Goal: Task Accomplishment & Management: Use online tool/utility

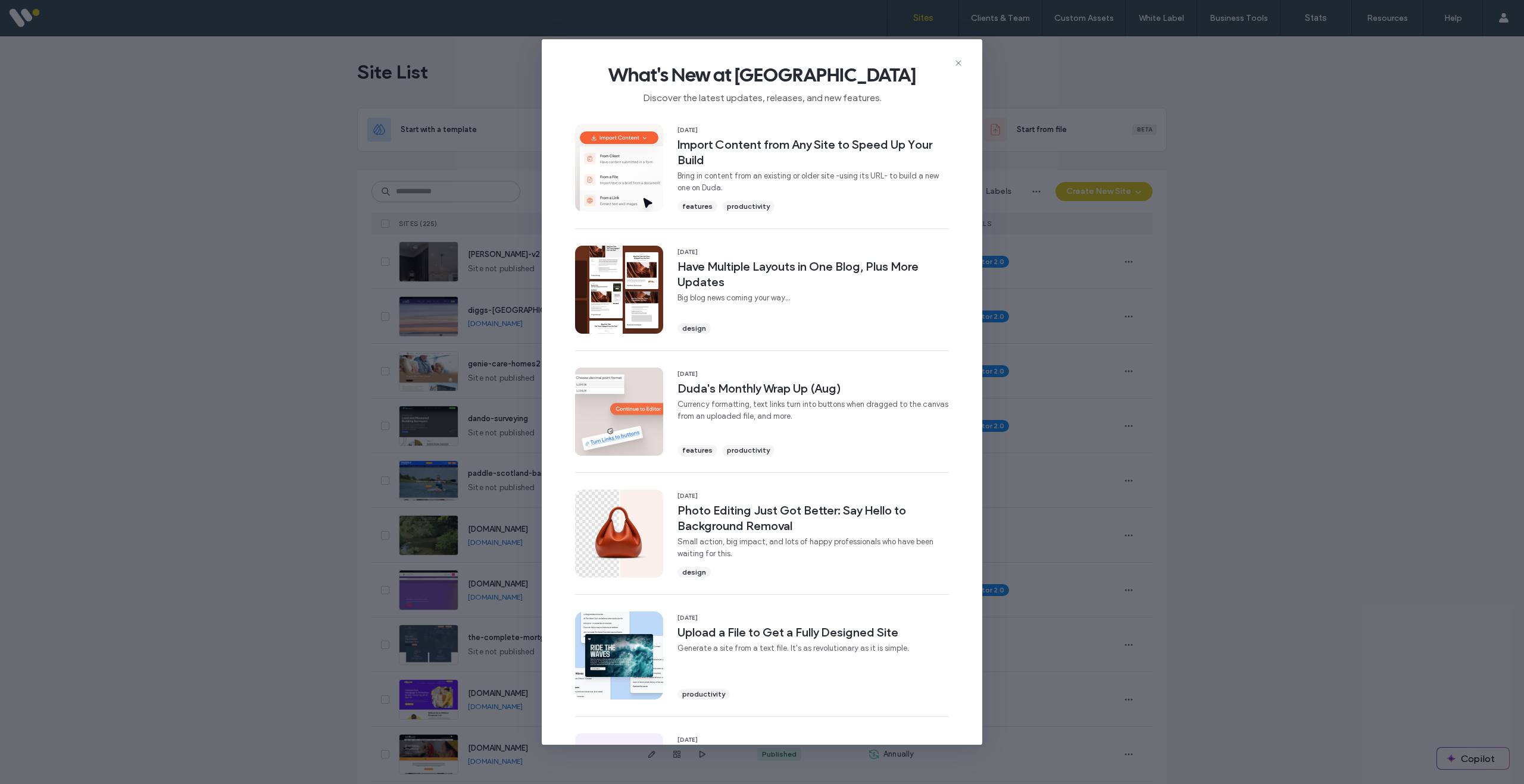
click at [960, 63] on icon at bounding box center [958, 63] width 10 height 10
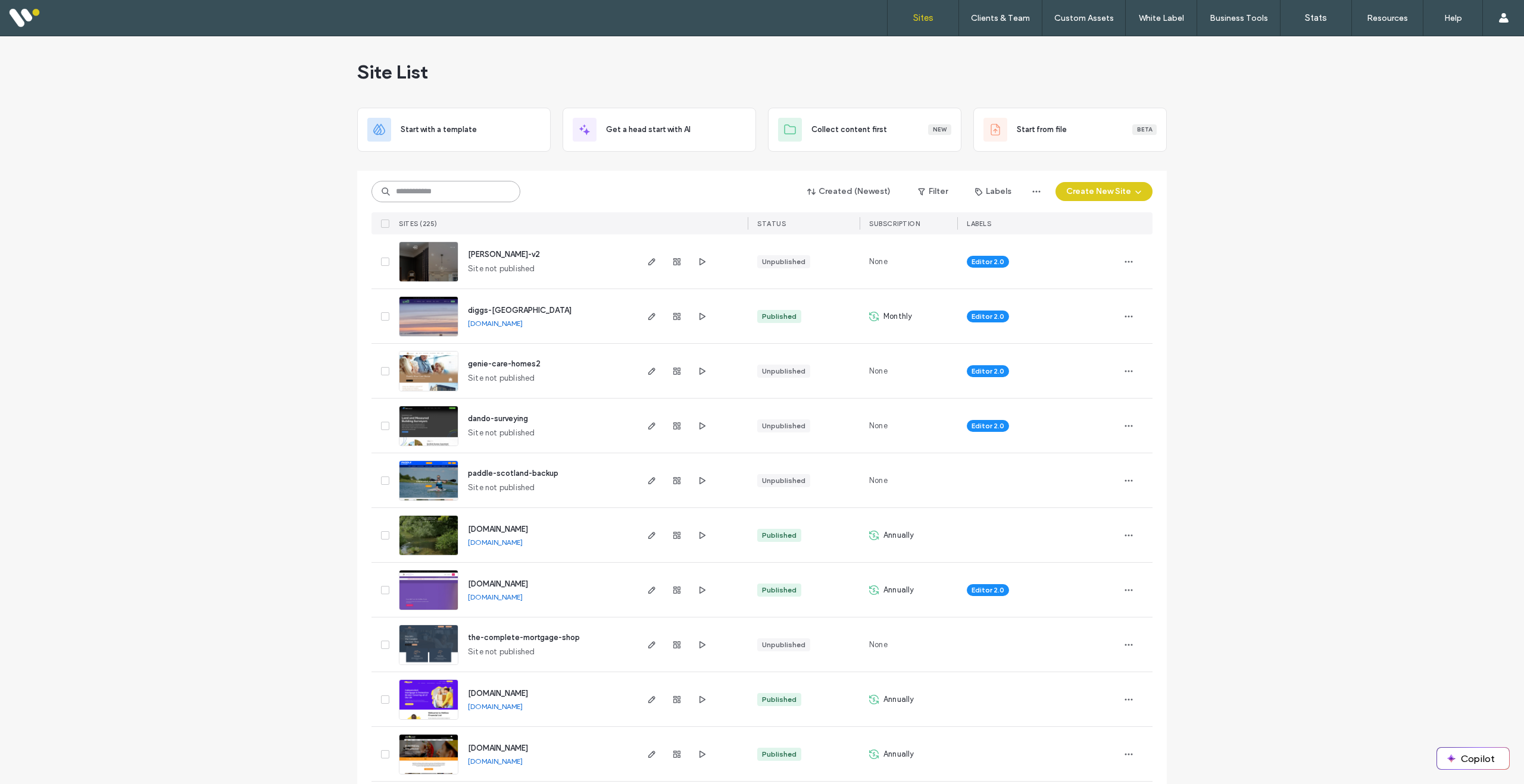
click at [451, 196] on input at bounding box center [445, 191] width 149 height 21
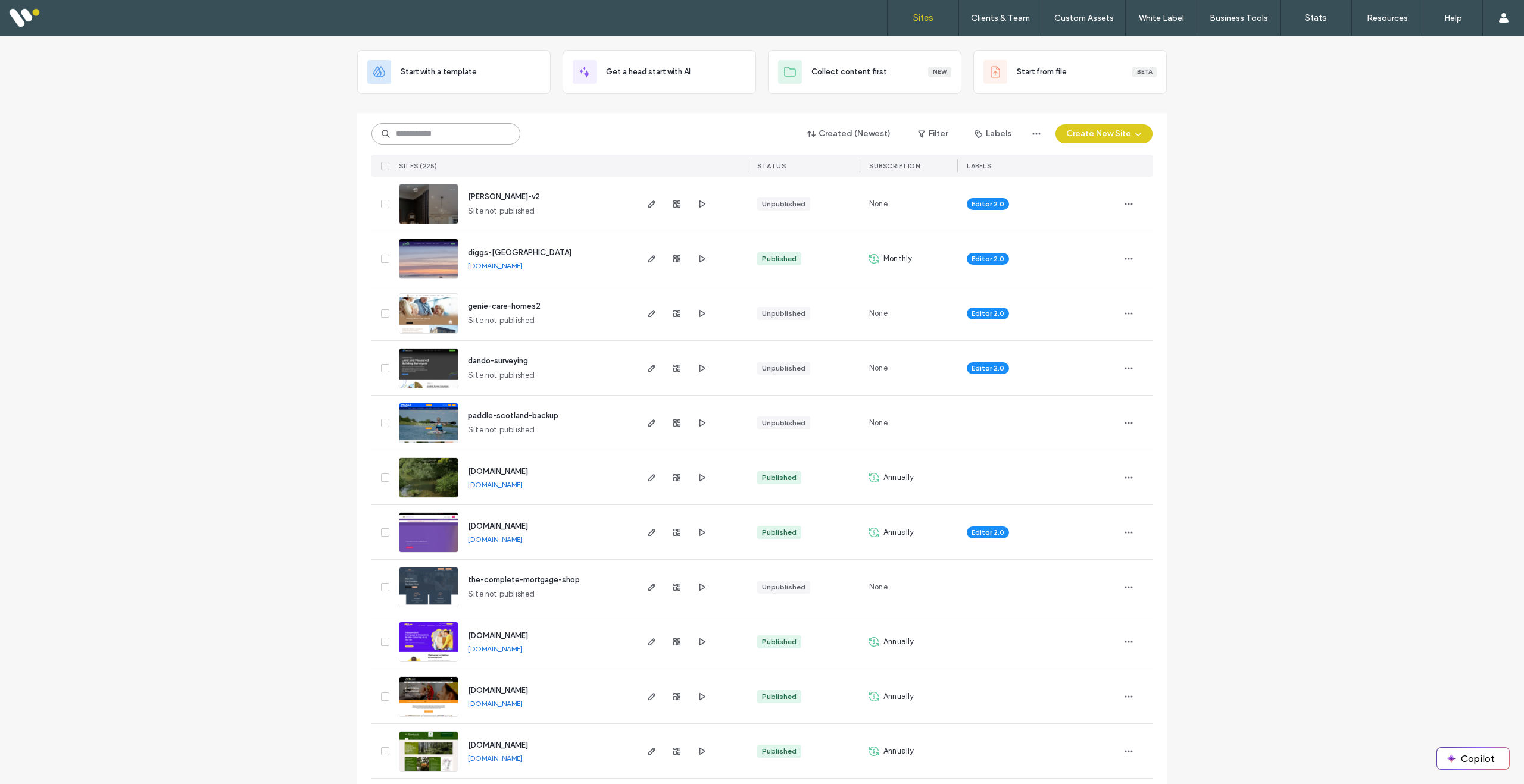
scroll to position [61, 0]
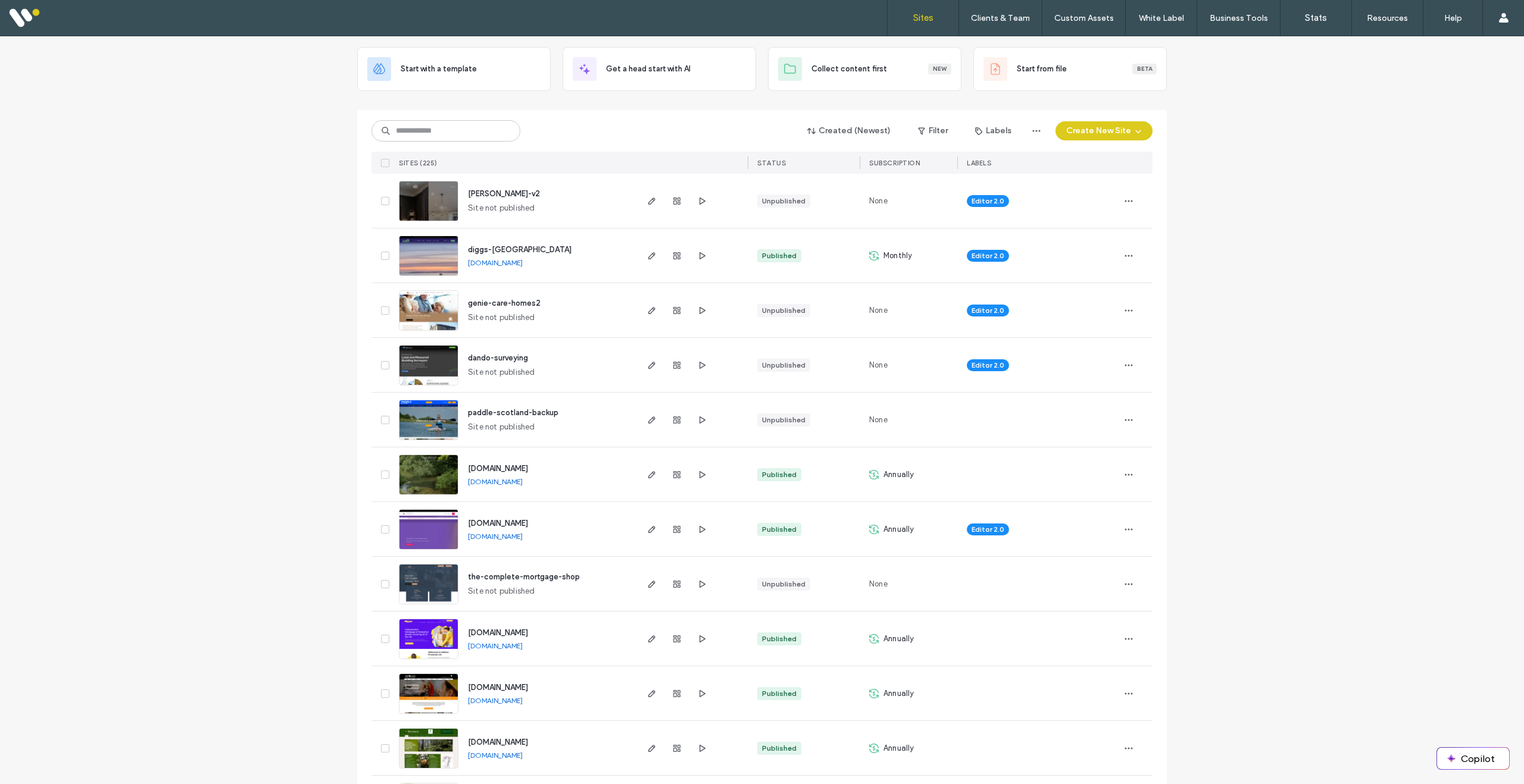
click at [436, 583] on img at bounding box center [428, 604] width 58 height 81
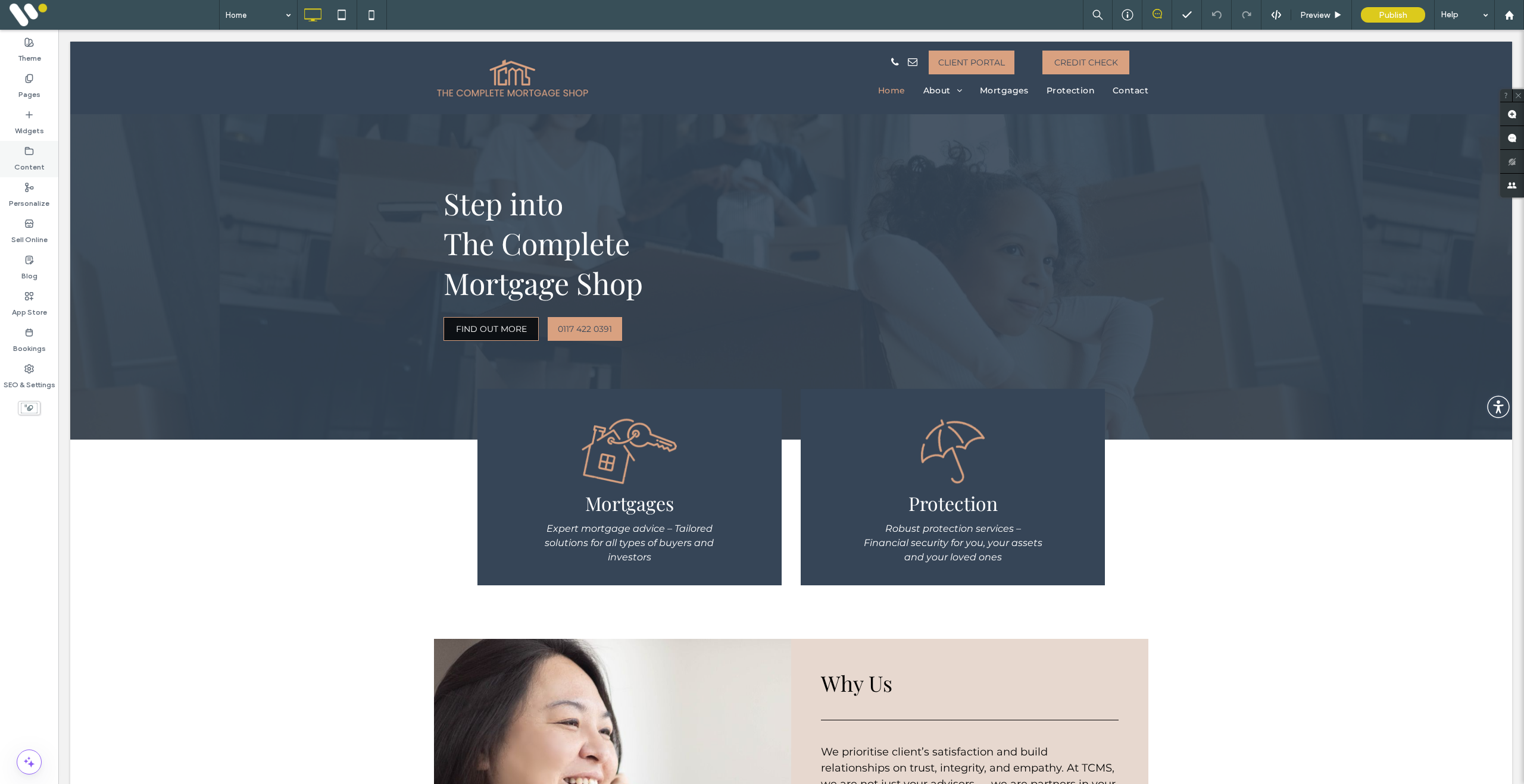
click at [42, 152] on div "Content" at bounding box center [29, 159] width 58 height 36
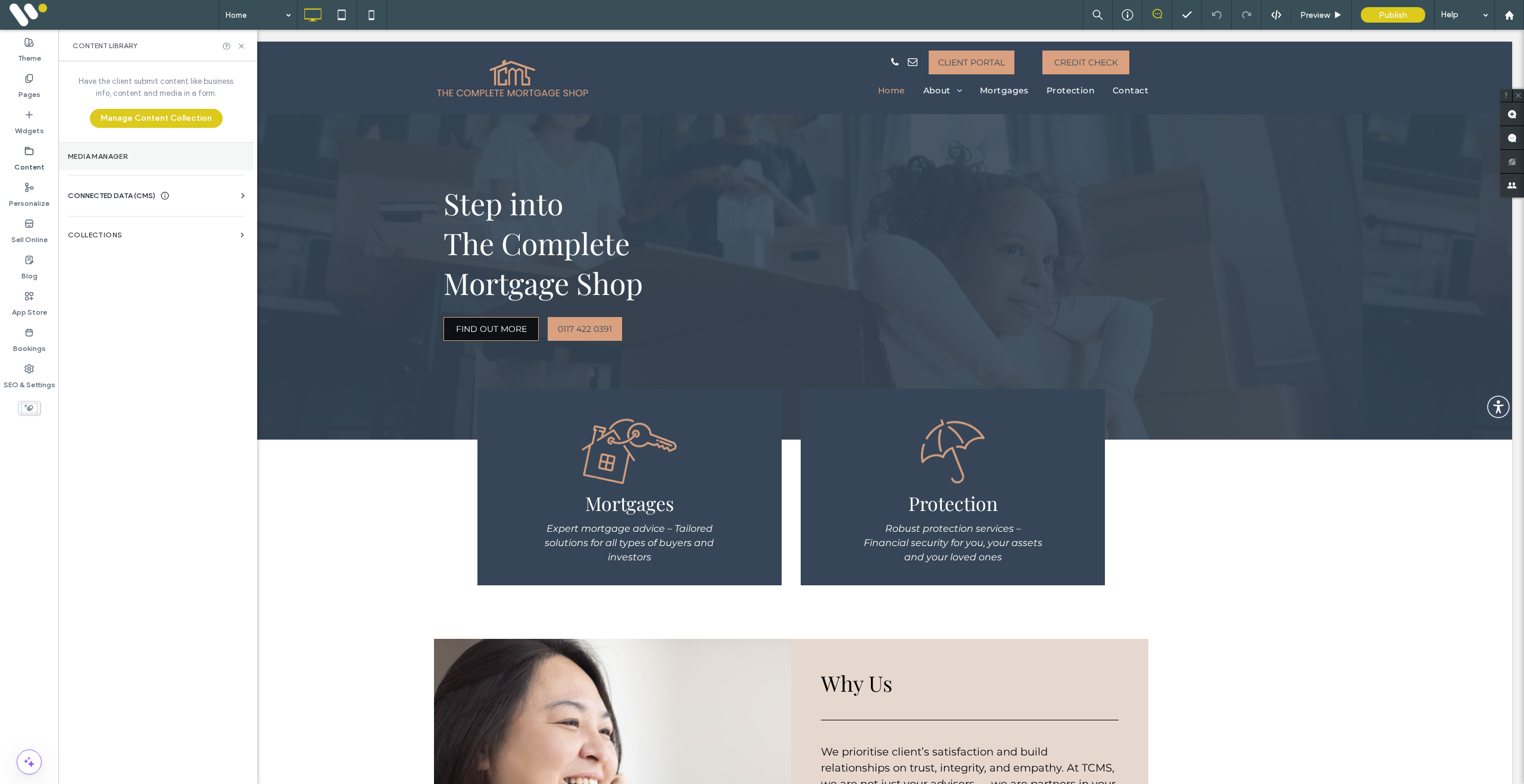
click at [102, 156] on label "Media Manager" at bounding box center [156, 157] width 177 height 8
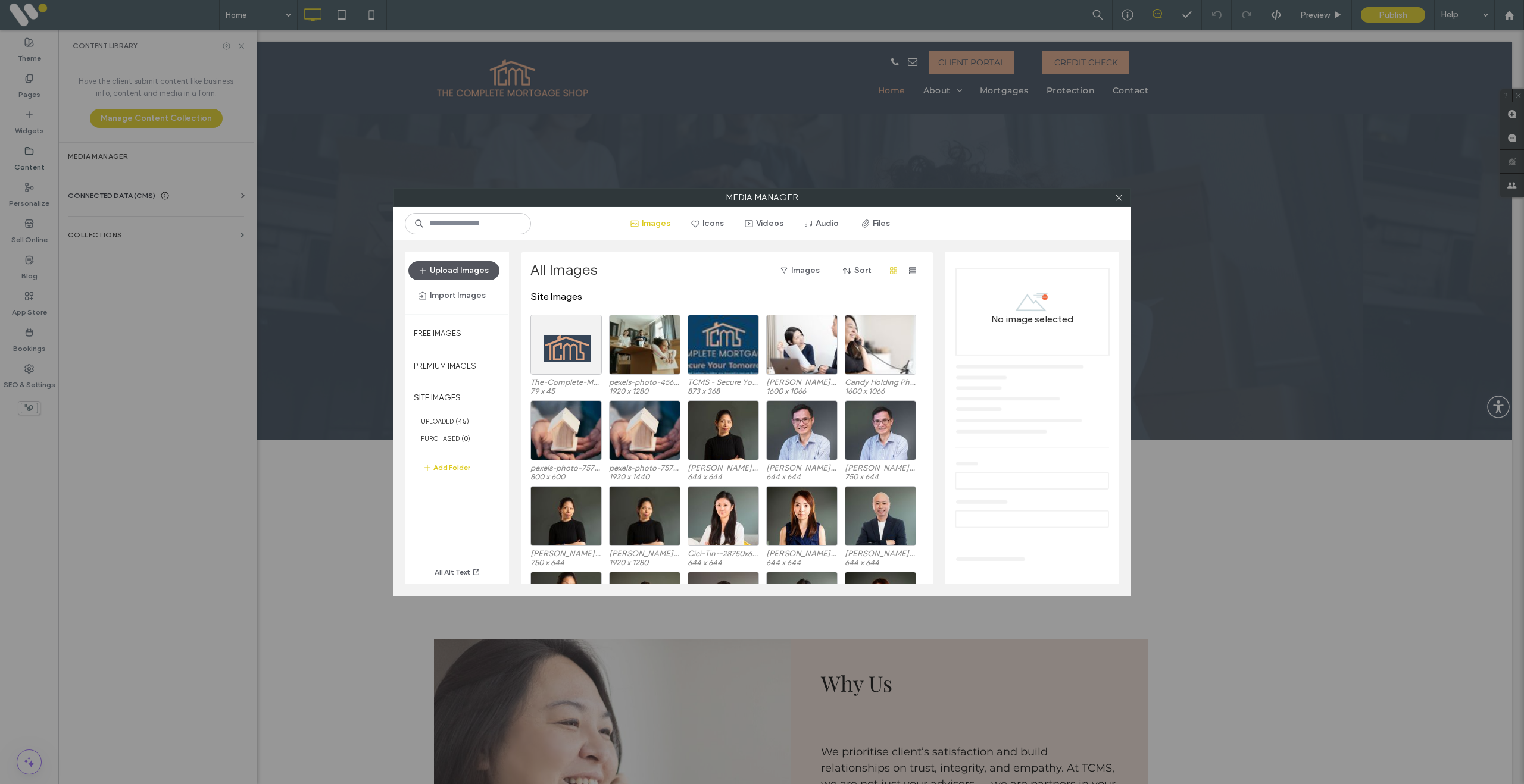
click at [461, 273] on button "Upload Images" at bounding box center [453, 270] width 91 height 19
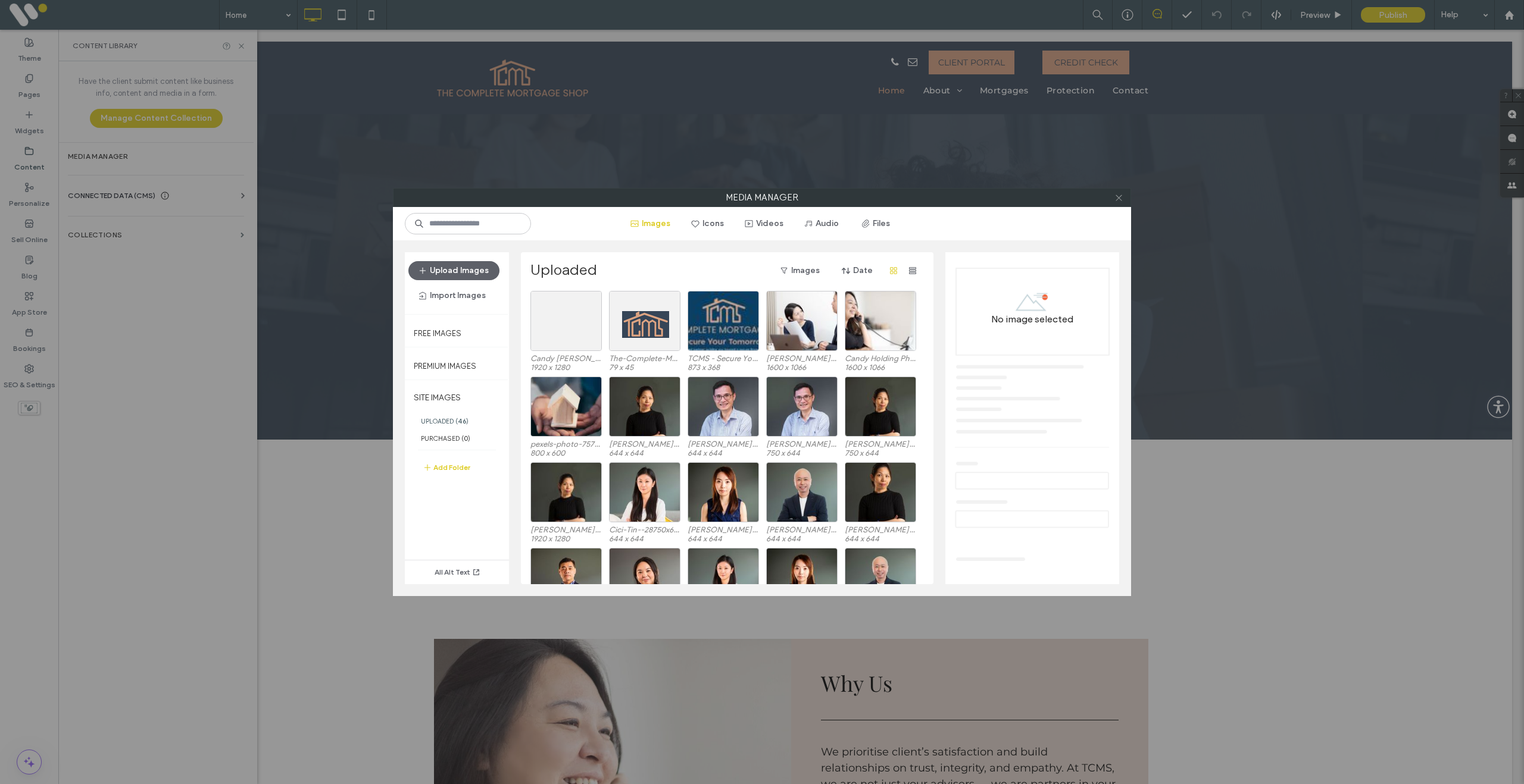
click at [1118, 200] on icon at bounding box center [1118, 197] width 9 height 9
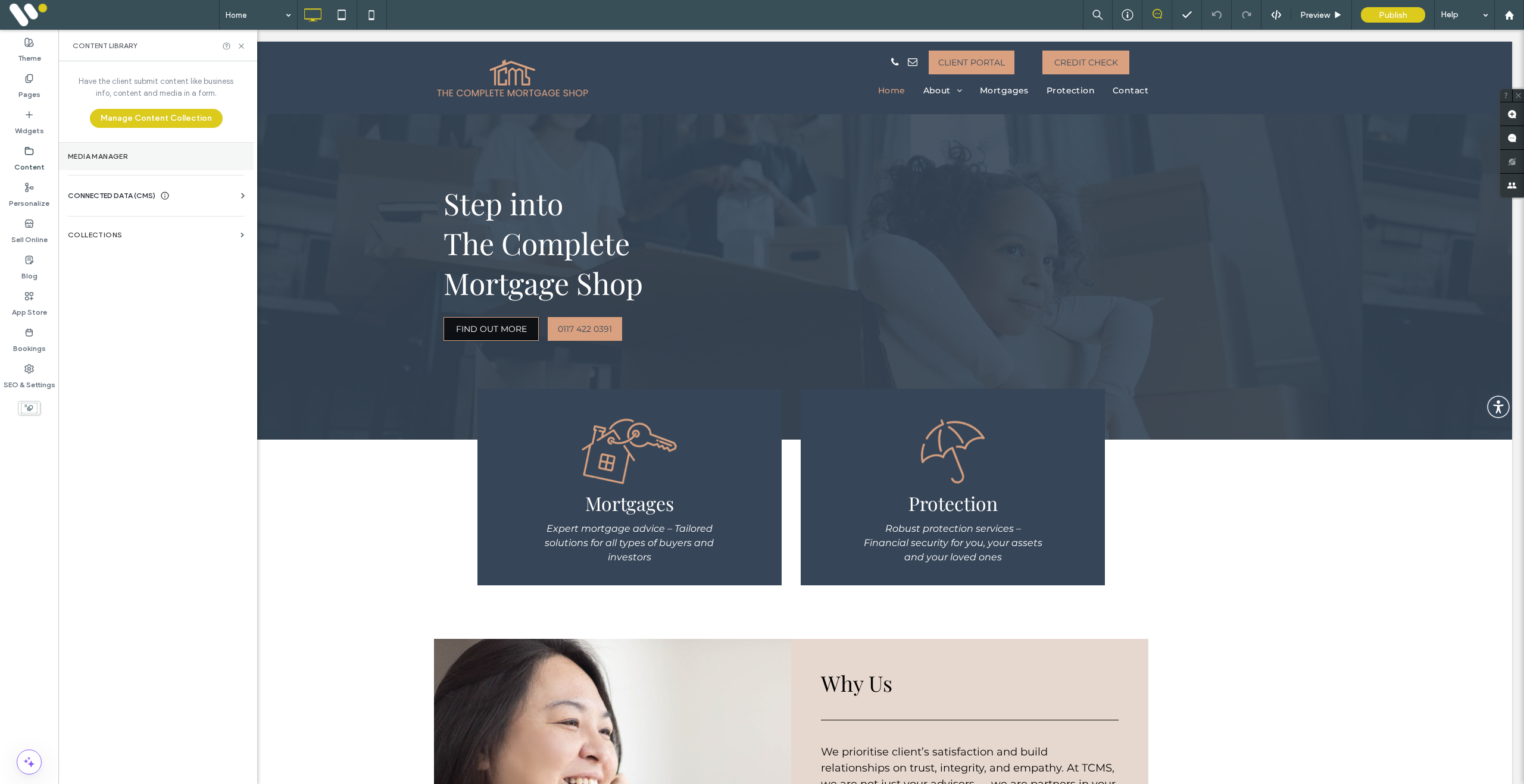
click at [129, 157] on label "Media Manager" at bounding box center [156, 157] width 177 height 8
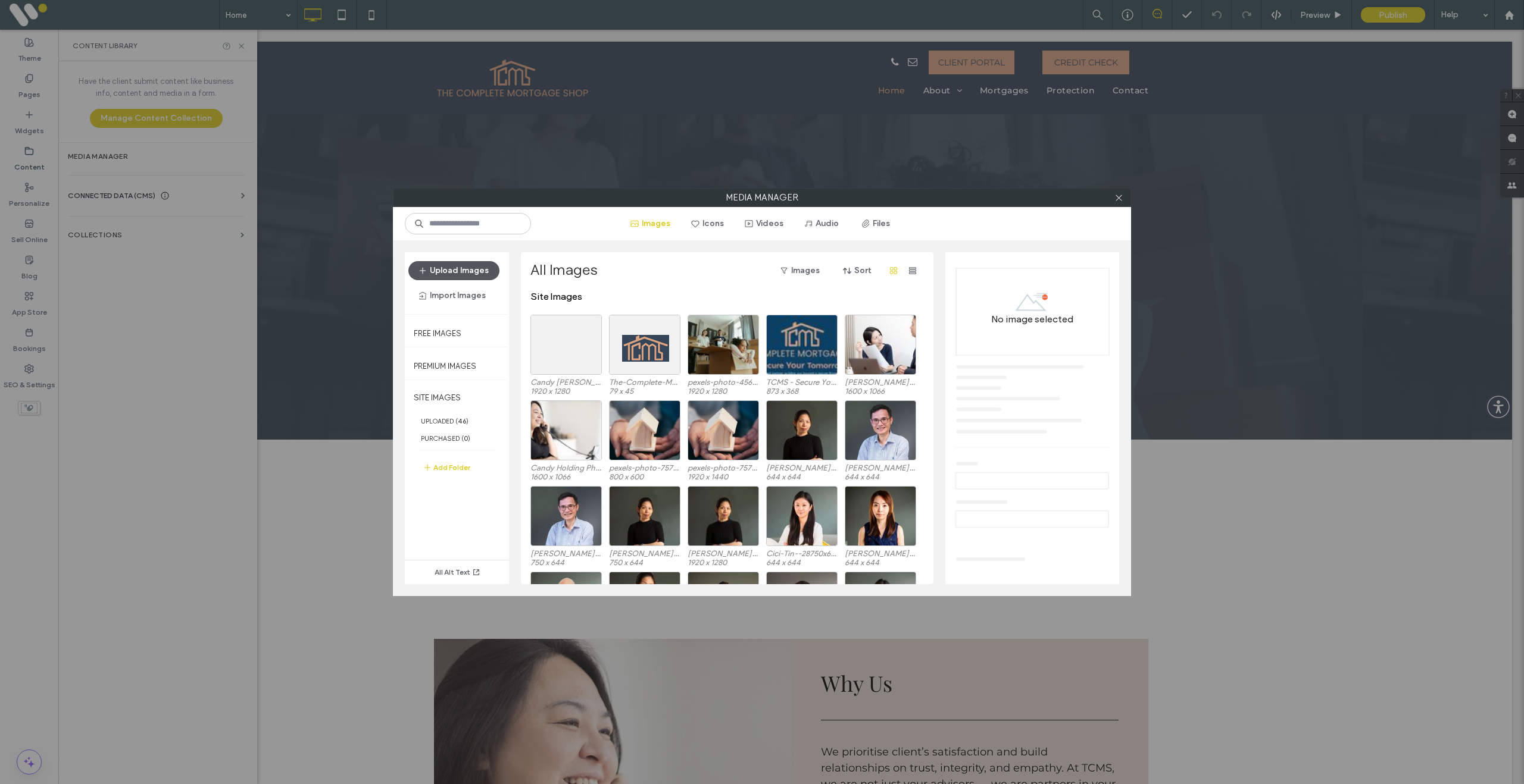
drag, startPoint x: 443, startPoint y: 257, endPoint x: 467, endPoint y: 274, distance: 29.4
click at [443, 258] on div "Upload Images Import Images" at bounding box center [457, 283] width 104 height 62
click at [467, 274] on button "Upload Images" at bounding box center [453, 270] width 91 height 19
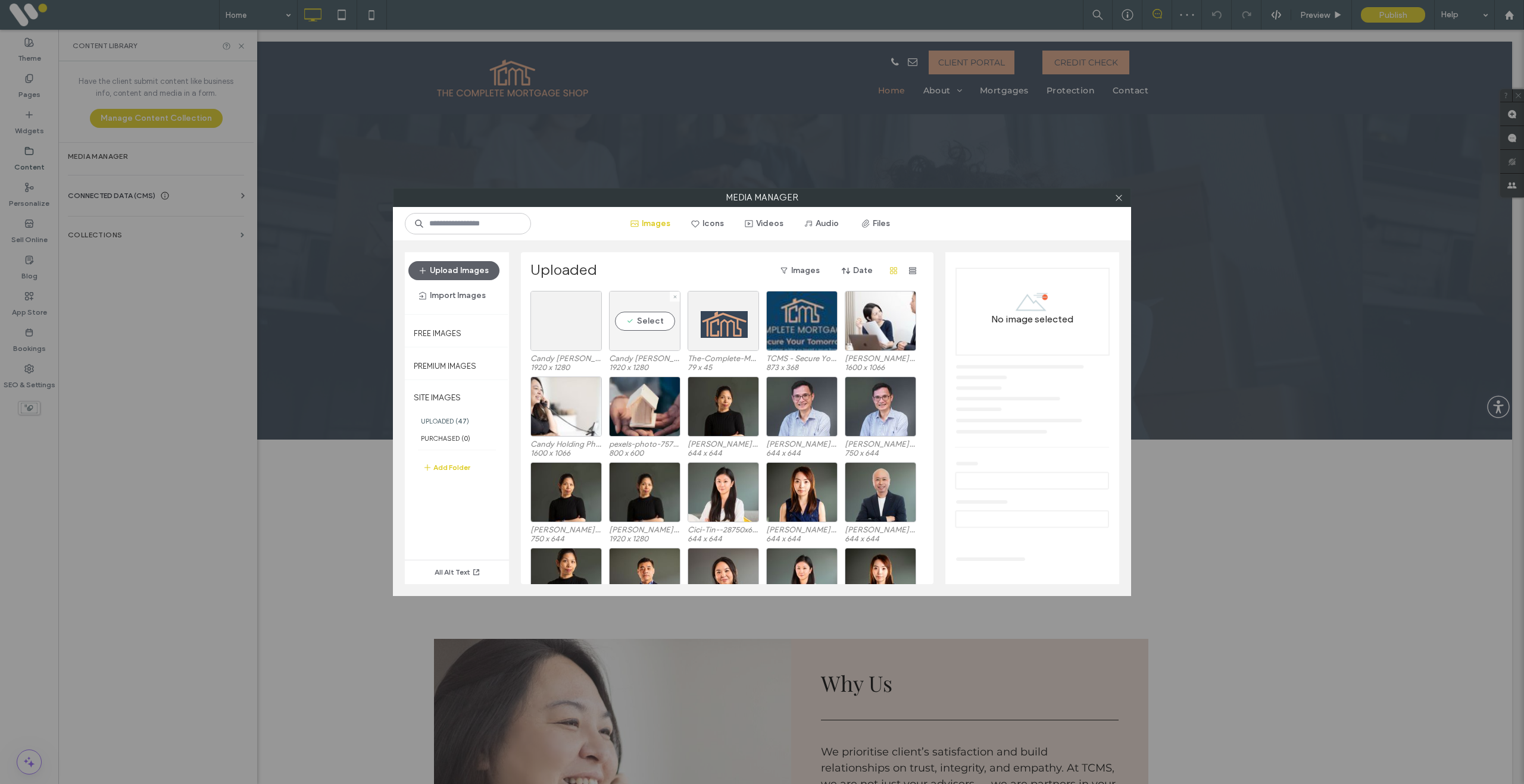
click at [650, 326] on div "Select" at bounding box center [645, 321] width 72 height 60
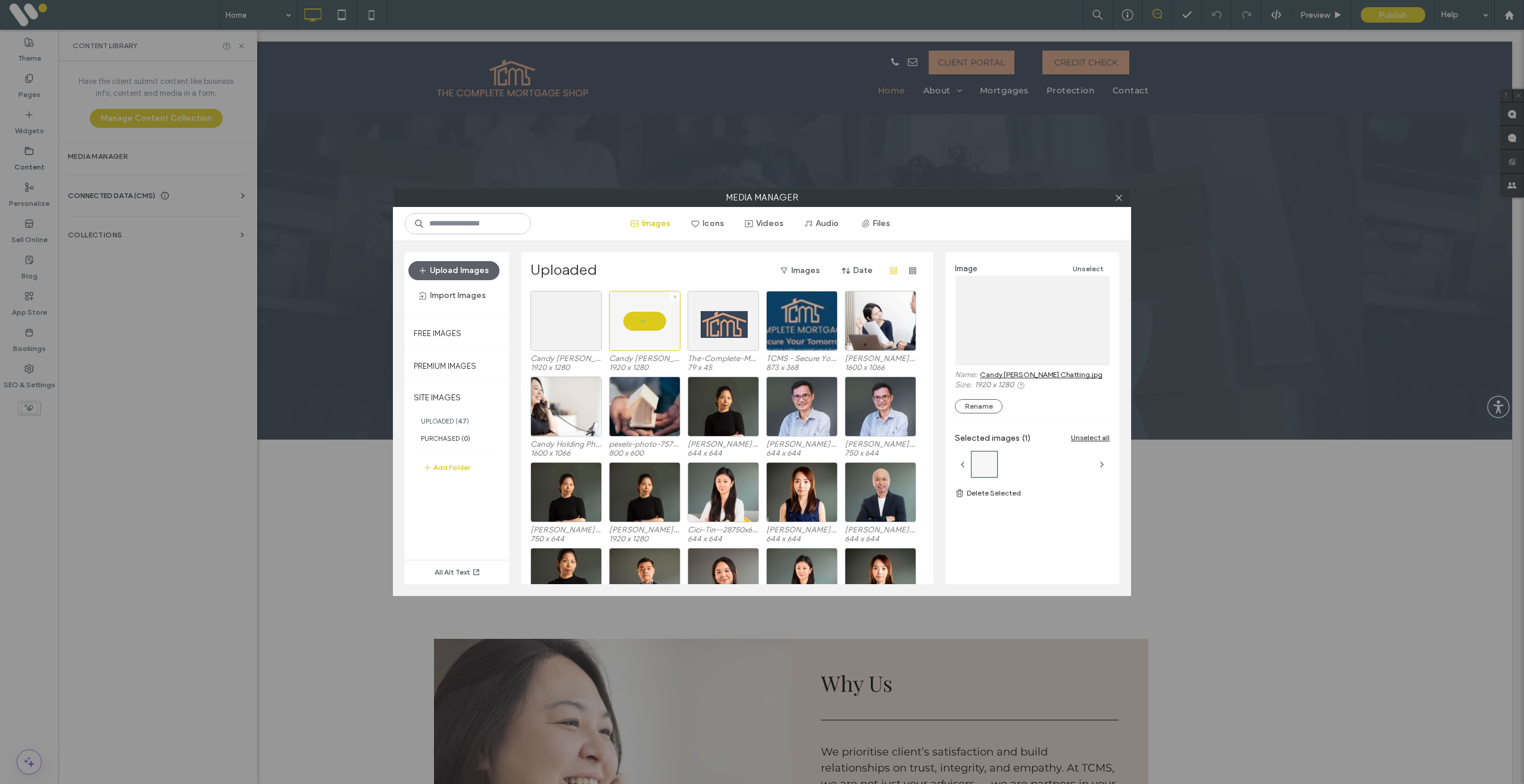
click at [677, 298] on div at bounding box center [675, 296] width 10 height 10
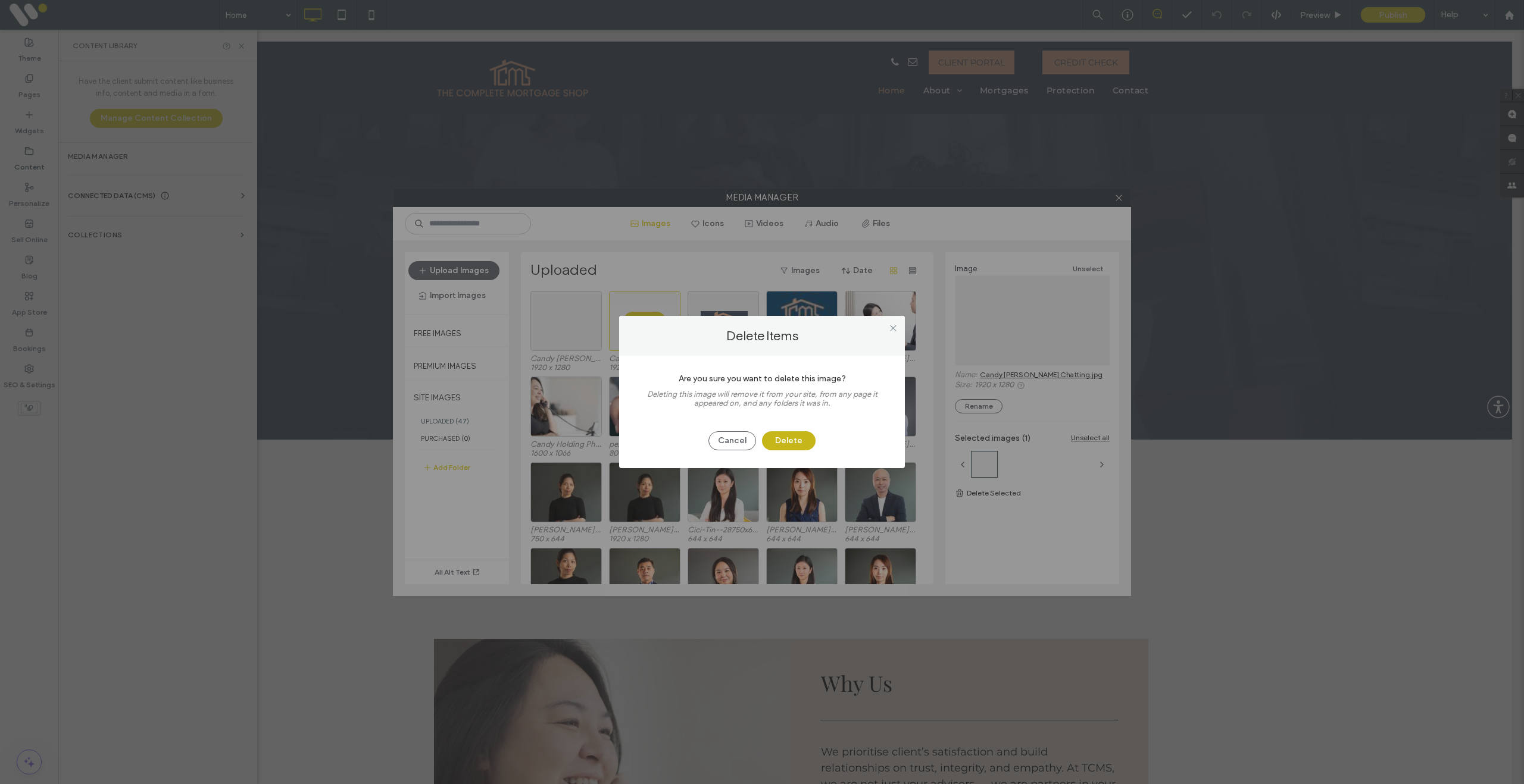
click at [797, 445] on button "Delete" at bounding box center [788, 440] width 54 height 19
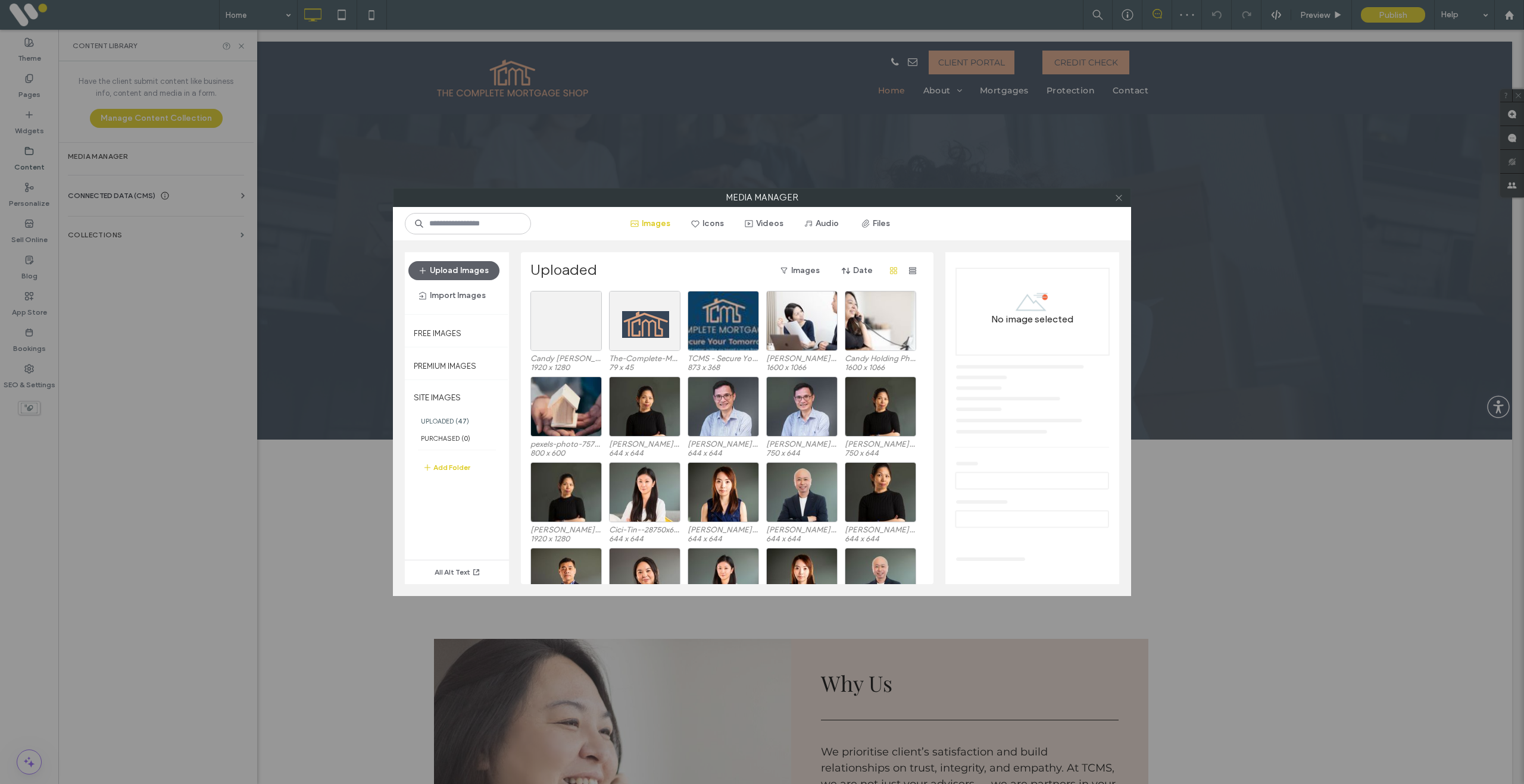
click at [1122, 198] on icon at bounding box center [1118, 197] width 9 height 9
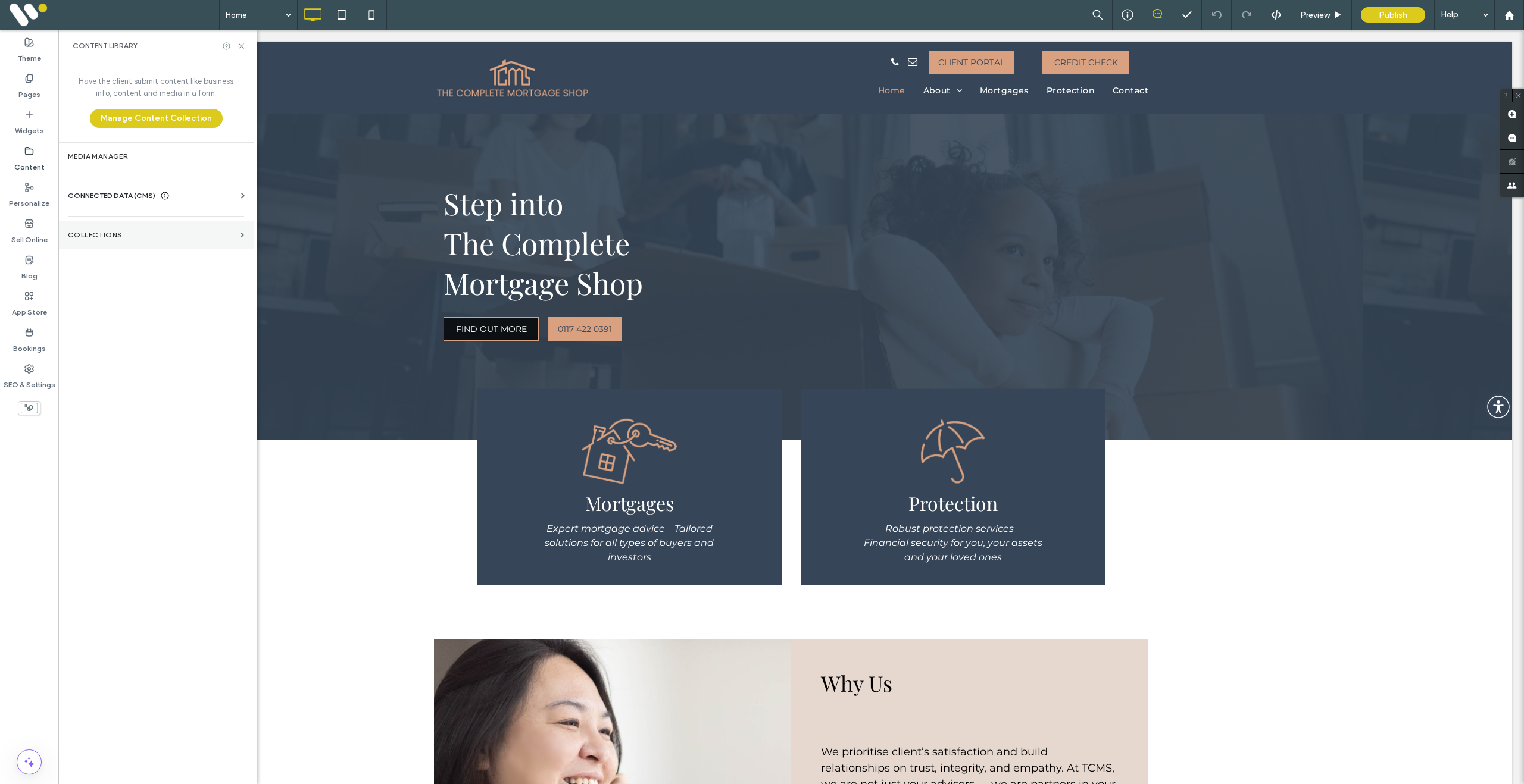
click at [102, 235] on label "Collections" at bounding box center [152, 234] width 168 height 8
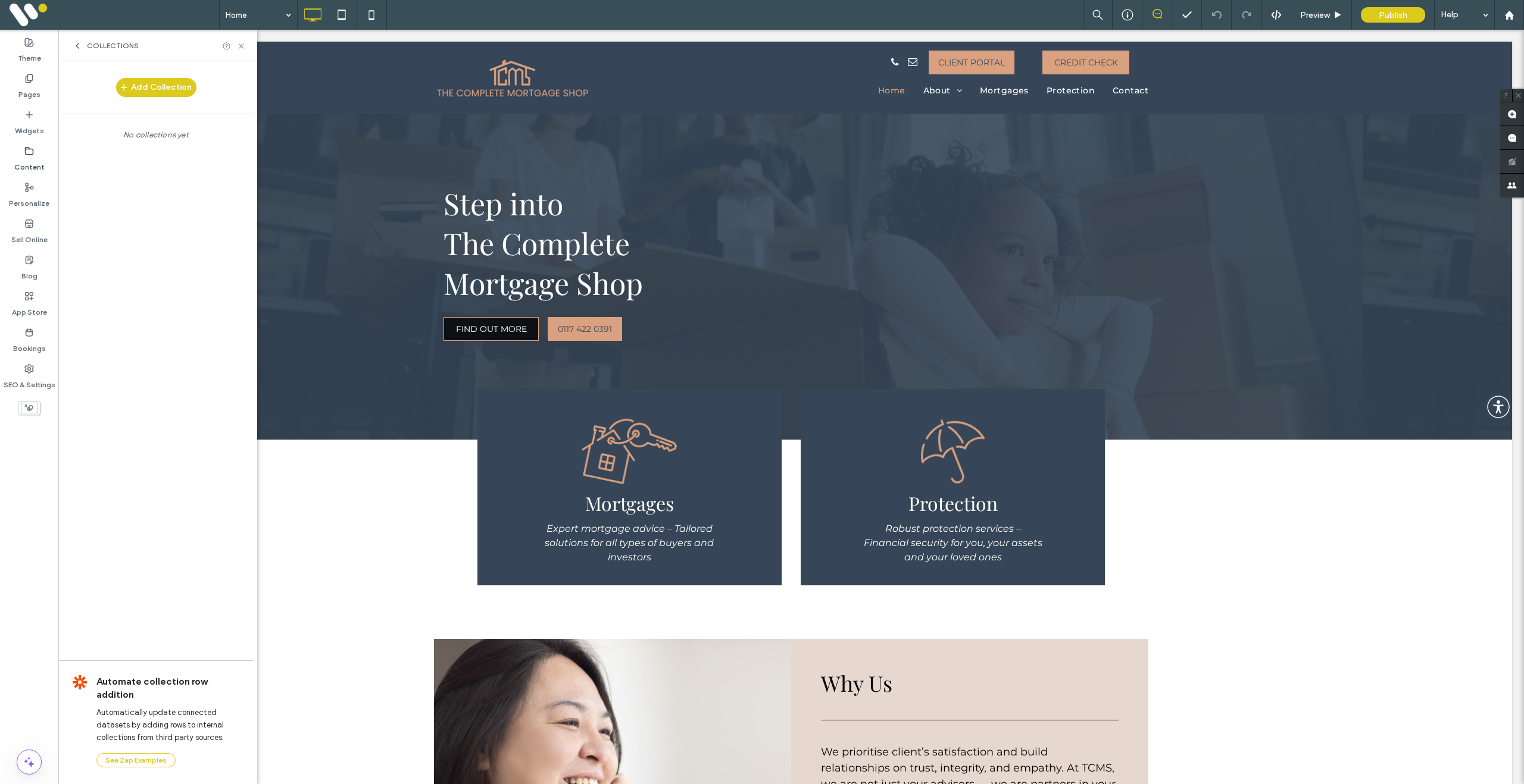
click at [75, 47] on icon at bounding box center [78, 46] width 10 height 10
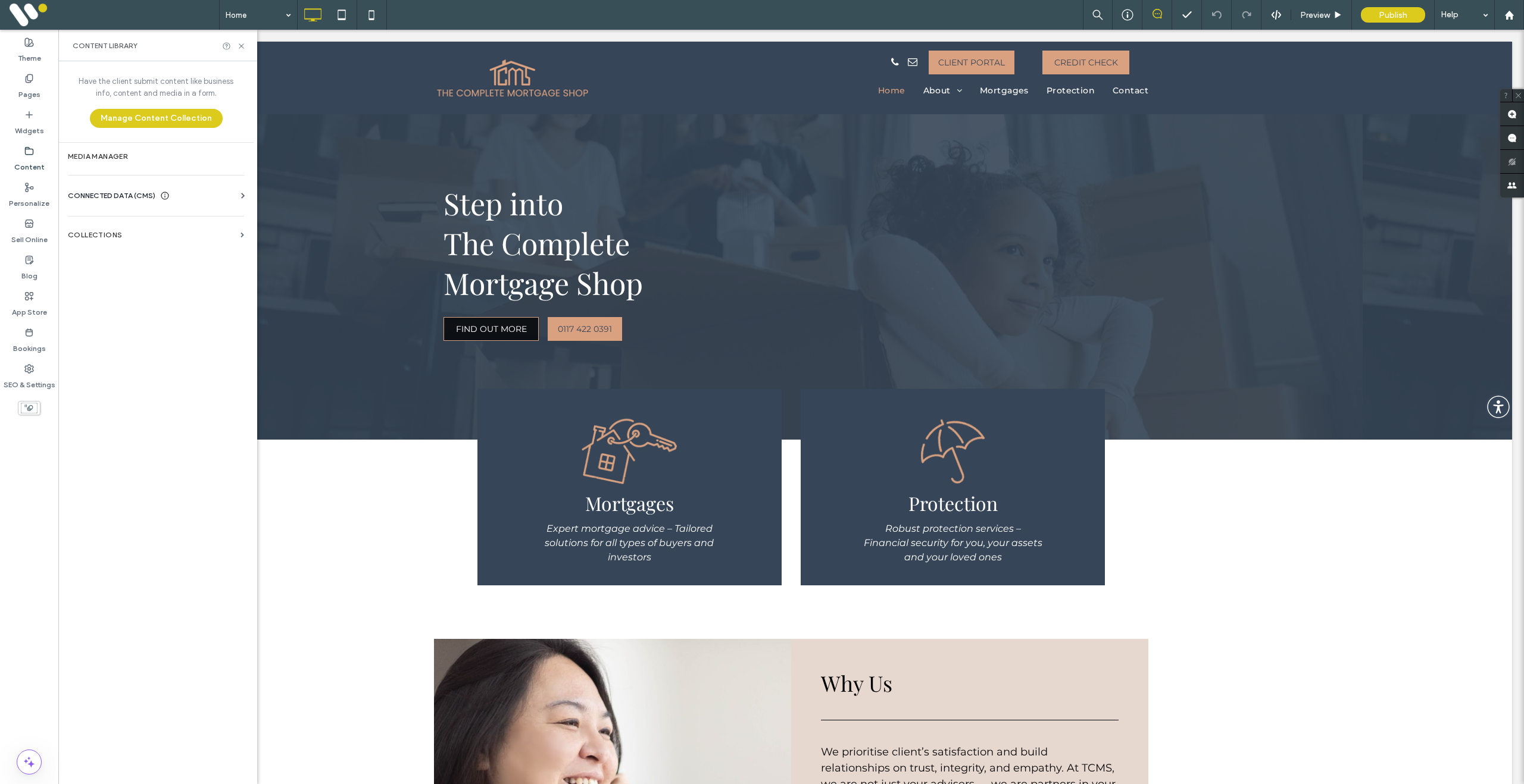
click at [29, 156] on icon at bounding box center [29, 152] width 10 height 10
click at [160, 196] on div "CONNECTED DATA (CMS)" at bounding box center [119, 196] width 102 height 12
click at [142, 279] on label "Business Images" at bounding box center [159, 279] width 162 height 8
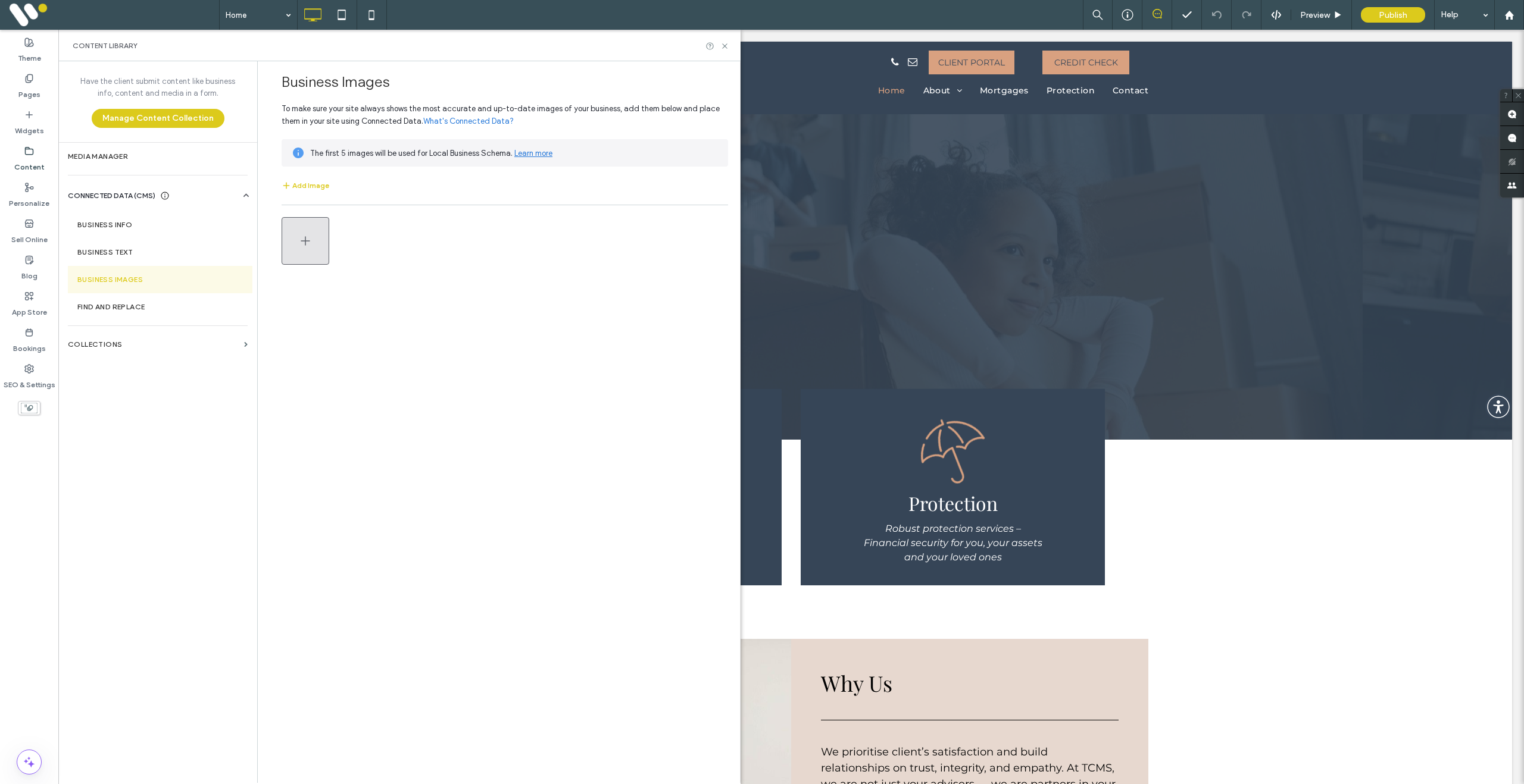
click at [301, 263] on span "button" at bounding box center [305, 240] width 14 height 45
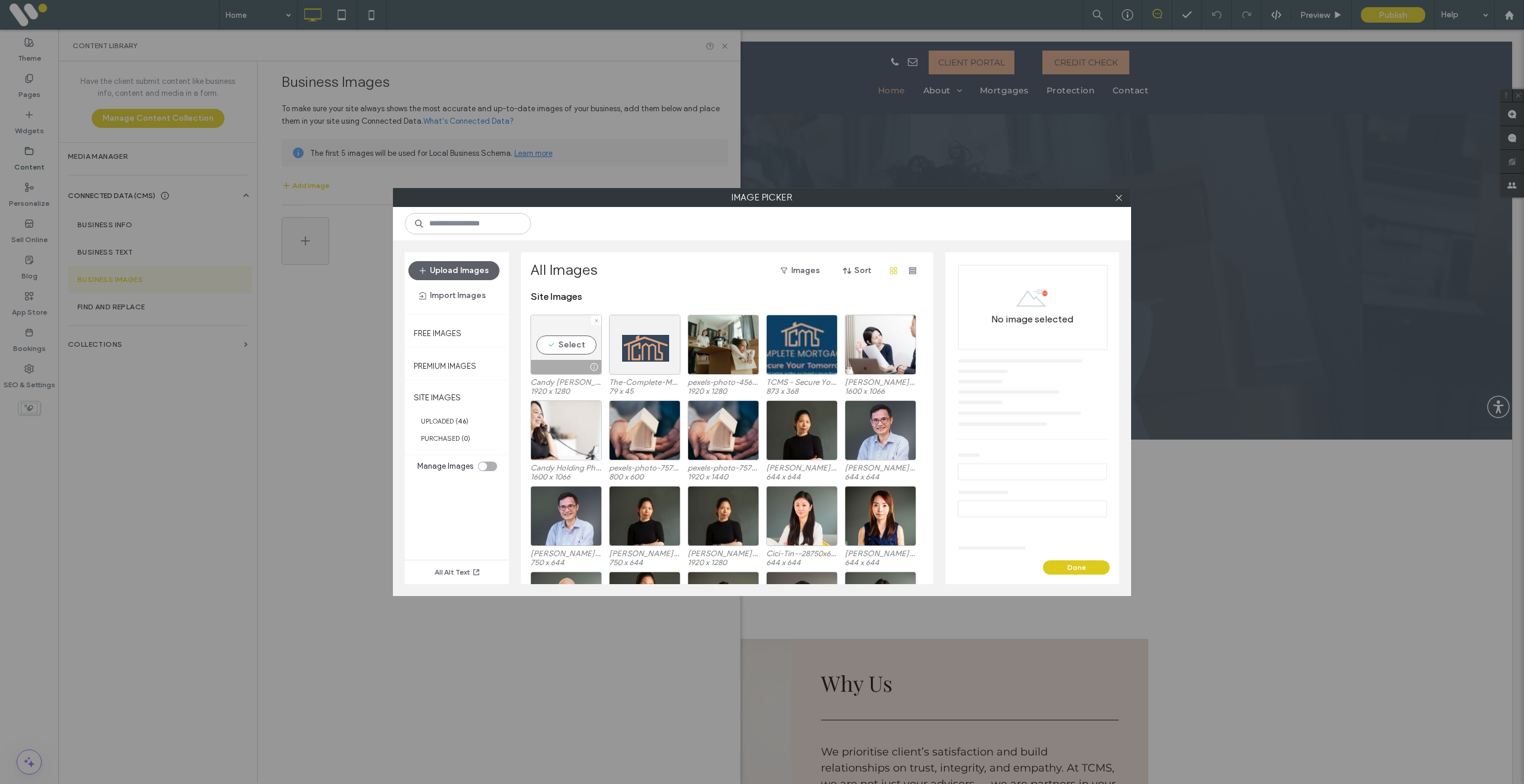
click at [554, 349] on div "Select" at bounding box center [566, 344] width 72 height 60
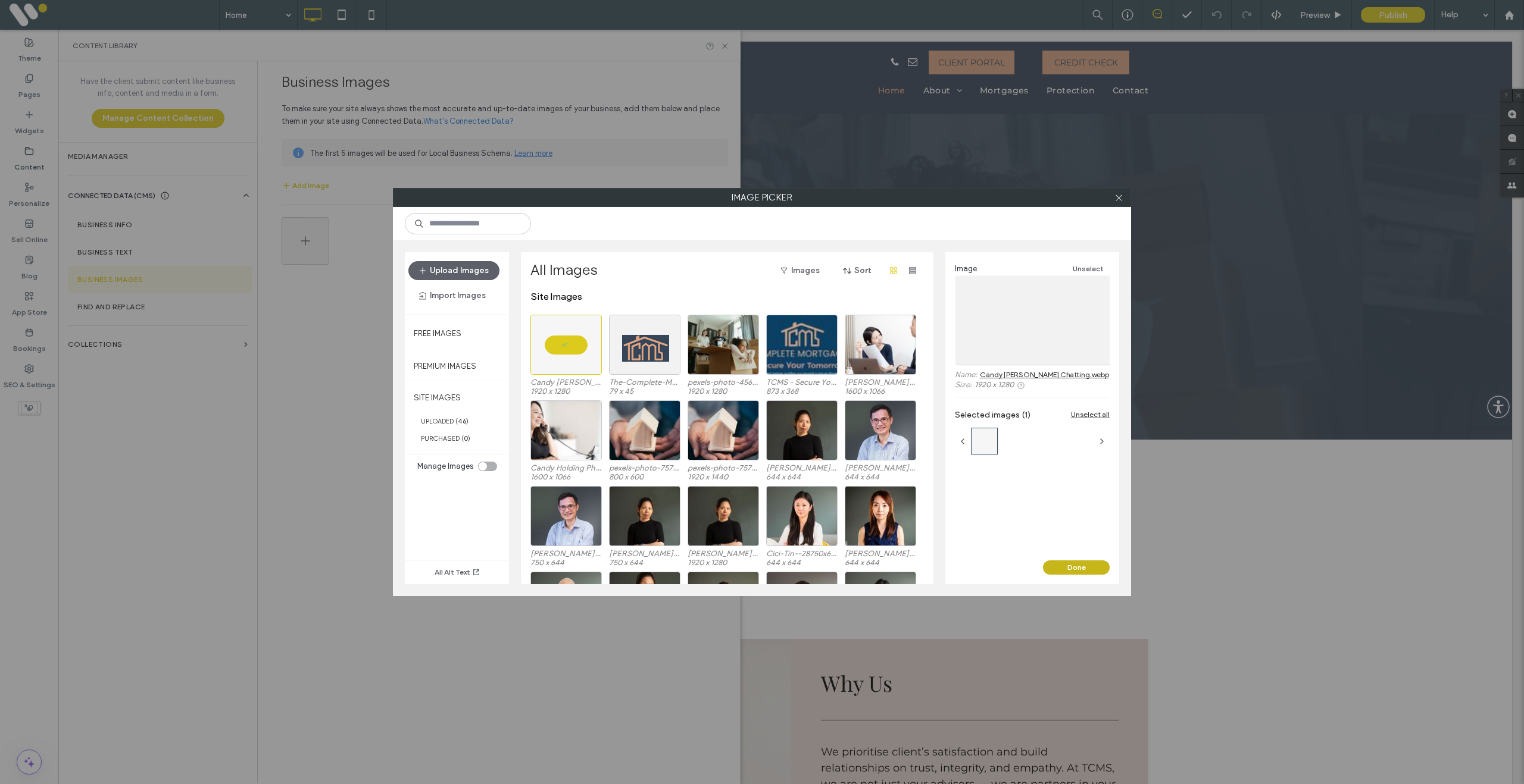
drag, startPoint x: 1067, startPoint y: 569, endPoint x: 1004, endPoint y: 538, distance: 70.2
click at [1067, 569] on button "Done" at bounding box center [1076, 568] width 67 height 14
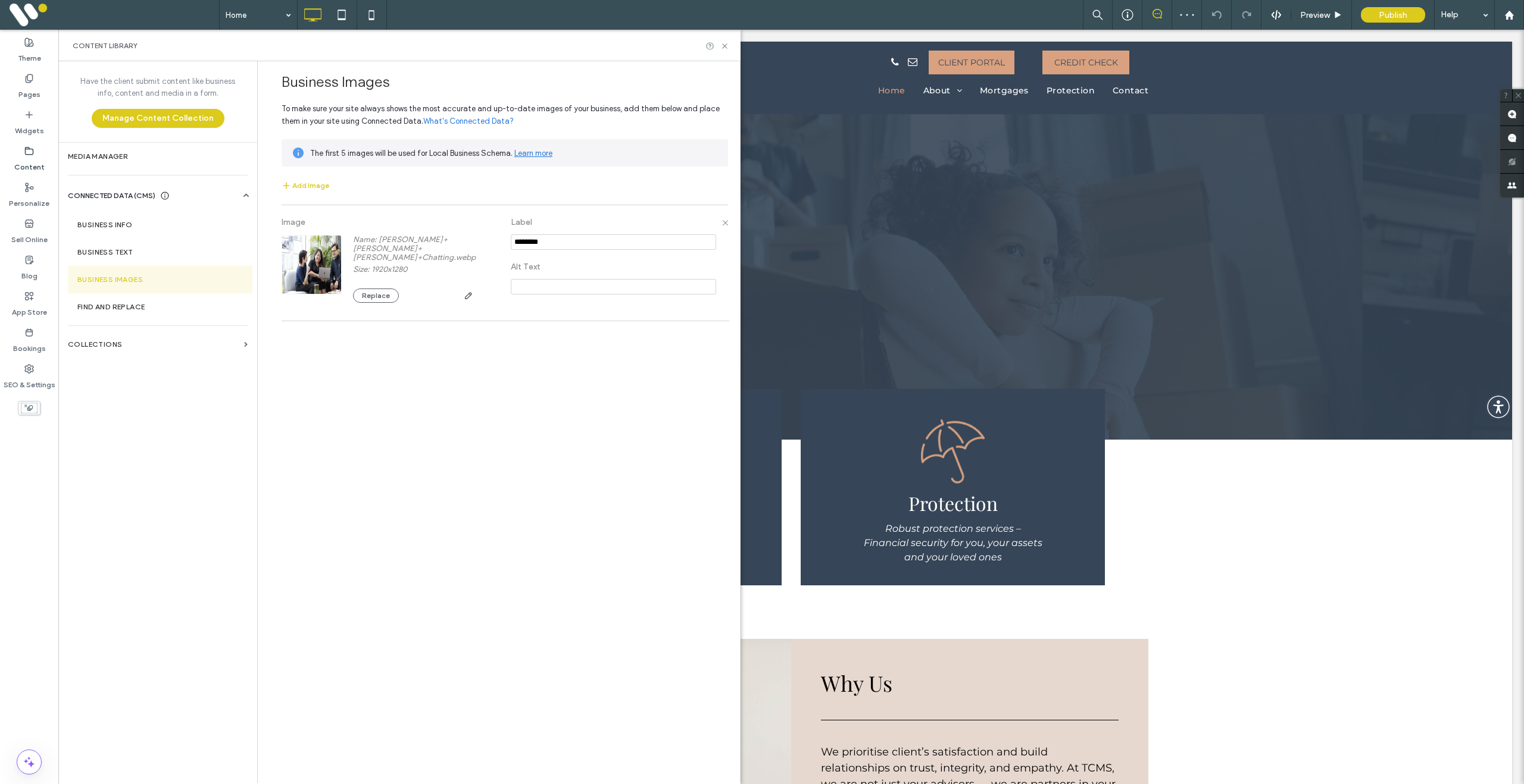
drag, startPoint x: 541, startPoint y: 247, endPoint x: 507, endPoint y: 247, distance: 34.0
click at [507, 247] on div "Image Name: Candy+Sandy+Angus+Chatting.webp Size: 1920x1280 Replace Label Alt T…" at bounding box center [504, 263] width 446 height 104
type input "**********"
click at [537, 292] on input at bounding box center [614, 287] width 206 height 16
type input "**********"
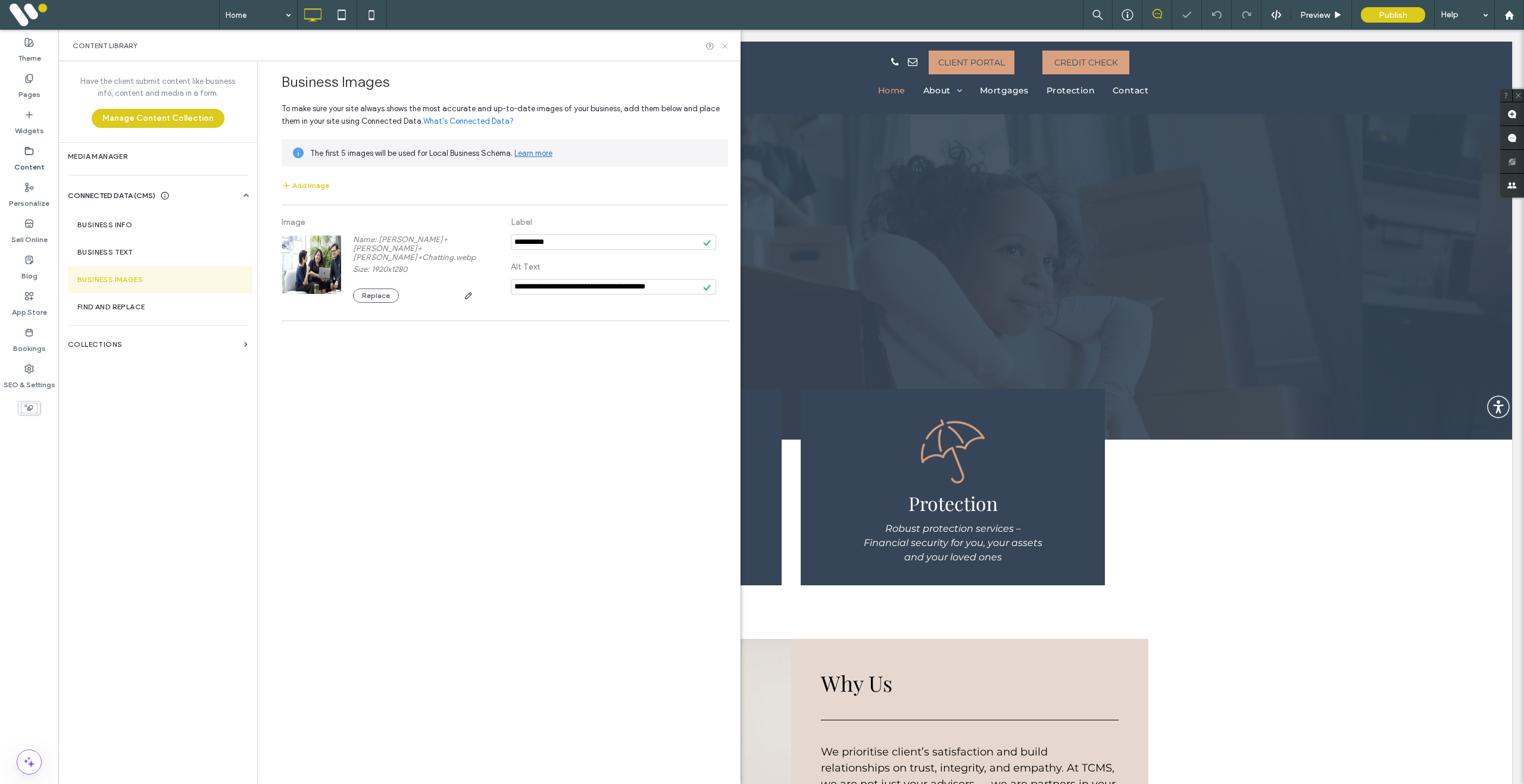
click at [727, 48] on icon at bounding box center [725, 46] width 9 height 9
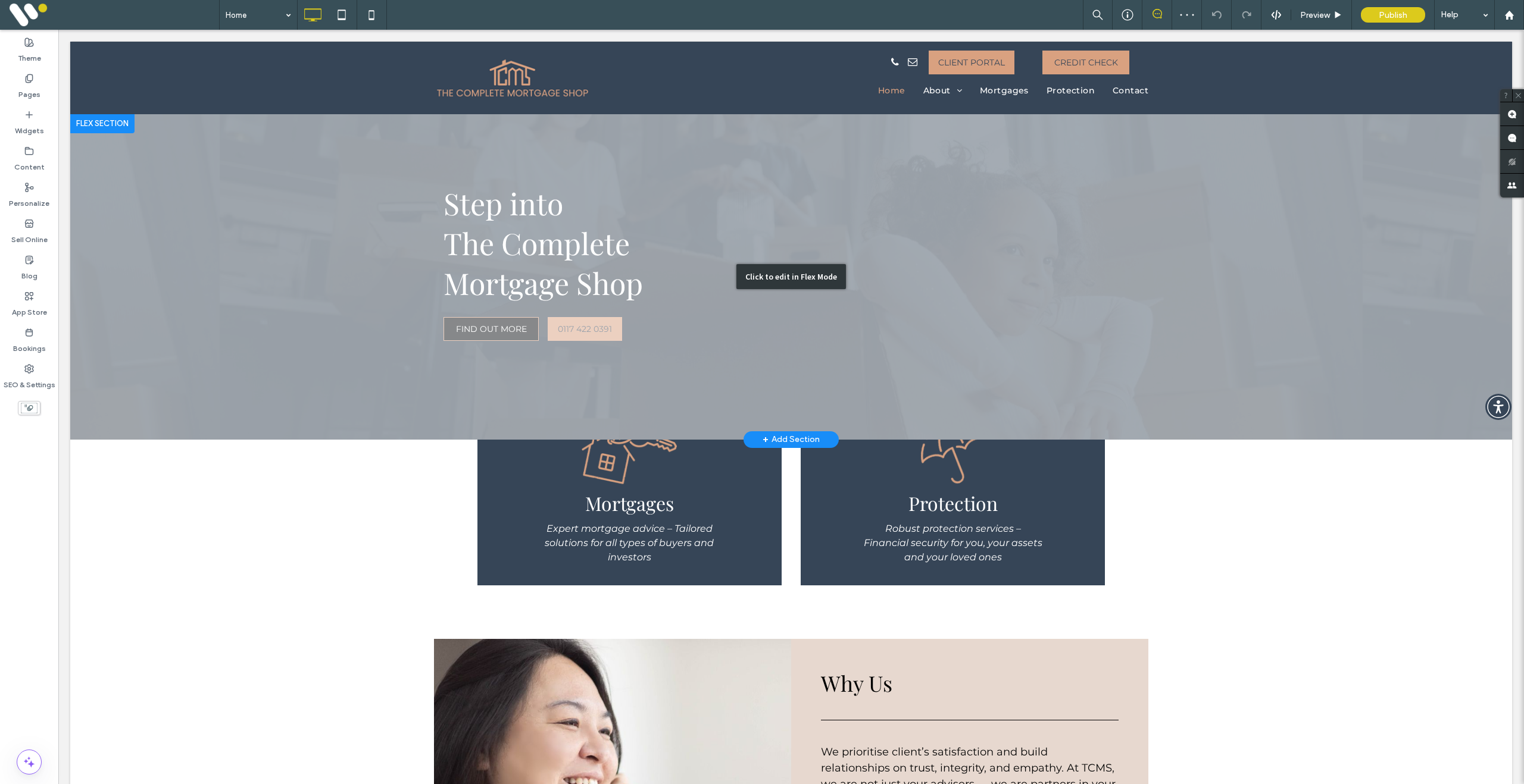
click at [201, 260] on div "Click to edit in Flex Mode" at bounding box center [790, 277] width 1441 height 325
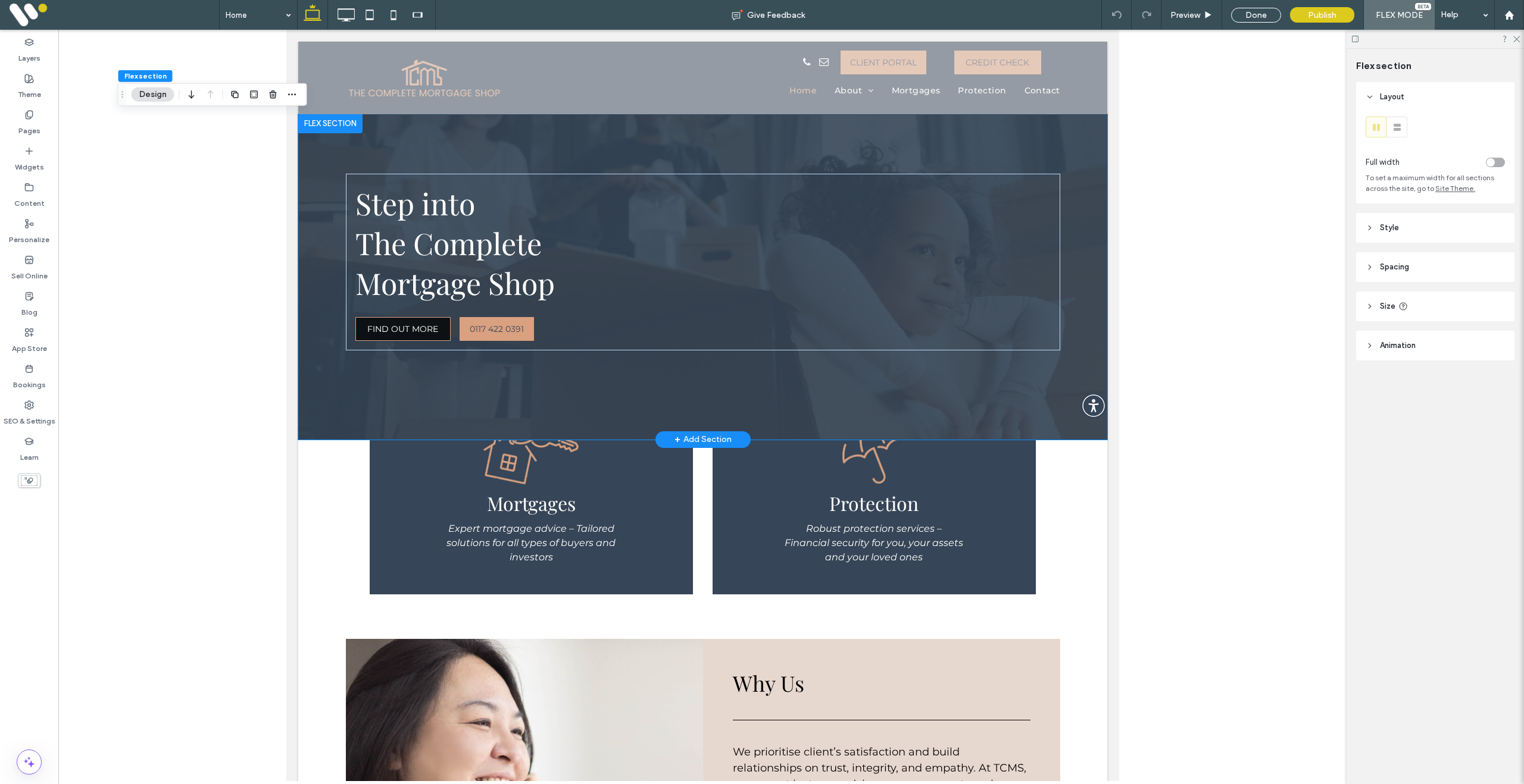
click at [314, 337] on div "Step into The Complete ﻿ Mortgage Shop FIND OUT MORE 0117 422 0391" at bounding box center [702, 277] width 809 height 325
click at [288, 94] on use "button" at bounding box center [292, 95] width 8 height 2
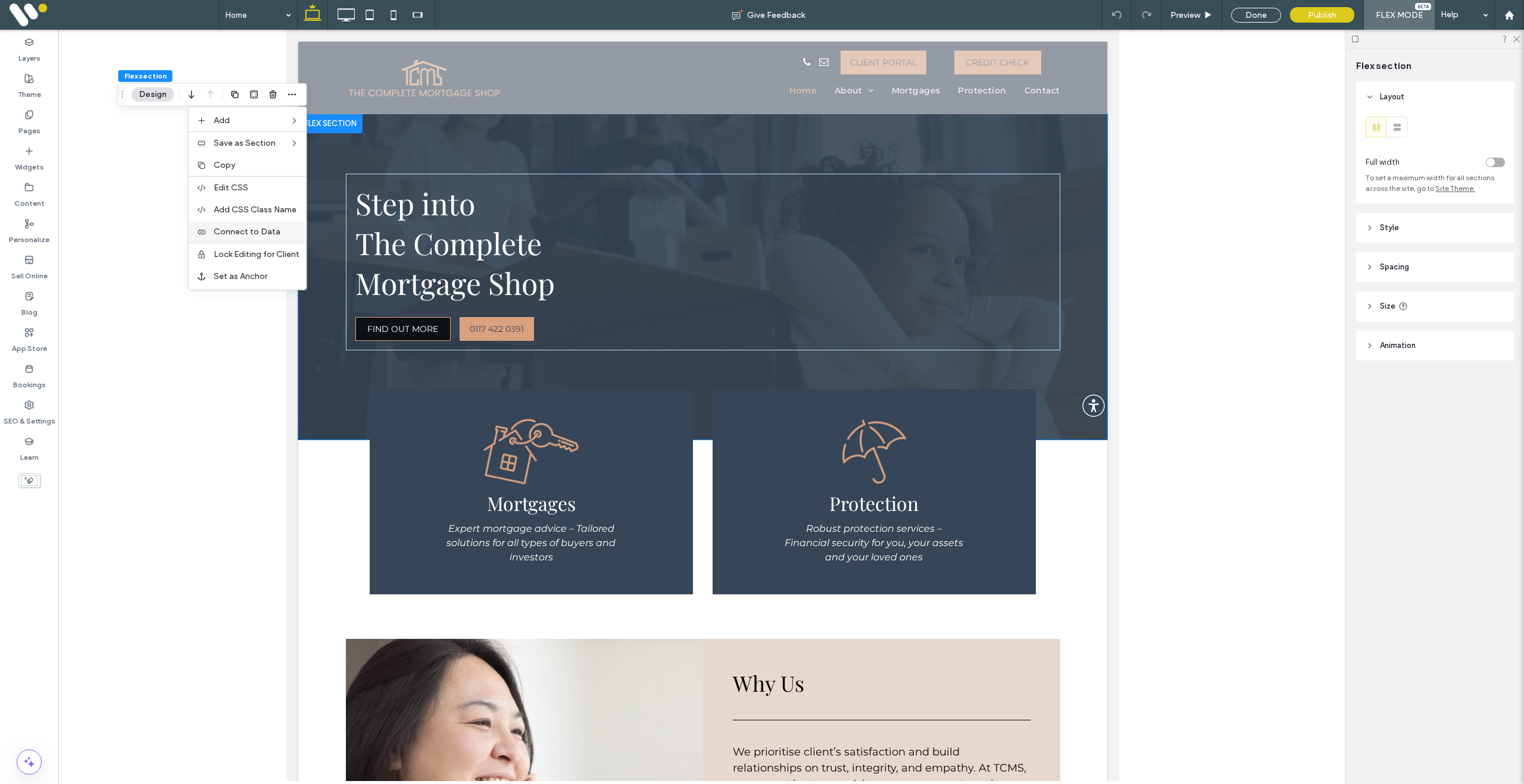
click at [257, 229] on span "Connect to Data" at bounding box center [247, 231] width 67 height 10
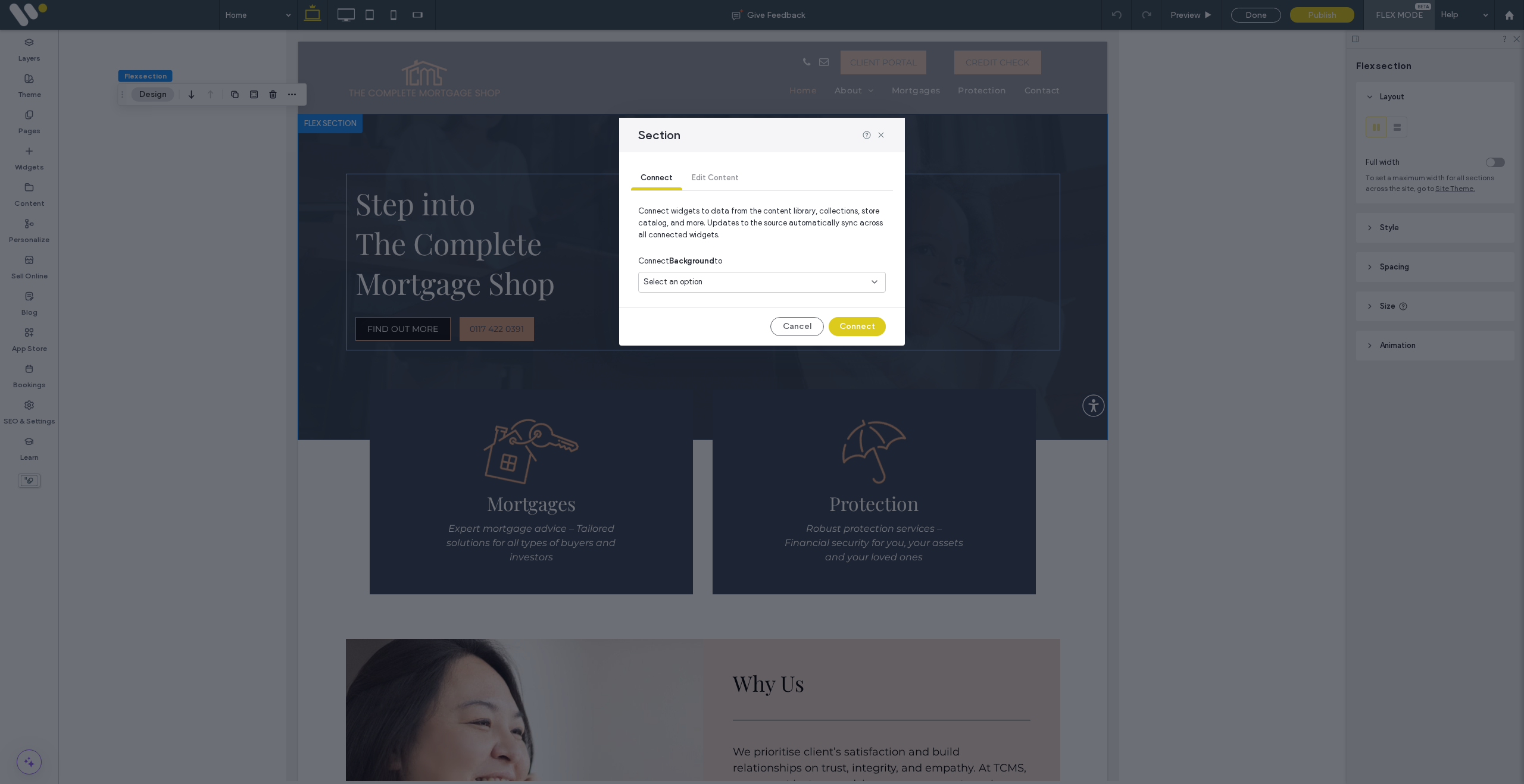
click at [702, 292] on div "Select an option" at bounding box center [762, 282] width 248 height 21
click at [702, 349] on span "Main Image" at bounding box center [685, 348] width 41 height 12
click at [865, 330] on button "Connect" at bounding box center [856, 326] width 57 height 19
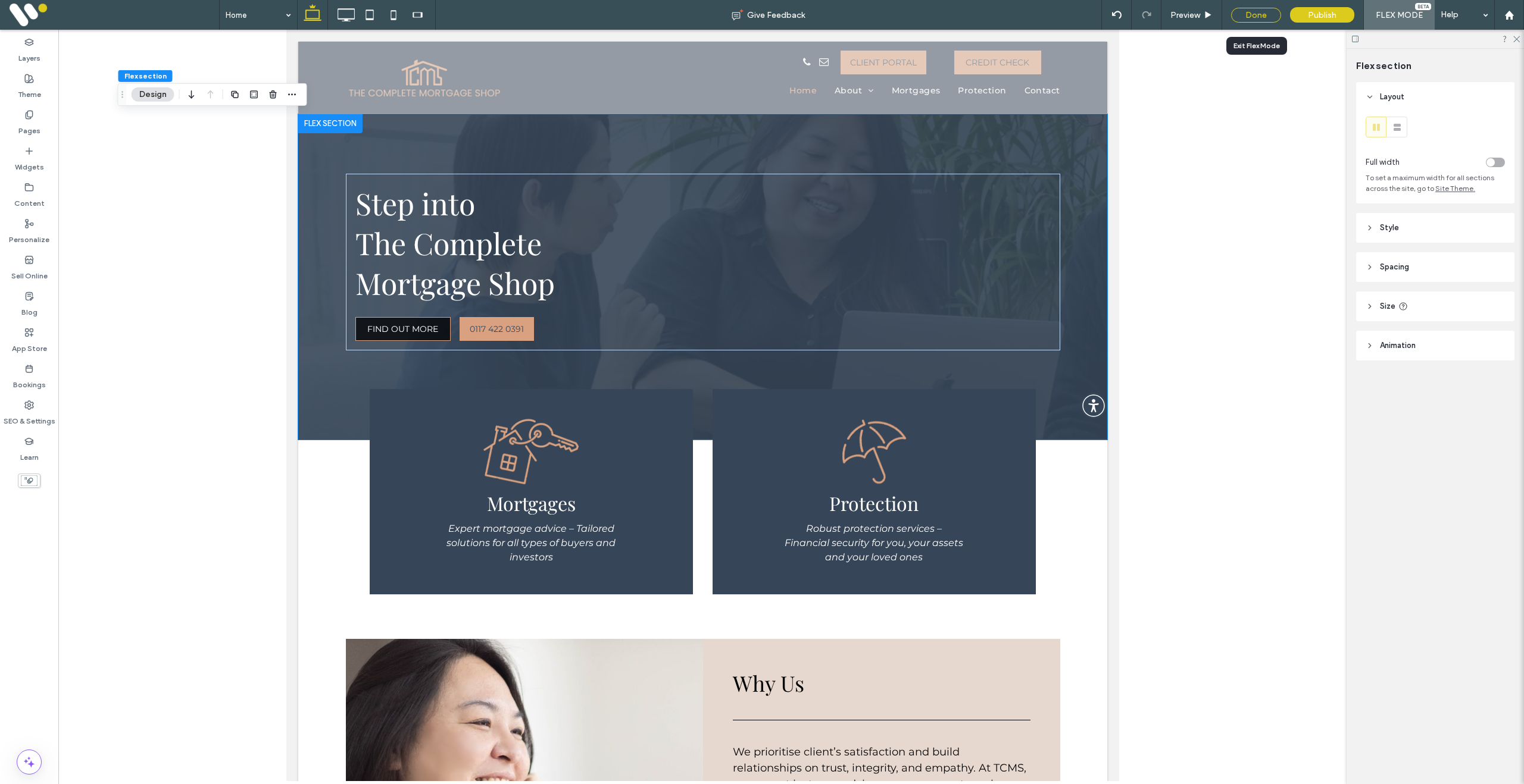
click at [1255, 13] on div "Done" at bounding box center [1256, 15] width 50 height 15
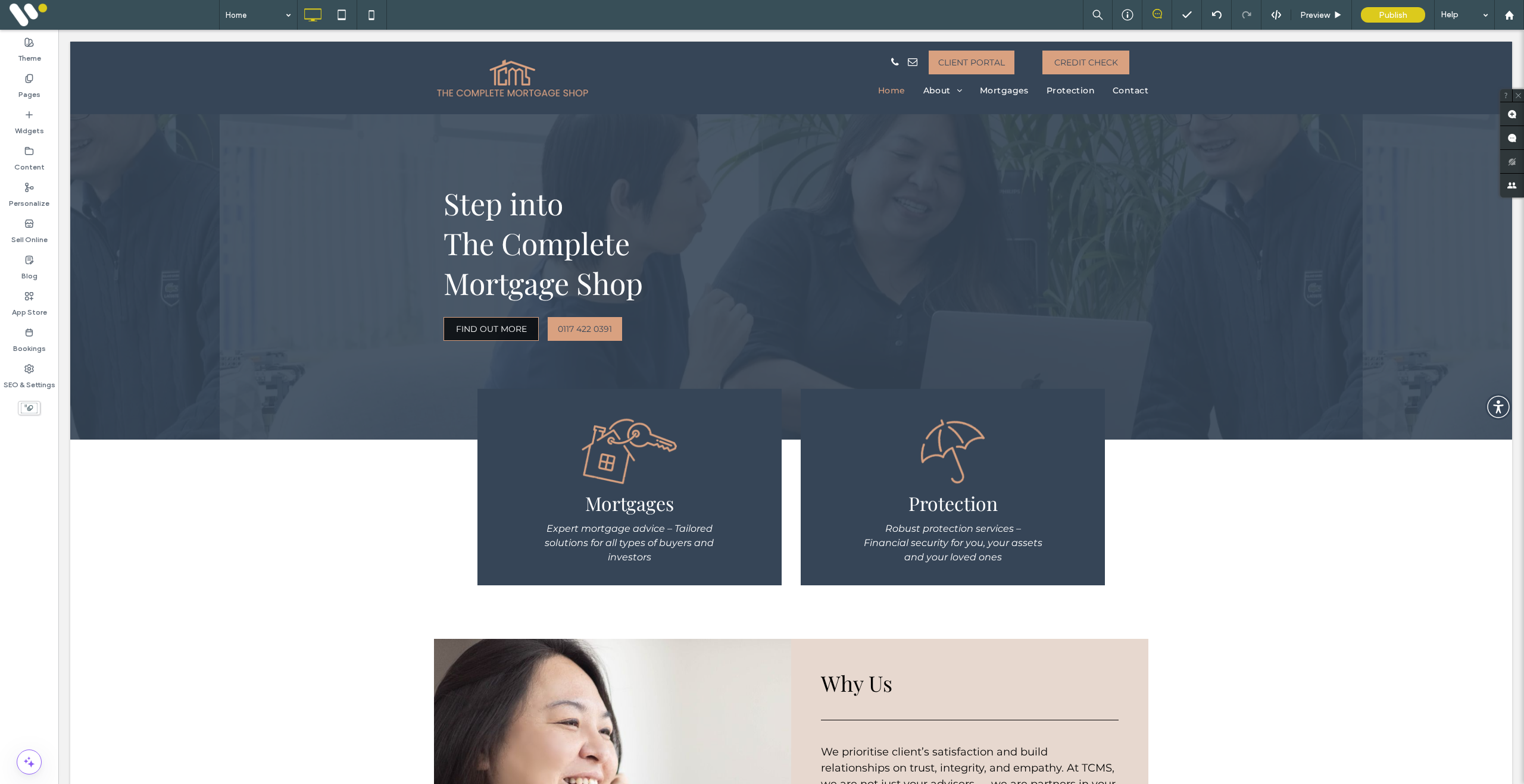
click at [249, 30] on body "Click To Paste Click To Paste Click To Paste Row Home About About Us Meet the t…" at bounding box center [790, 790] width 1465 height 1520
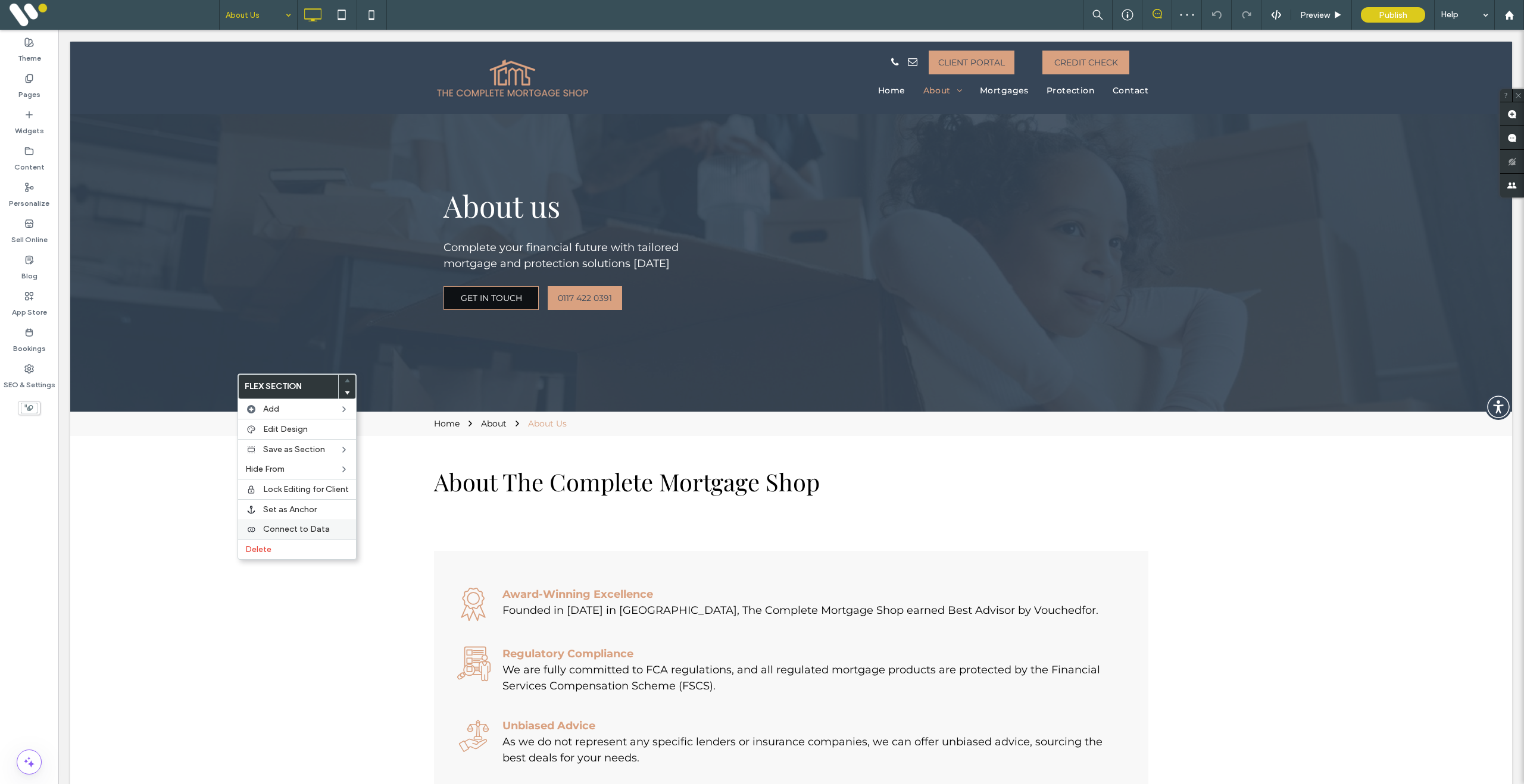
click at [316, 526] on span "Connect to Data" at bounding box center [296, 529] width 67 height 10
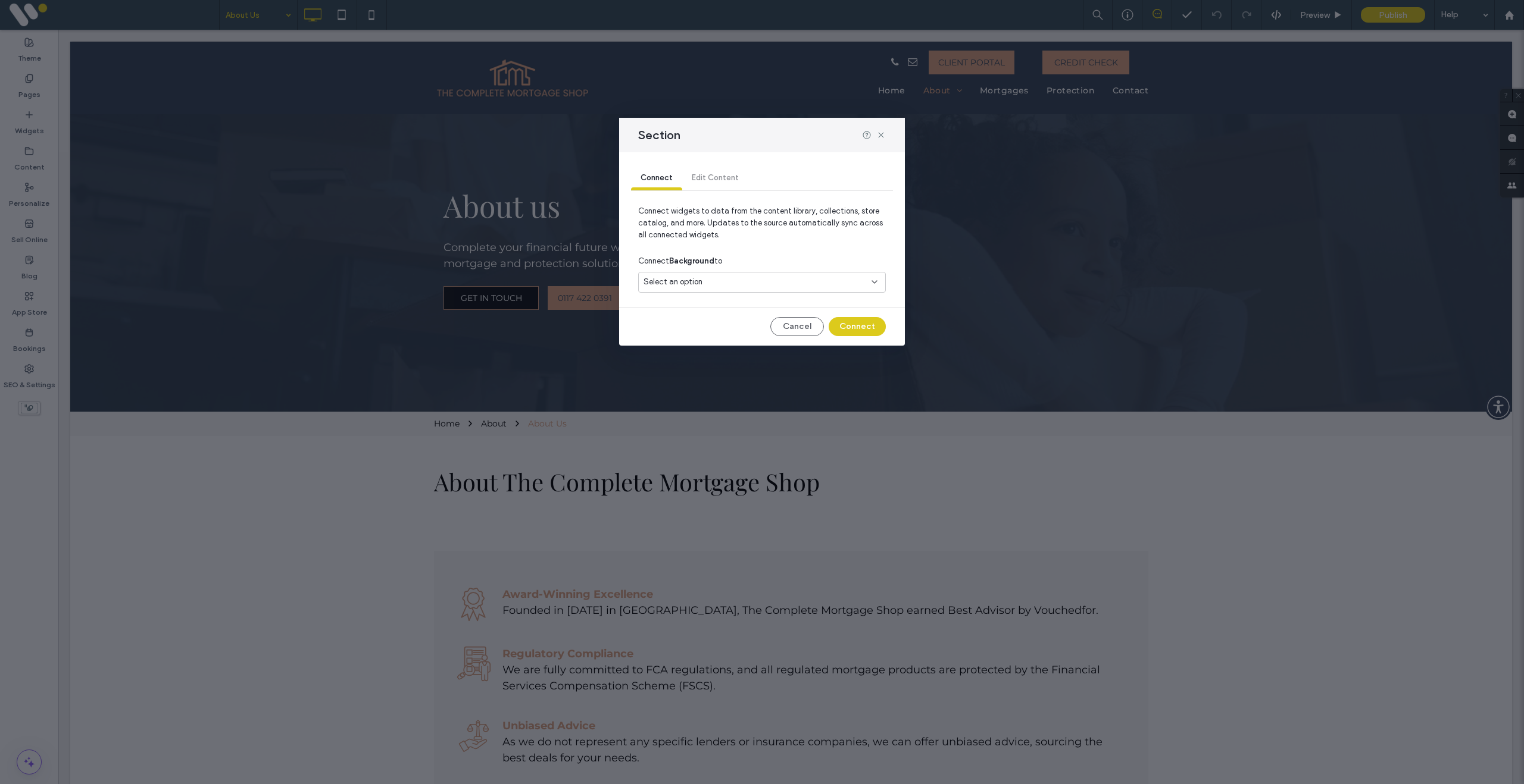
click at [685, 284] on span "Select an option" at bounding box center [673, 282] width 59 height 12
click at [709, 352] on div "Main Image" at bounding box center [762, 347] width 247 height 21
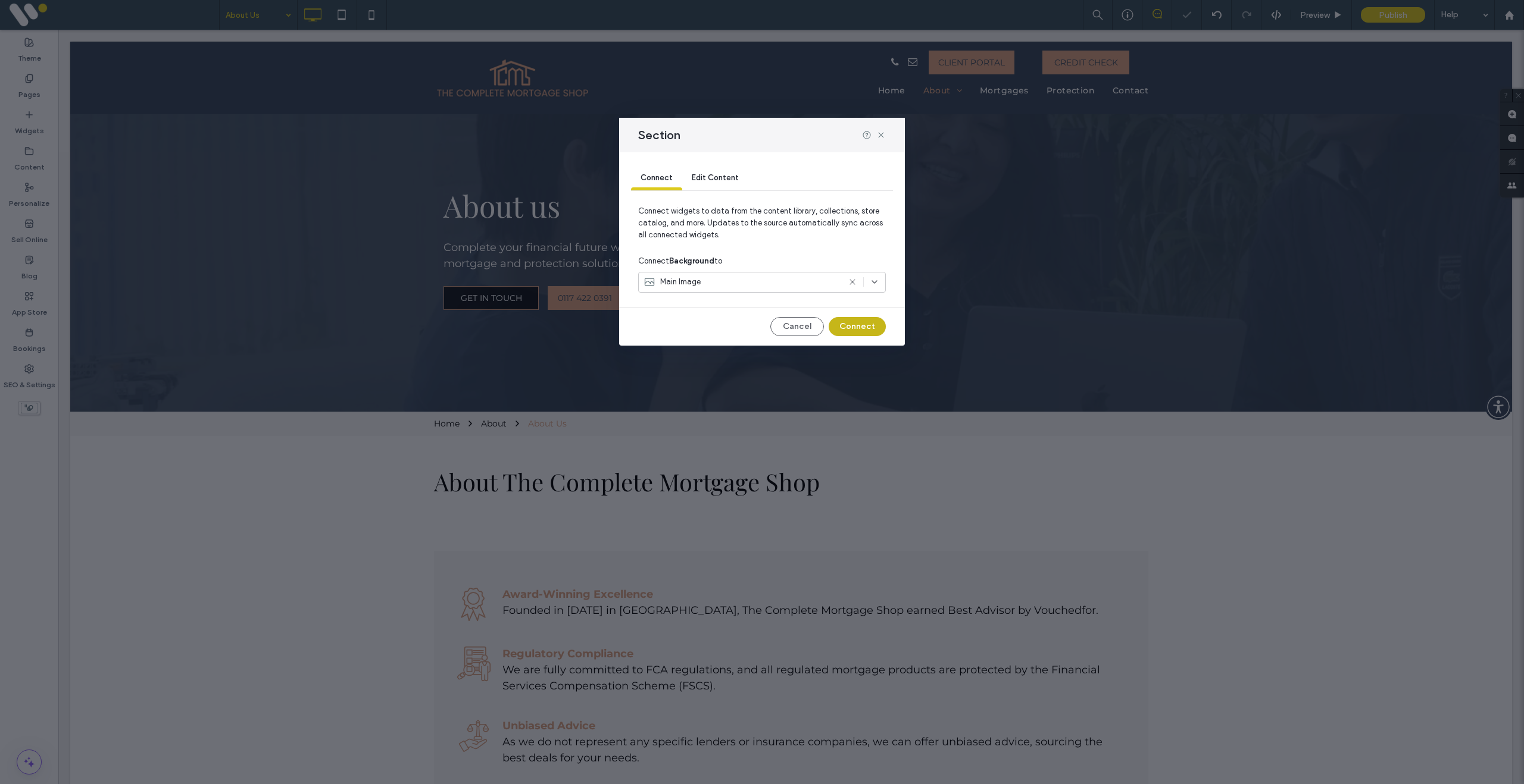
click at [853, 331] on button "Connect" at bounding box center [856, 326] width 57 height 19
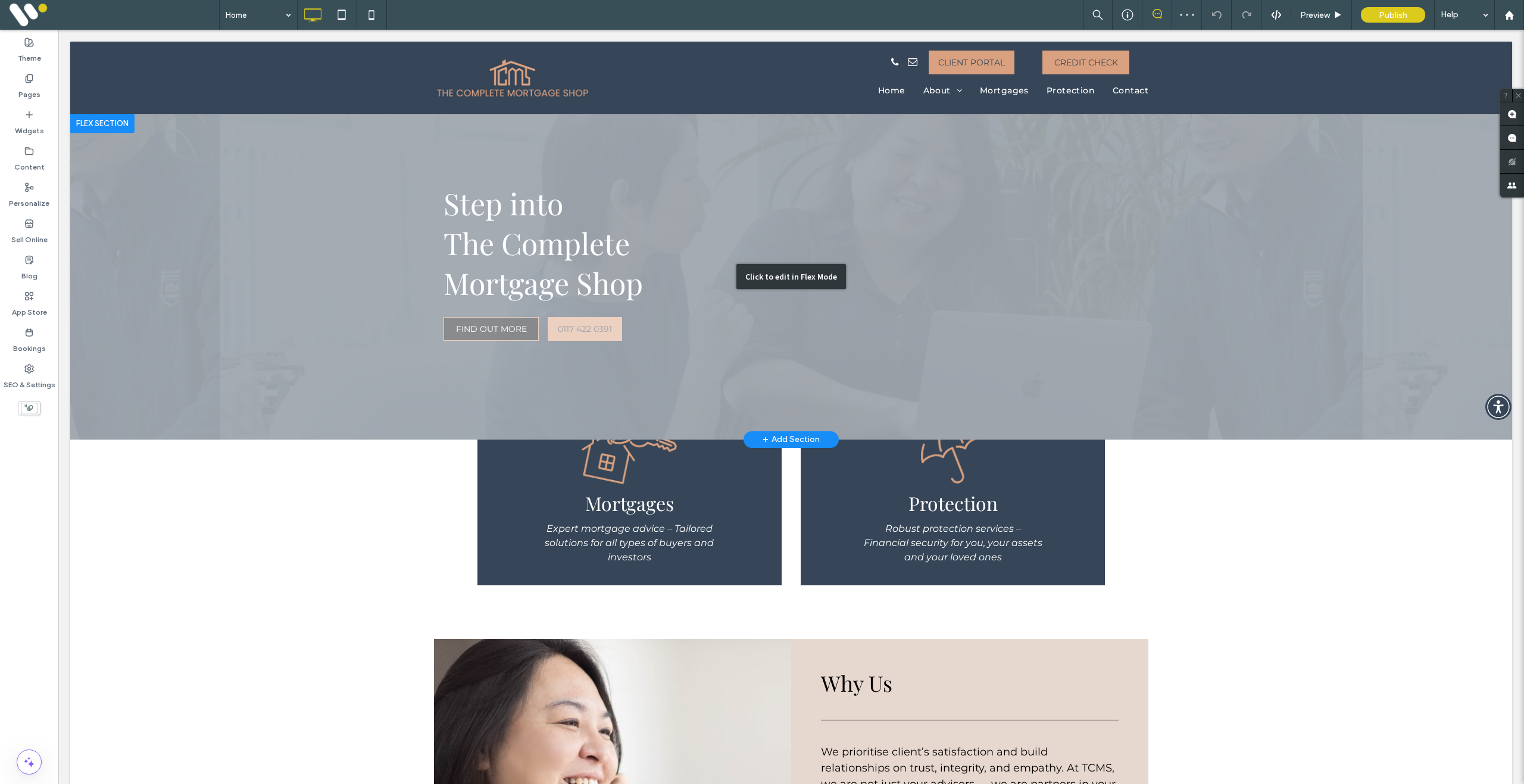
click at [272, 303] on div "Click to edit in Flex Mode" at bounding box center [790, 277] width 1441 height 325
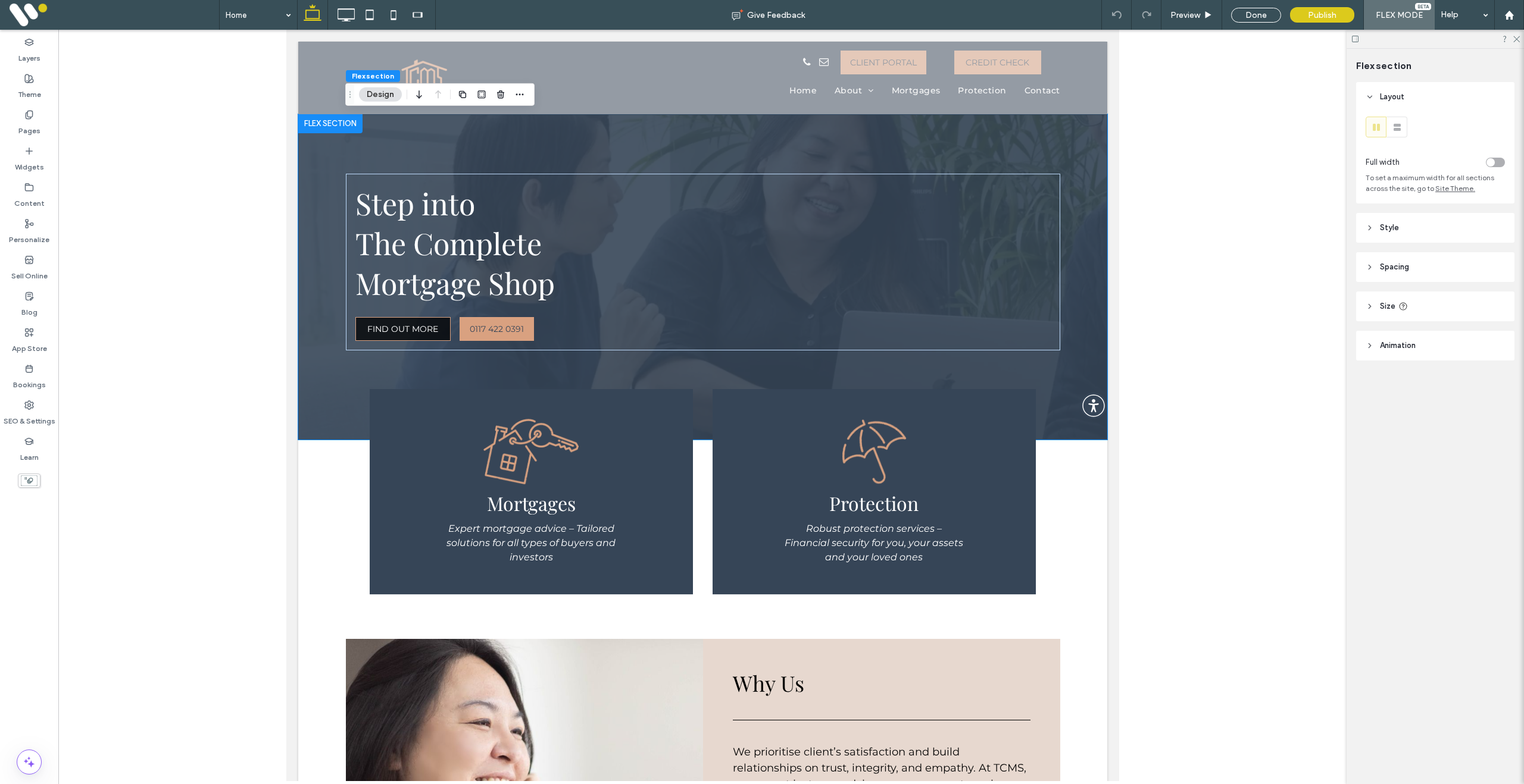
click at [1403, 310] on icon at bounding box center [1403, 306] width 10 height 10
drag, startPoint x: 1144, startPoint y: 9, endPoint x: 1258, endPoint y: 14, distance: 114.1
click at [1258, 14] on div "Done" at bounding box center [1256, 15] width 50 height 15
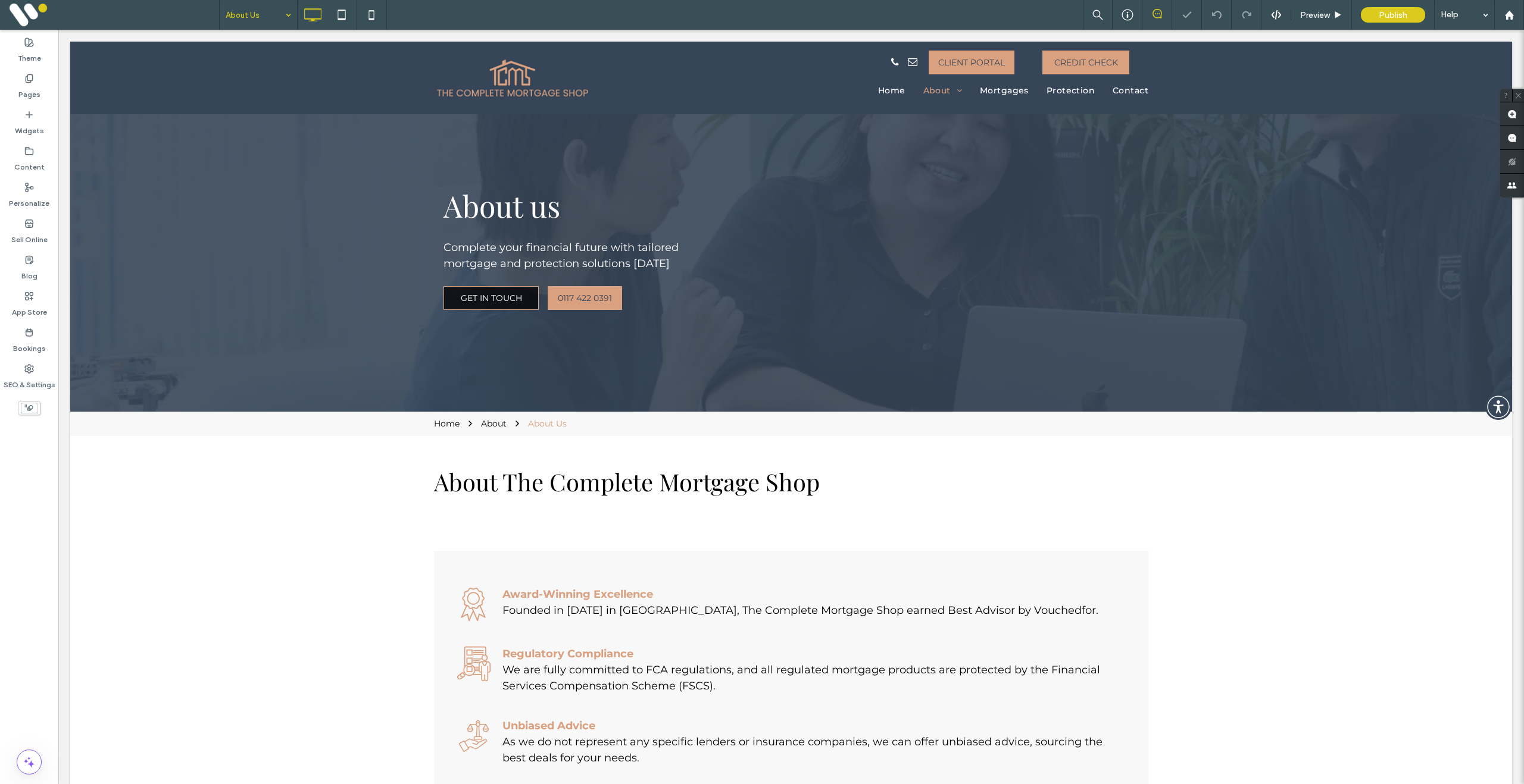
click at [250, 17] on input at bounding box center [255, 15] width 60 height 30
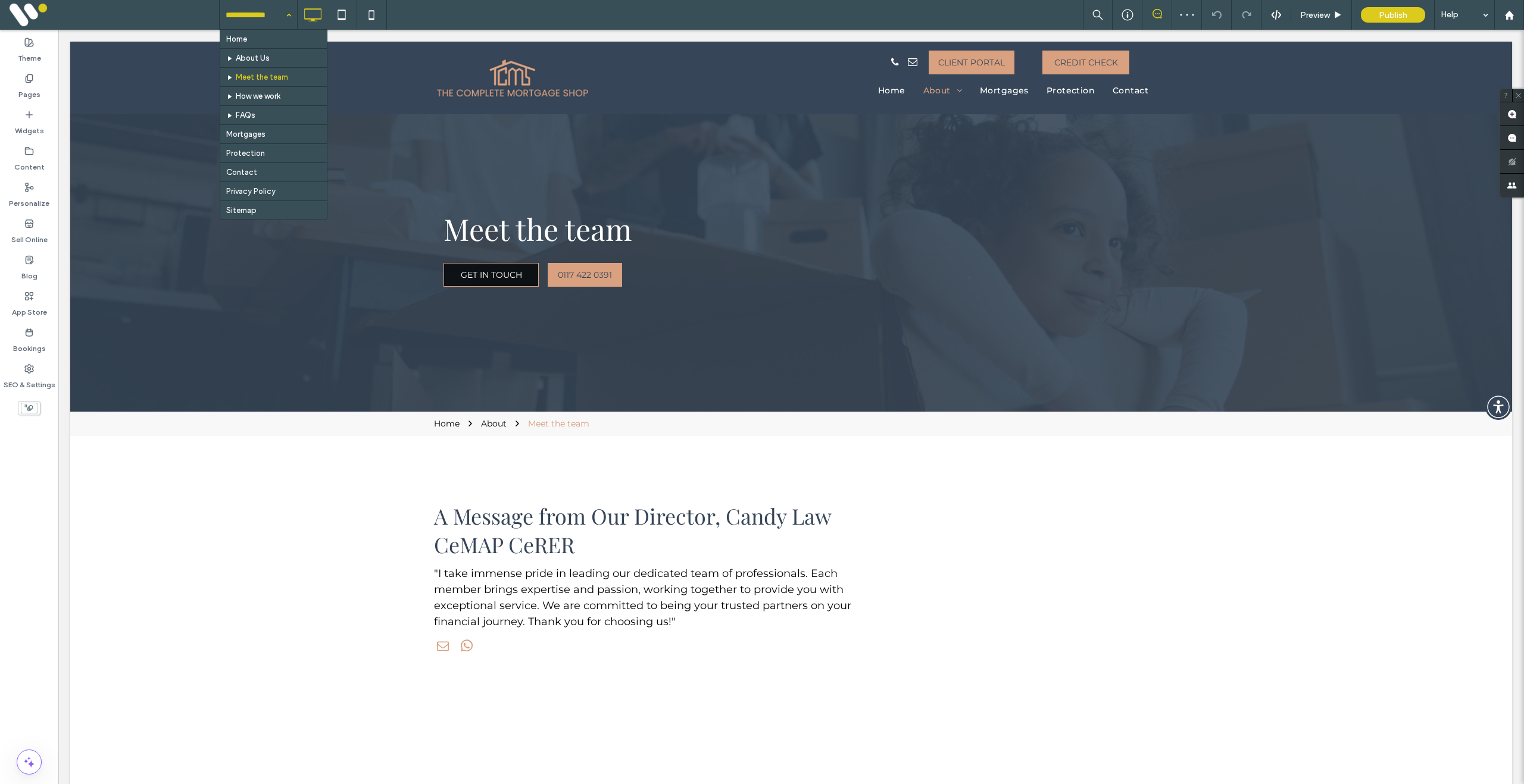
click at [273, 26] on input at bounding box center [255, 15] width 60 height 30
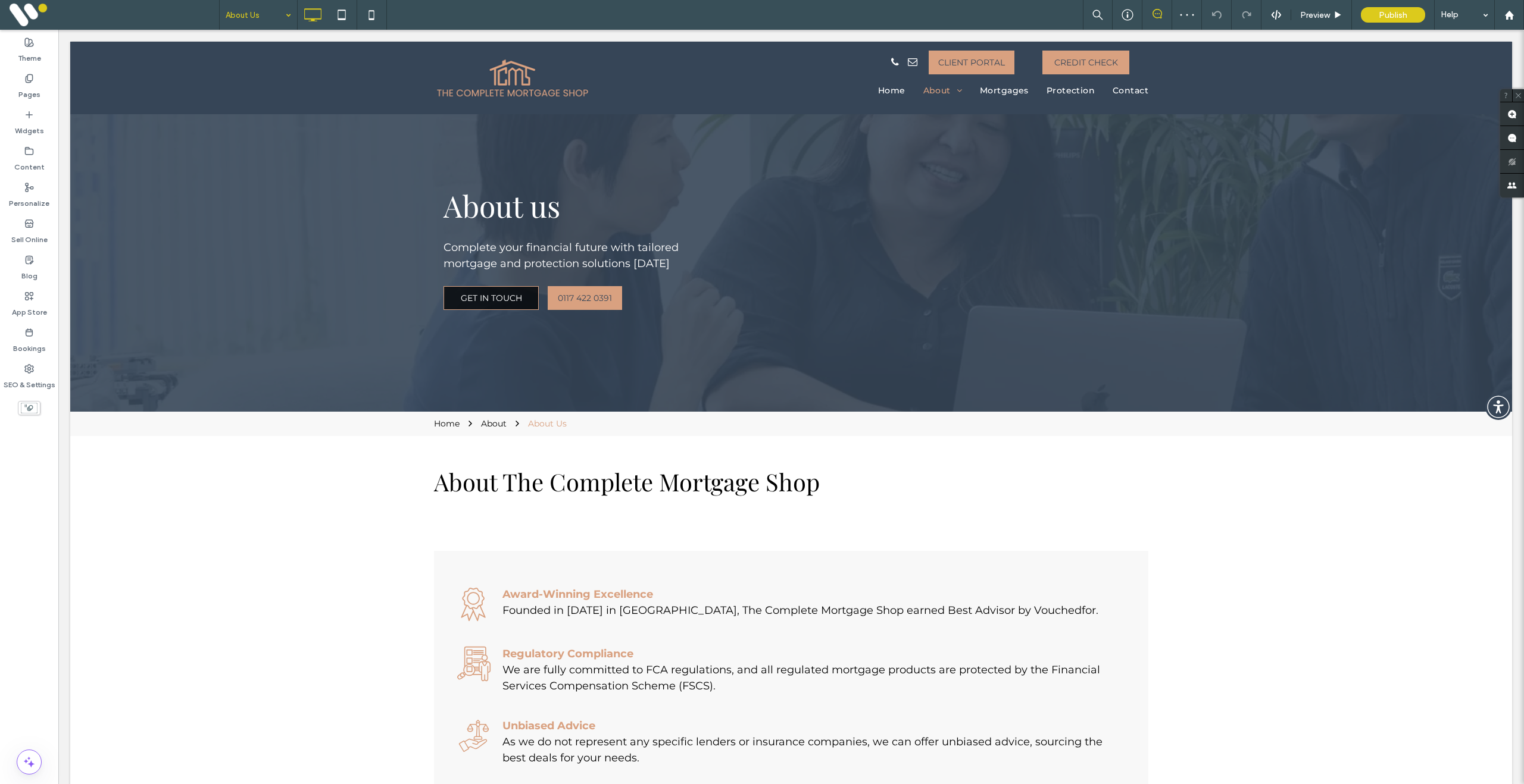
click at [255, 17] on input at bounding box center [255, 15] width 60 height 30
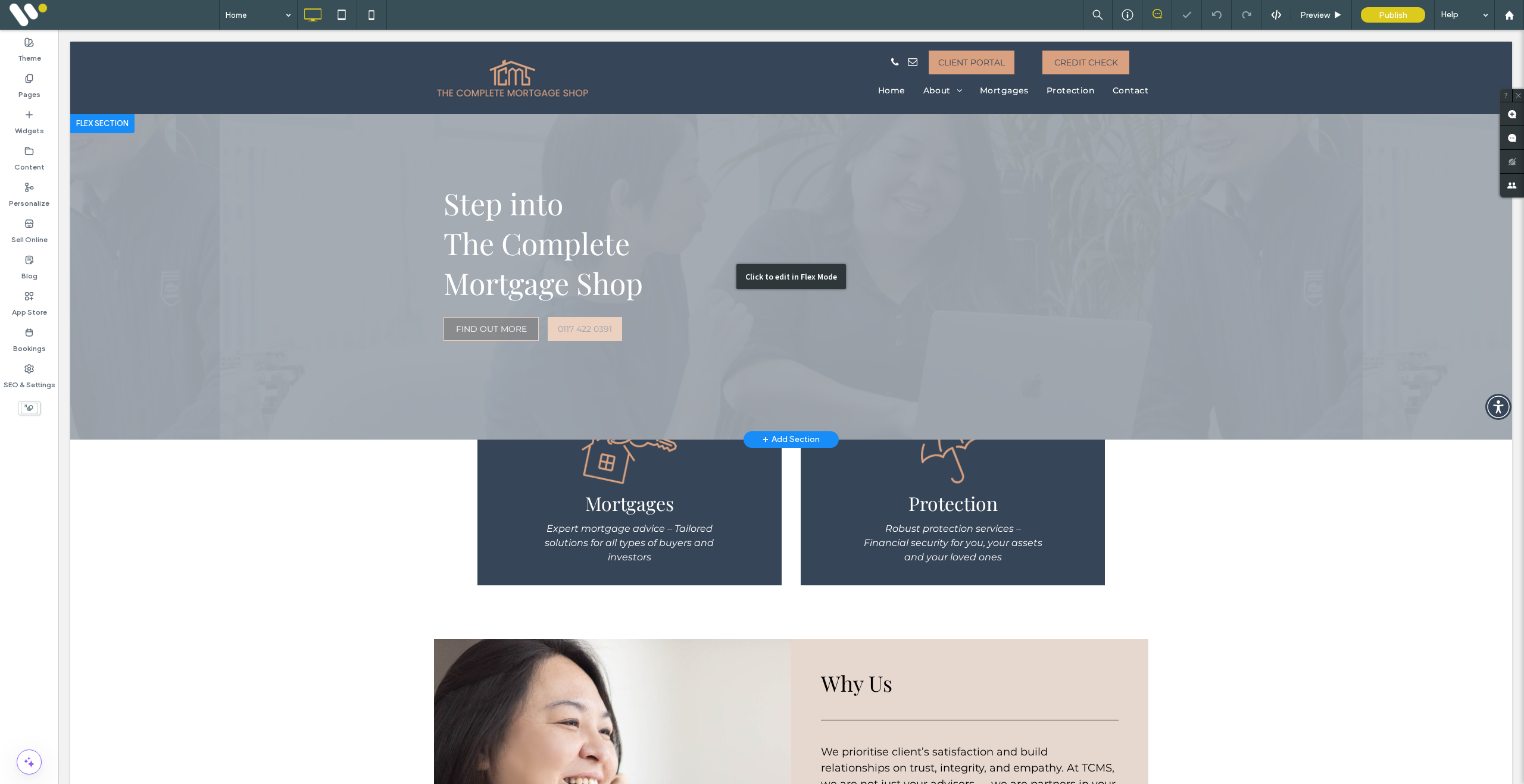
click at [307, 251] on div "Click to edit in Flex Mode" at bounding box center [790, 277] width 1441 height 325
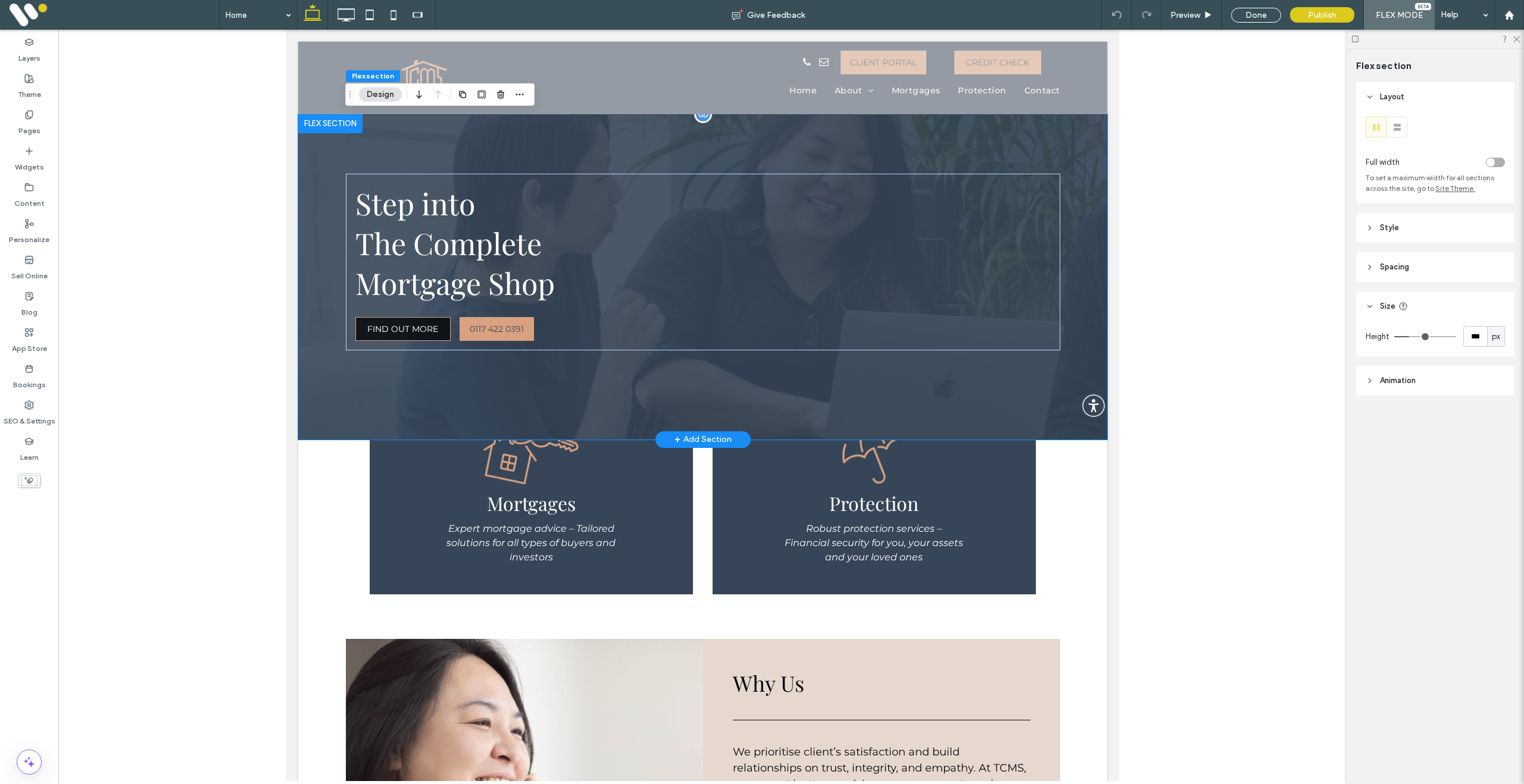
click at [325, 257] on div "Step into The Complete ﻿ Mortgage Shop FIND OUT MORE 0117 422 0391" at bounding box center [702, 277] width 809 height 325
click at [1500, 337] on div "px" at bounding box center [1496, 337] width 12 height 12
click at [1473, 334] on input "***" at bounding box center [1475, 336] width 24 height 21
type input "***"
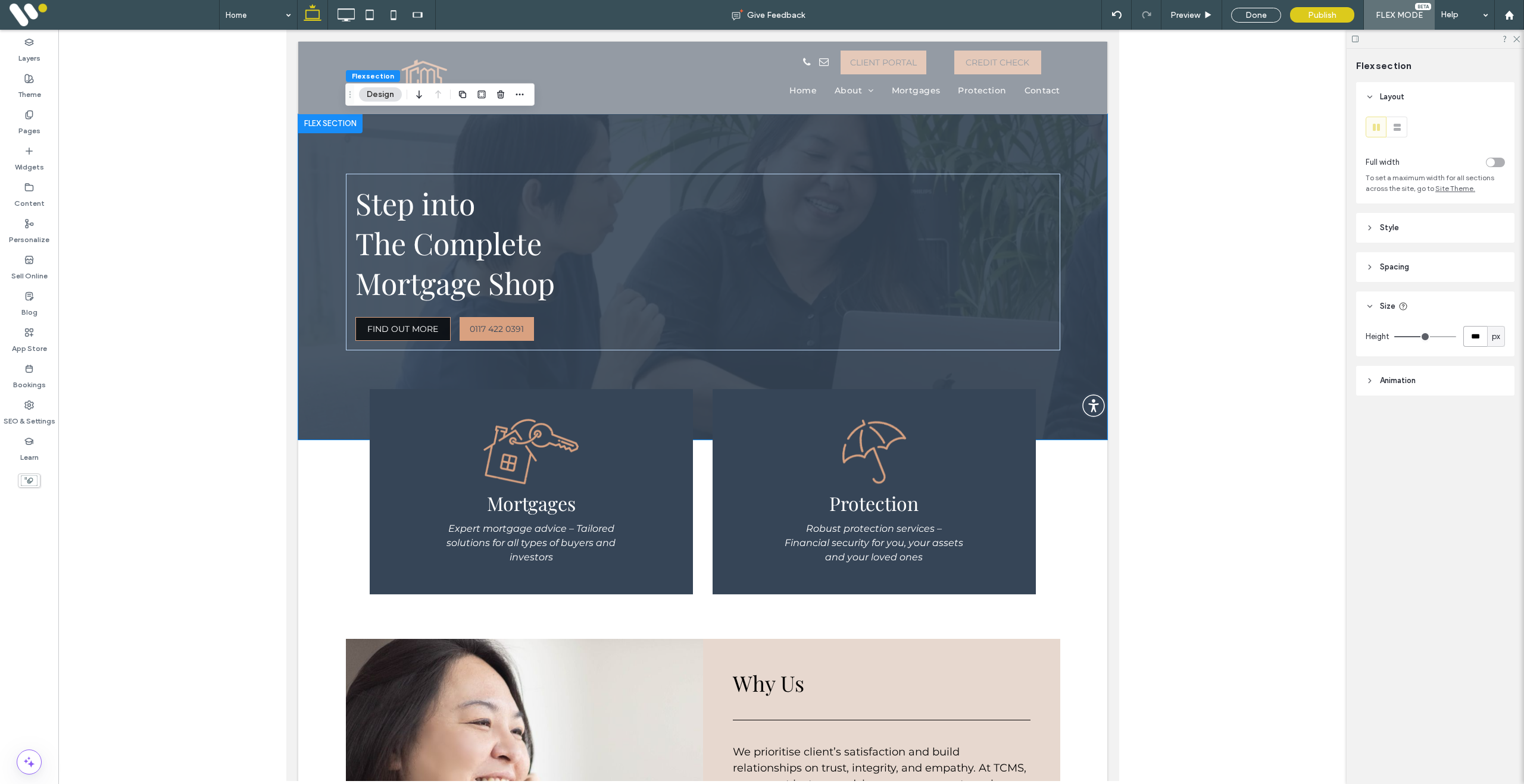
drag, startPoint x: 1483, startPoint y: 335, endPoint x: 1445, endPoint y: 335, distance: 38.0
click at [1452, 335] on div "*** px" at bounding box center [1449, 336] width 111 height 21
type input "***"
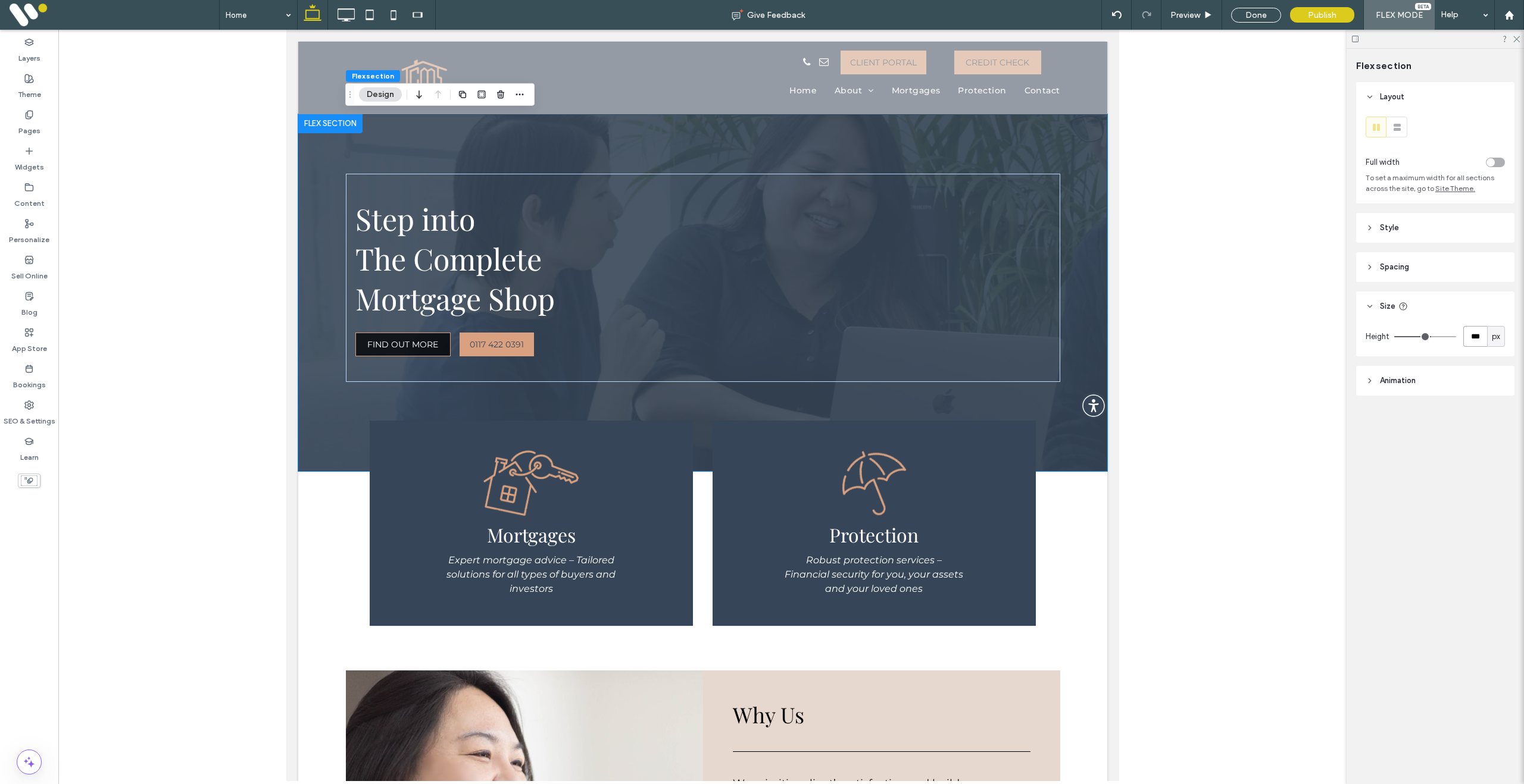
drag, startPoint x: 1479, startPoint y: 336, endPoint x: 1444, endPoint y: 333, distance: 35.1
click at [1446, 333] on div "*** px" at bounding box center [1449, 336] width 111 height 21
type input "***"
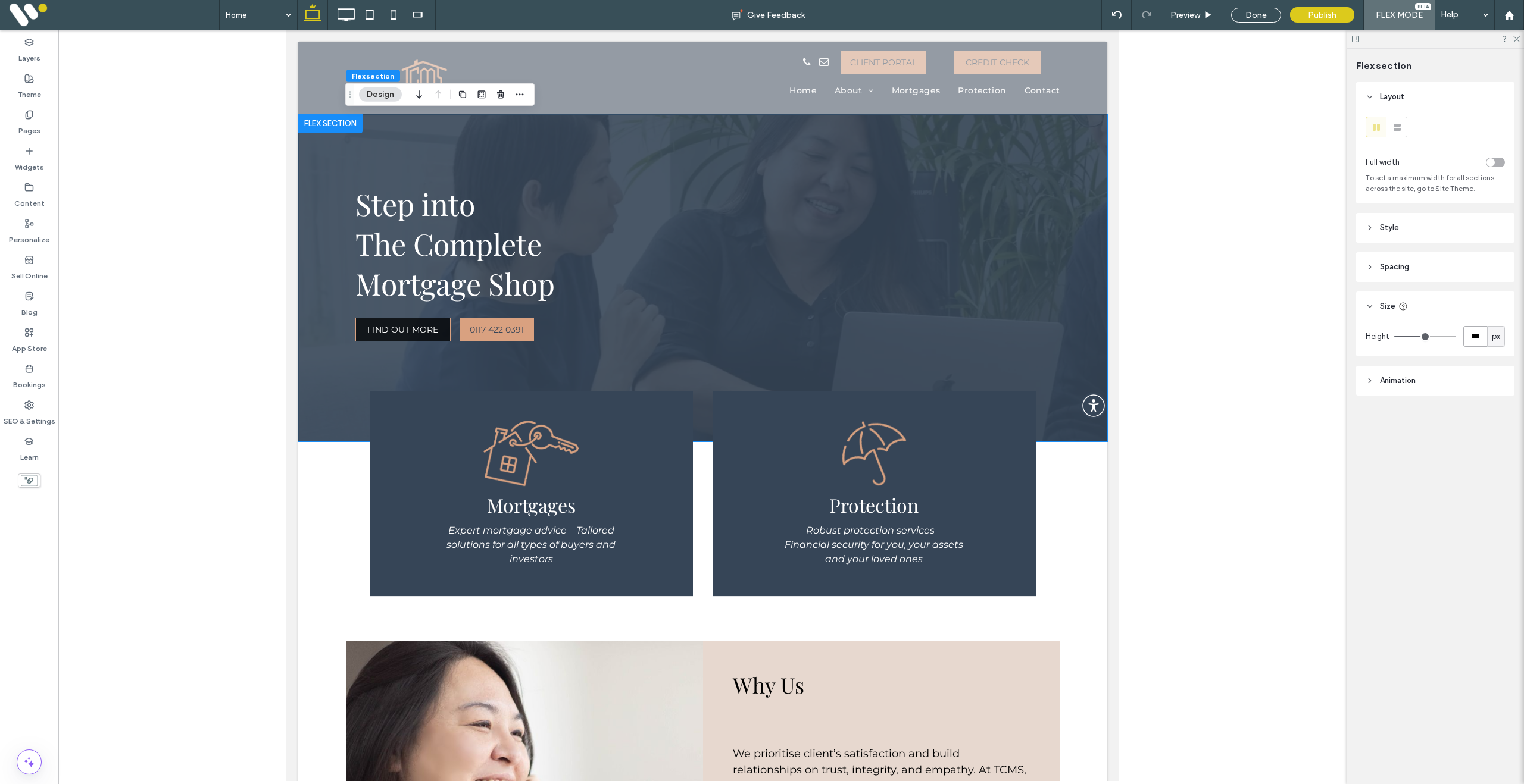
click at [1474, 337] on input "***" at bounding box center [1475, 336] width 24 height 21
type input "***"
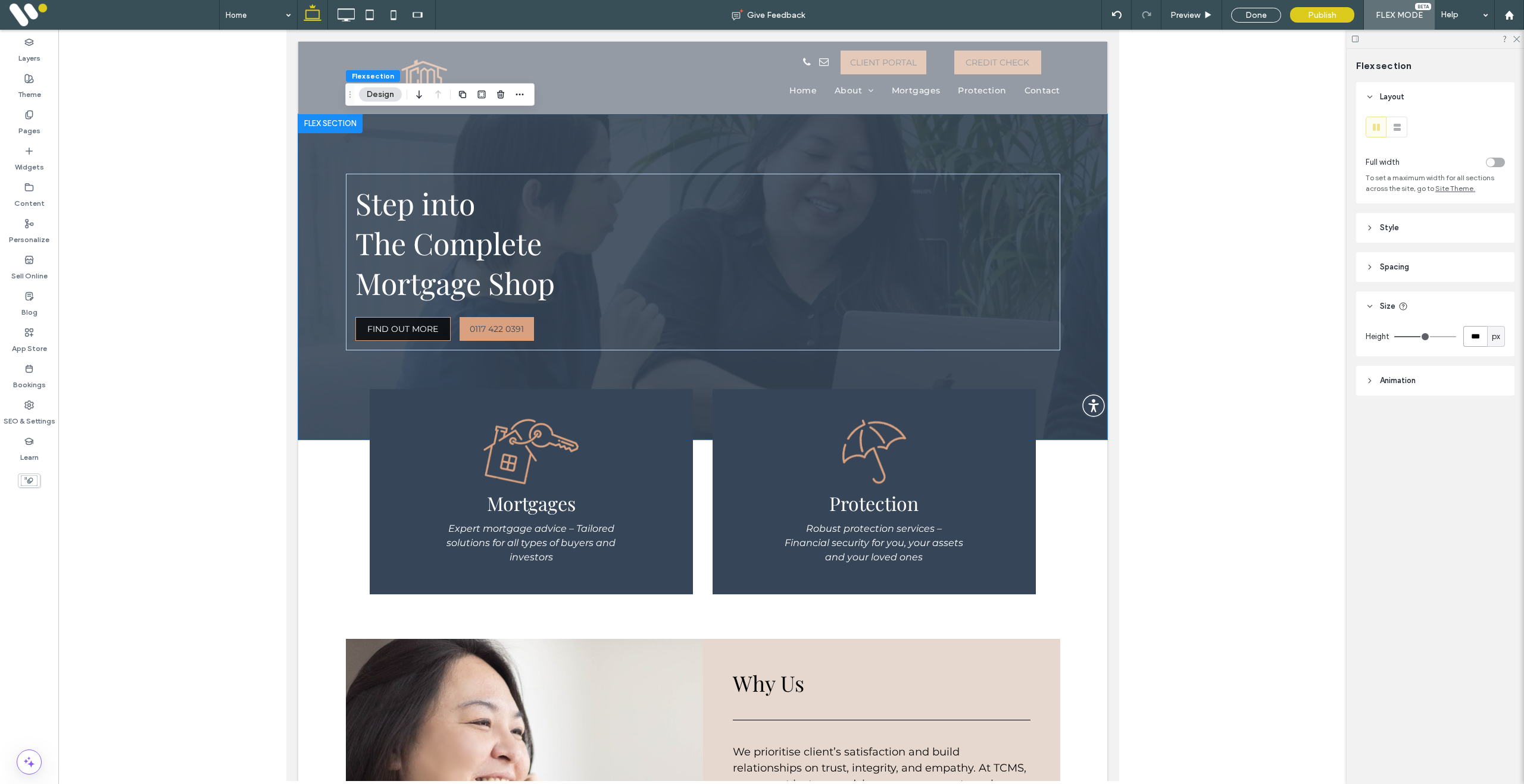
type input "***"
click at [1473, 337] on input "***" at bounding box center [1475, 336] width 24 height 21
type input "***"
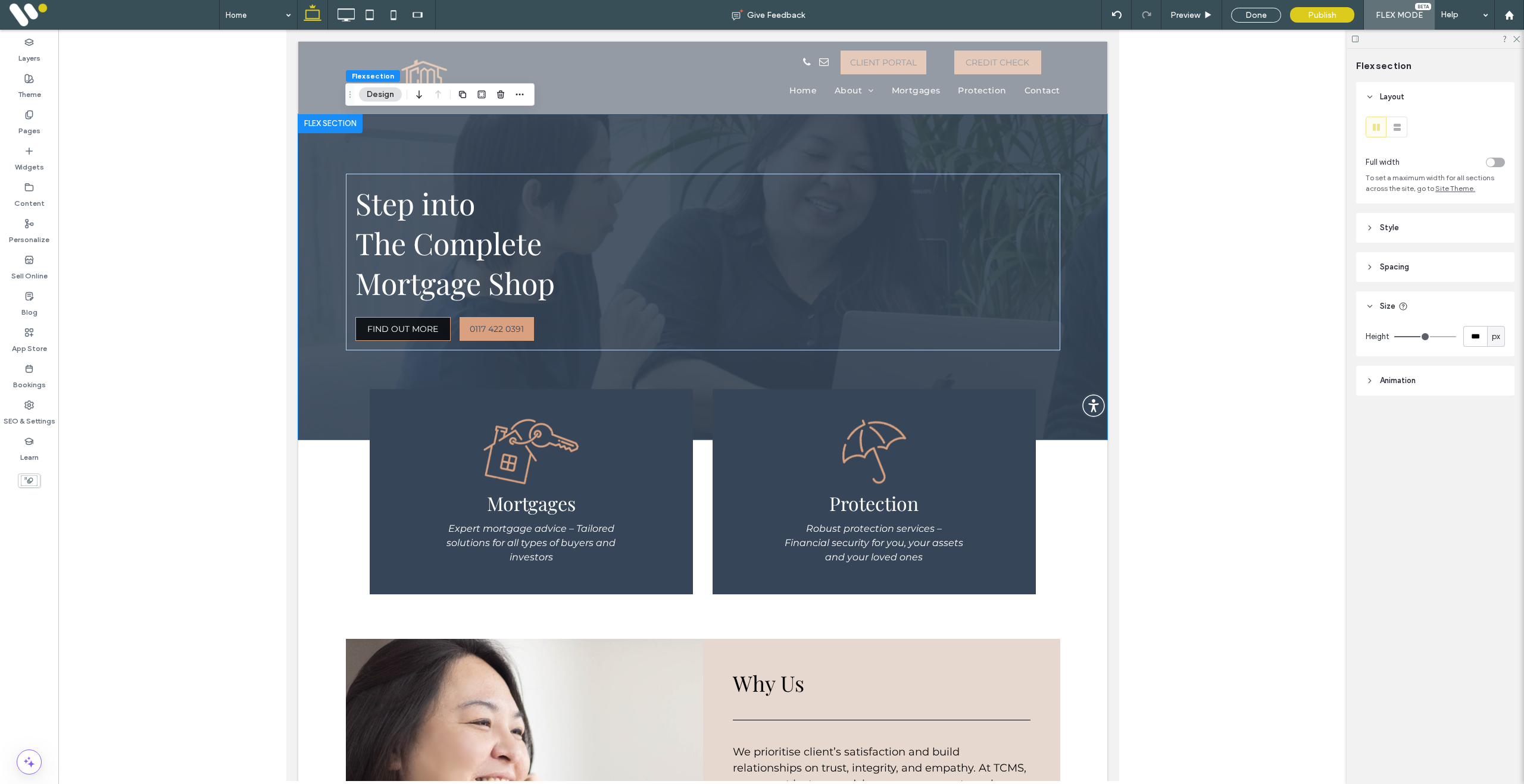
click at [1473, 368] on header "Animation" at bounding box center [1435, 381] width 159 height 30
click at [1471, 304] on header "Size" at bounding box center [1435, 306] width 159 height 30
click at [1264, 18] on div "Done" at bounding box center [1256, 15] width 50 height 15
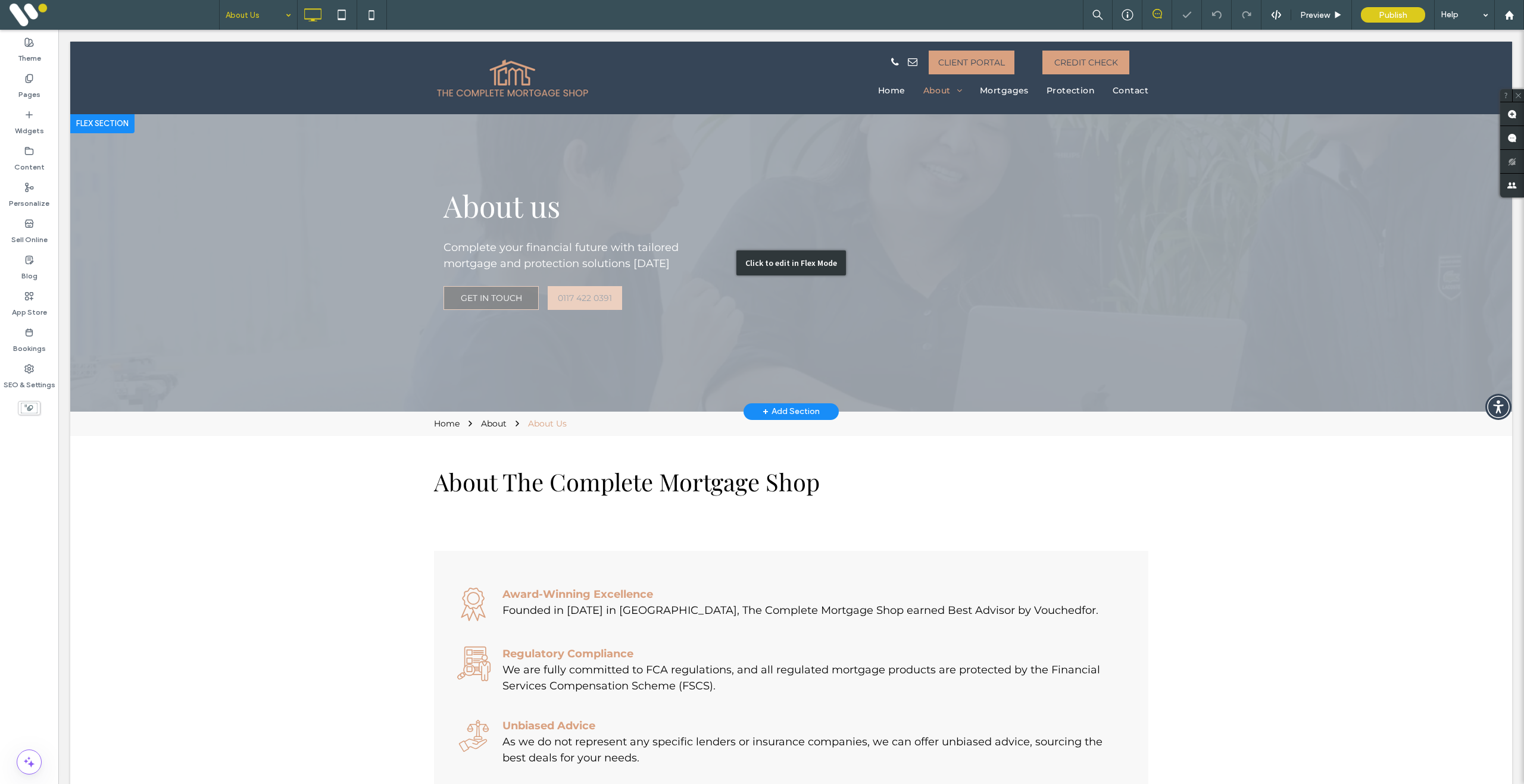
click at [242, 317] on div "Click to edit in Flex Mode" at bounding box center [790, 263] width 1441 height 297
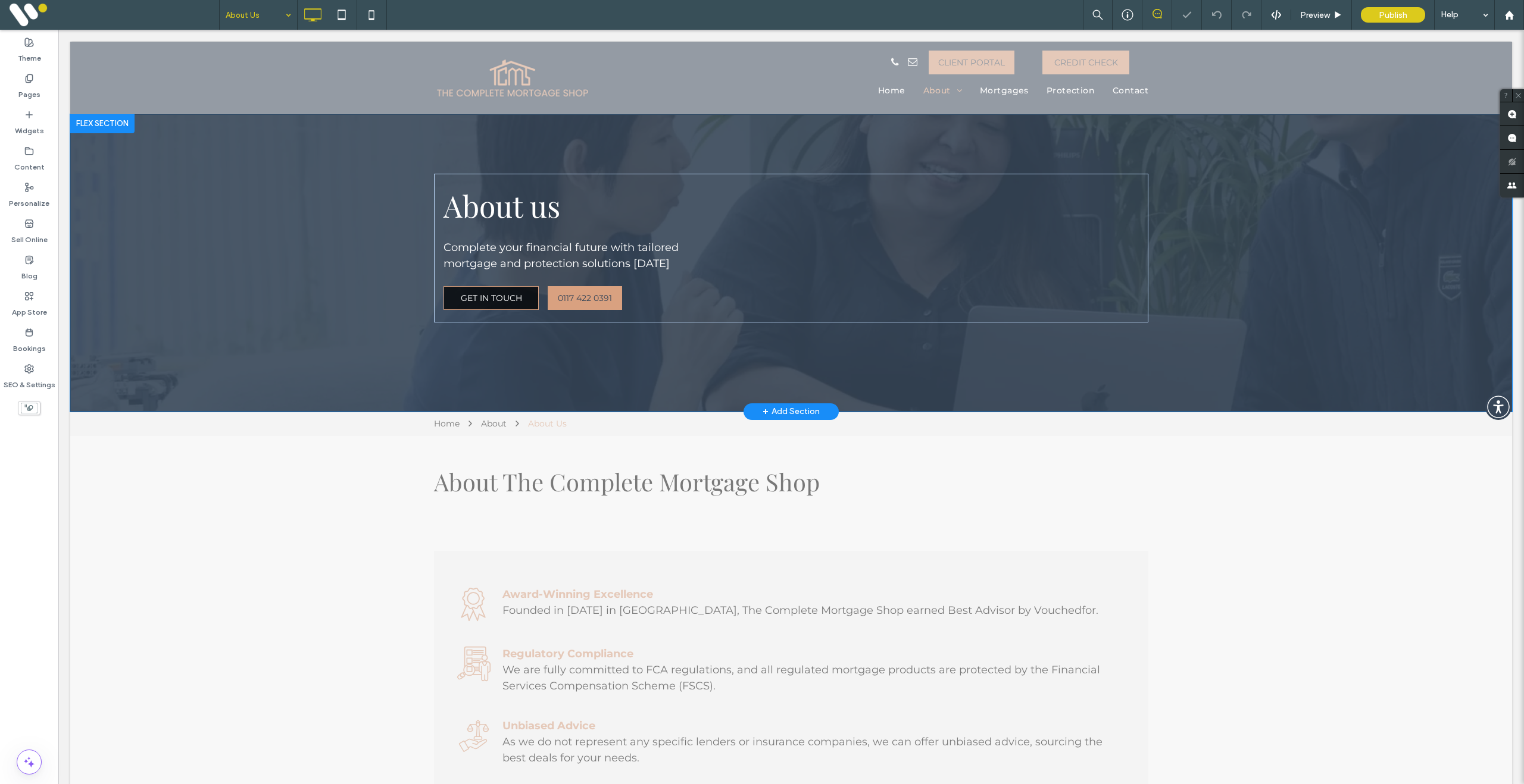
click at [58, 317] on html "Click To Paste Click To Paste Row Home About About Us Meet the team How we work…" at bounding box center [790, 722] width 1465 height 1384
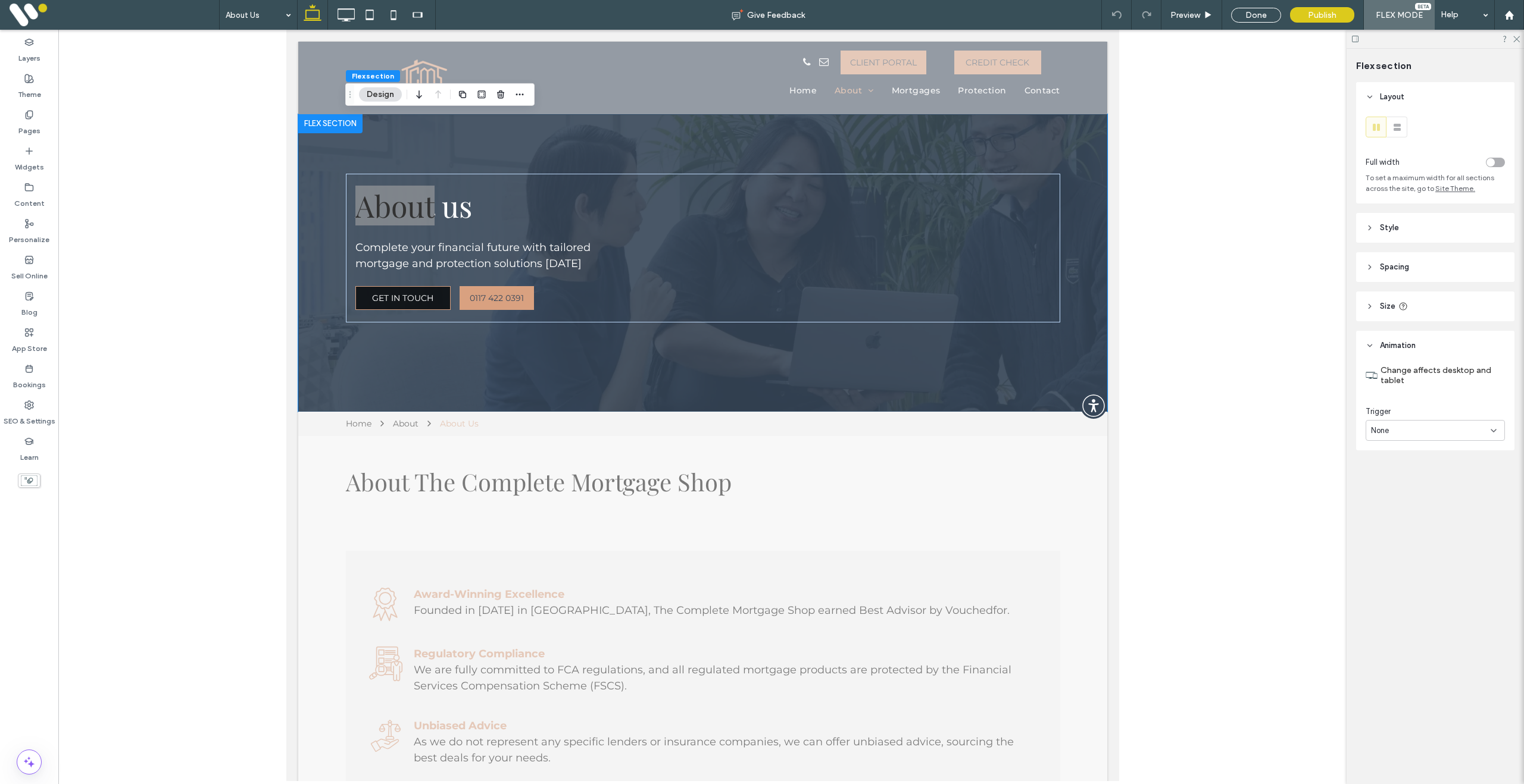
click at [1407, 310] on header "Size" at bounding box center [1435, 306] width 159 height 30
click at [361, 366] on div "About us Complete your financial future with tailored mortgage and protection s…" at bounding box center [703, 263] width 715 height 297
drag, startPoint x: 1476, startPoint y: 337, endPoint x: 1466, endPoint y: 357, distance: 22.4
click at [1475, 339] on input "***" at bounding box center [1475, 336] width 24 height 21
type input "***"
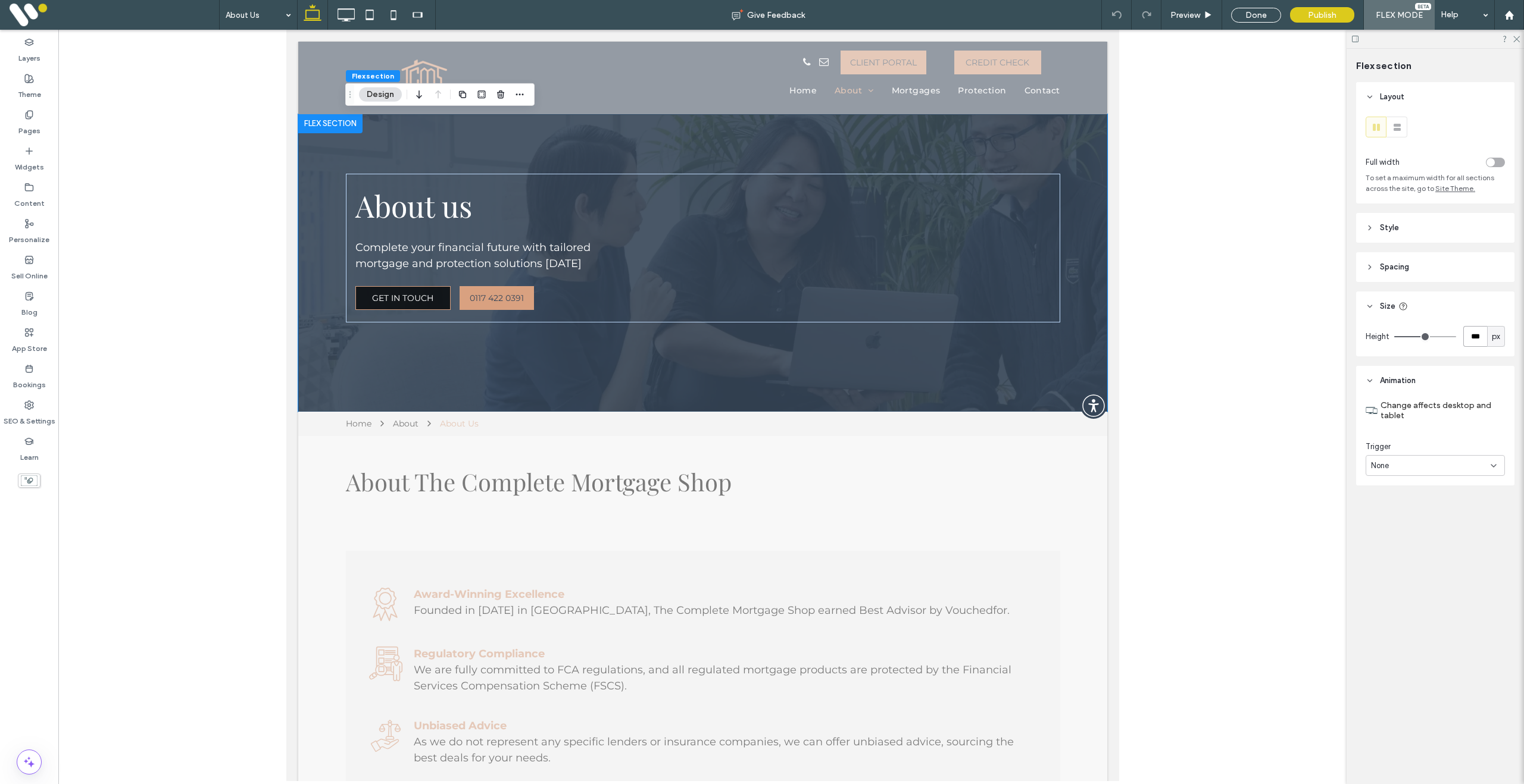
type input "***"
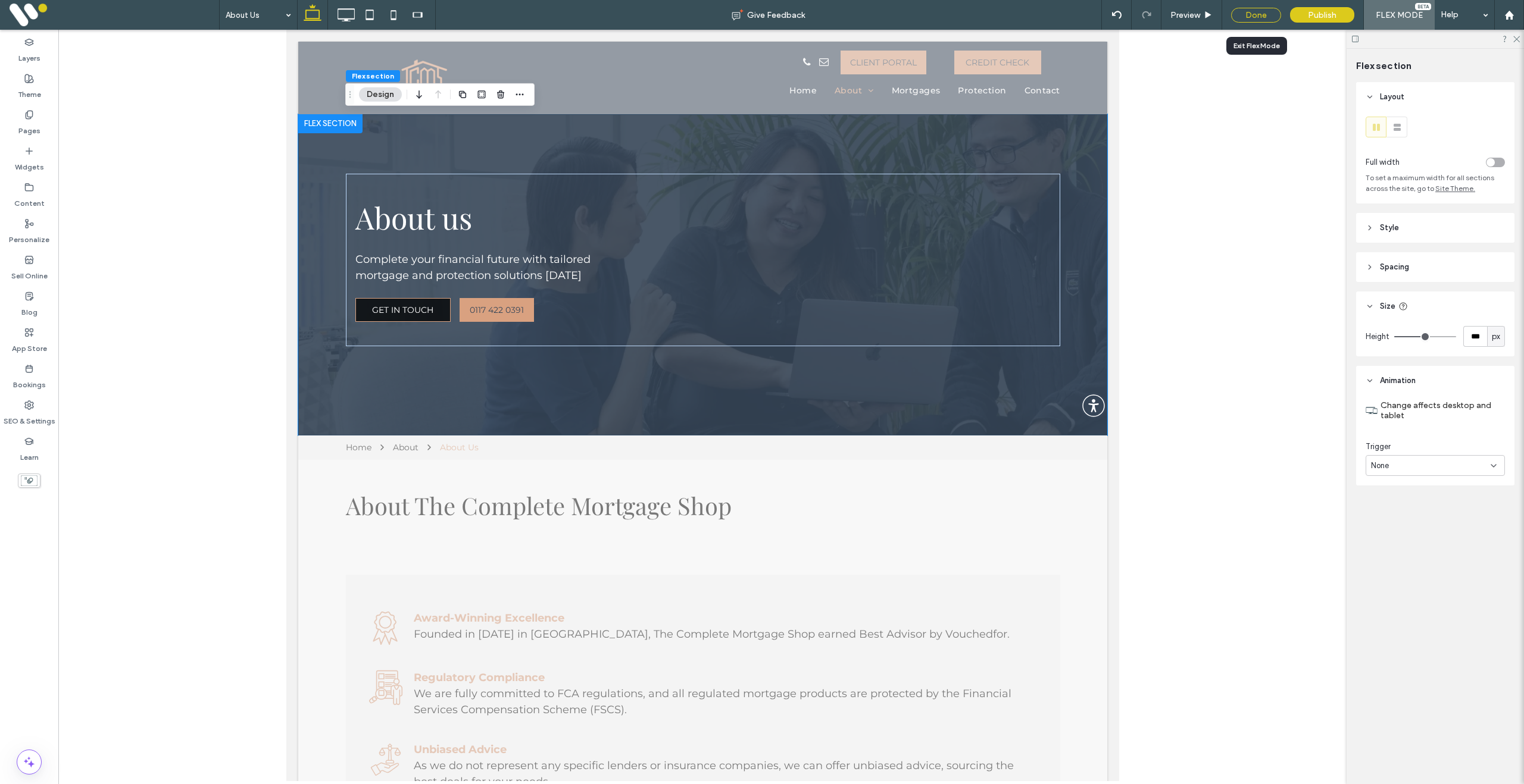
click at [1259, 16] on div "Done" at bounding box center [1256, 15] width 50 height 15
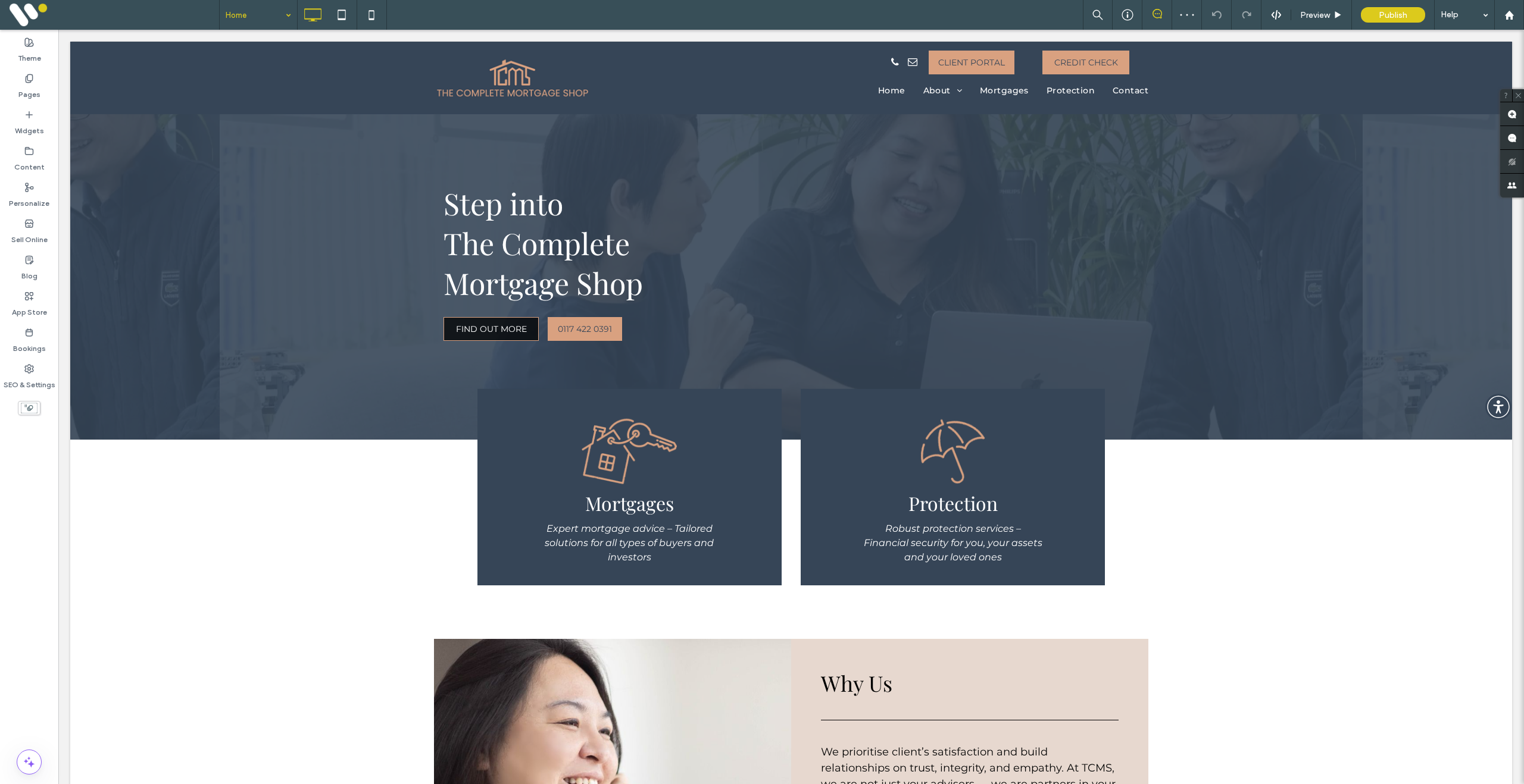
click at [258, 13] on input at bounding box center [255, 15] width 60 height 30
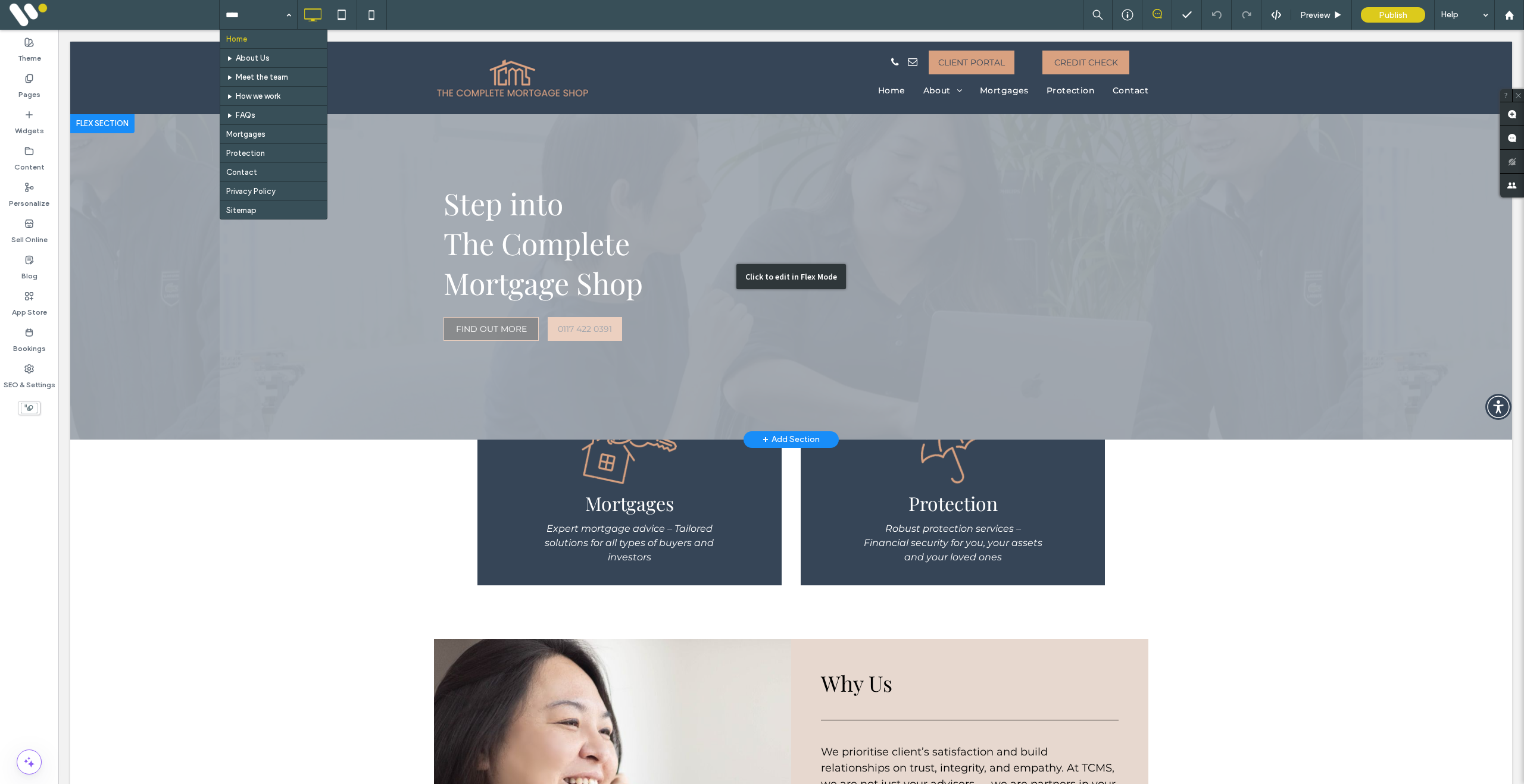
click at [132, 308] on div "Click to edit in Flex Mode" at bounding box center [790, 277] width 1441 height 325
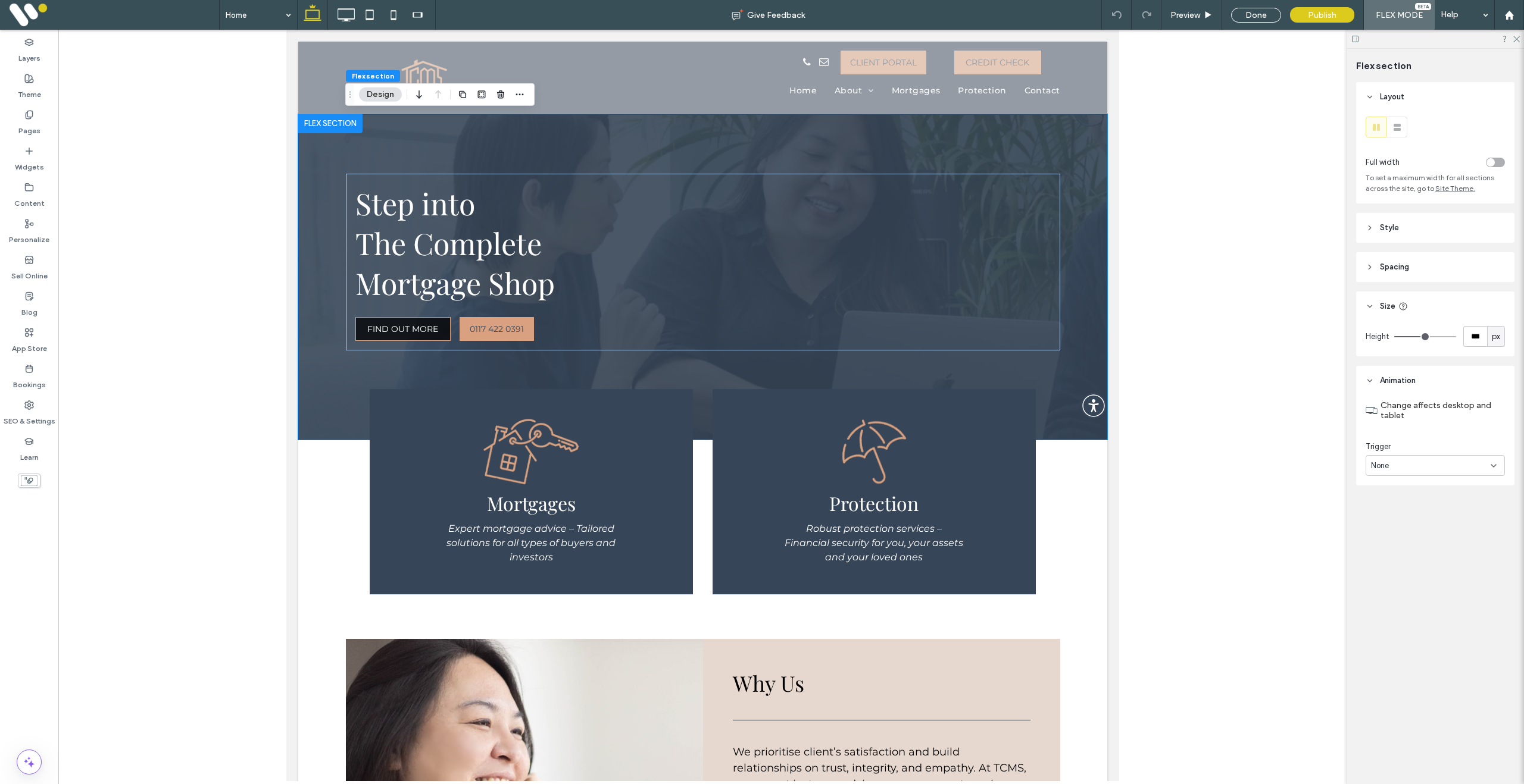
click at [1392, 225] on span "Style" at bounding box center [1388, 227] width 19 height 12
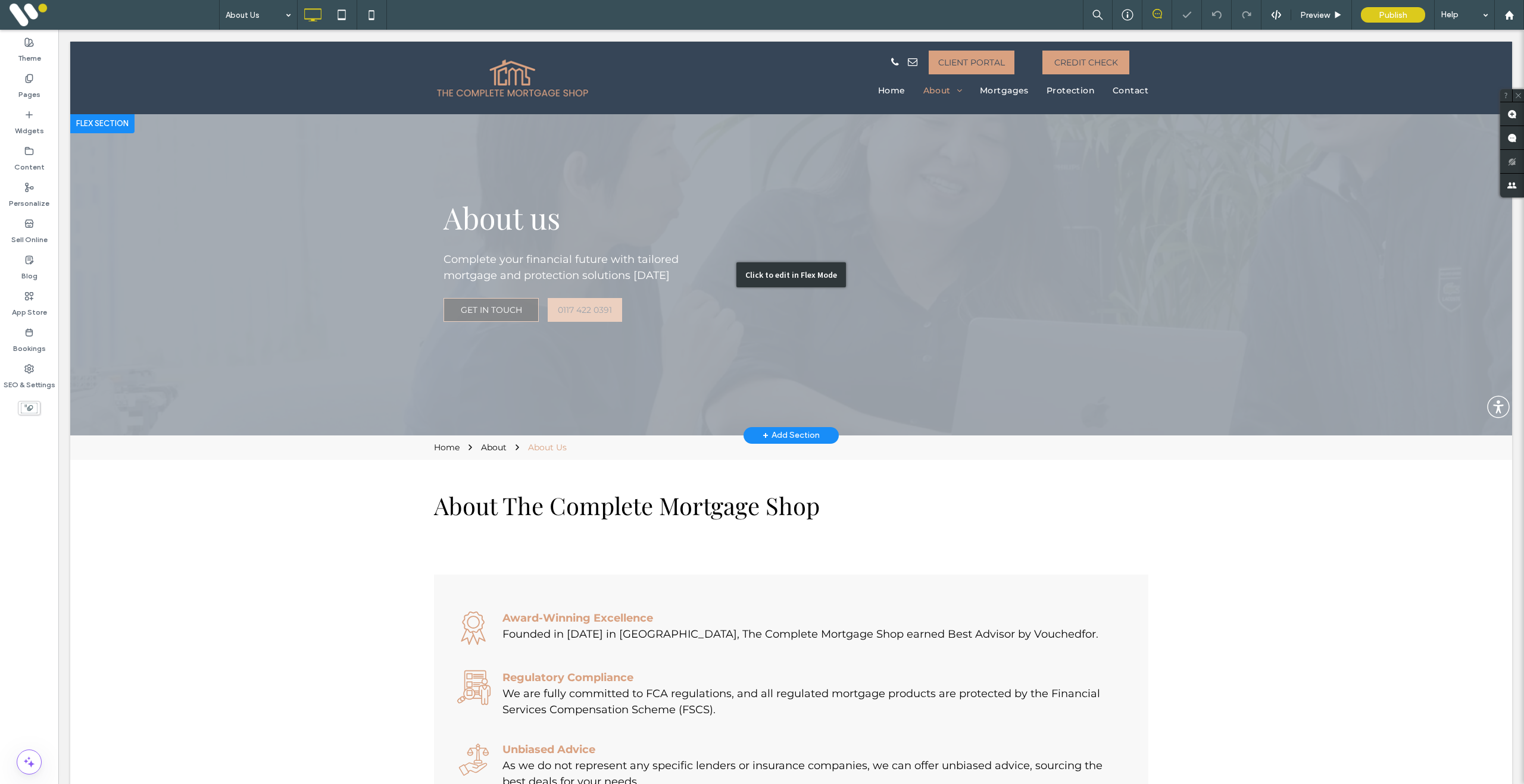
click at [245, 266] on div "Click to edit in Flex Mode" at bounding box center [790, 275] width 1441 height 321
click at [245, 266] on div at bounding box center [790, 407] width 1465 height 754
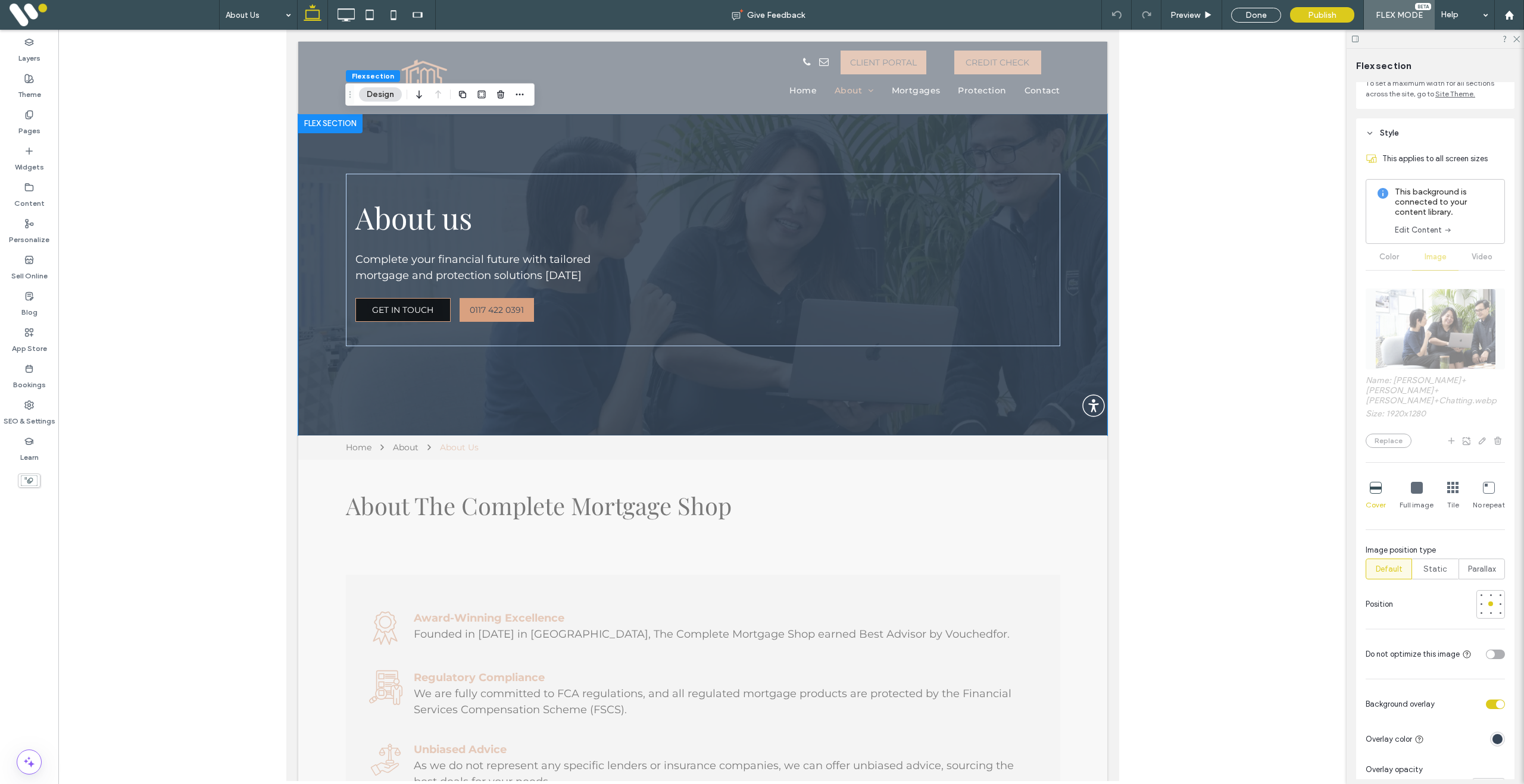
scroll to position [103, 0]
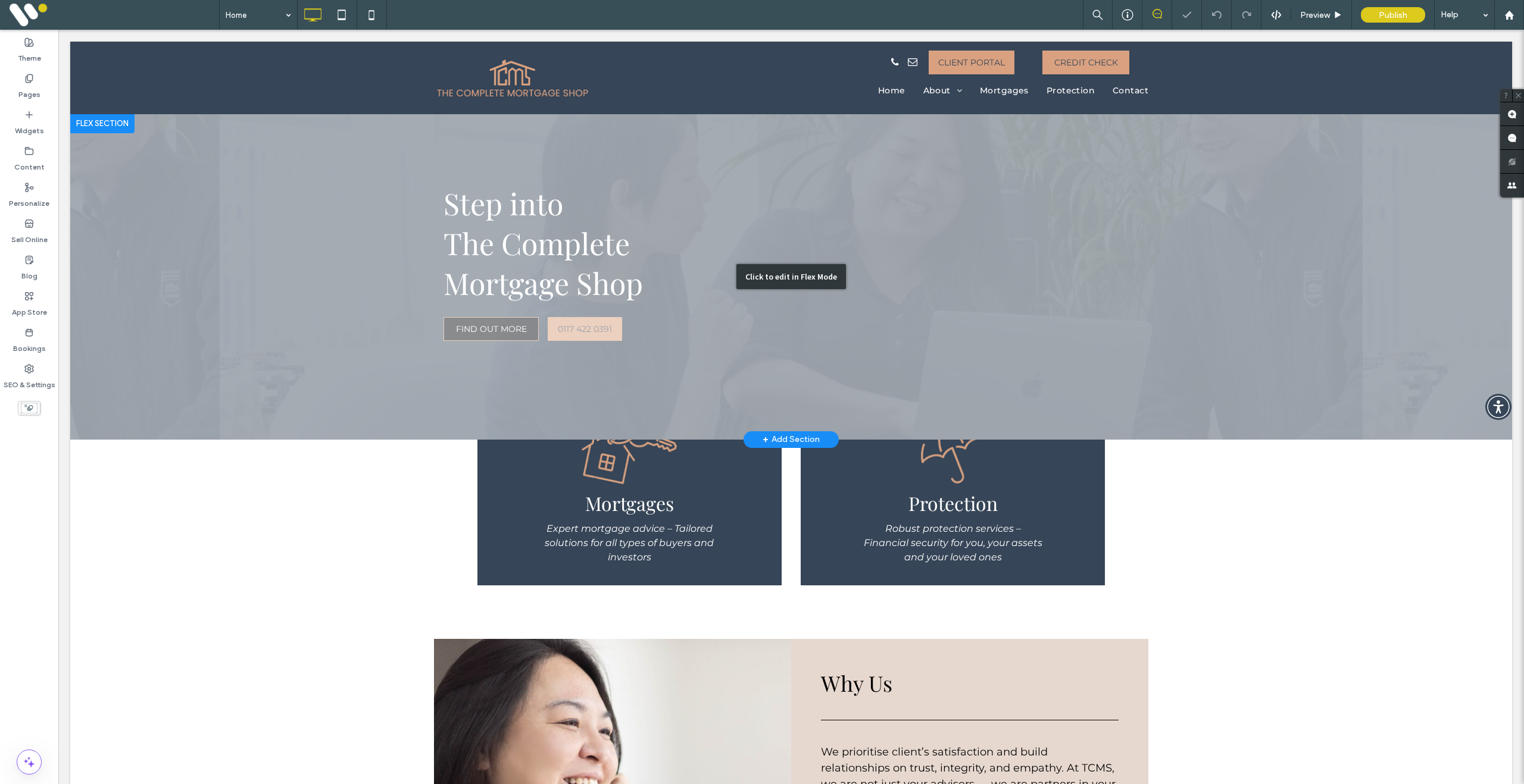
click at [175, 325] on div "Click to edit in Flex Mode" at bounding box center [790, 277] width 1441 height 325
click at [58, 325] on html "Click To Paste Click To Paste Row Home About About Us Meet the team How we work…" at bounding box center [790, 790] width 1465 height 1520
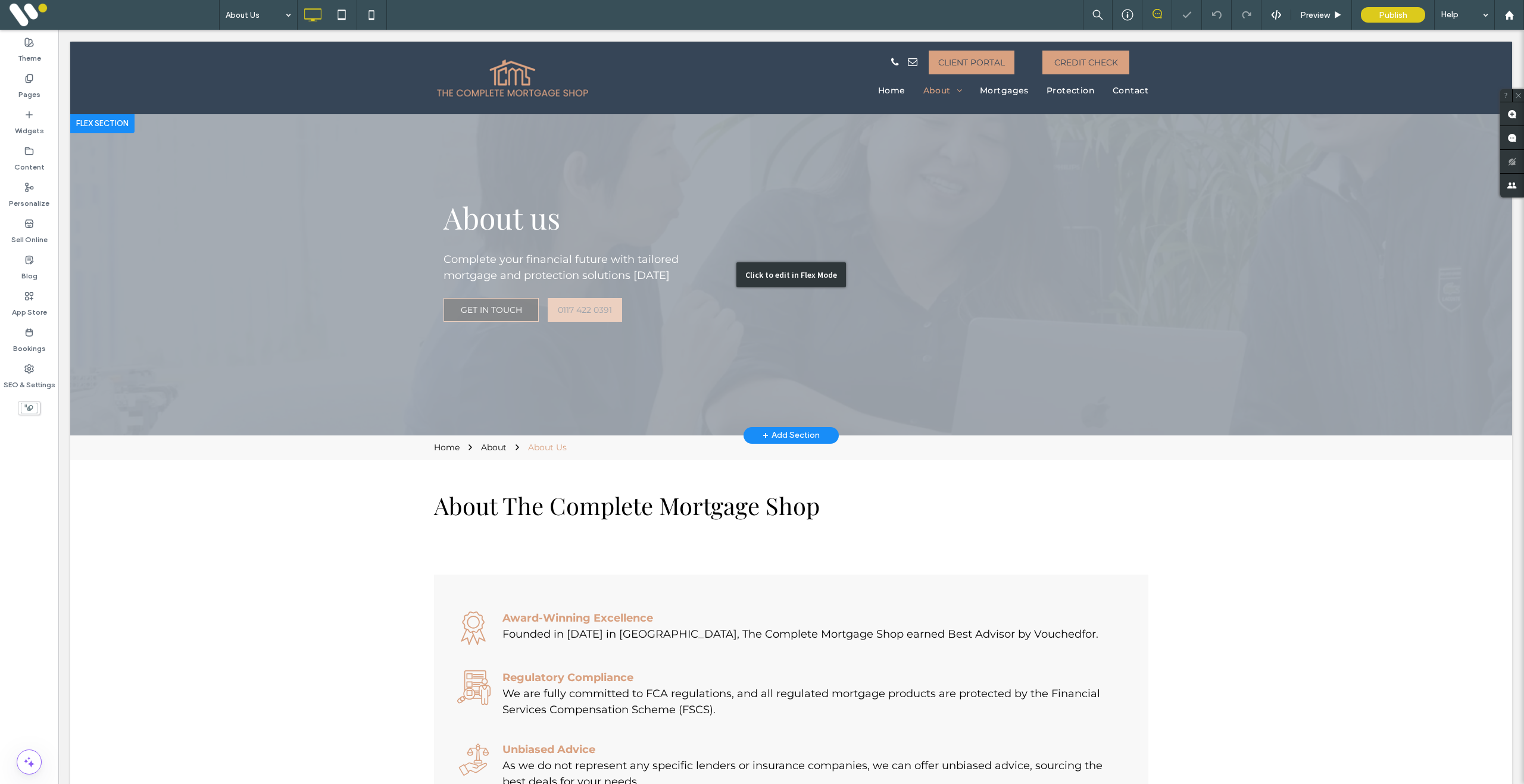
click at [224, 257] on div "Click to edit in Flex Mode" at bounding box center [790, 275] width 1441 height 321
click at [58, 257] on html "Click To Paste Click To Paste Row Home About About Us Meet the team How we work…" at bounding box center [790, 740] width 1465 height 1420
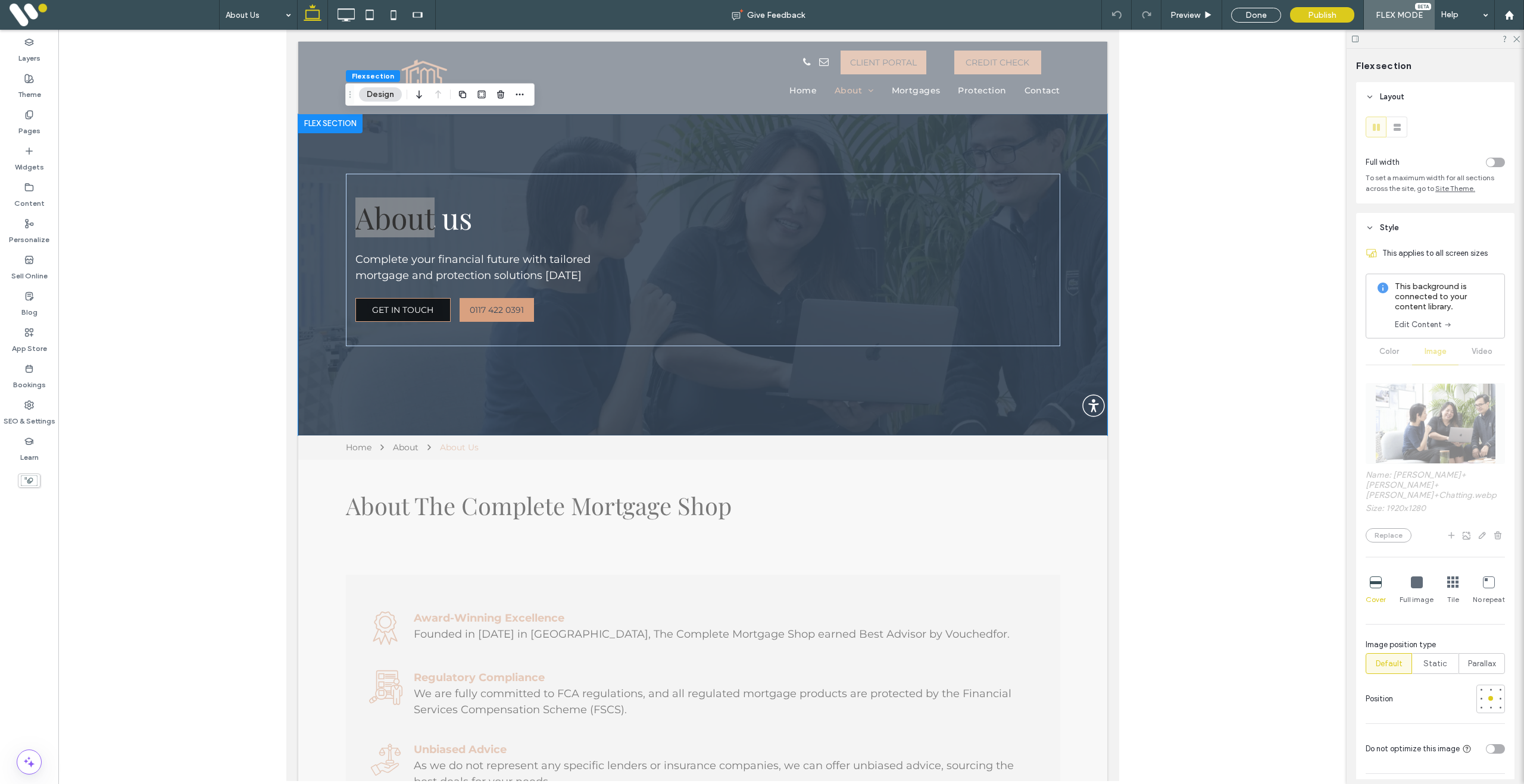
click at [1453, 585] on icon at bounding box center [1453, 583] width 12 height 12
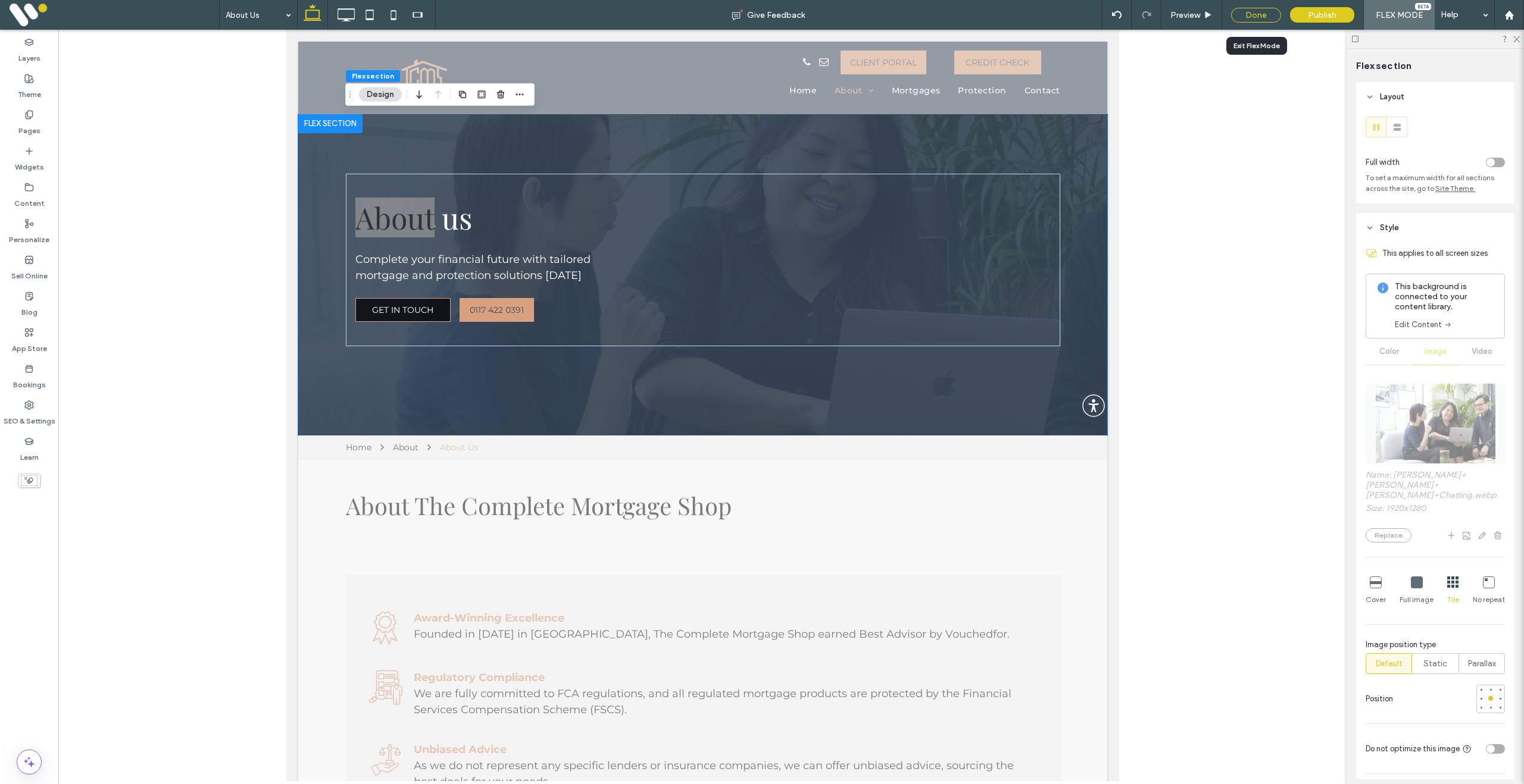
click at [1265, 13] on div "Done" at bounding box center [1256, 15] width 50 height 15
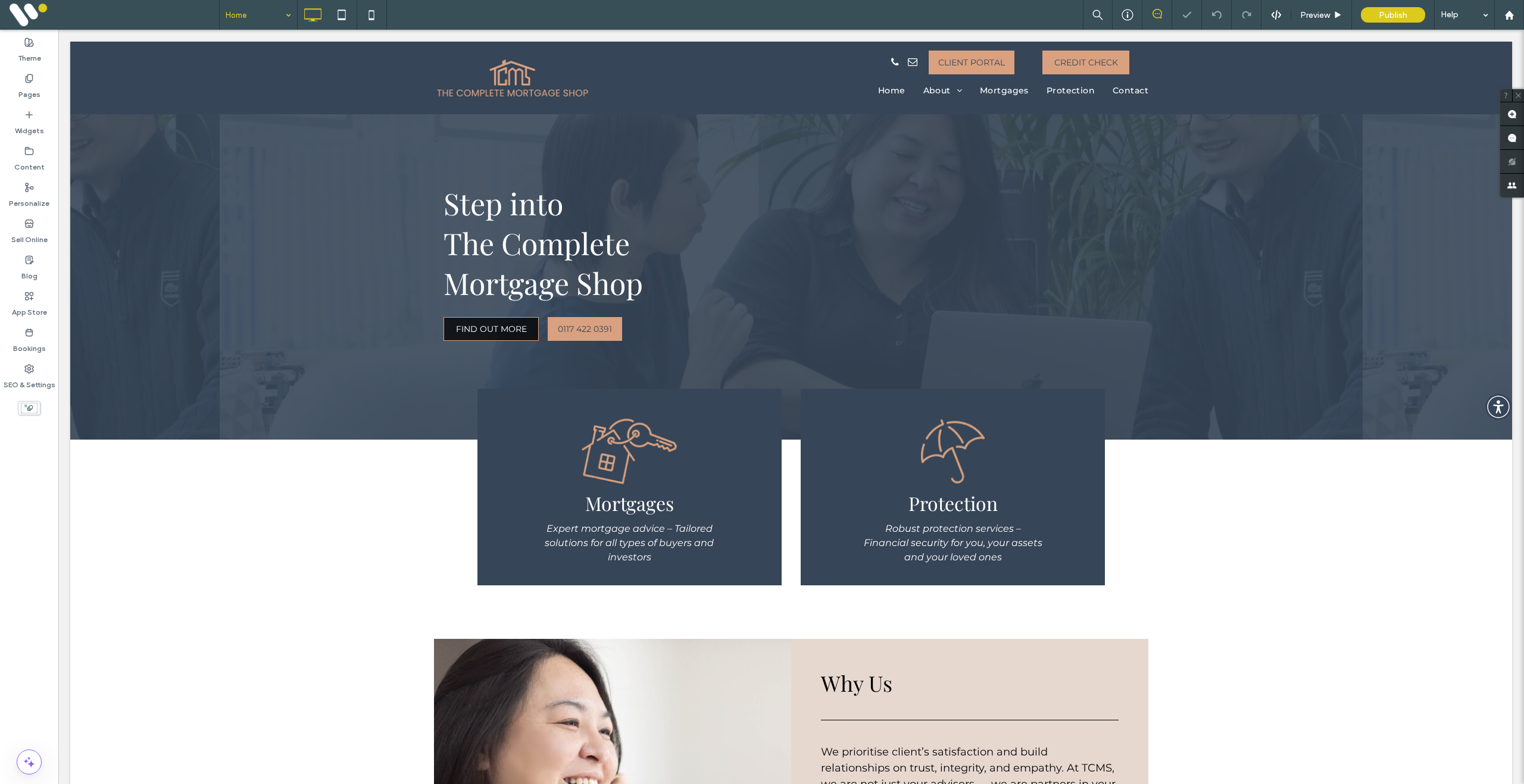
click at [246, 21] on input at bounding box center [255, 15] width 60 height 30
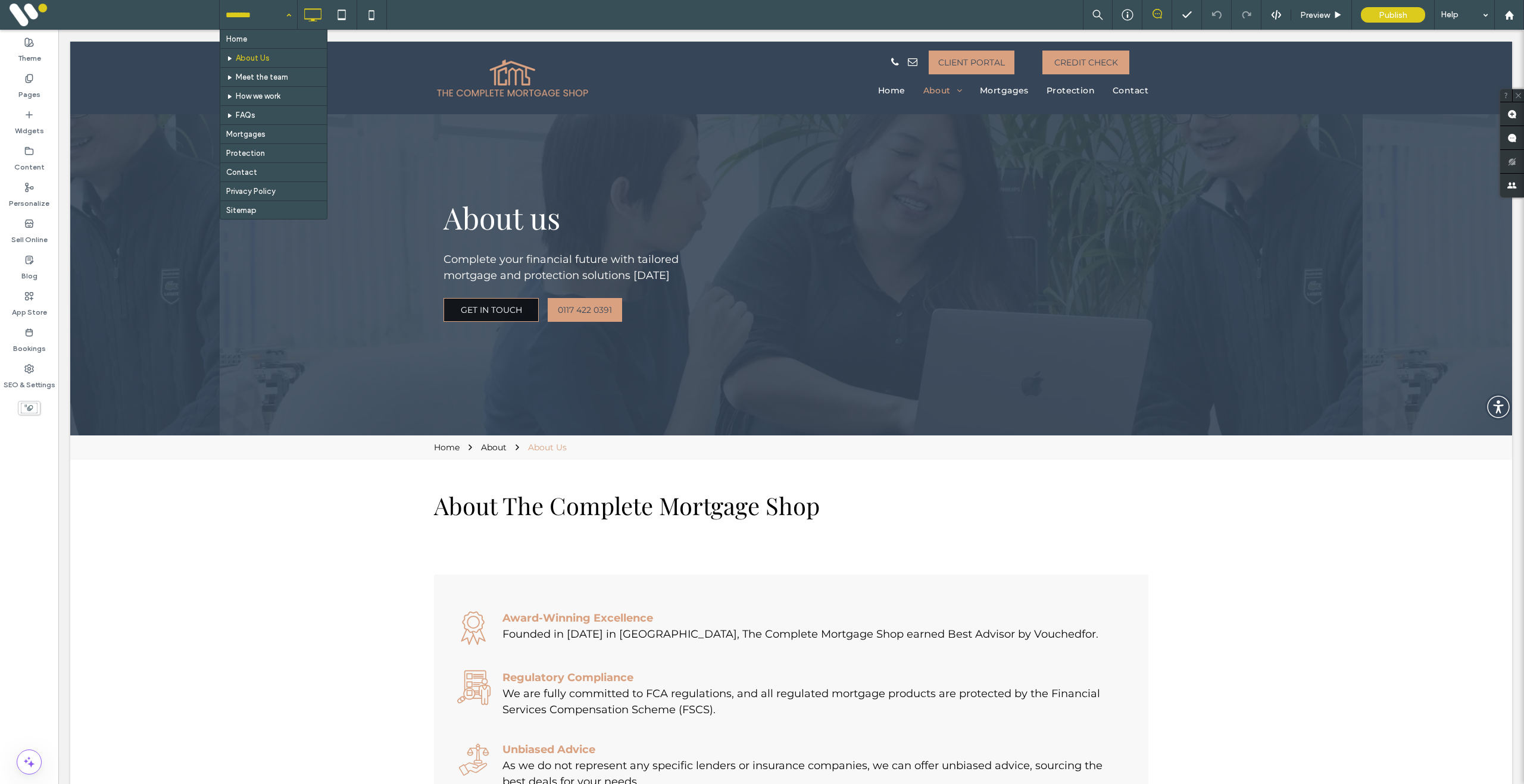
click at [253, 18] on input at bounding box center [255, 15] width 60 height 30
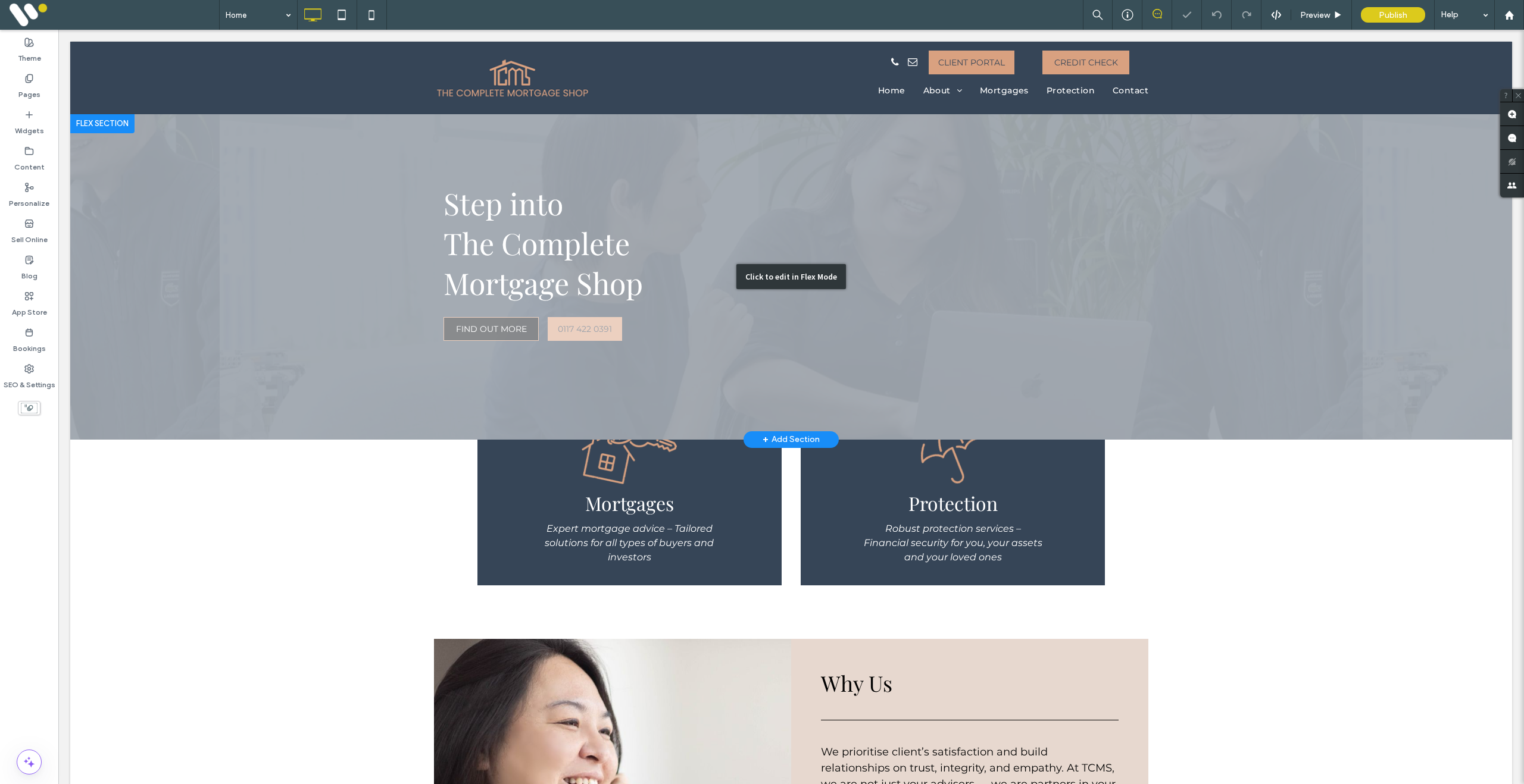
click at [300, 257] on div "Click to edit in Flex Mode" at bounding box center [790, 277] width 1441 height 325
click at [73, 257] on div "Step into The Complete ﻿ Mortgage Shop FIND OUT MORE 0117 422 0391" at bounding box center [790, 277] width 1441 height 325
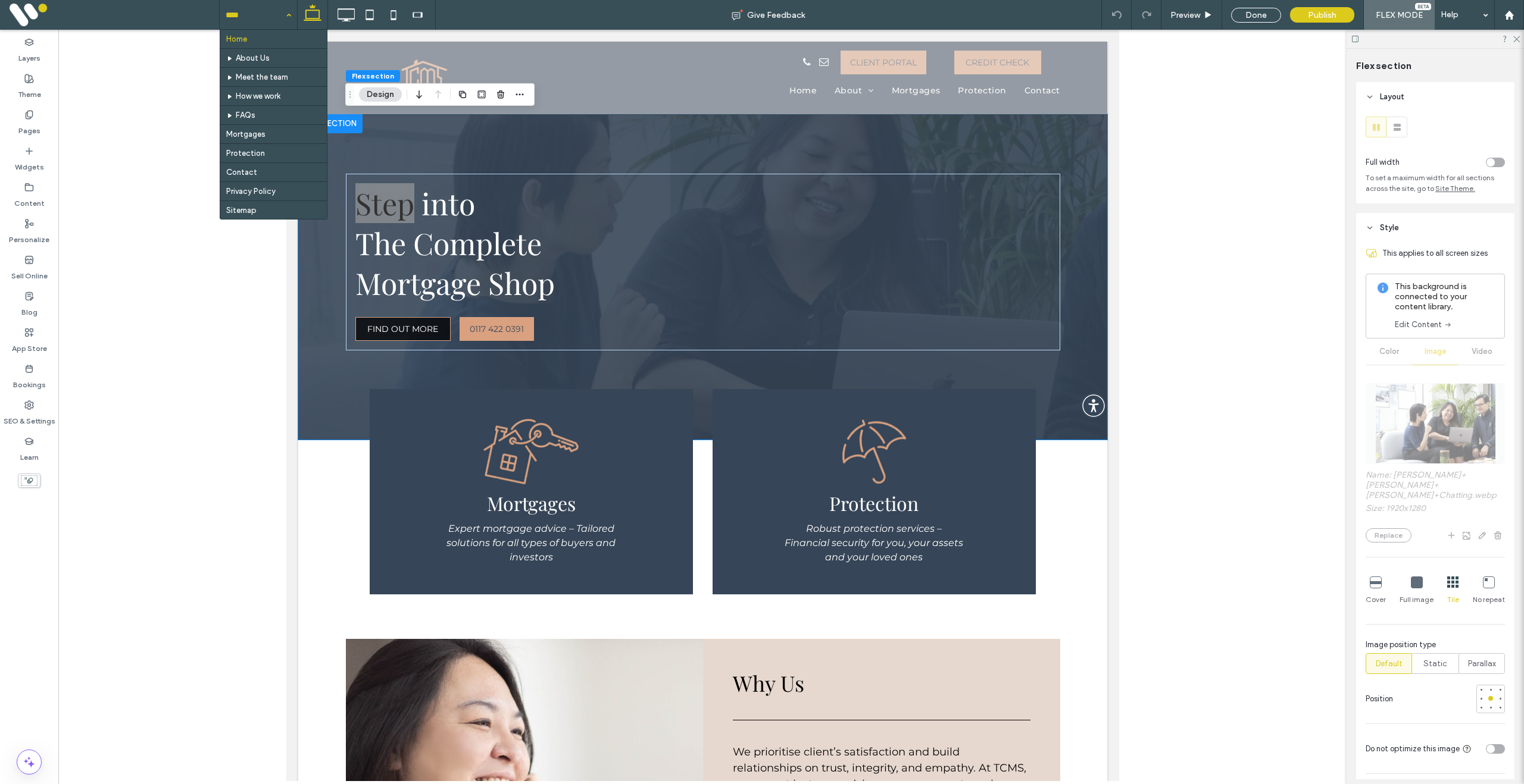
drag, startPoint x: 266, startPoint y: 8, endPoint x: 263, endPoint y: 32, distance: 24.2
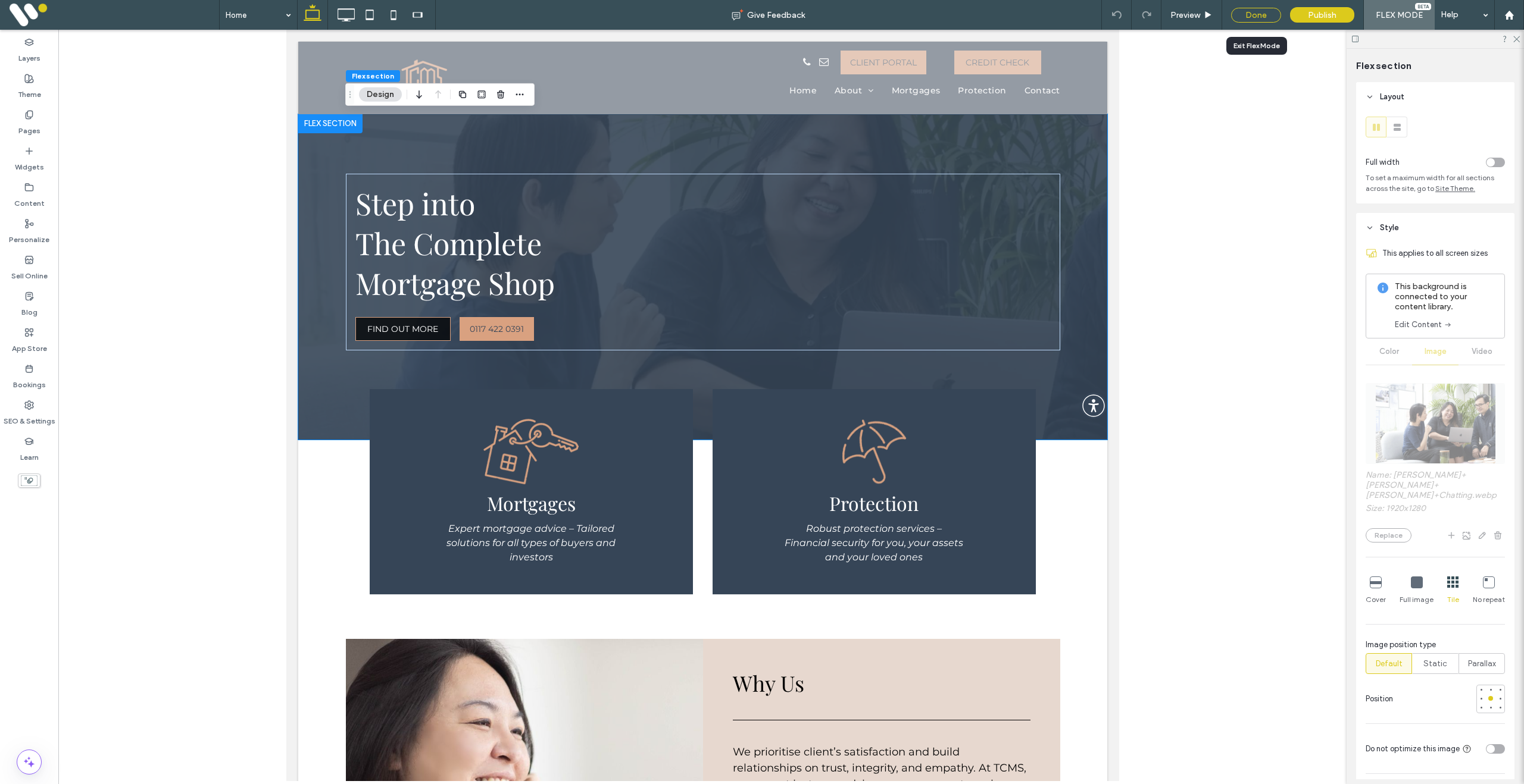
click at [1255, 17] on div "Done" at bounding box center [1256, 15] width 50 height 15
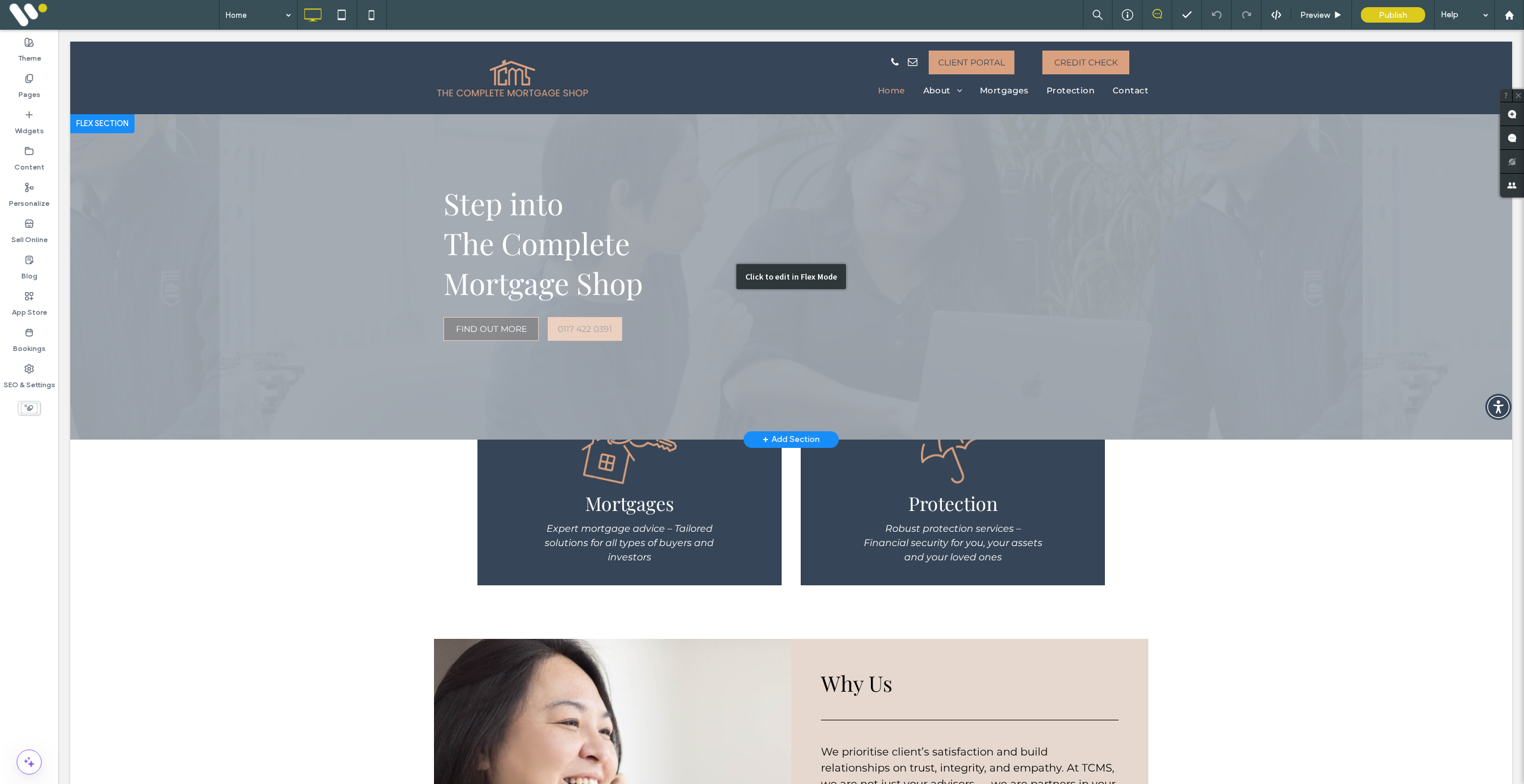
click at [347, 305] on div "Click to edit in Flex Mode" at bounding box center [790, 277] width 1441 height 325
click at [347, 305] on div "Step into The Complete ﻿ Mortgage Shop FIND OUT MORE 0117 422 0391" at bounding box center [790, 277] width 1441 height 325
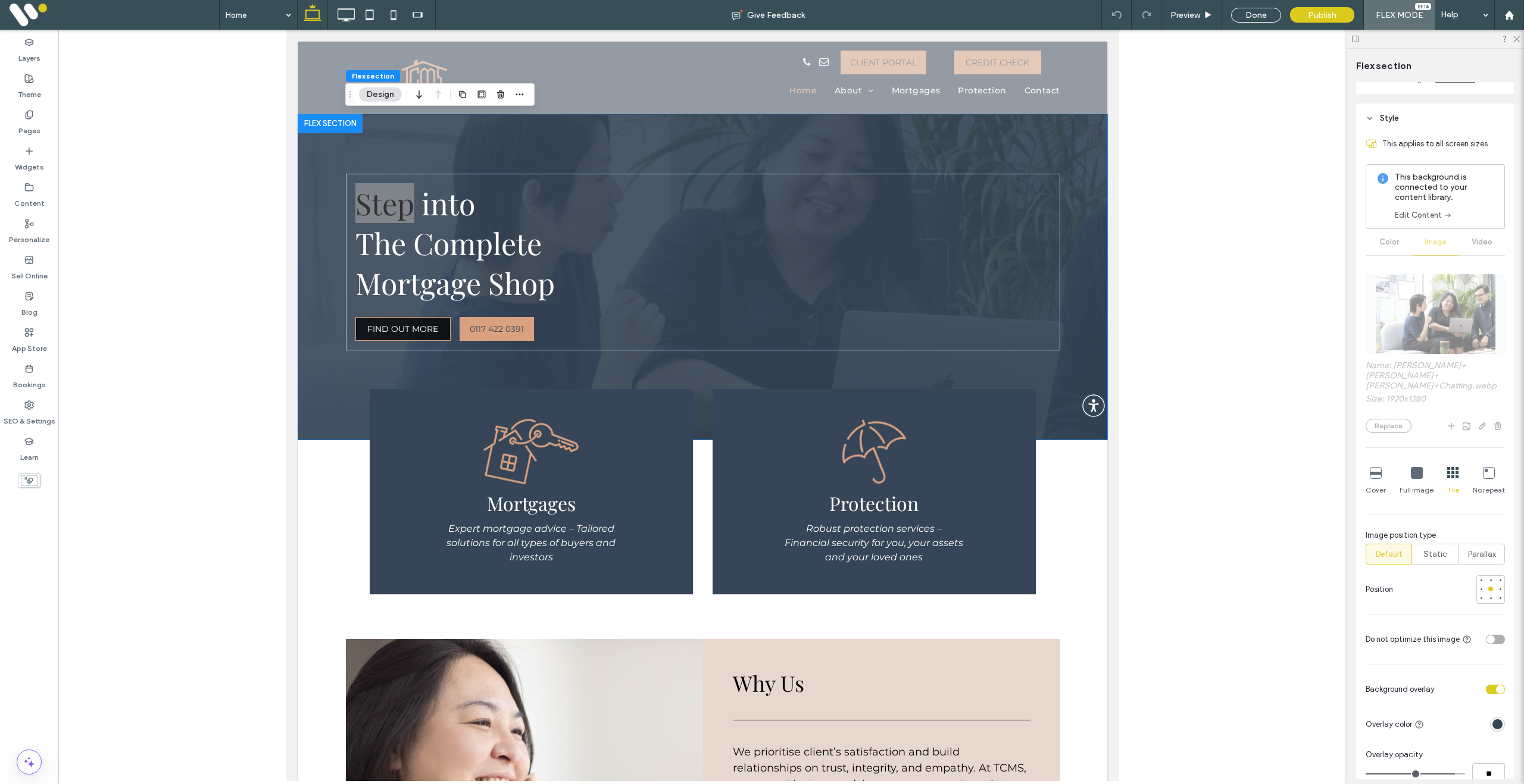
scroll to position [122, 0]
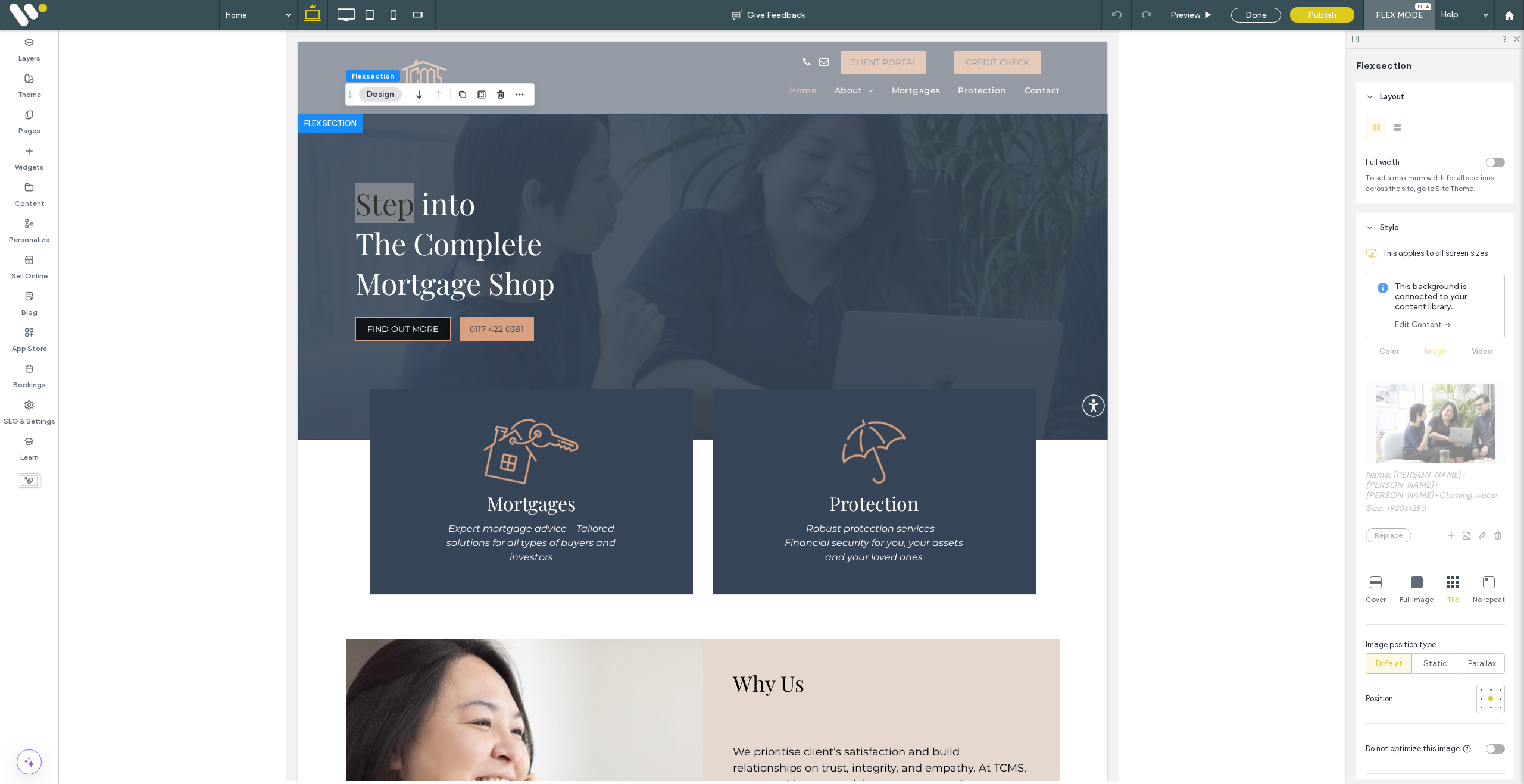
scroll to position [122, 0]
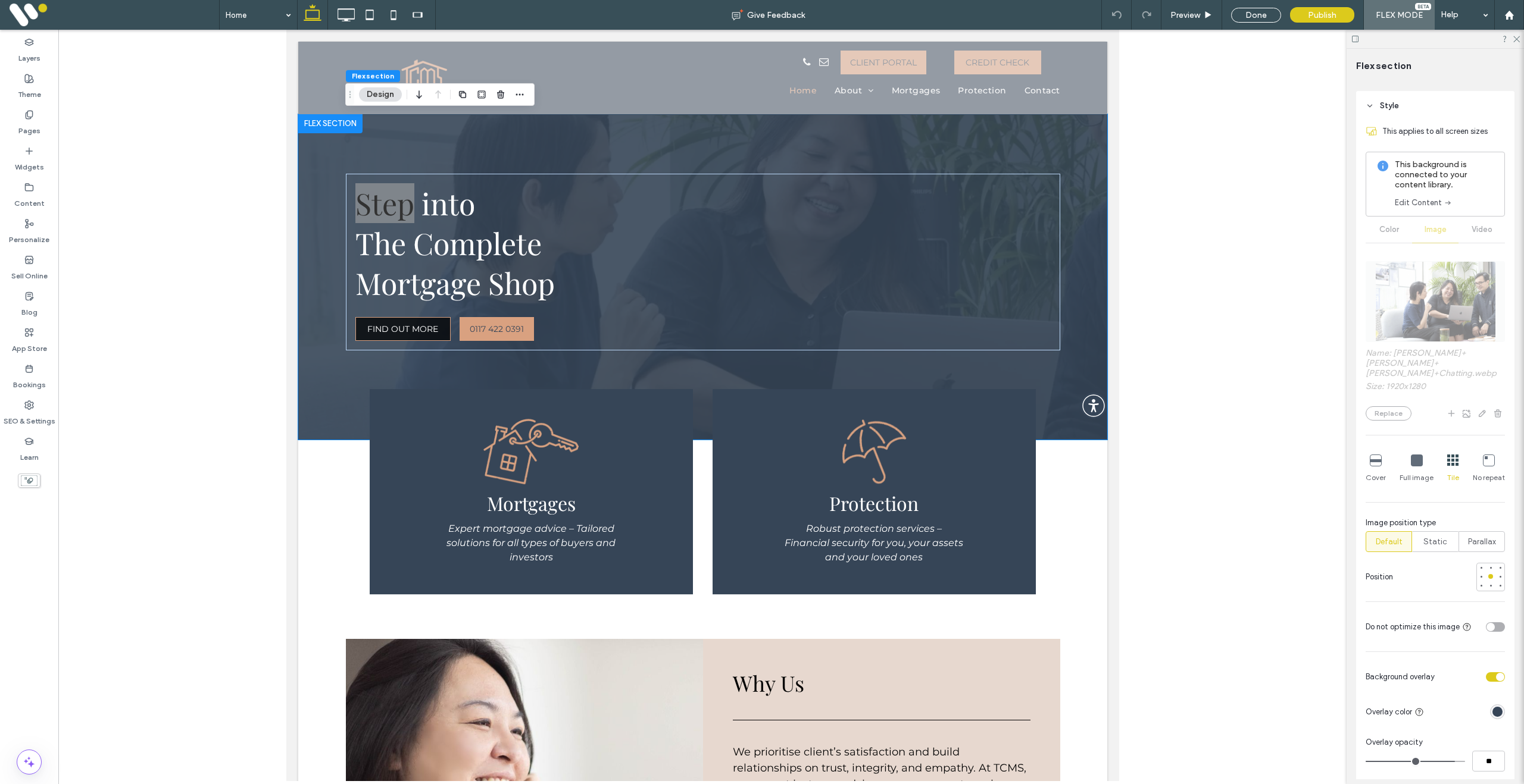
click at [1373, 462] on icon at bounding box center [1375, 461] width 12 height 12
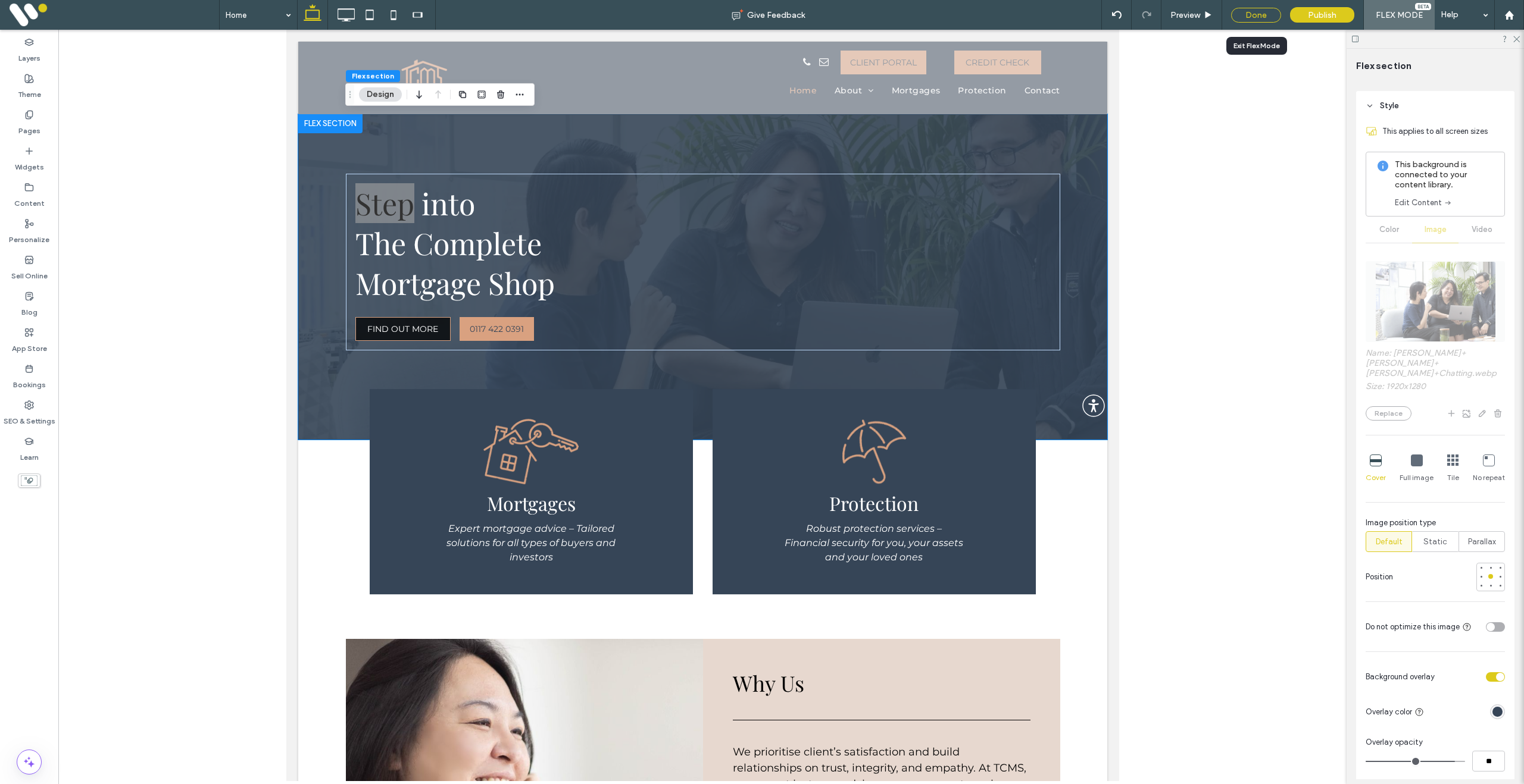
click at [1255, 16] on div "Done" at bounding box center [1256, 15] width 50 height 15
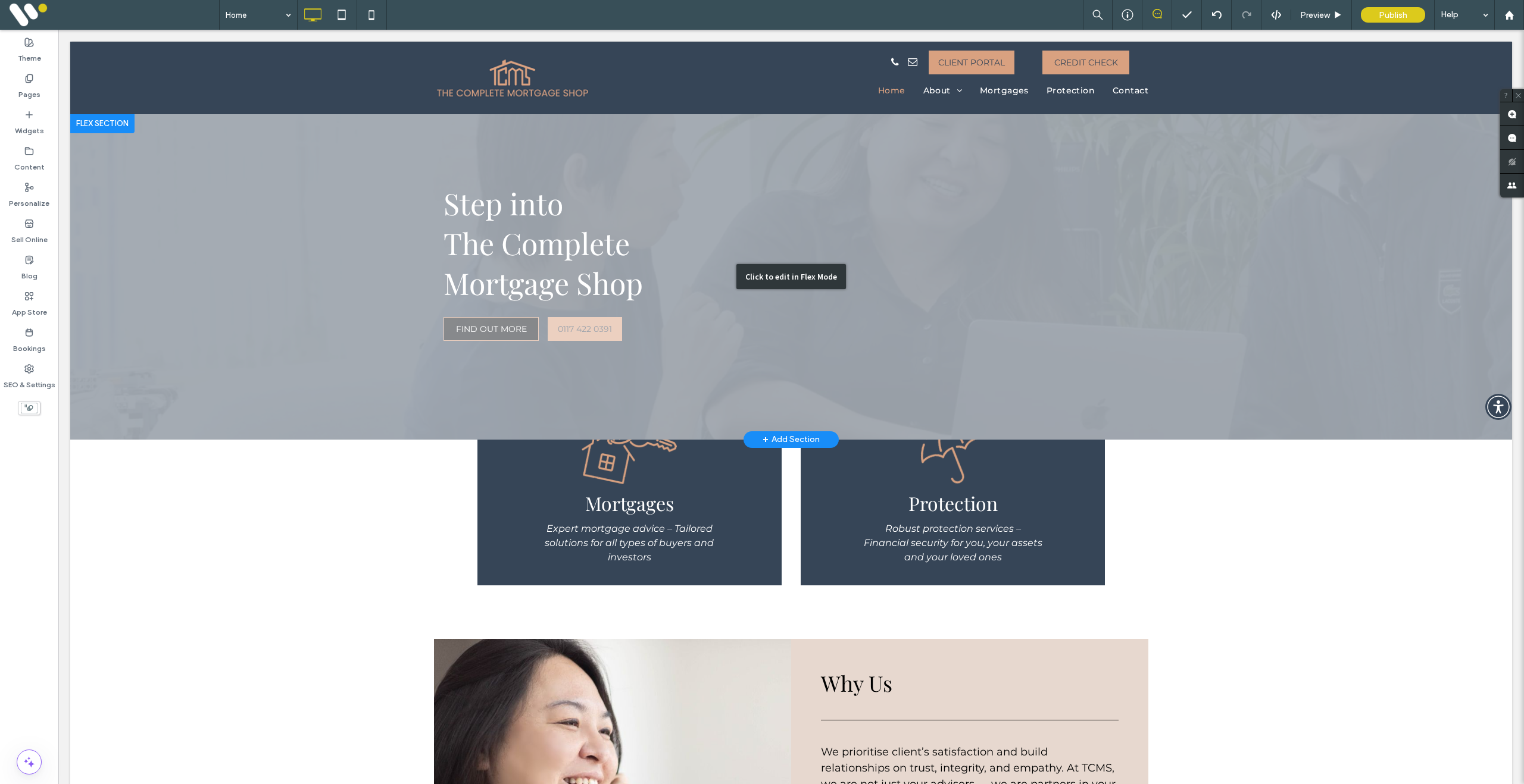
click at [368, 233] on div "Click to edit in Flex Mode" at bounding box center [790, 277] width 1441 height 325
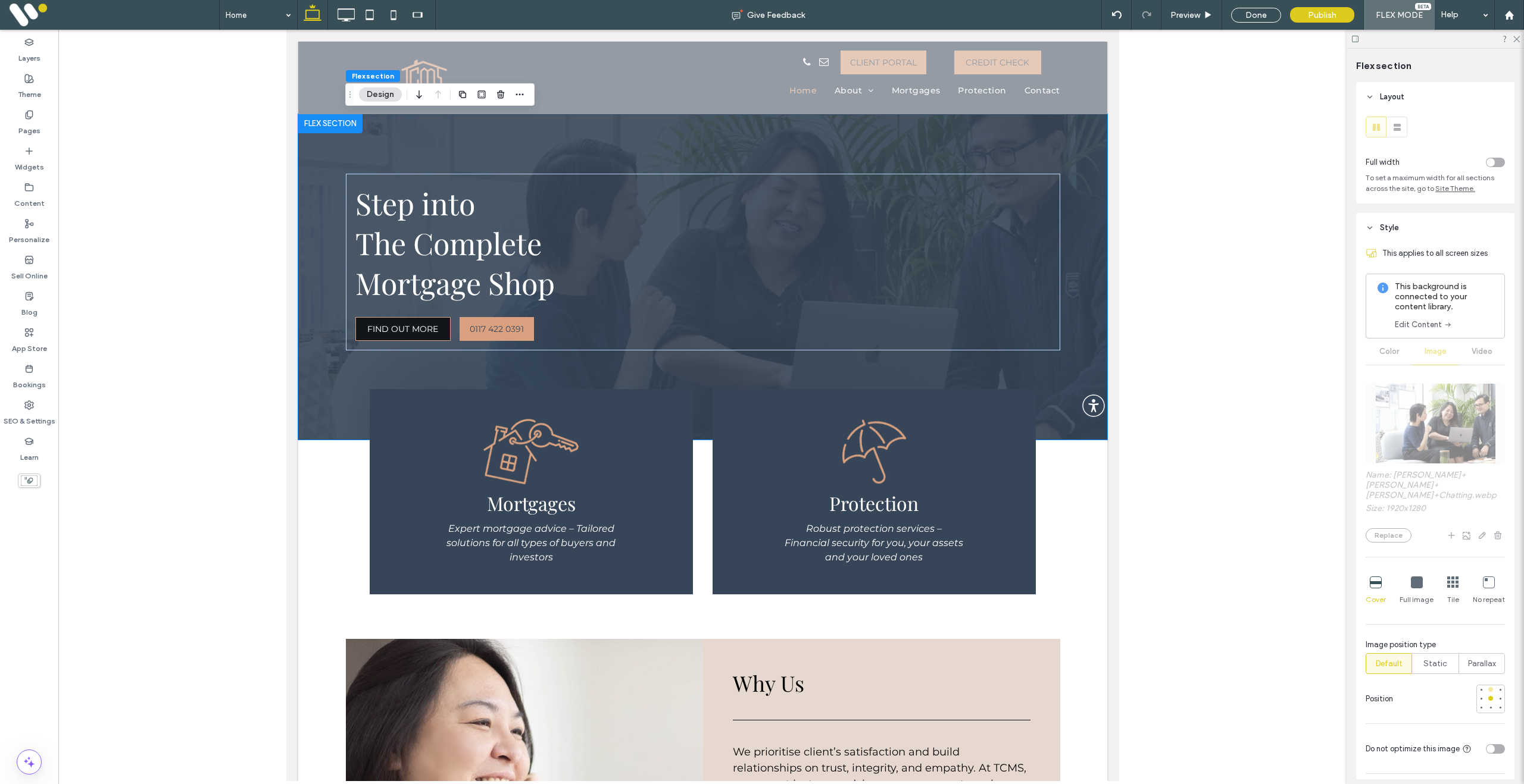
click at [1493, 690] on div at bounding box center [1490, 689] width 8 height 8
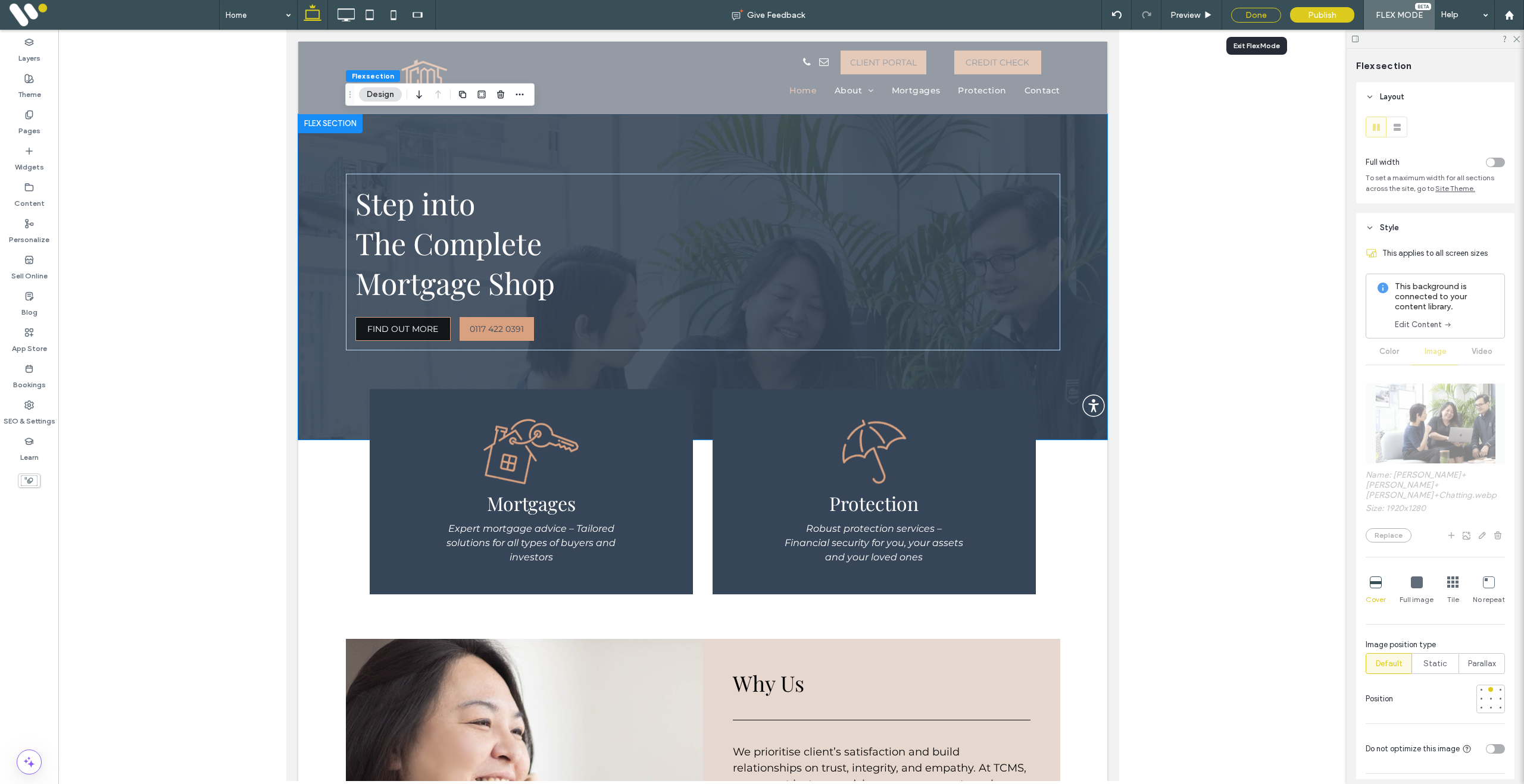
click at [1256, 16] on div "Done" at bounding box center [1256, 15] width 50 height 15
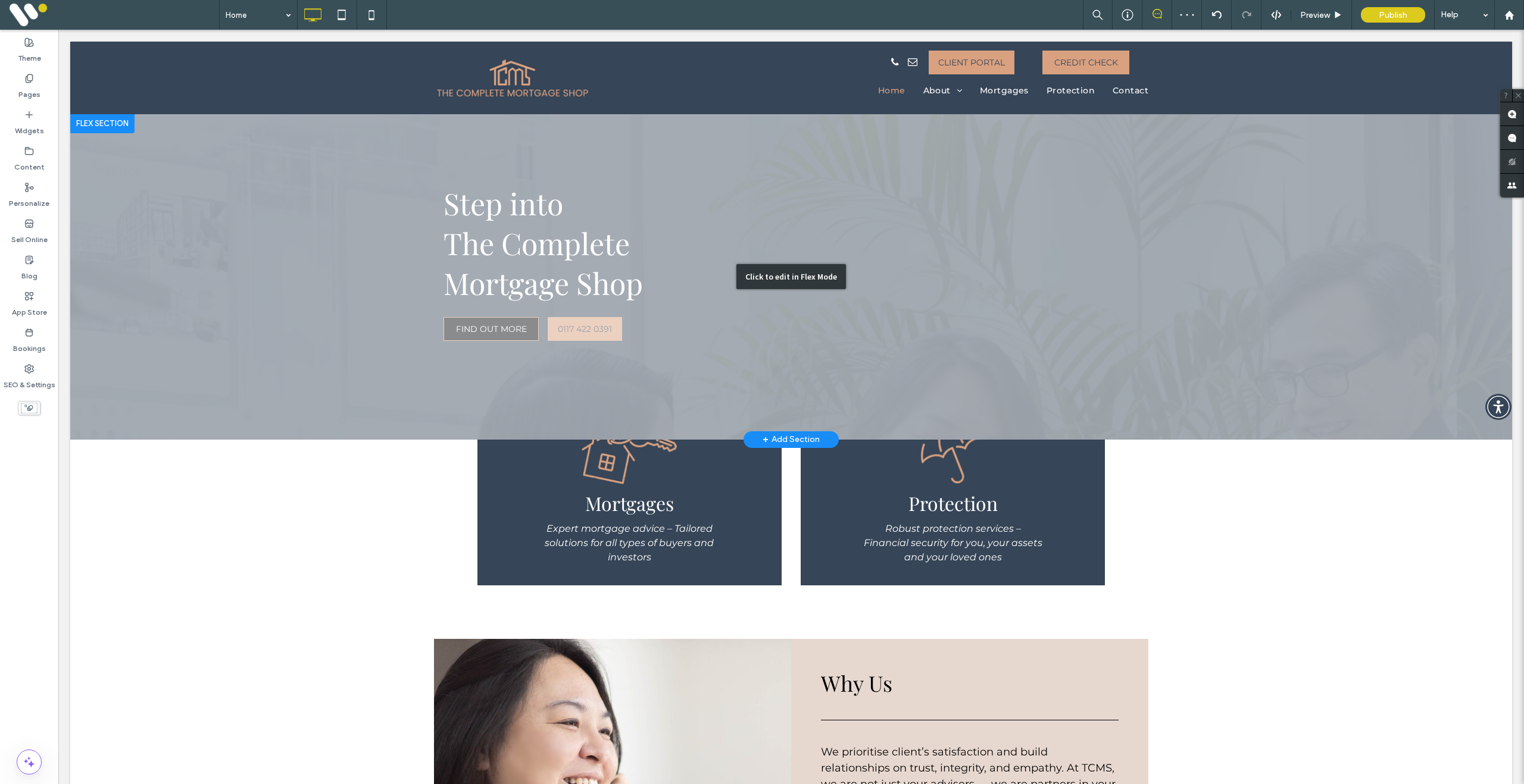
click at [312, 150] on div "Click to edit in Flex Mode" at bounding box center [790, 277] width 1441 height 325
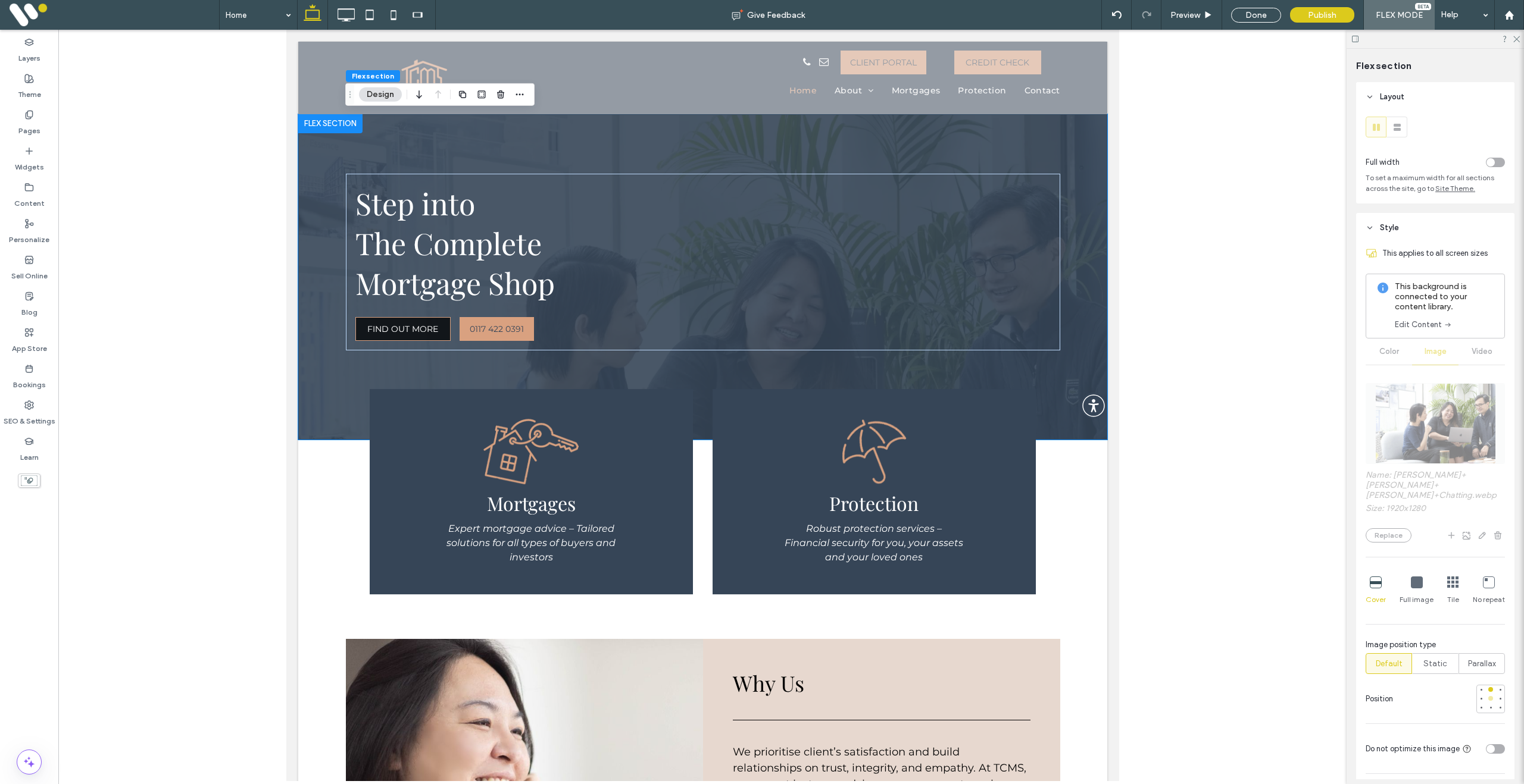
click at [1489, 700] on div at bounding box center [1490, 698] width 5 height 5
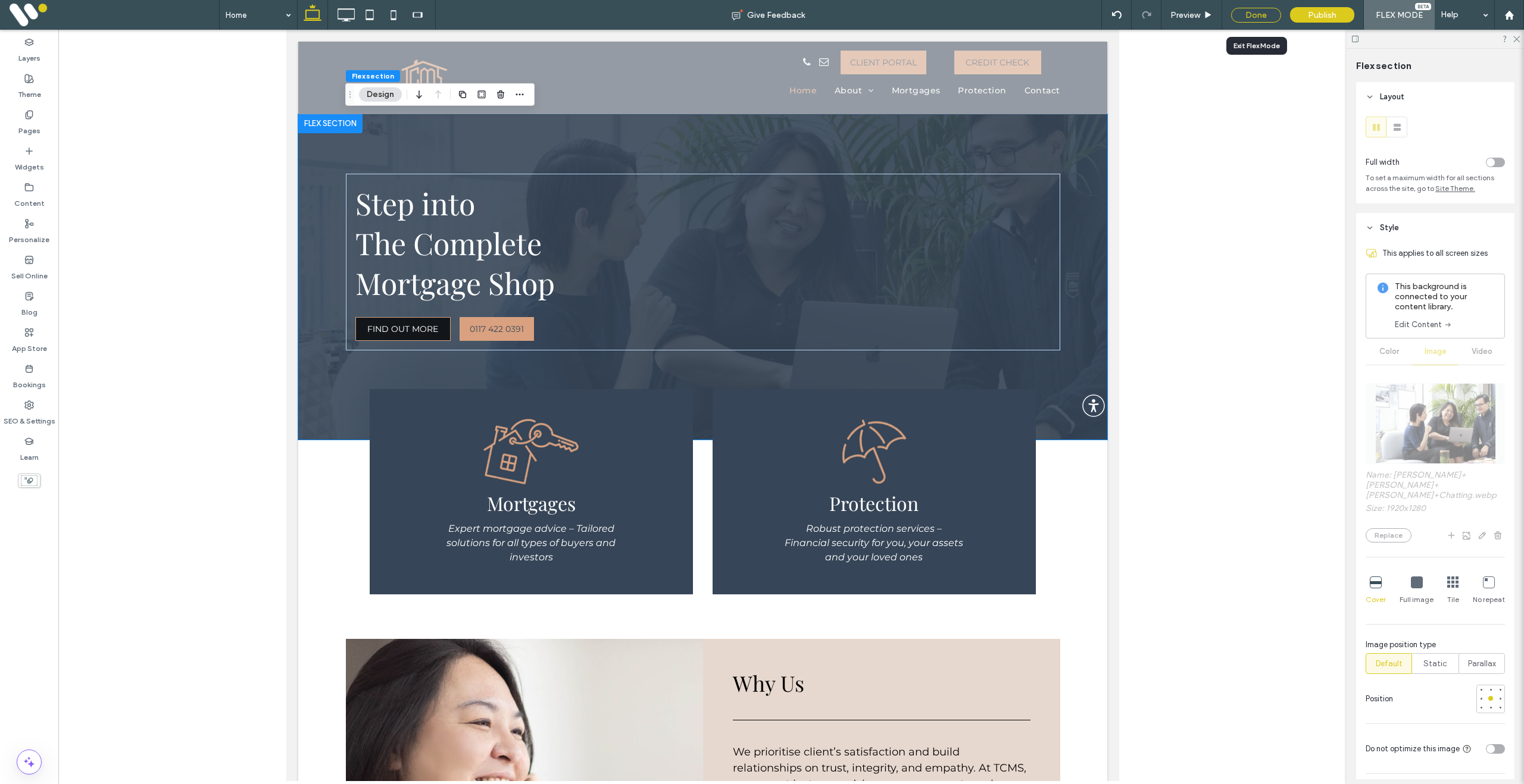
drag, startPoint x: 1251, startPoint y: 4, endPoint x: 1255, endPoint y: 10, distance: 7.2
click at [1252, 4] on div "Done" at bounding box center [1256, 15] width 68 height 30
click at [1255, 10] on div "Done" at bounding box center [1256, 15] width 50 height 15
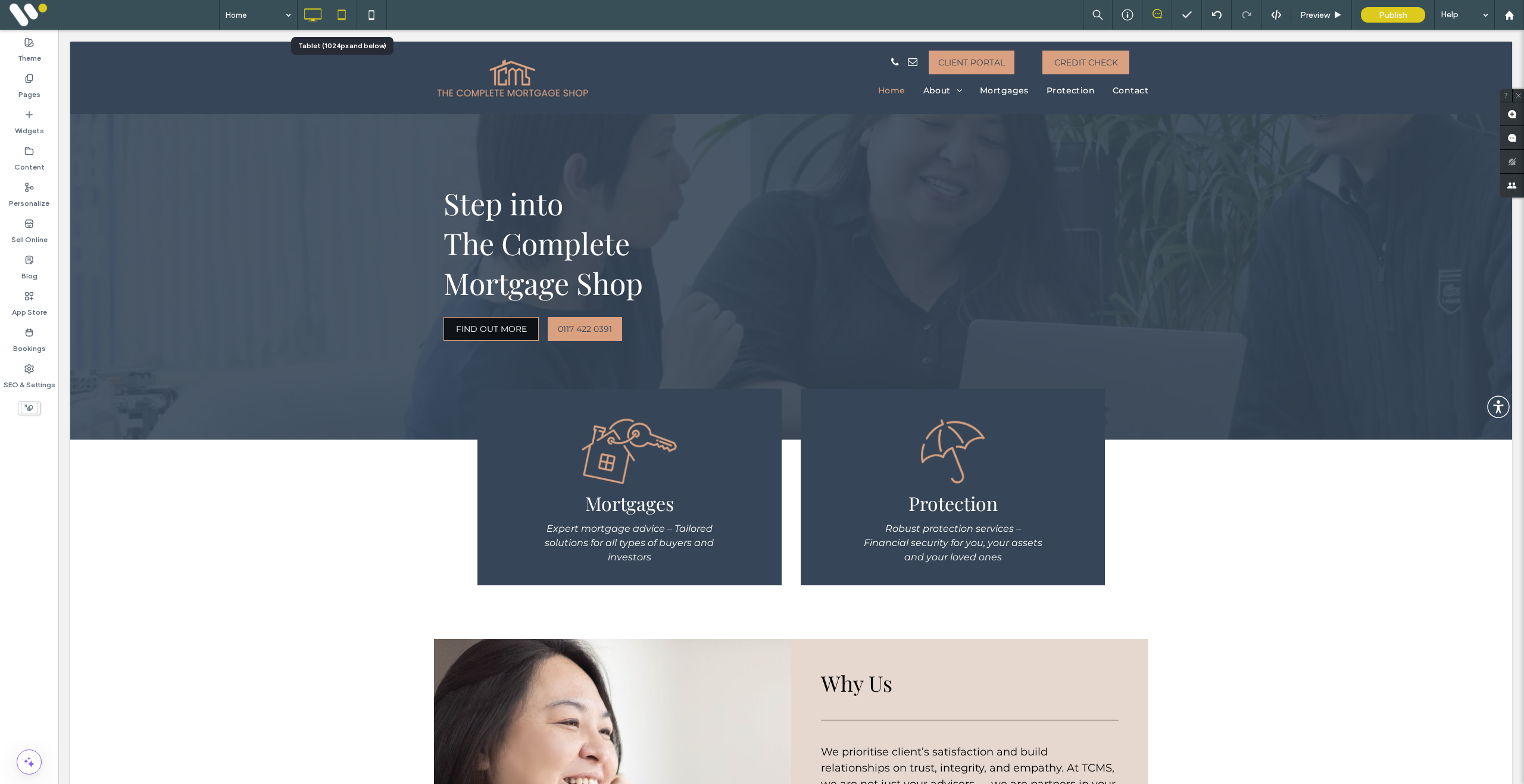
click at [342, 16] on icon at bounding box center [341, 15] width 24 height 24
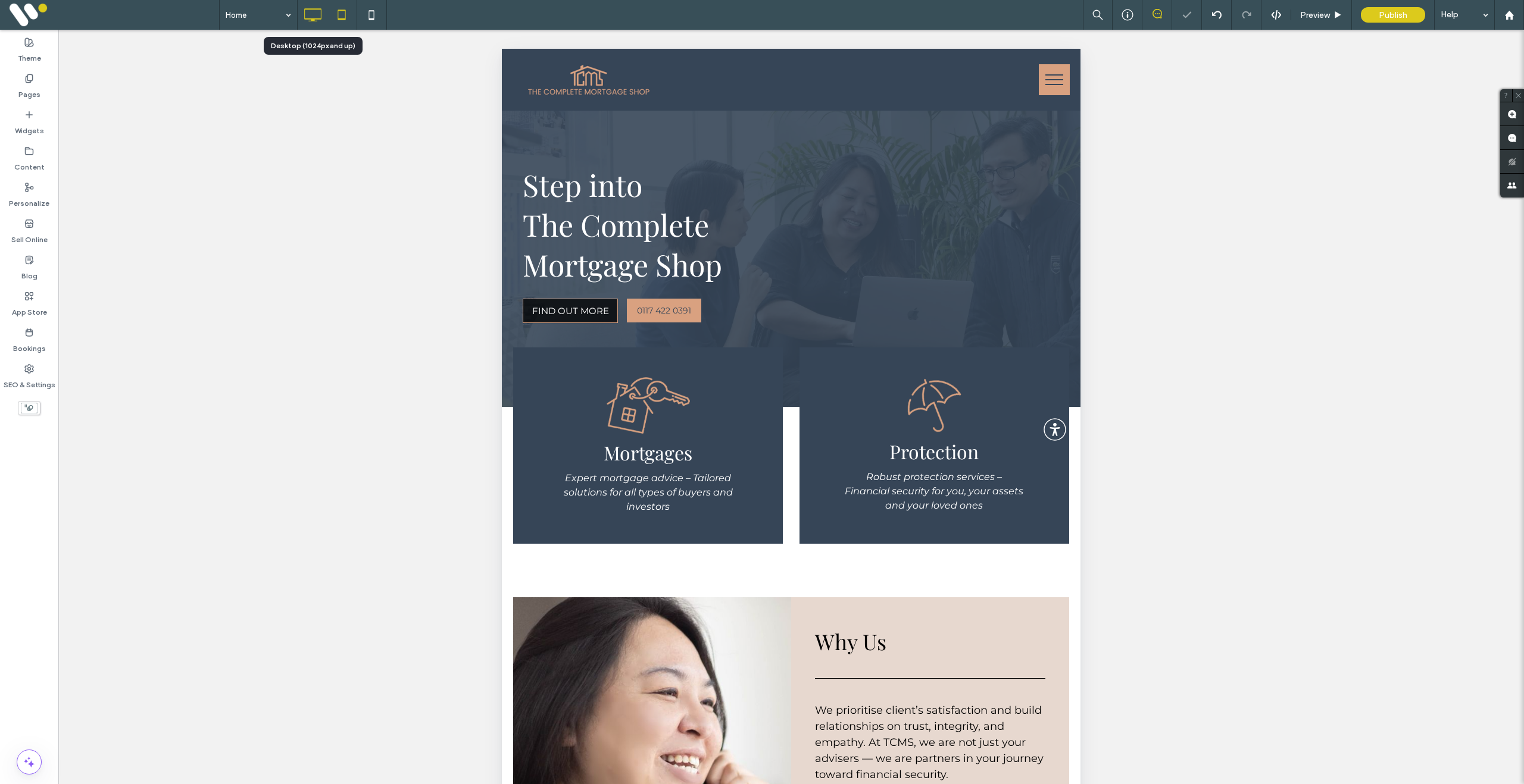
click at [307, 14] on icon at bounding box center [312, 15] width 24 height 24
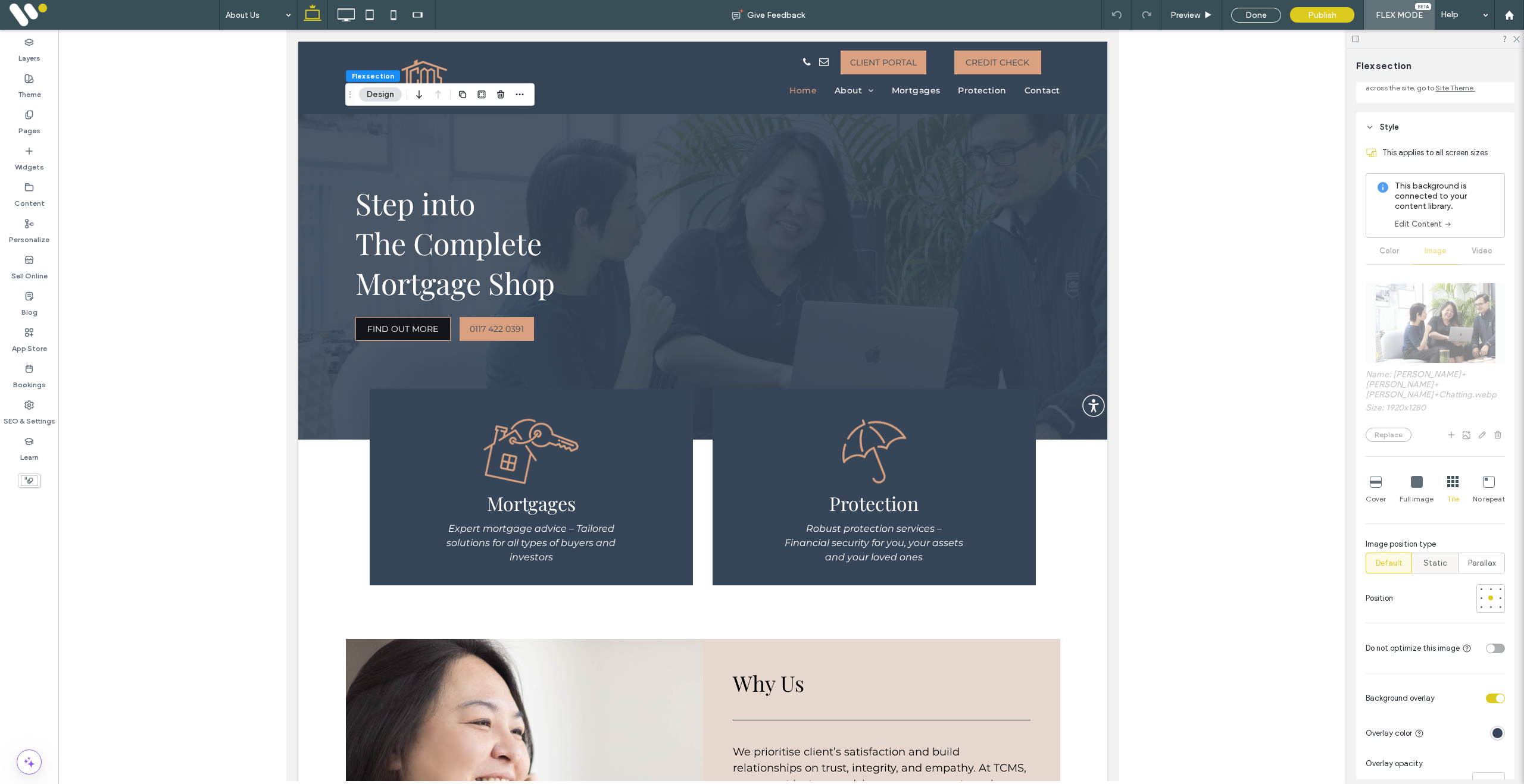
scroll to position [119, 0]
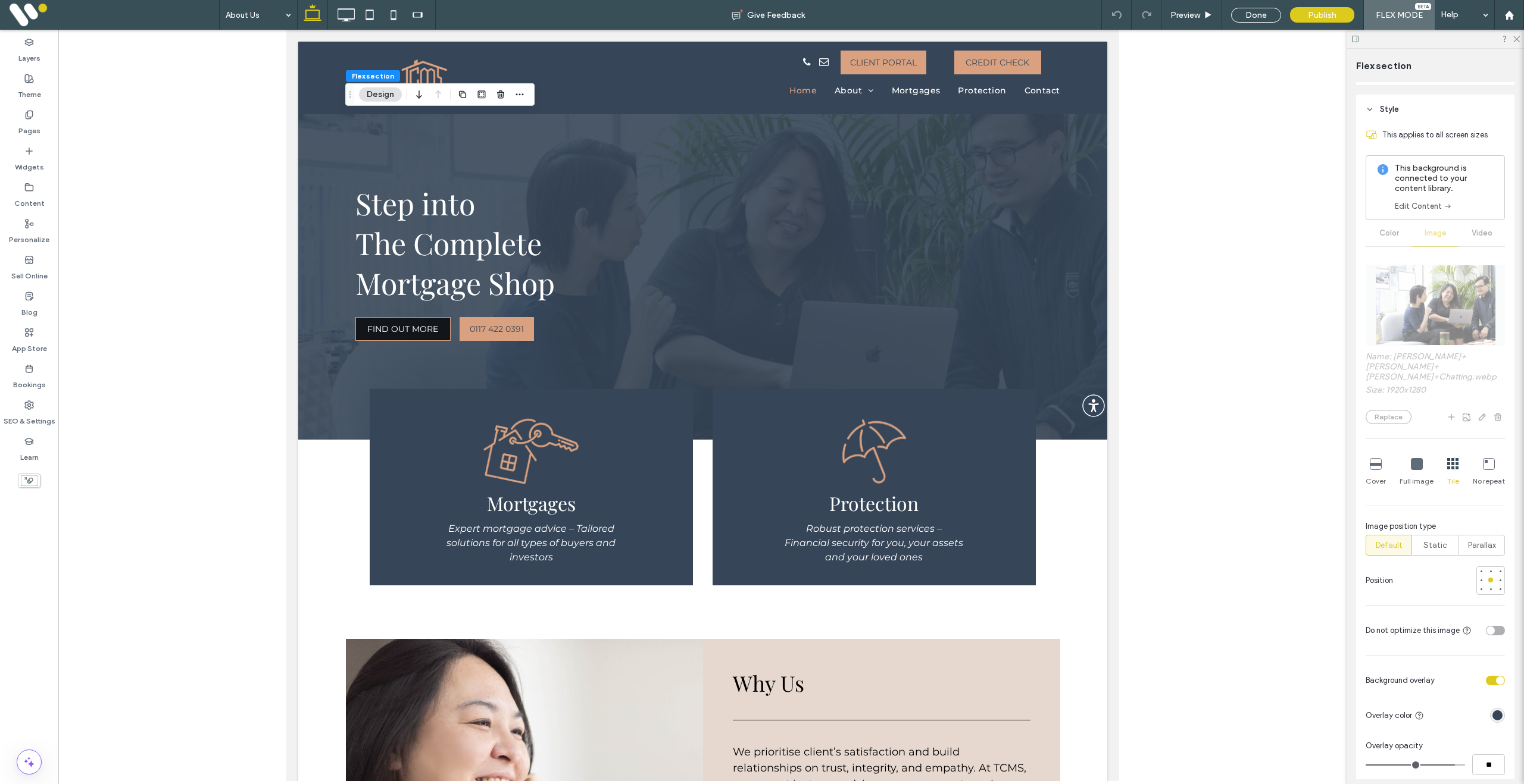
click at [1376, 468] on icon at bounding box center [1375, 464] width 12 height 12
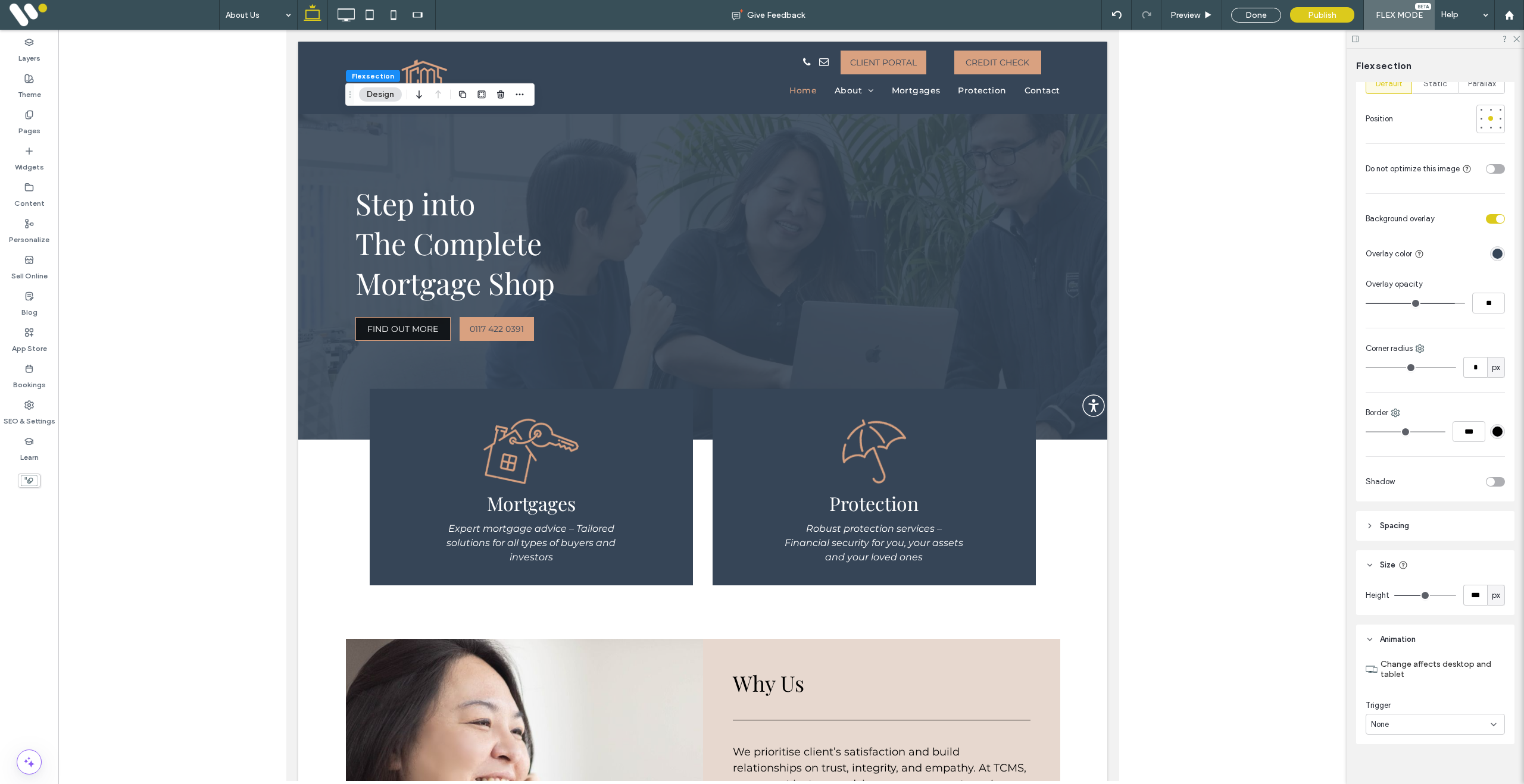
scroll to position [582, 0]
click at [1250, 20] on div "Done" at bounding box center [1256, 15] width 50 height 15
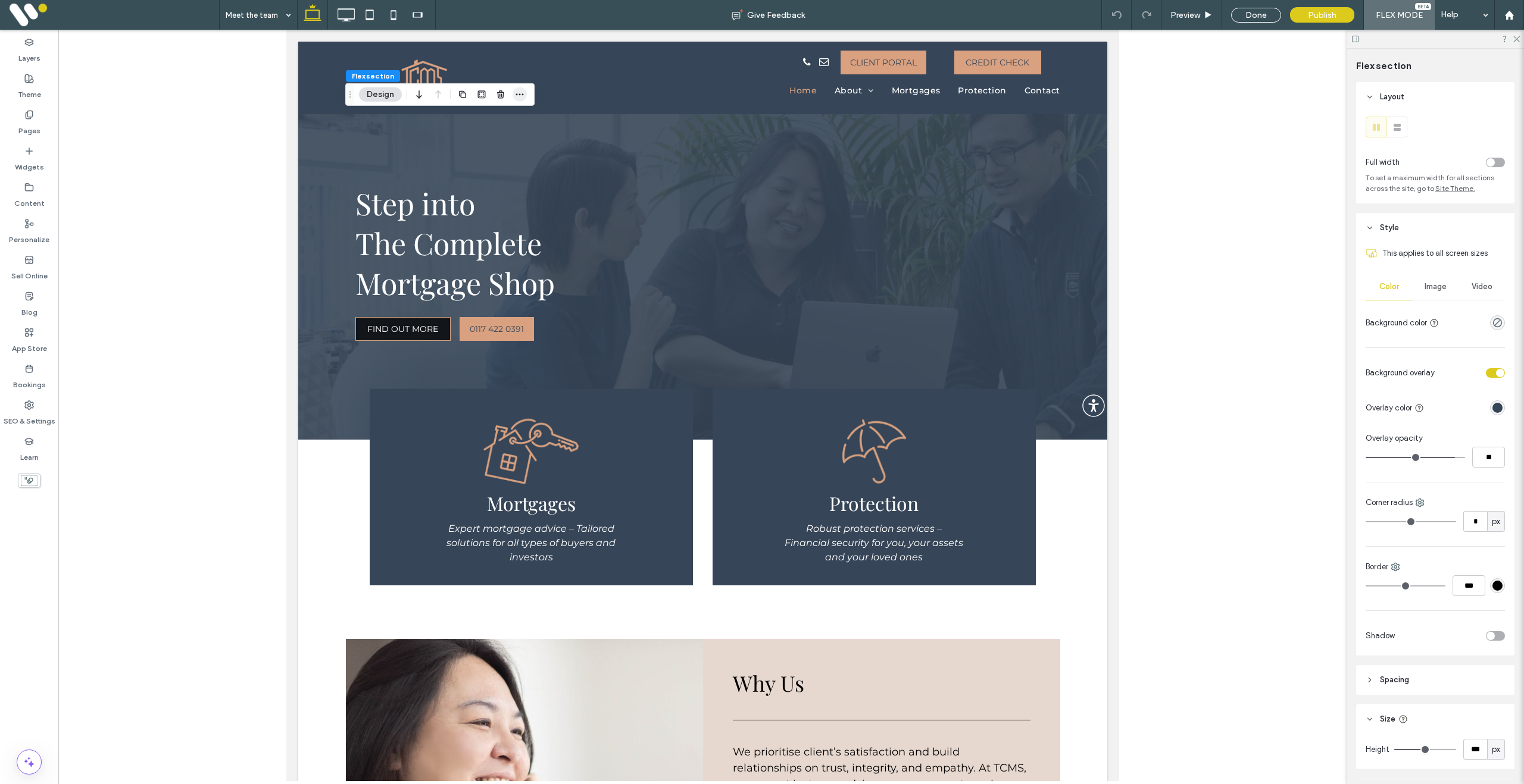
click at [523, 90] on icon "button" at bounding box center [520, 95] width 10 height 10
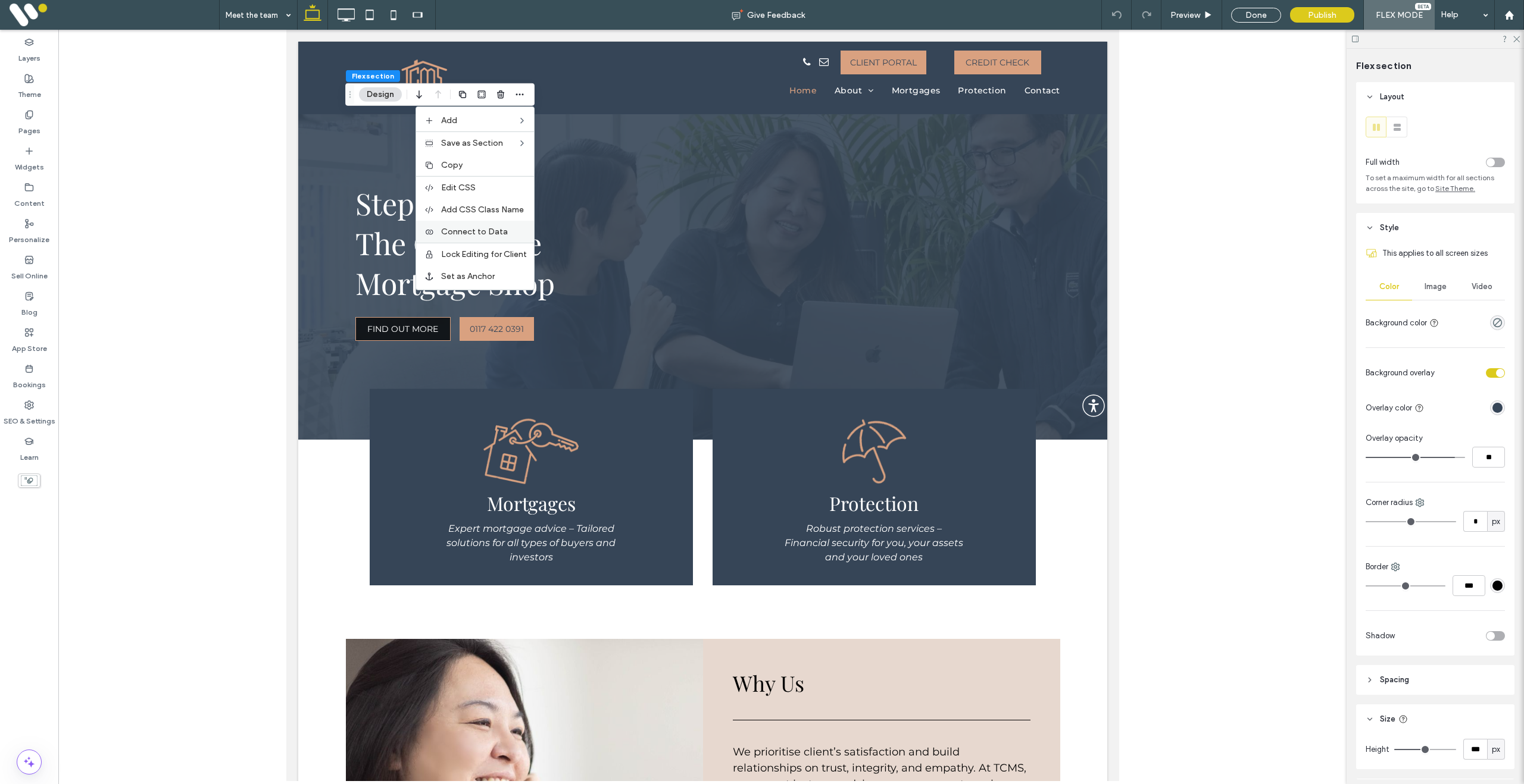
click at [493, 229] on span "Connect to Data" at bounding box center [474, 231] width 67 height 10
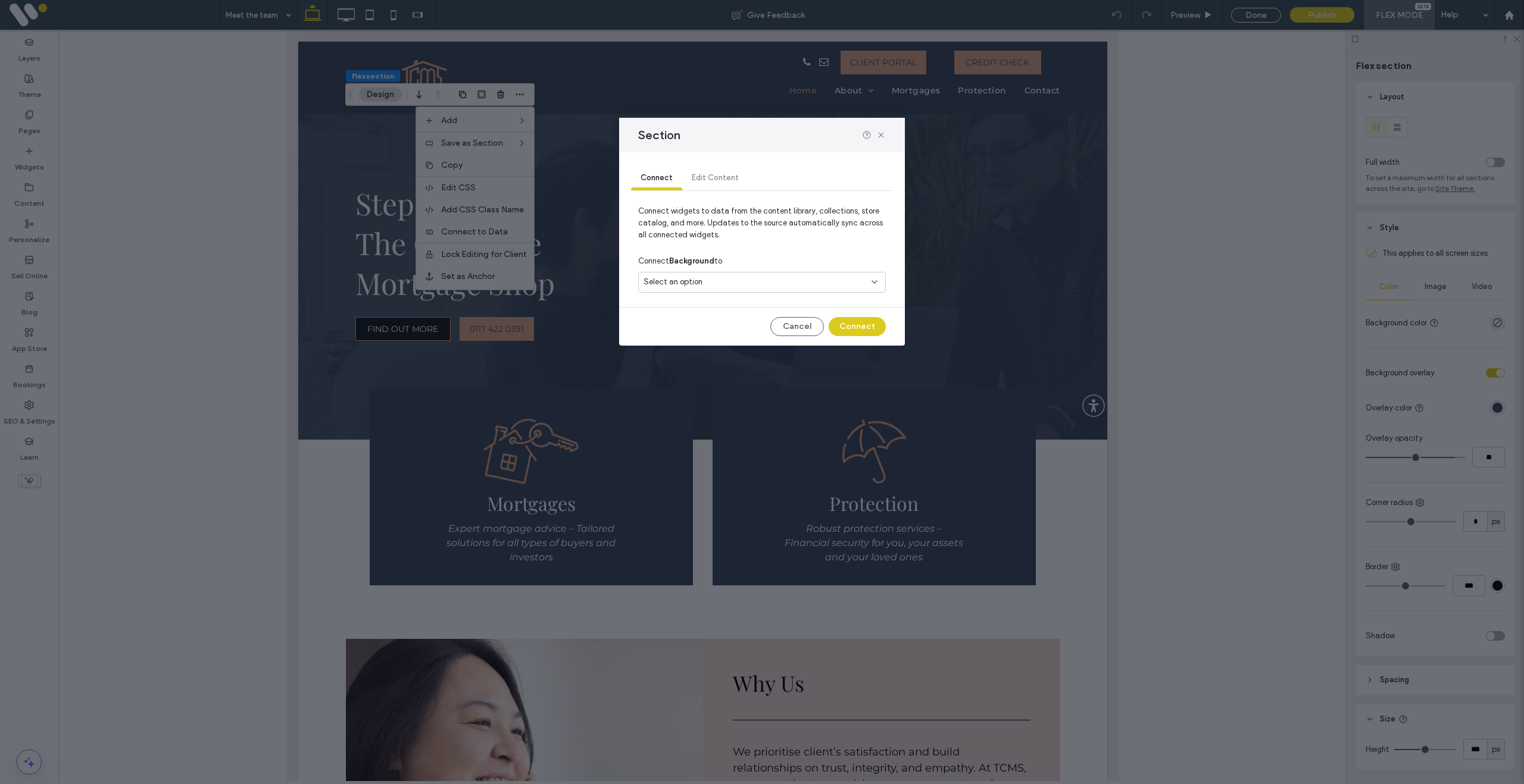
click at [694, 283] on span "Select an option" at bounding box center [673, 282] width 59 height 12
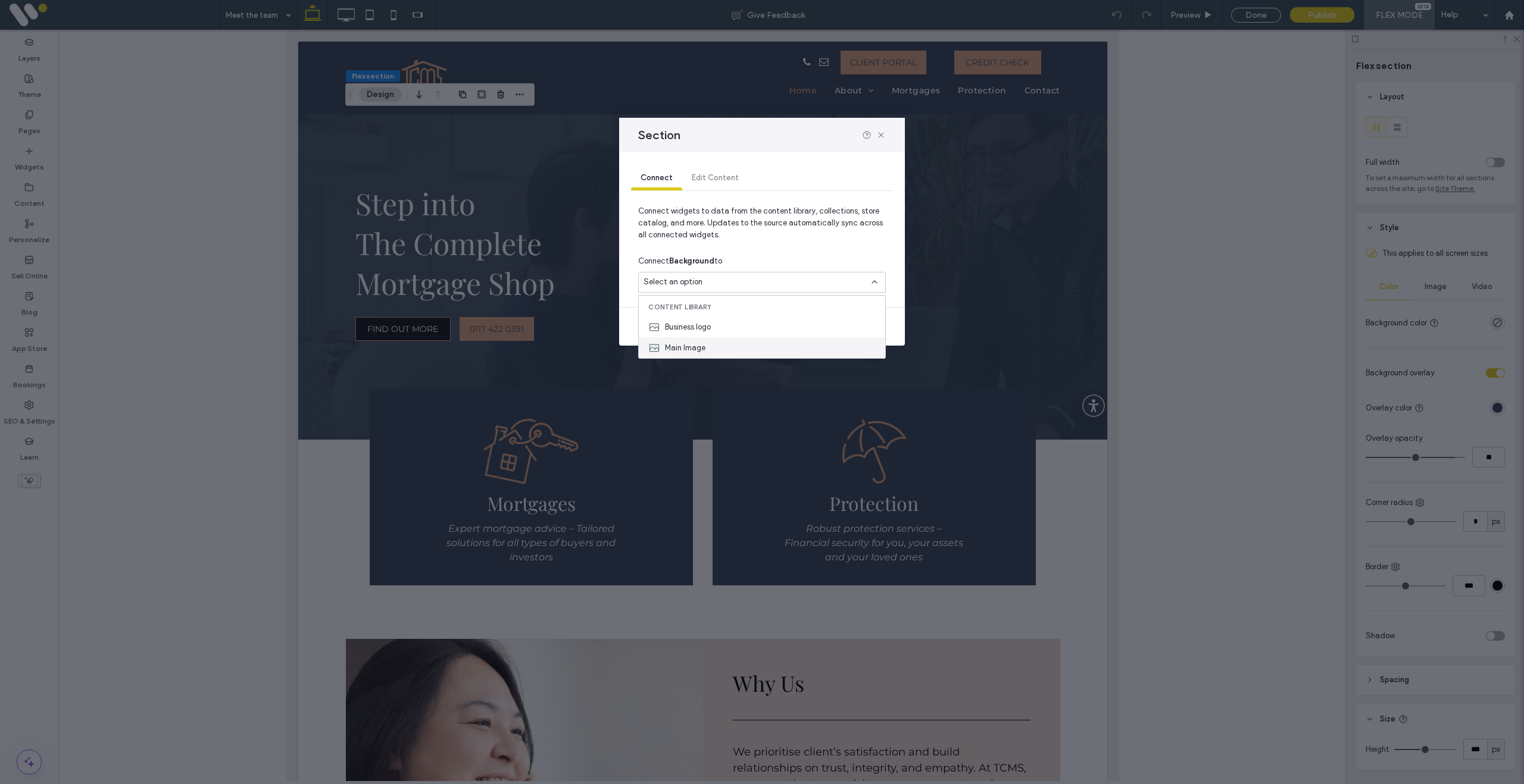
click at [707, 348] on div "Main Image" at bounding box center [762, 347] width 247 height 21
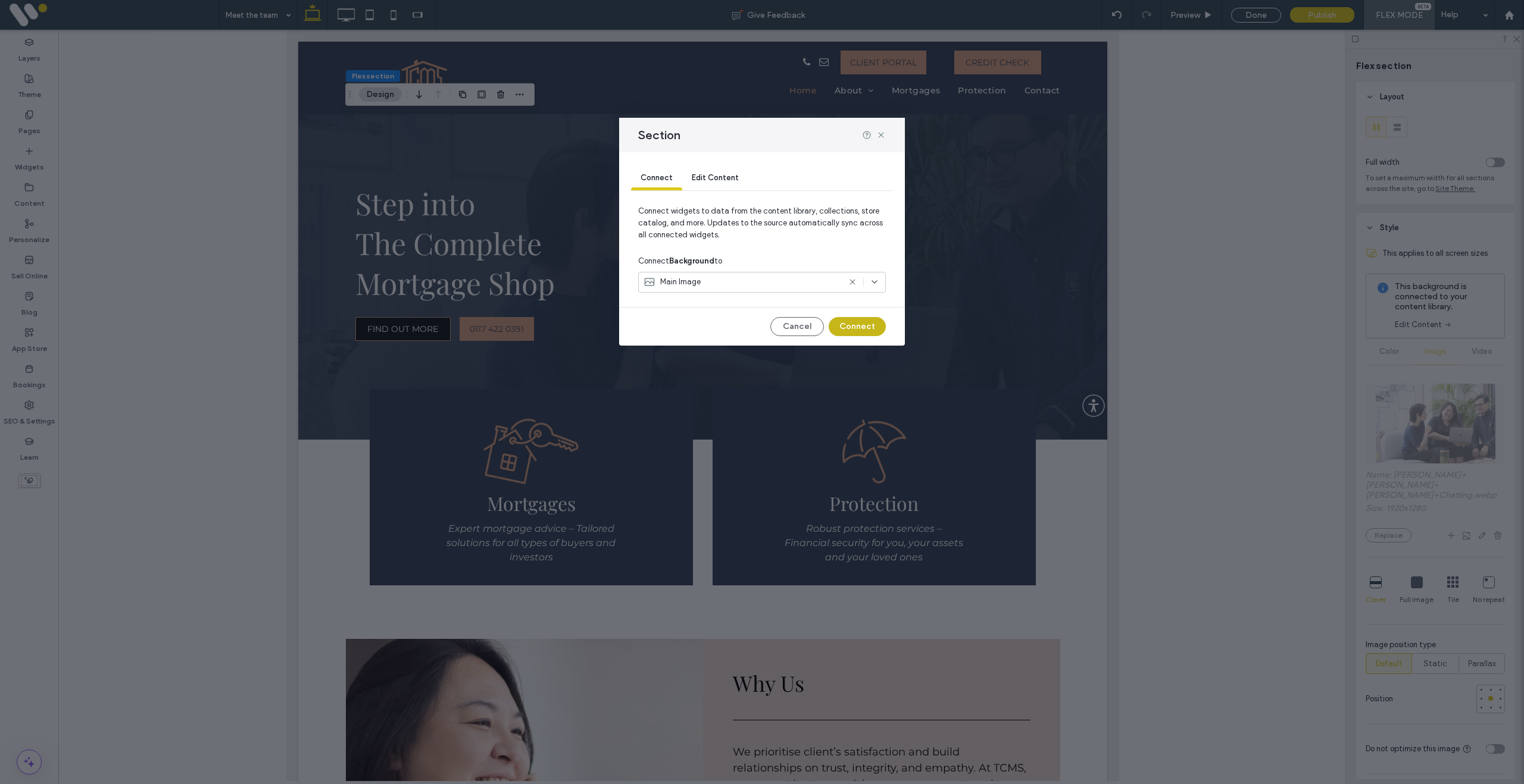
click at [861, 332] on button "Connect" at bounding box center [856, 326] width 57 height 19
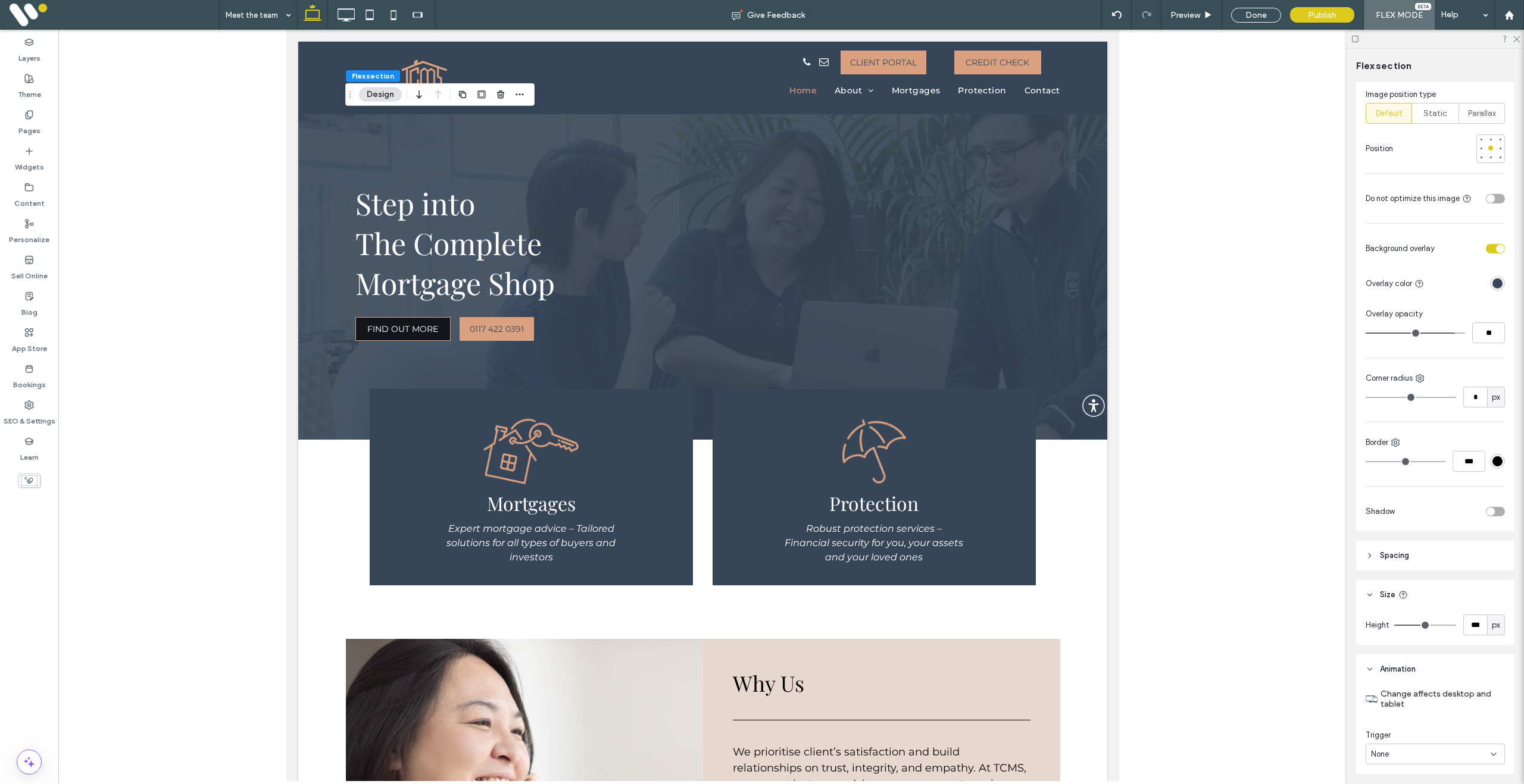
scroll to position [592, 0]
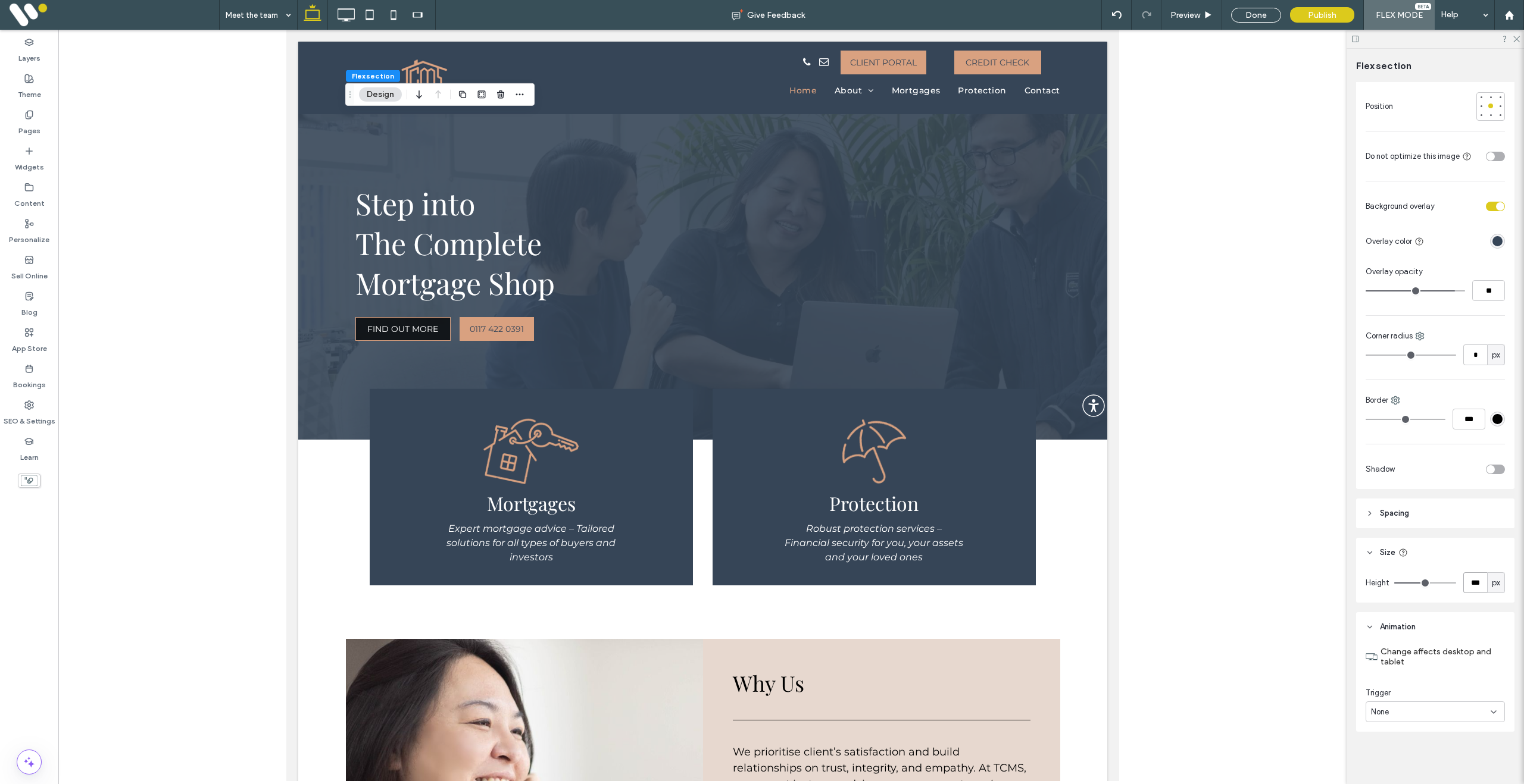
drag, startPoint x: 1478, startPoint y: 585, endPoint x: 1470, endPoint y: 591, distance: 10.0
click at [1478, 585] on input "***" at bounding box center [1475, 583] width 24 height 21
type input "***"
click at [1250, 12] on div "Done" at bounding box center [1256, 15] width 50 height 15
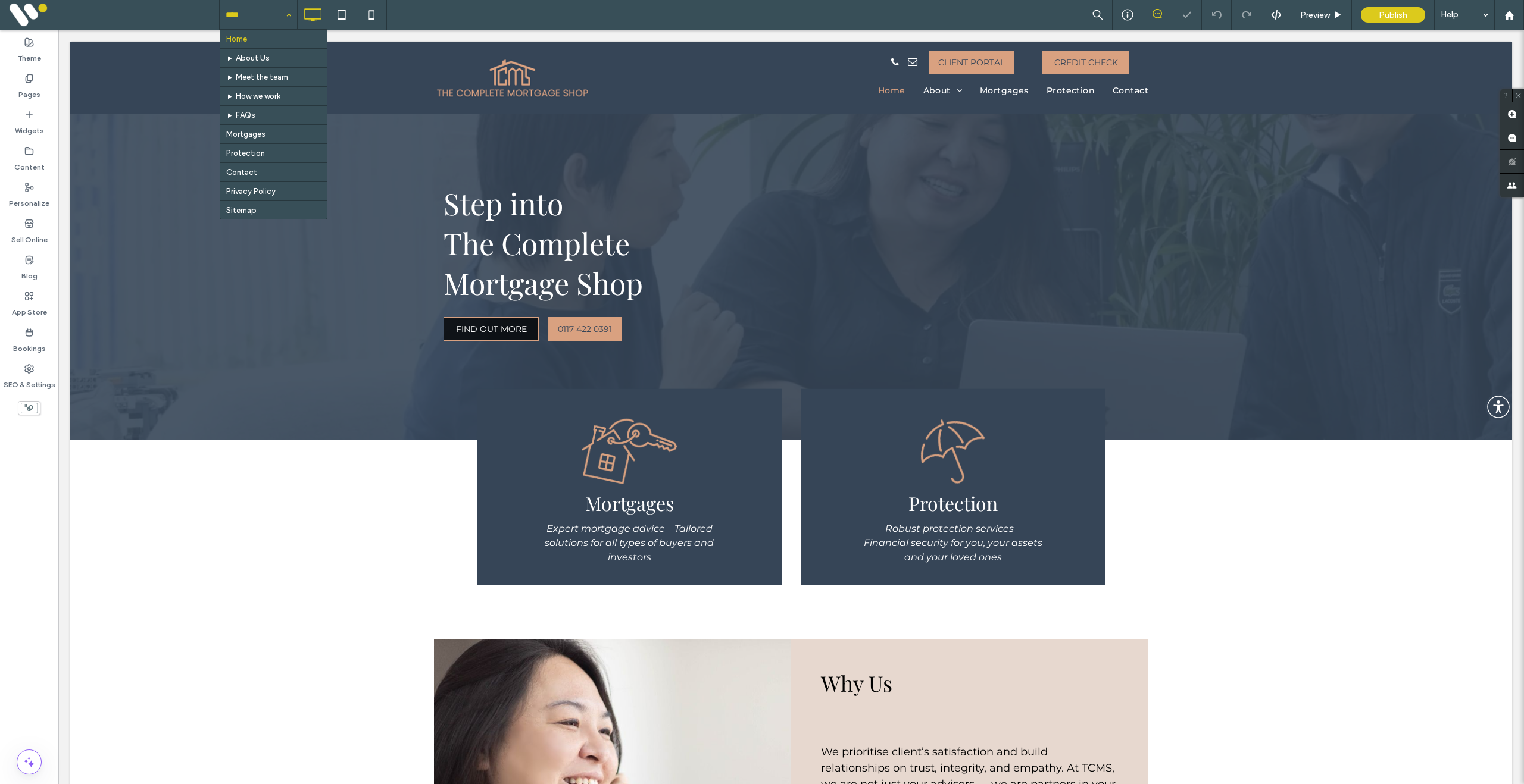
click at [231, 11] on input at bounding box center [255, 15] width 60 height 30
click at [255, 13] on input at bounding box center [255, 15] width 60 height 30
click at [254, 19] on input at bounding box center [255, 15] width 60 height 30
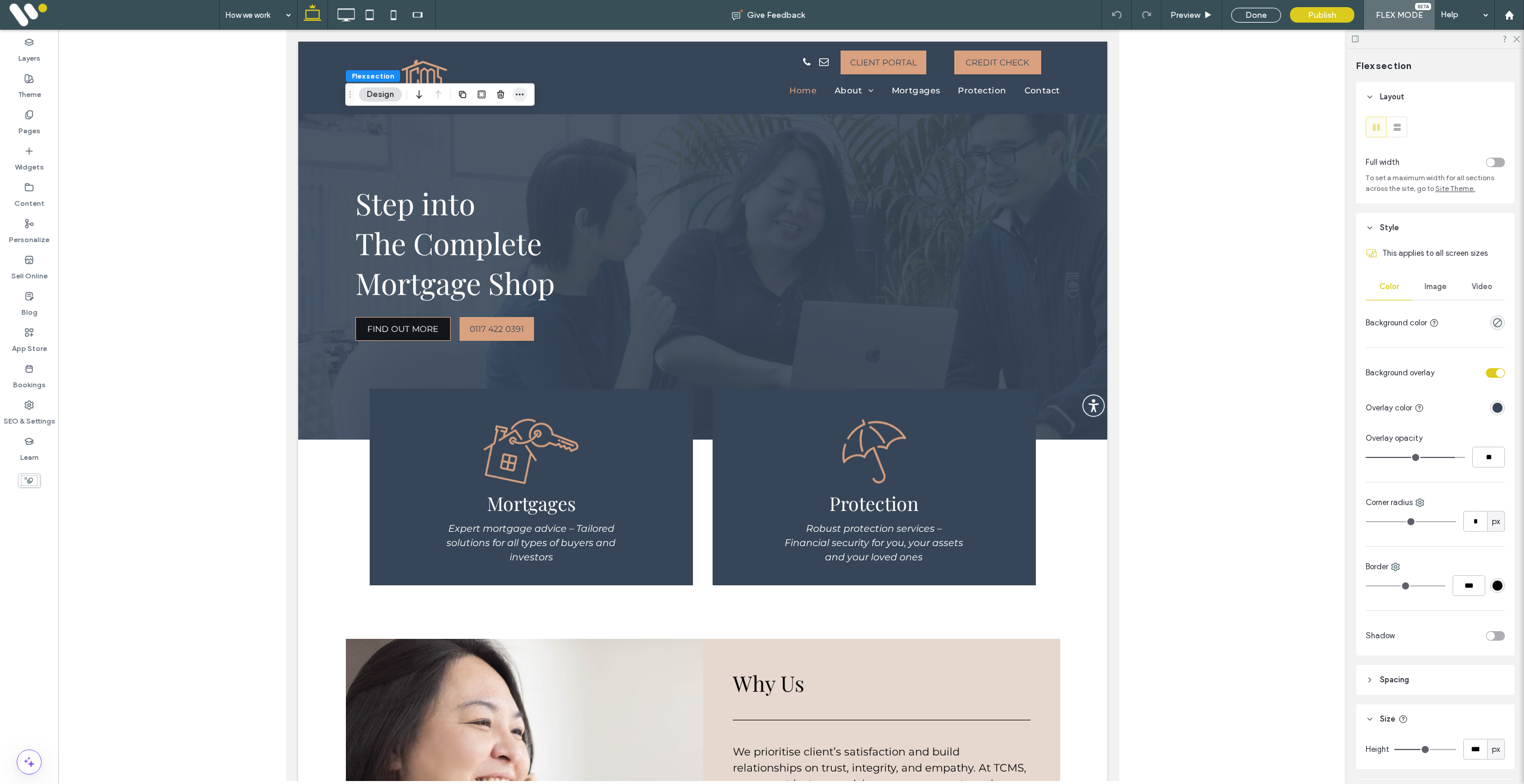
click at [521, 94] on icon "button" at bounding box center [520, 95] width 10 height 10
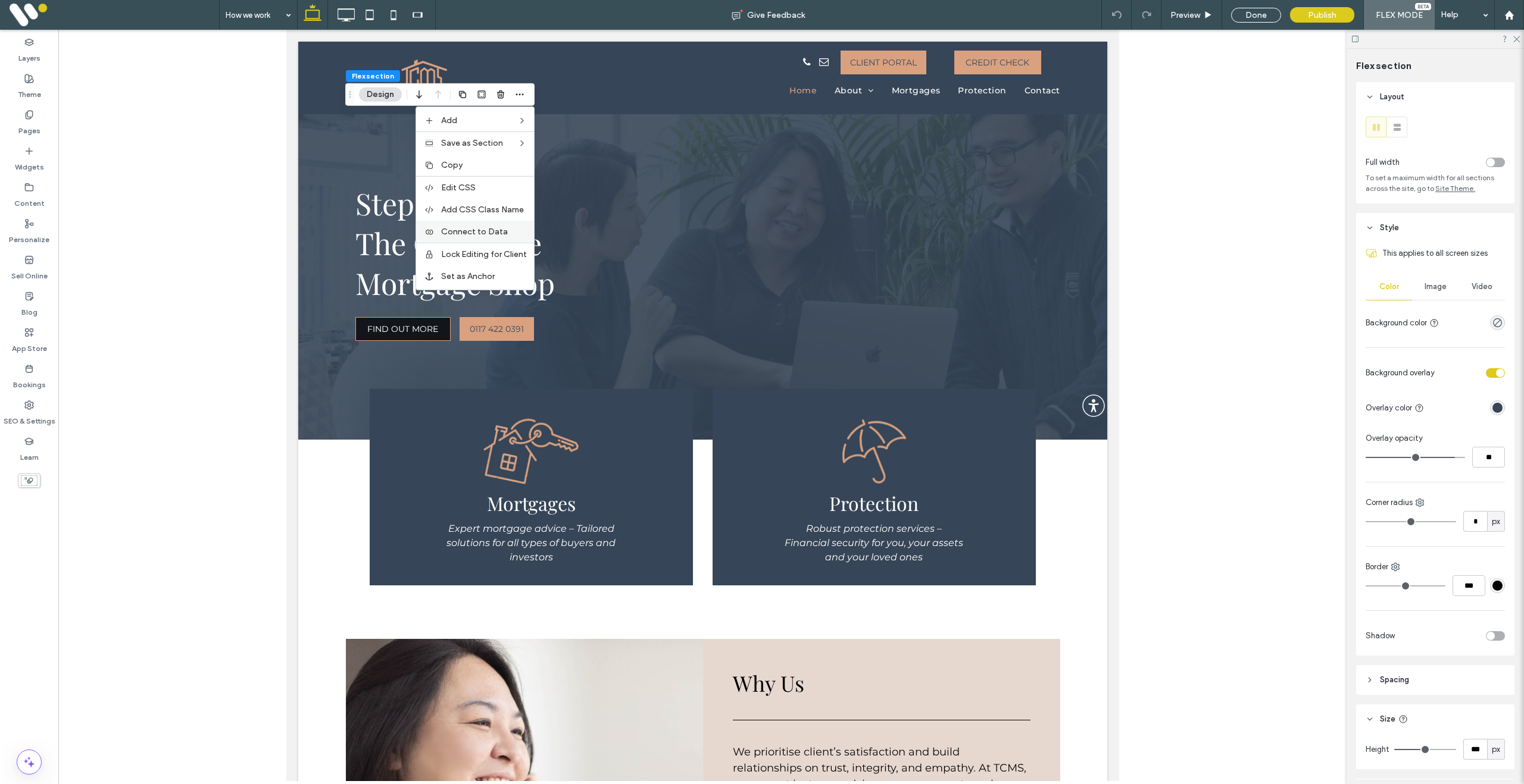
click at [481, 237] on div "Connect to Data" at bounding box center [475, 231] width 118 height 22
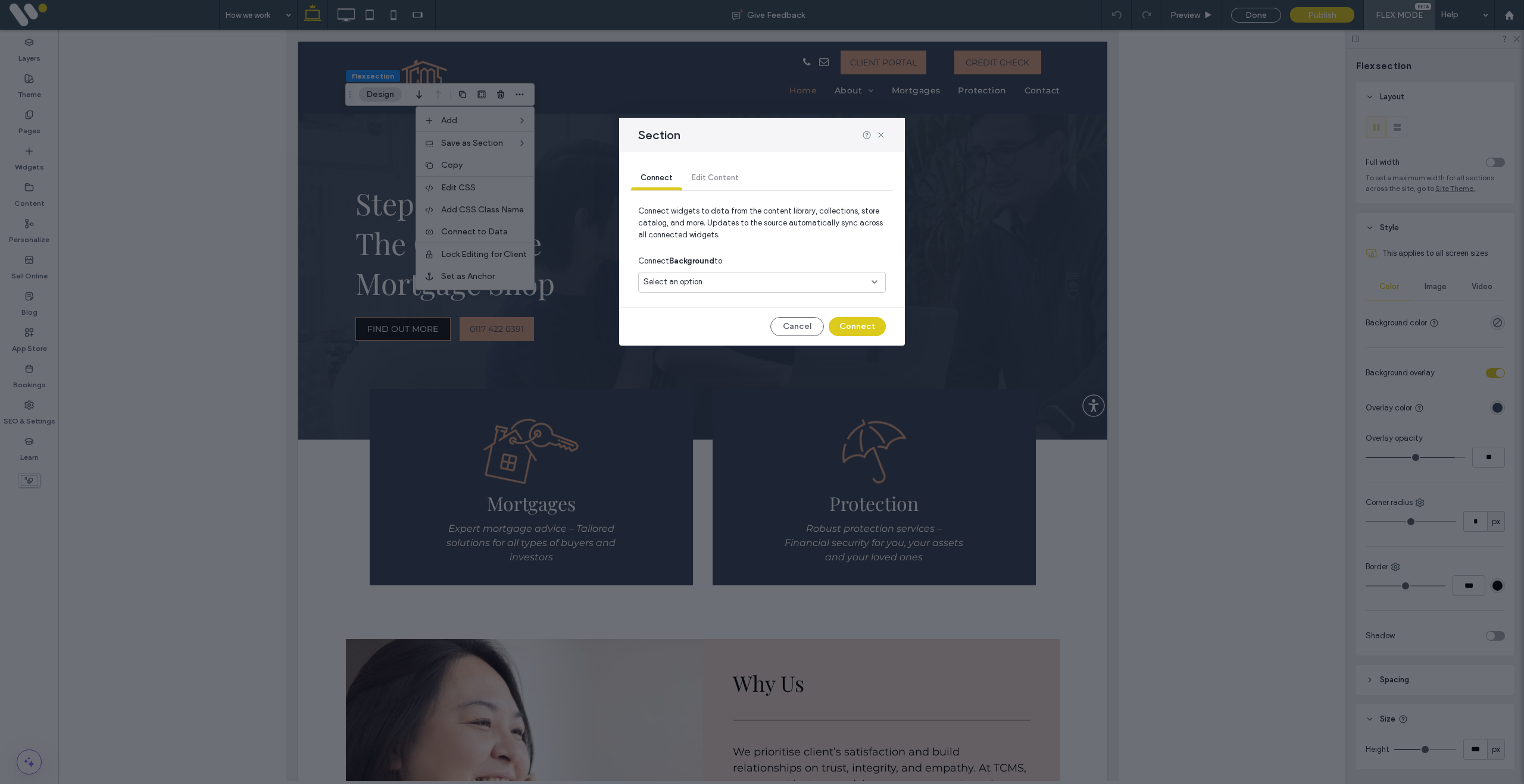
click at [690, 288] on span "Select an option" at bounding box center [673, 282] width 59 height 12
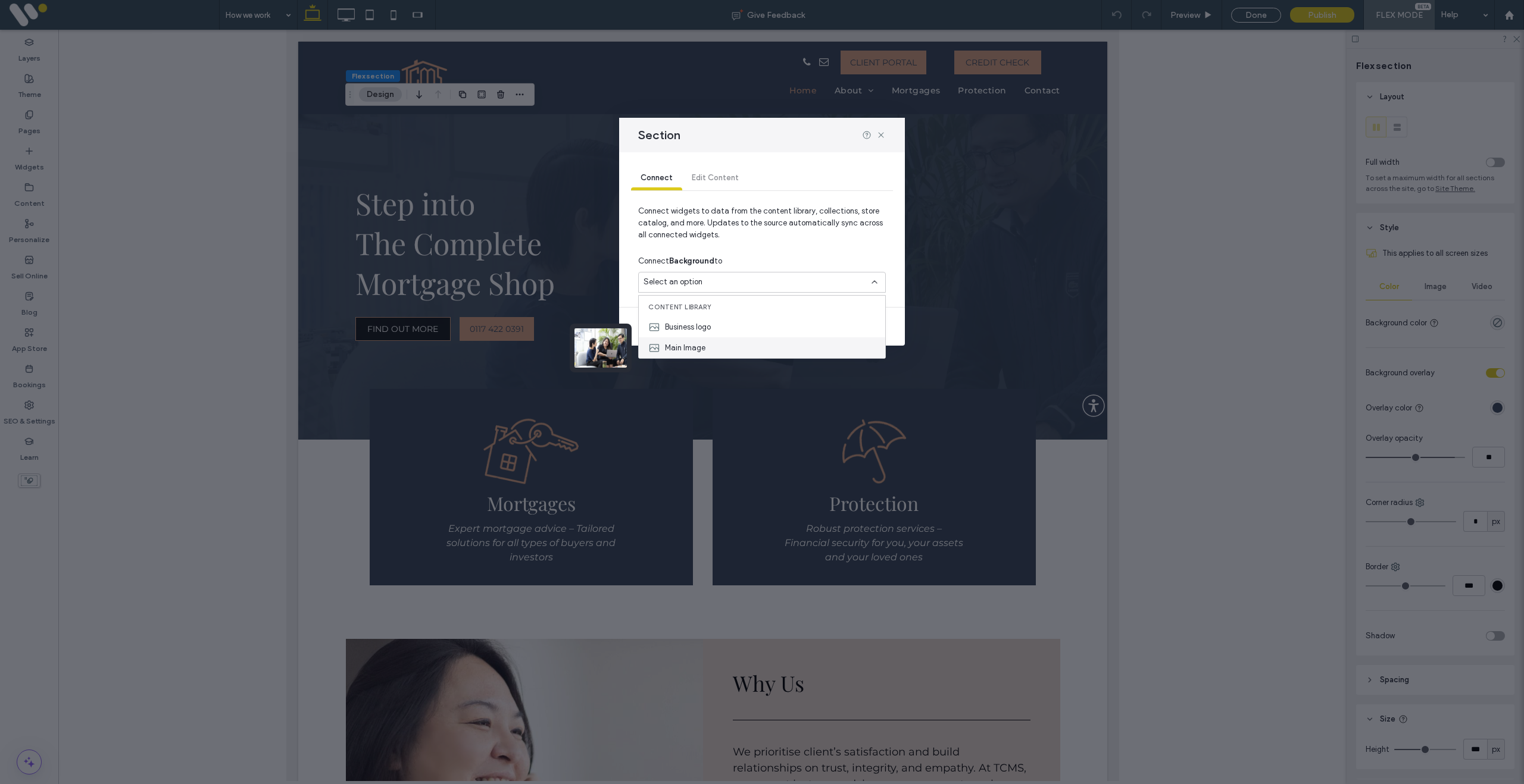
click at [697, 354] on div "Main Image" at bounding box center [762, 347] width 247 height 21
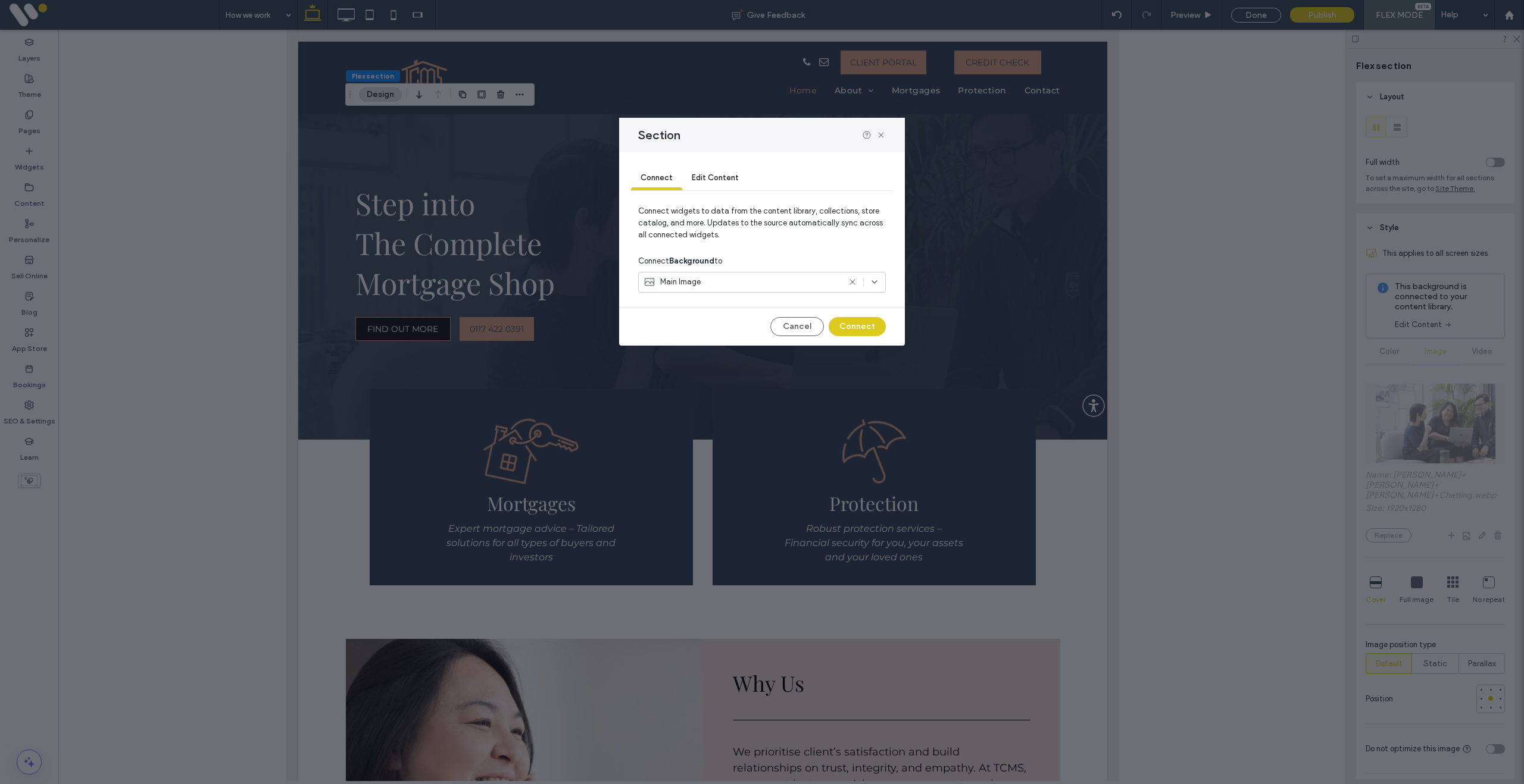
drag, startPoint x: 863, startPoint y: 329, endPoint x: 1193, endPoint y: 464, distance: 356.5
click at [864, 329] on button "Connect" at bounding box center [856, 326] width 57 height 19
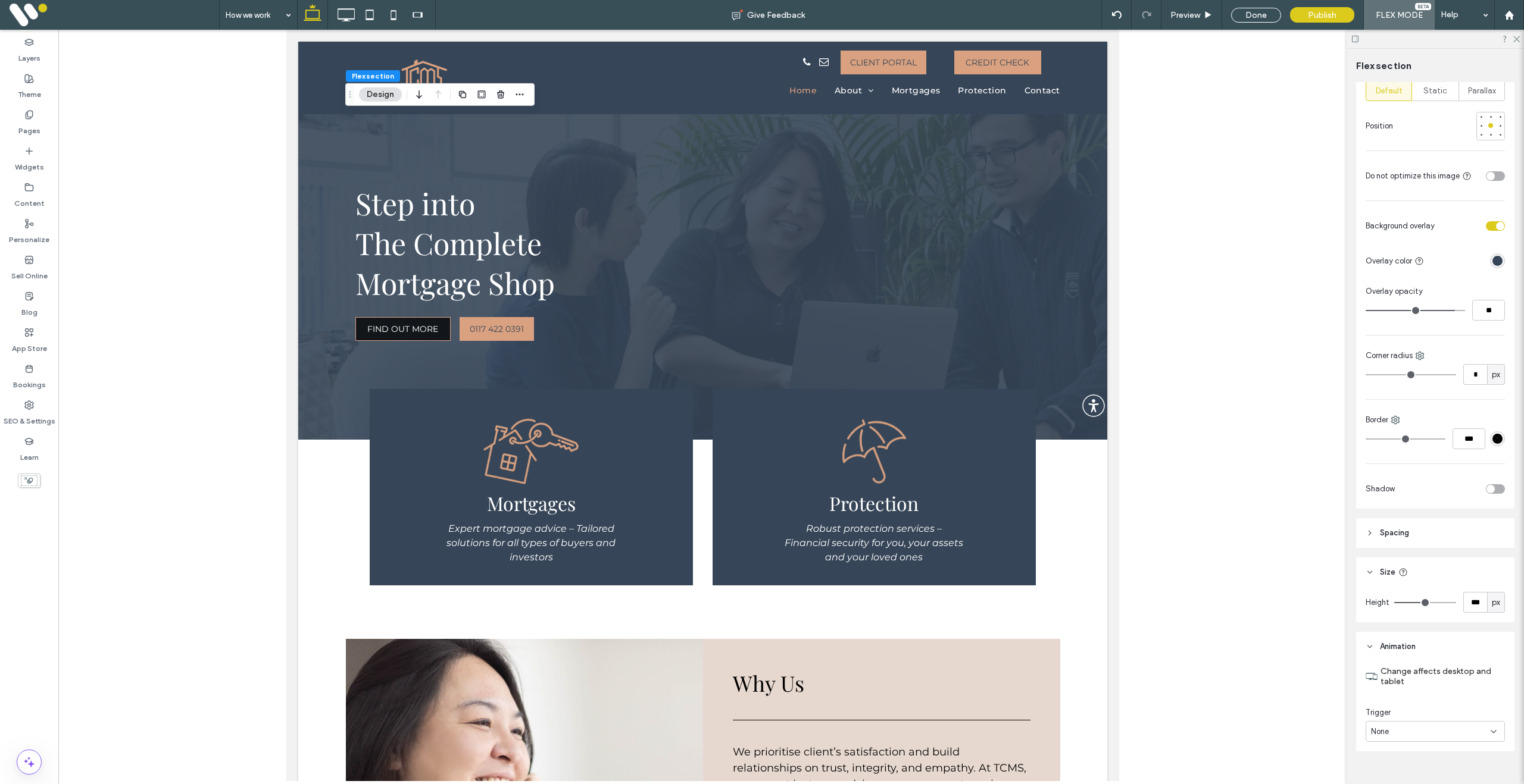
scroll to position [592, 0]
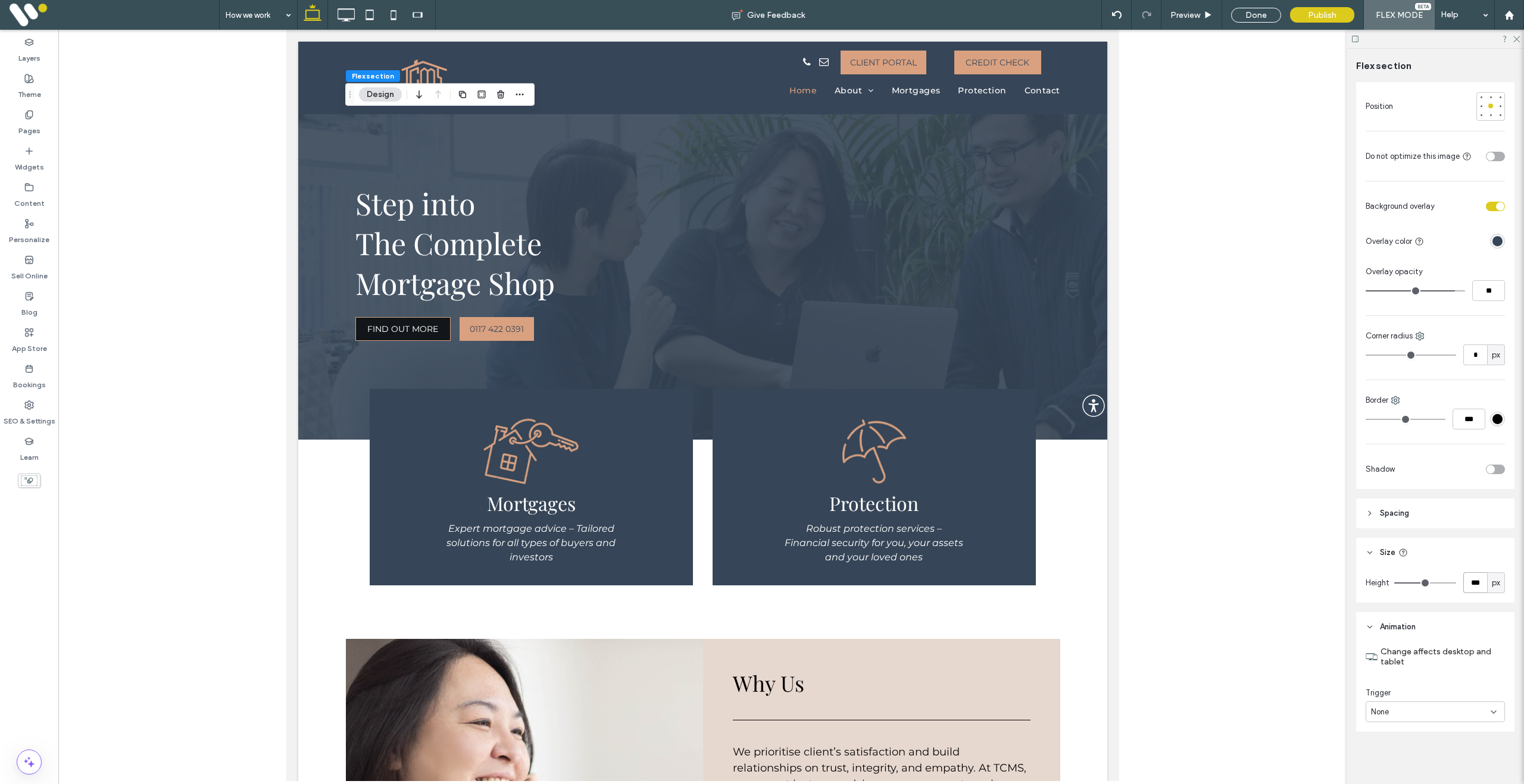
click at [1477, 582] on input "***" at bounding box center [1475, 583] width 24 height 21
type input "***"
click at [1248, 17] on div "Done" at bounding box center [1256, 15] width 50 height 15
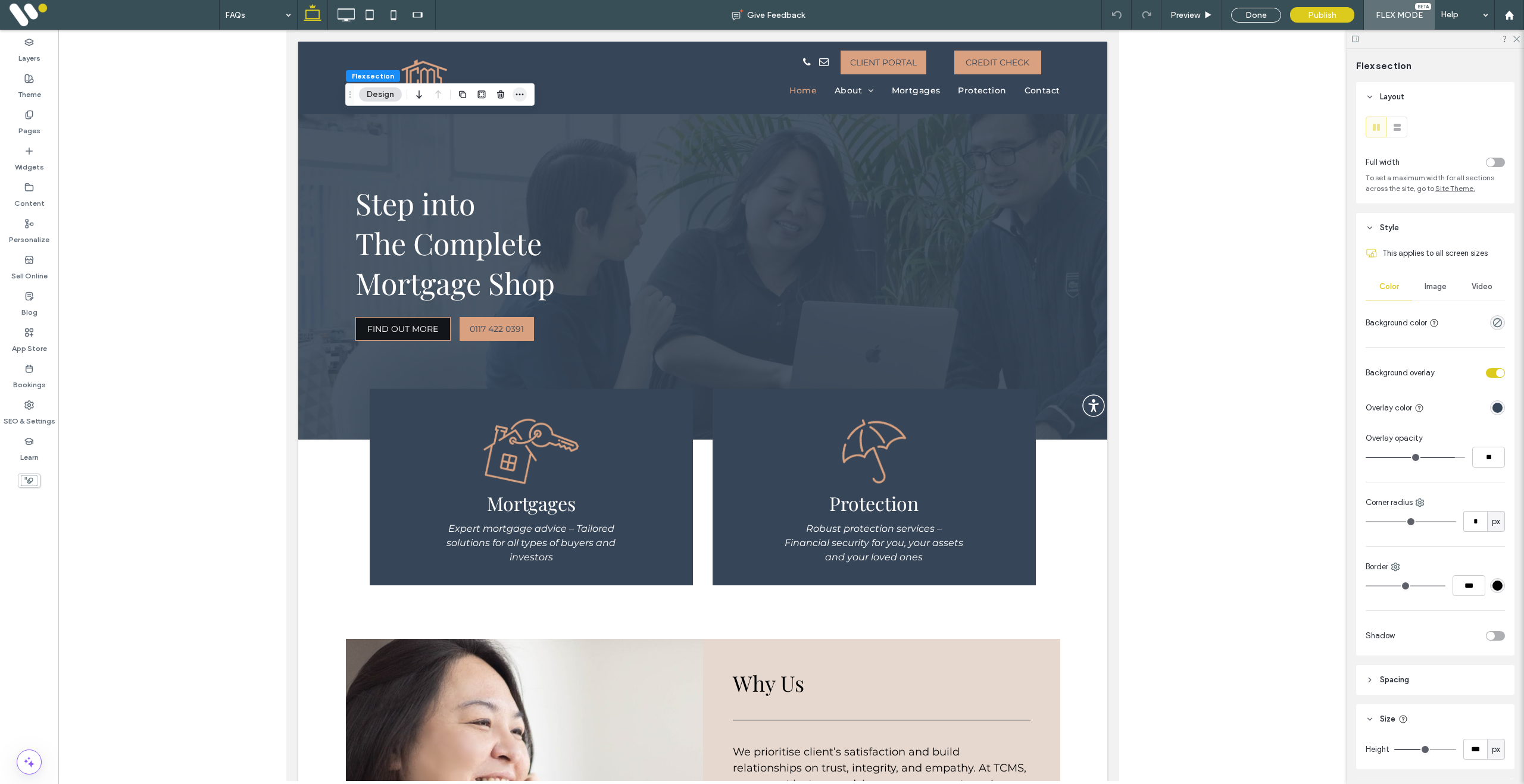
click at [518, 99] on icon "button" at bounding box center [520, 95] width 10 height 10
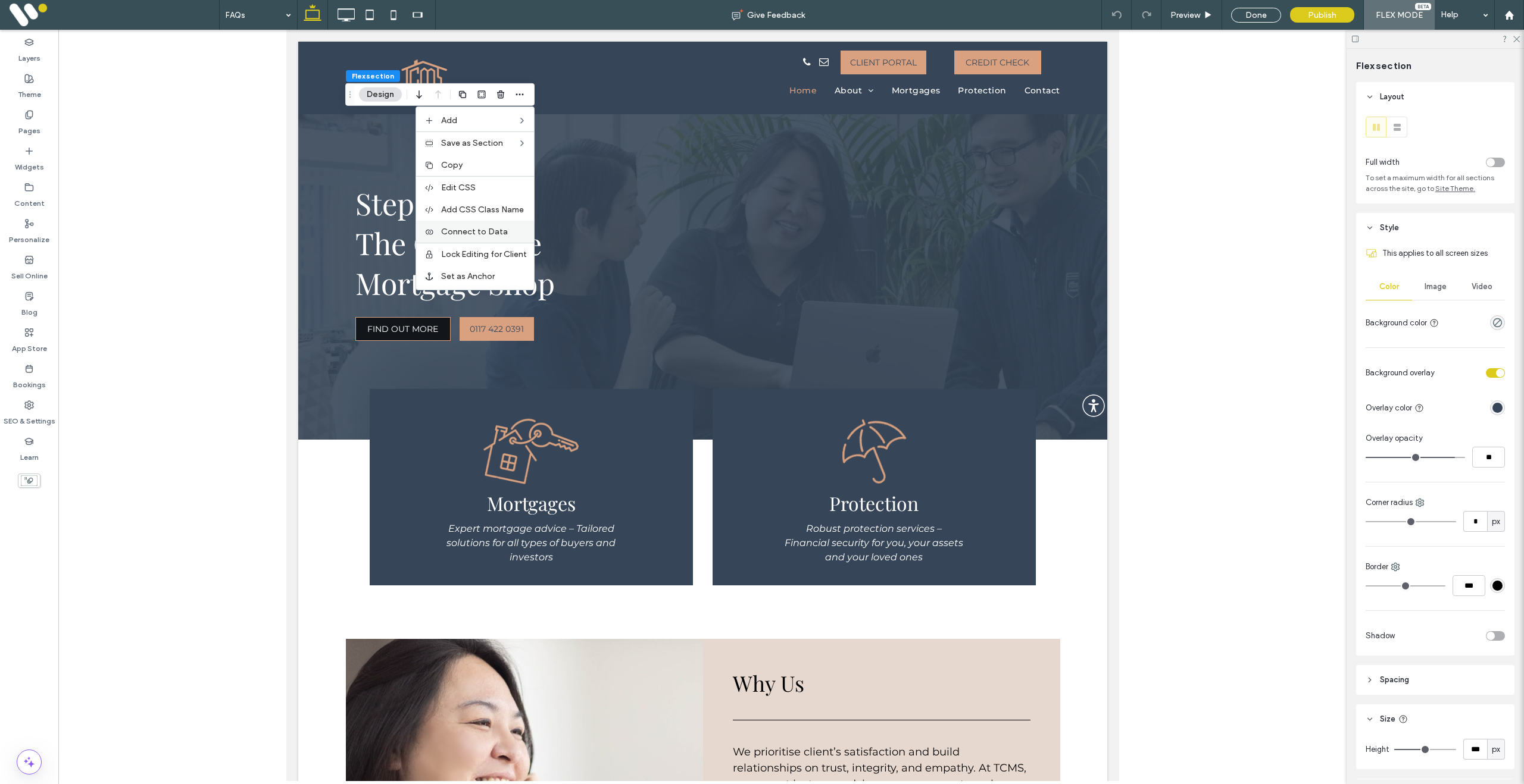
click at [478, 230] on span "Connect to Data" at bounding box center [474, 231] width 67 height 10
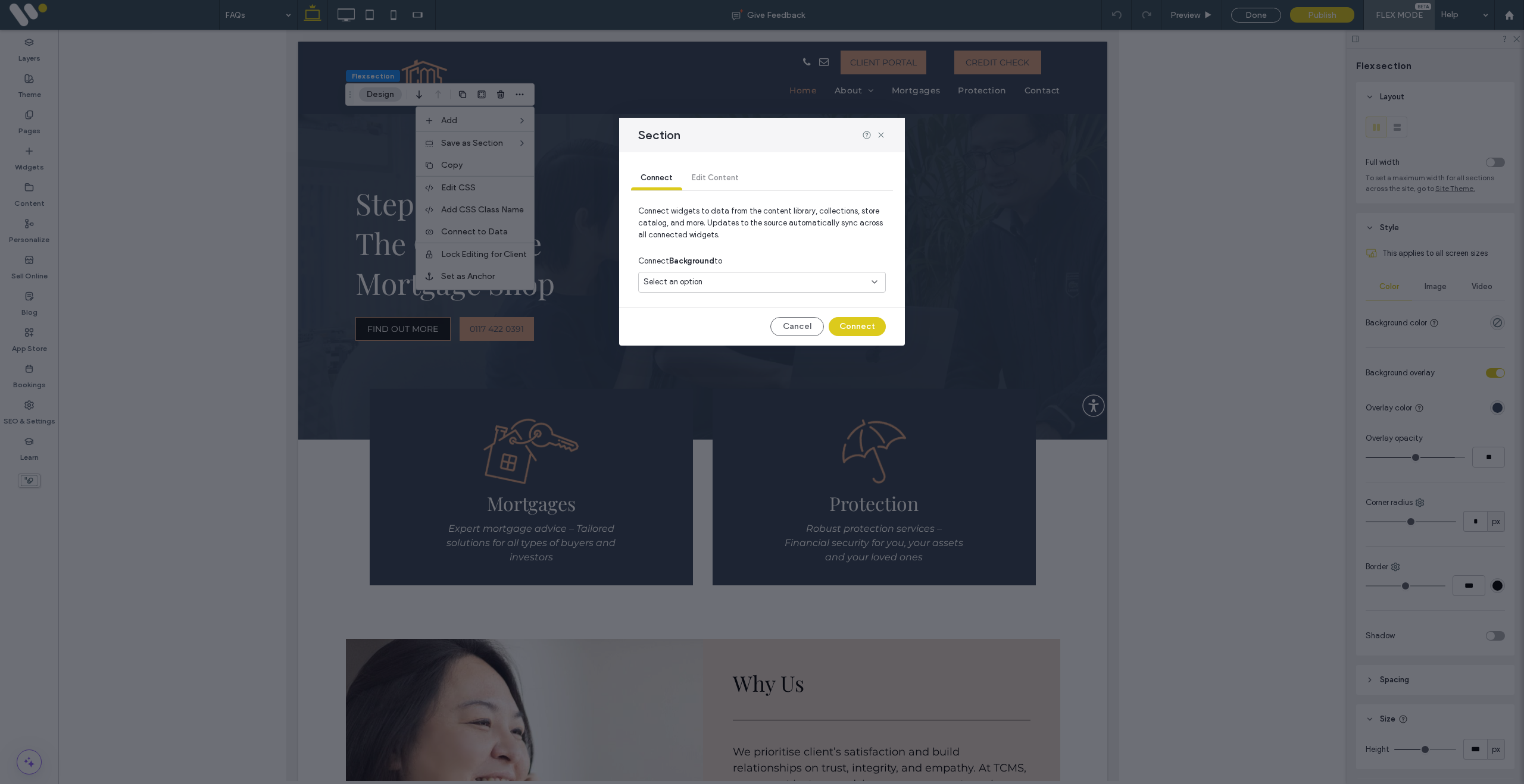
click at [737, 287] on div "Select an option" at bounding box center [755, 282] width 223 height 12
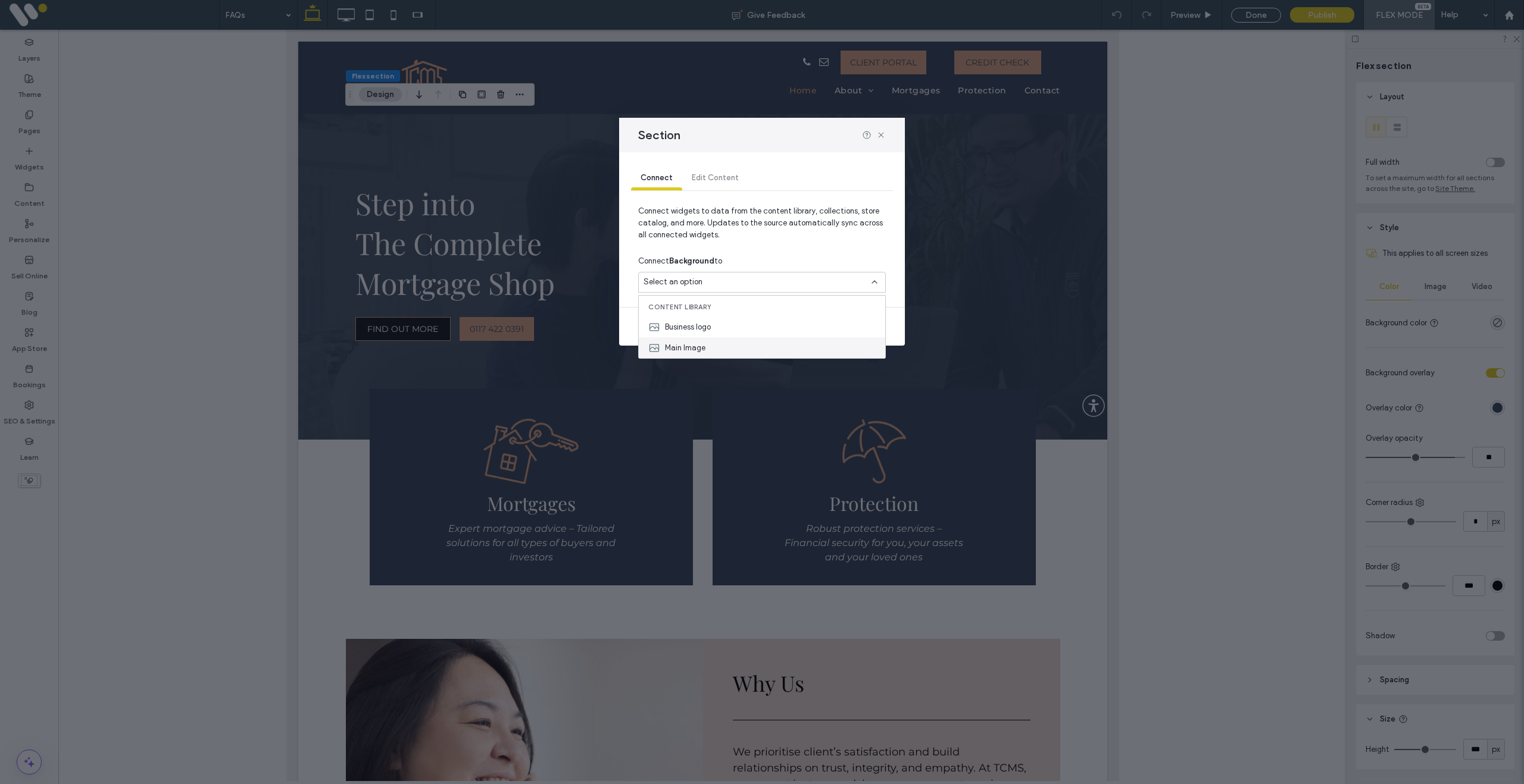
click at [718, 344] on div "Main Image" at bounding box center [762, 347] width 247 height 21
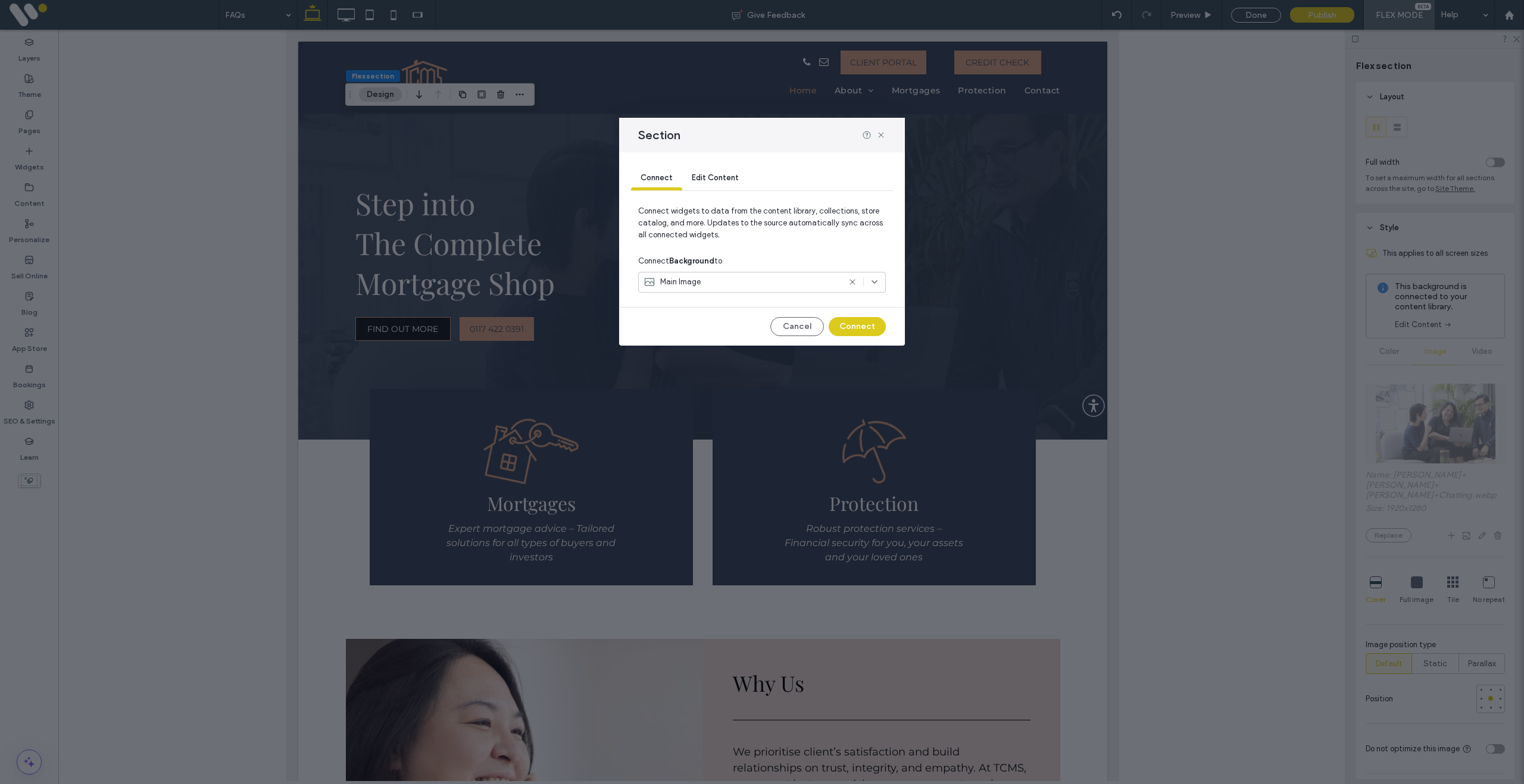
drag, startPoint x: 855, startPoint y: 330, endPoint x: 1152, endPoint y: 456, distance: 322.6
click at [866, 333] on button "Connect" at bounding box center [856, 326] width 57 height 19
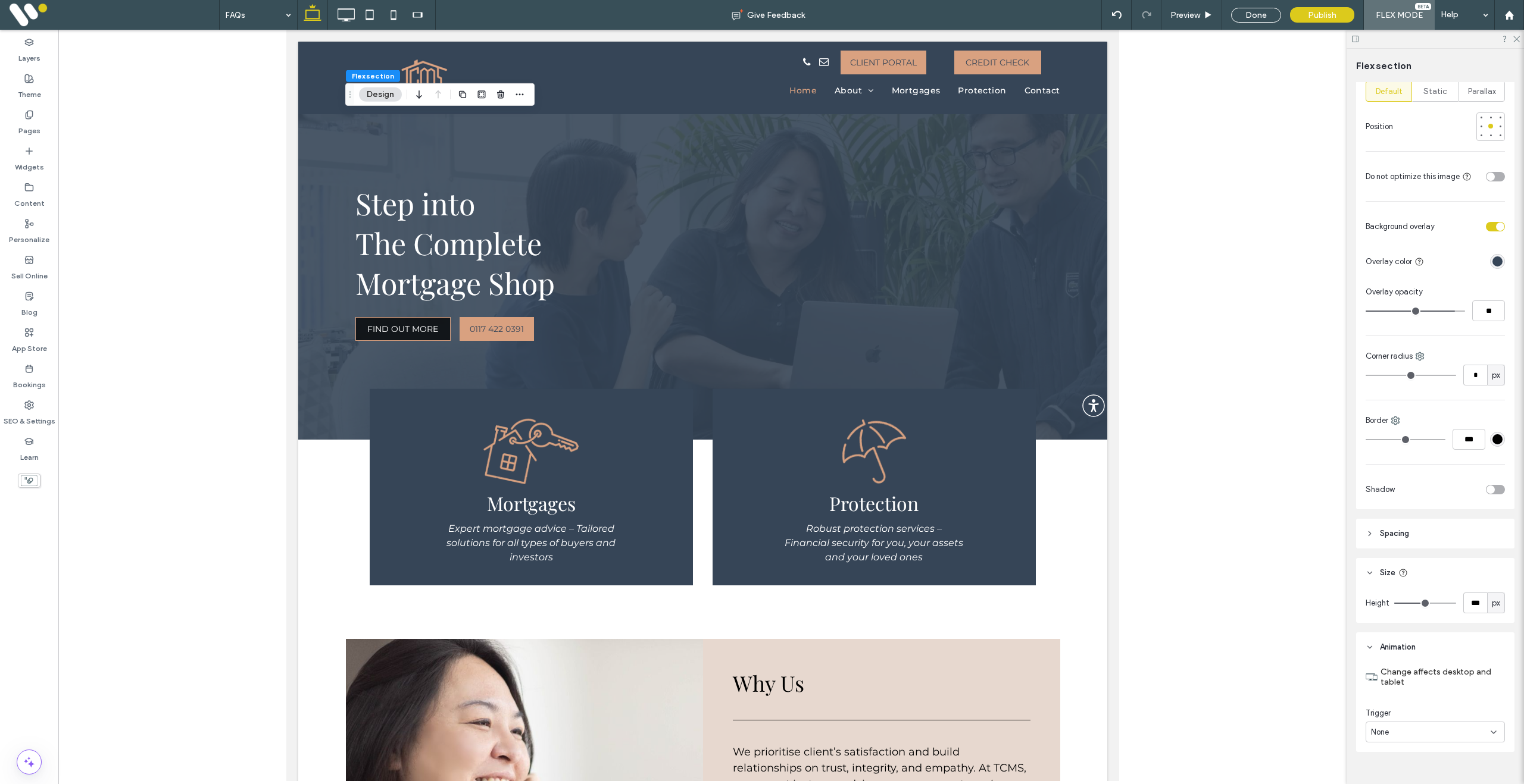
scroll to position [592, 0]
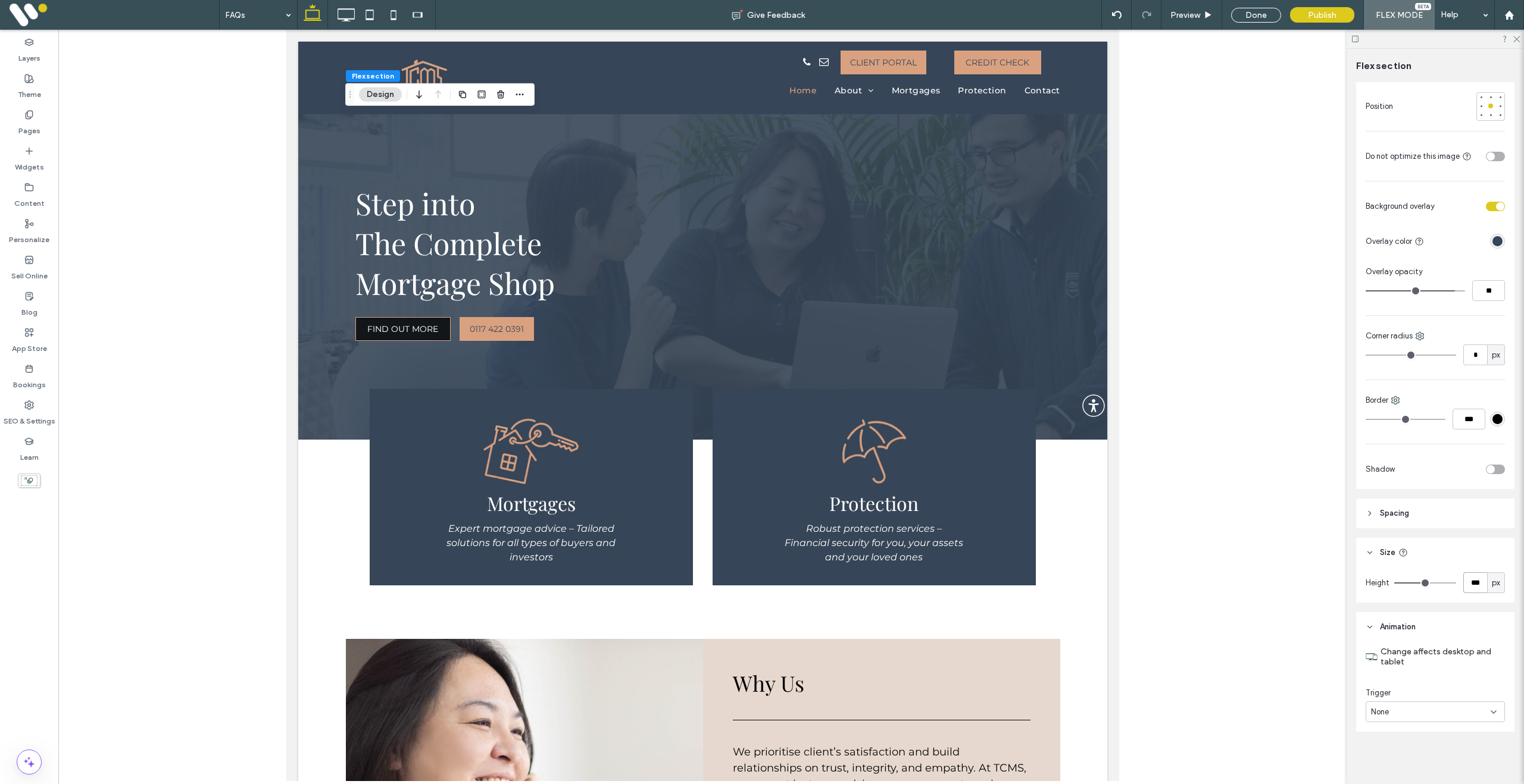
drag, startPoint x: 1477, startPoint y: 584, endPoint x: 1474, endPoint y: 600, distance: 16.3
click at [1475, 591] on input "***" at bounding box center [1475, 583] width 24 height 21
type input "***"
click at [1258, 20] on div "Done" at bounding box center [1256, 15] width 50 height 15
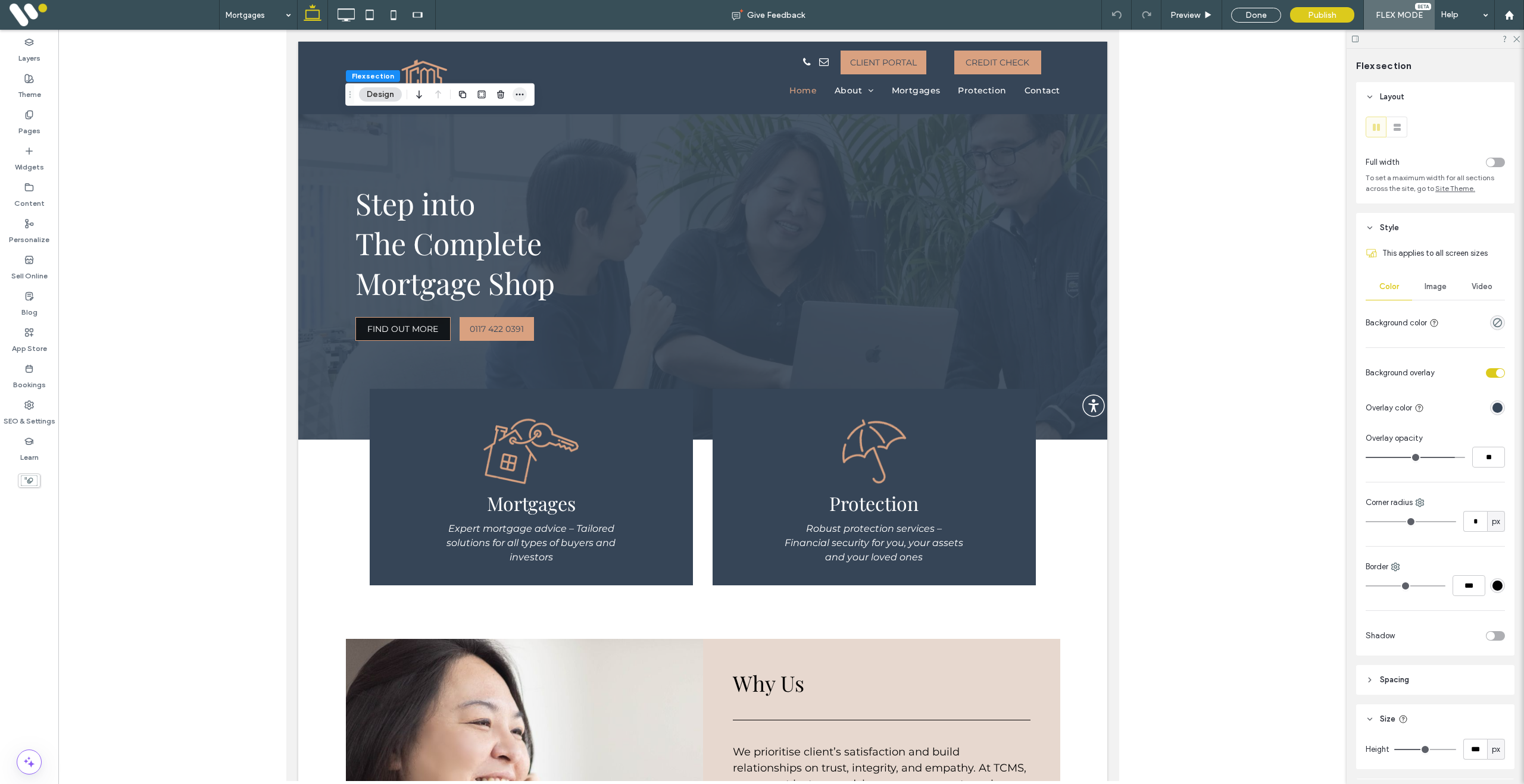
click at [521, 94] on icon "button" at bounding box center [520, 95] width 10 height 10
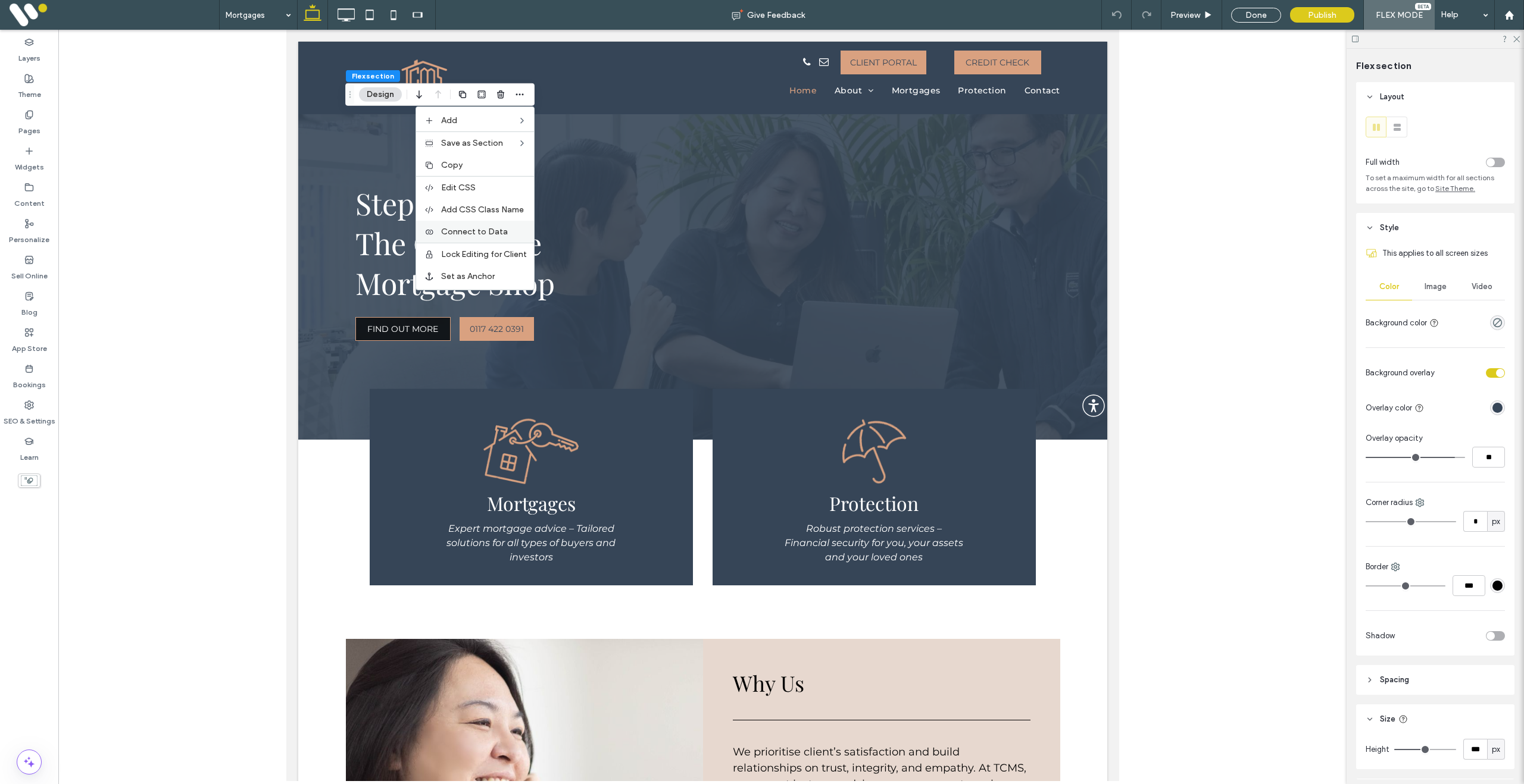
click at [486, 233] on span "Connect to Data" at bounding box center [474, 231] width 67 height 10
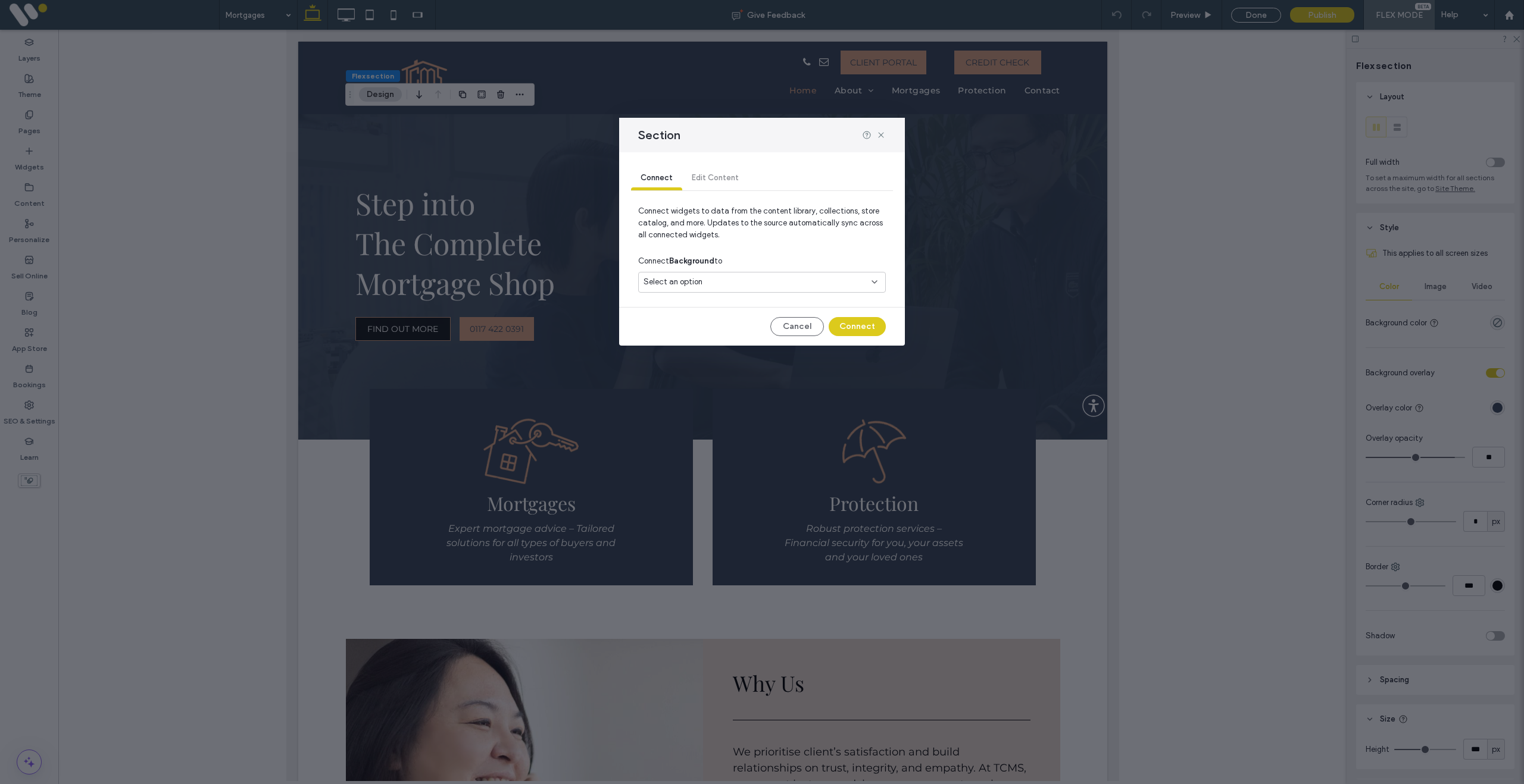
click at [683, 279] on span "Select an option" at bounding box center [673, 282] width 59 height 12
click at [691, 344] on span "Main Image" at bounding box center [685, 348] width 41 height 12
click at [851, 332] on button "Connect" at bounding box center [856, 326] width 57 height 19
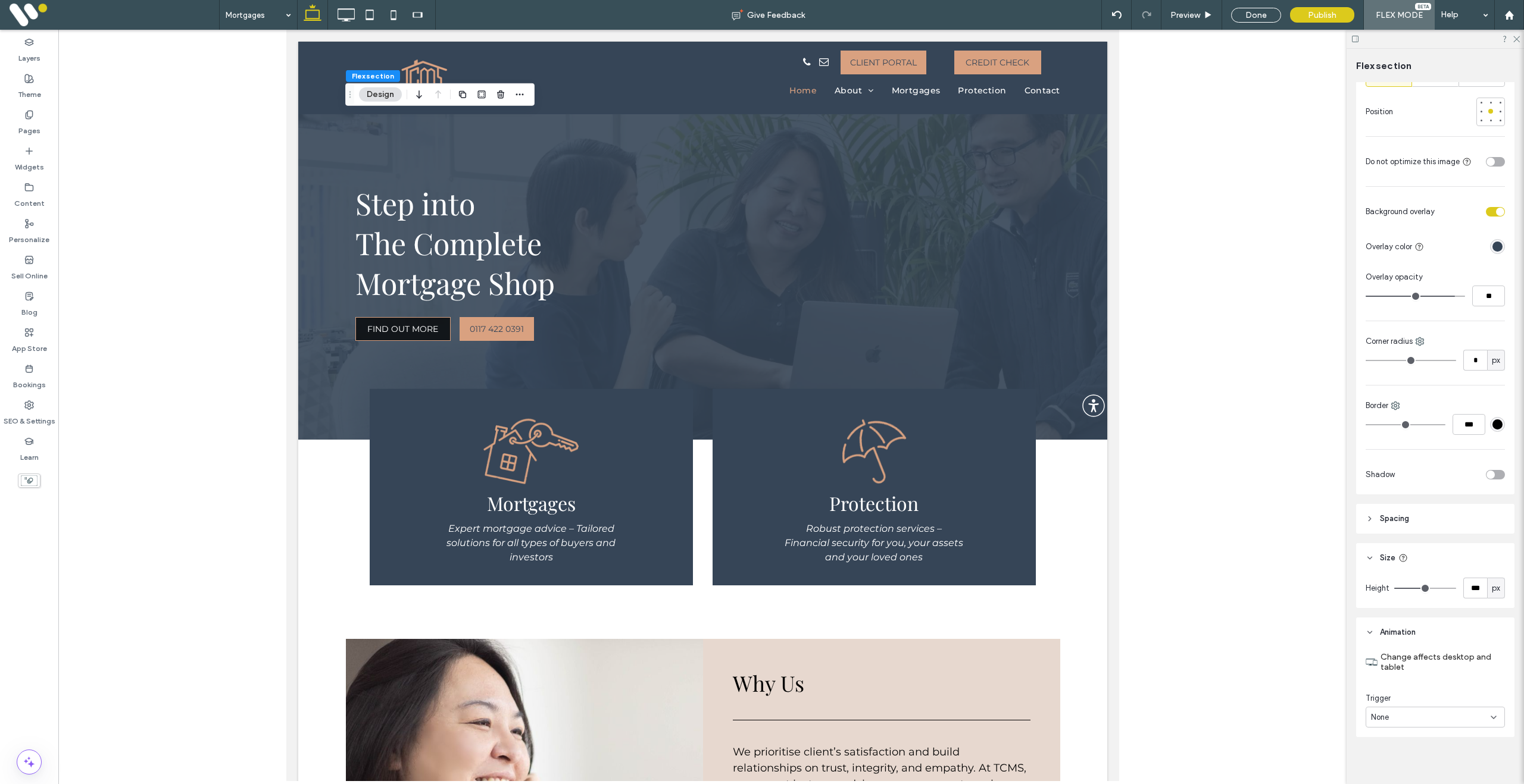
scroll to position [592, 0]
click at [1480, 581] on input "***" at bounding box center [1475, 583] width 24 height 21
type input "***"
click at [1268, 17] on div "Done" at bounding box center [1256, 15] width 50 height 15
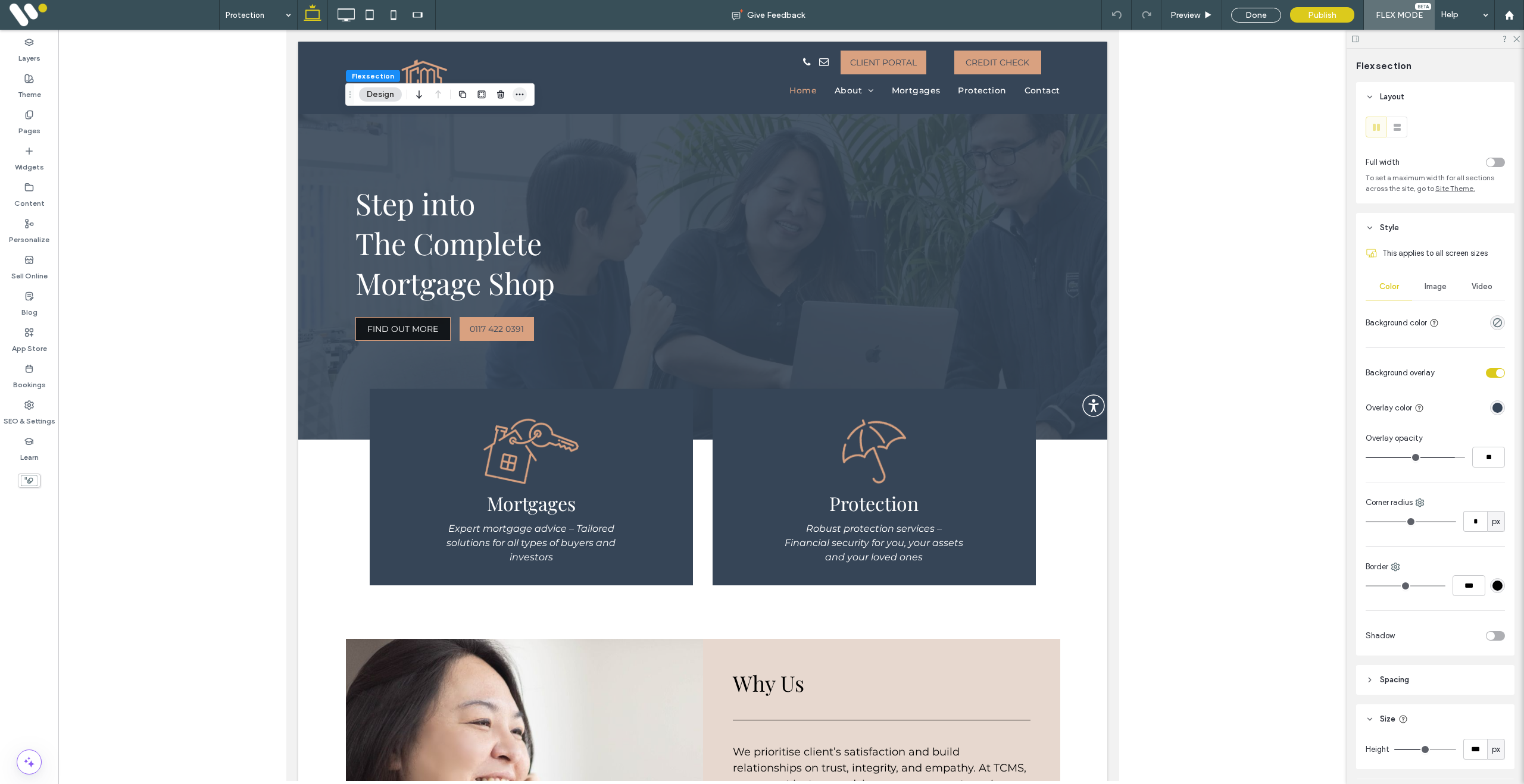
click at [522, 95] on use "button" at bounding box center [520, 95] width 8 height 2
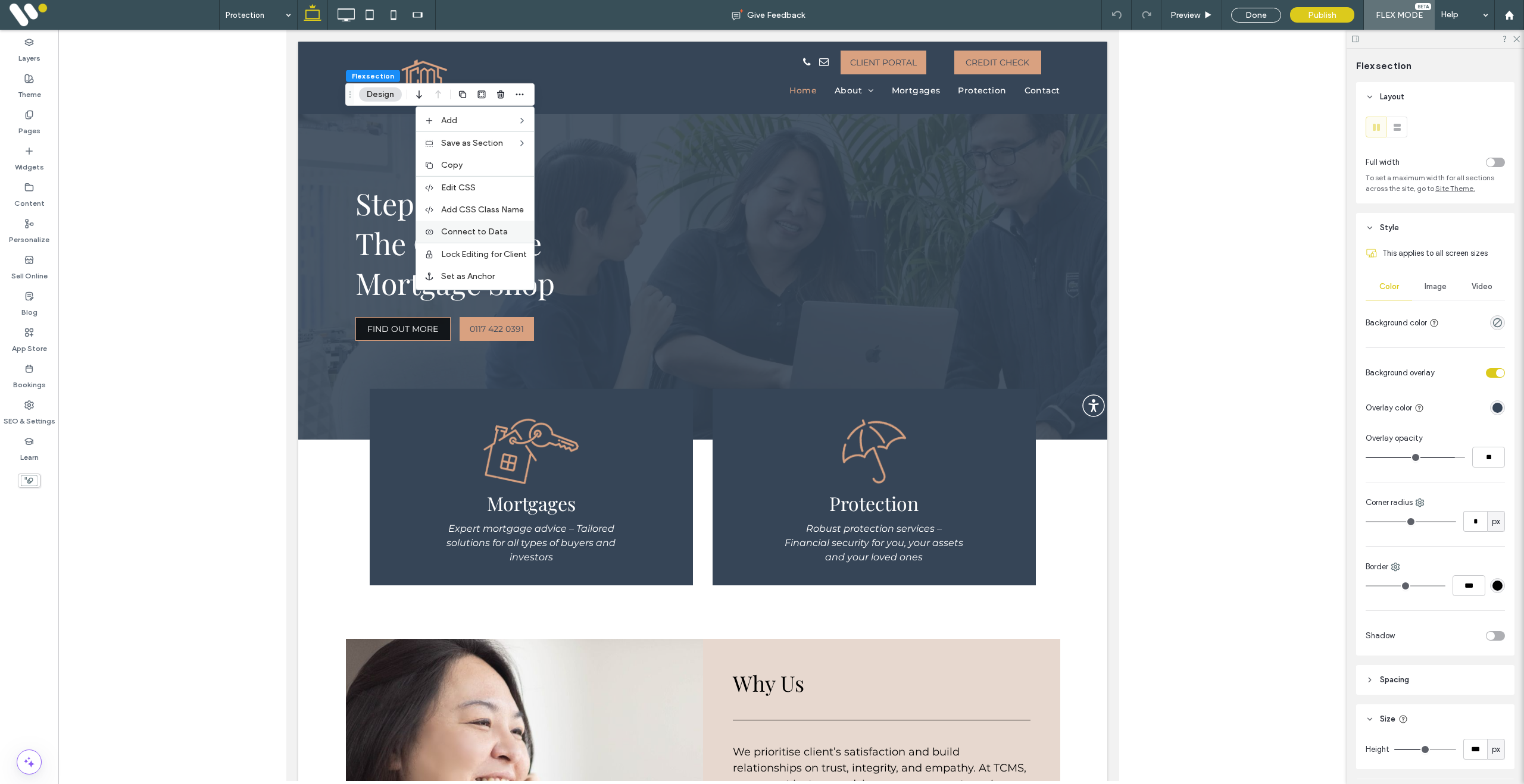
click at [492, 233] on span "Connect to Data" at bounding box center [474, 231] width 67 height 10
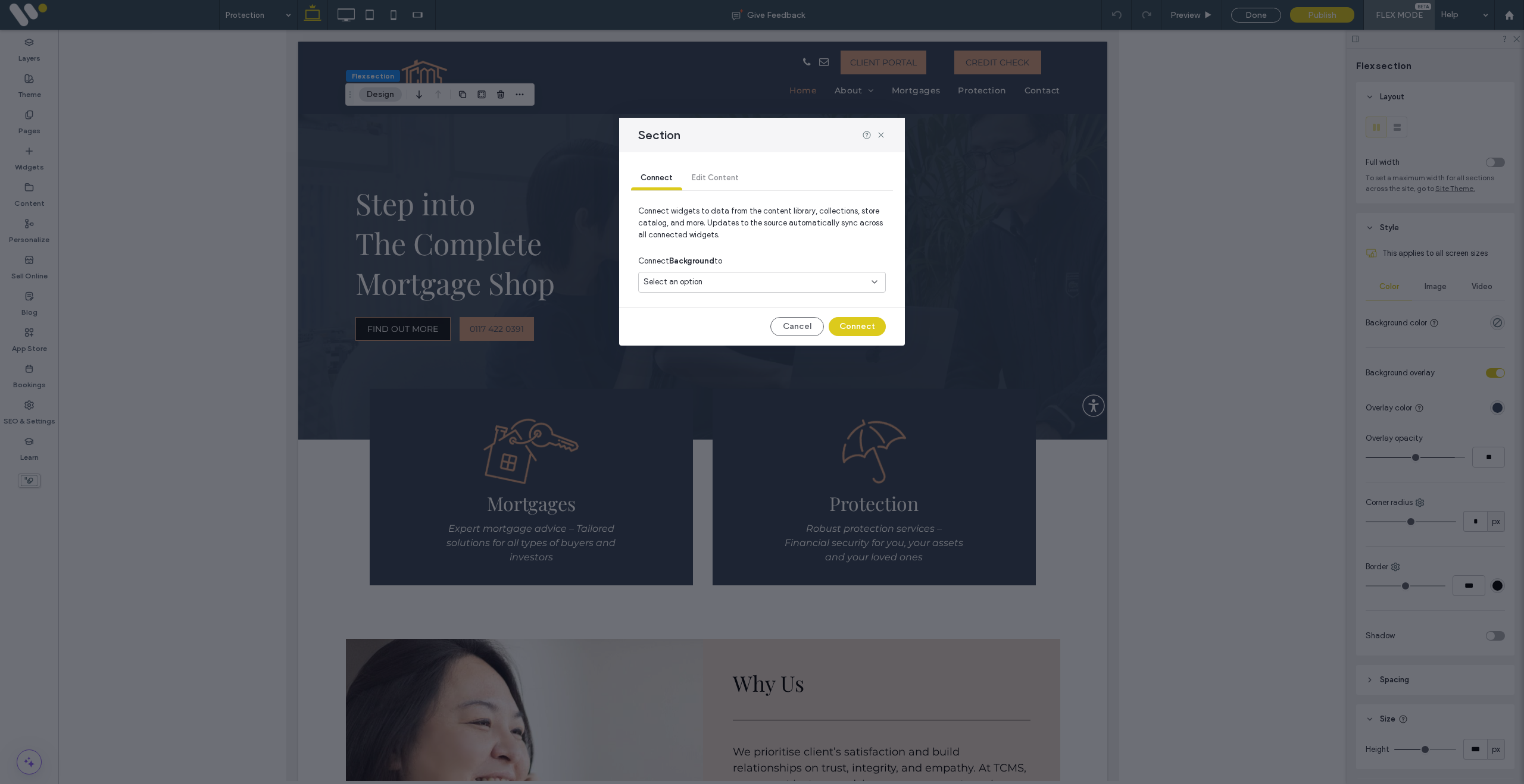
click at [708, 291] on div "Select an option" at bounding box center [762, 282] width 248 height 21
click at [707, 348] on div "Main Image" at bounding box center [762, 347] width 247 height 21
click at [875, 326] on button "Connect" at bounding box center [856, 326] width 57 height 19
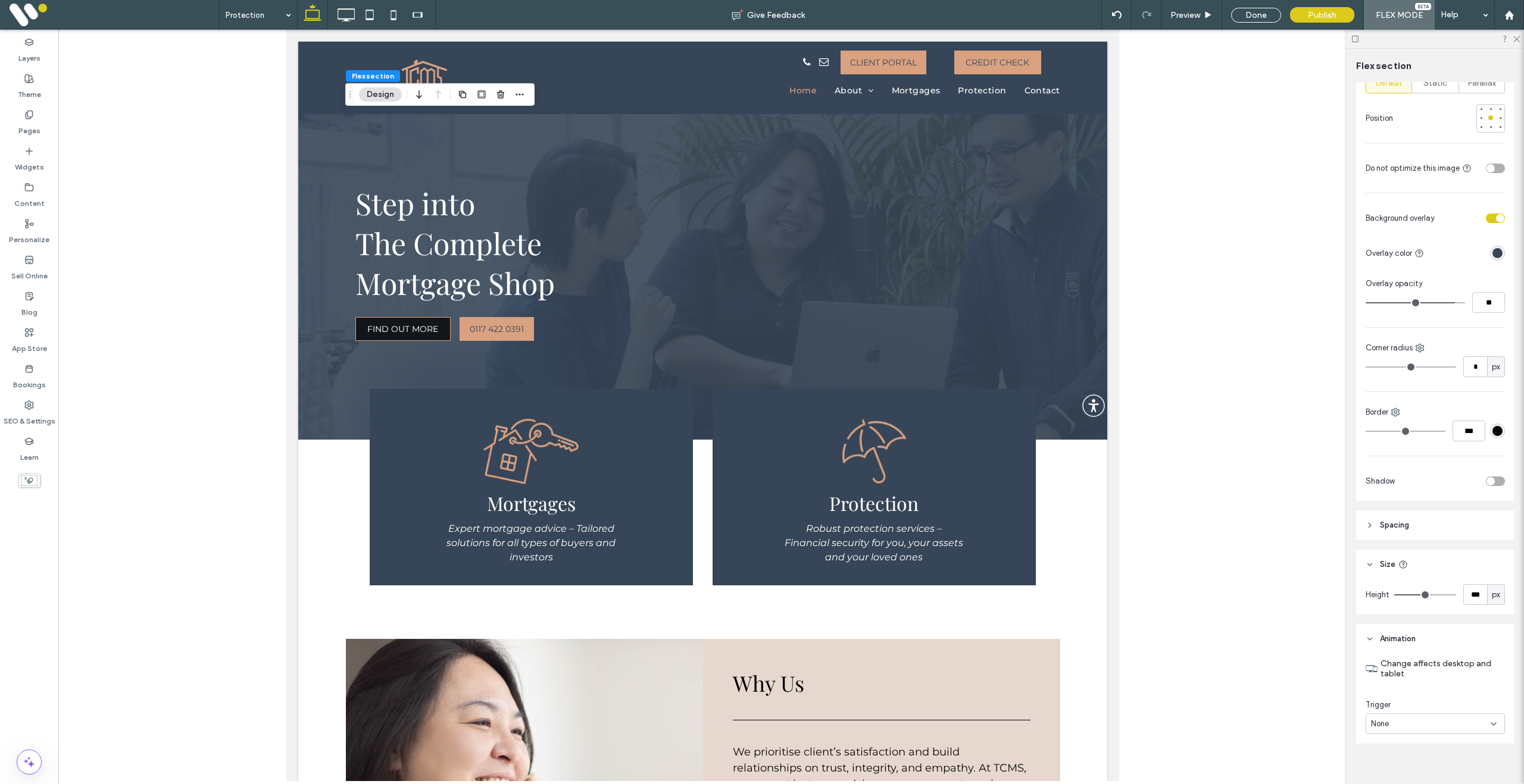
scroll to position [592, 0]
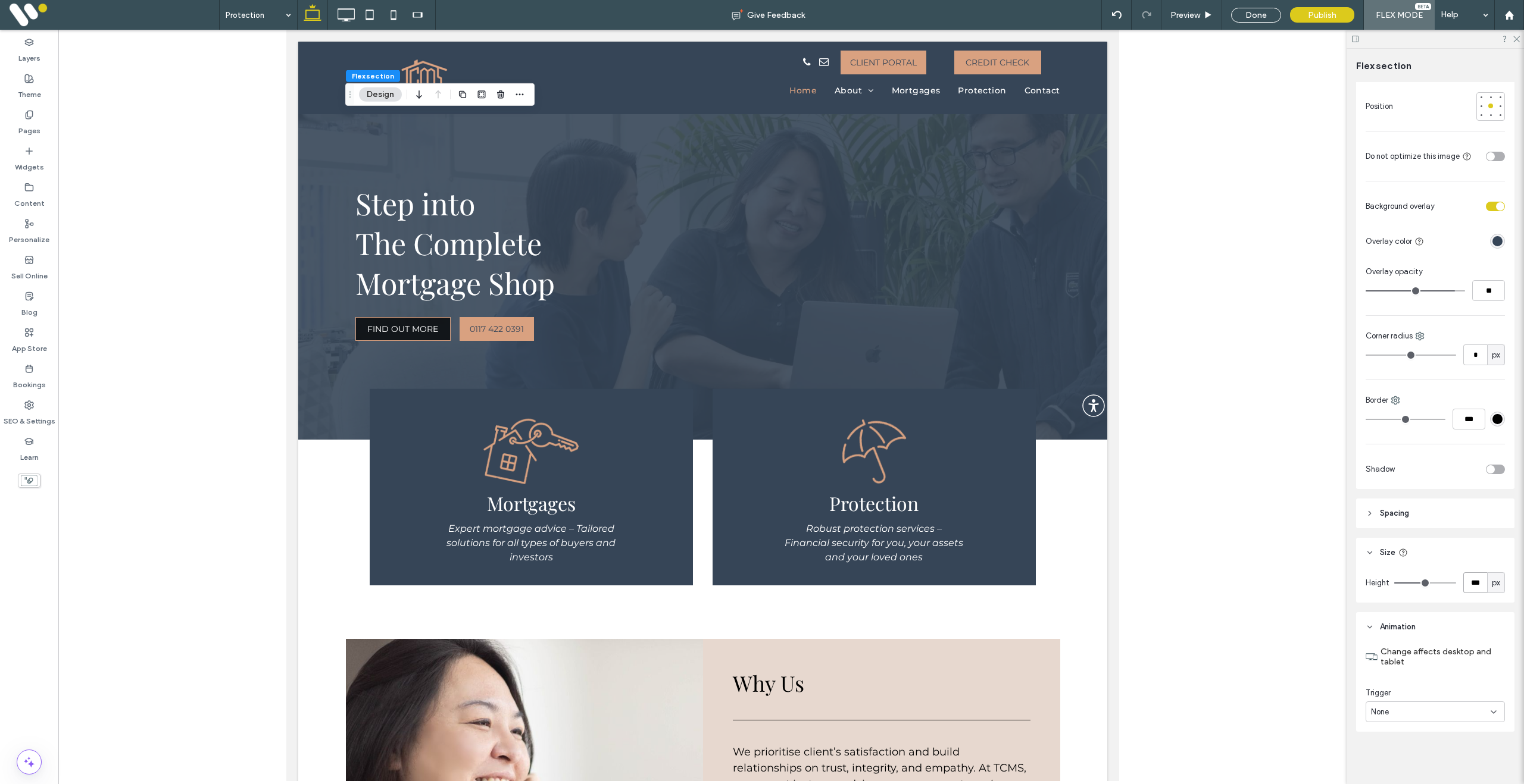
click at [1484, 583] on input "***" at bounding box center [1475, 583] width 24 height 21
type input "***"
click at [1261, 16] on div "Done" at bounding box center [1256, 15] width 50 height 15
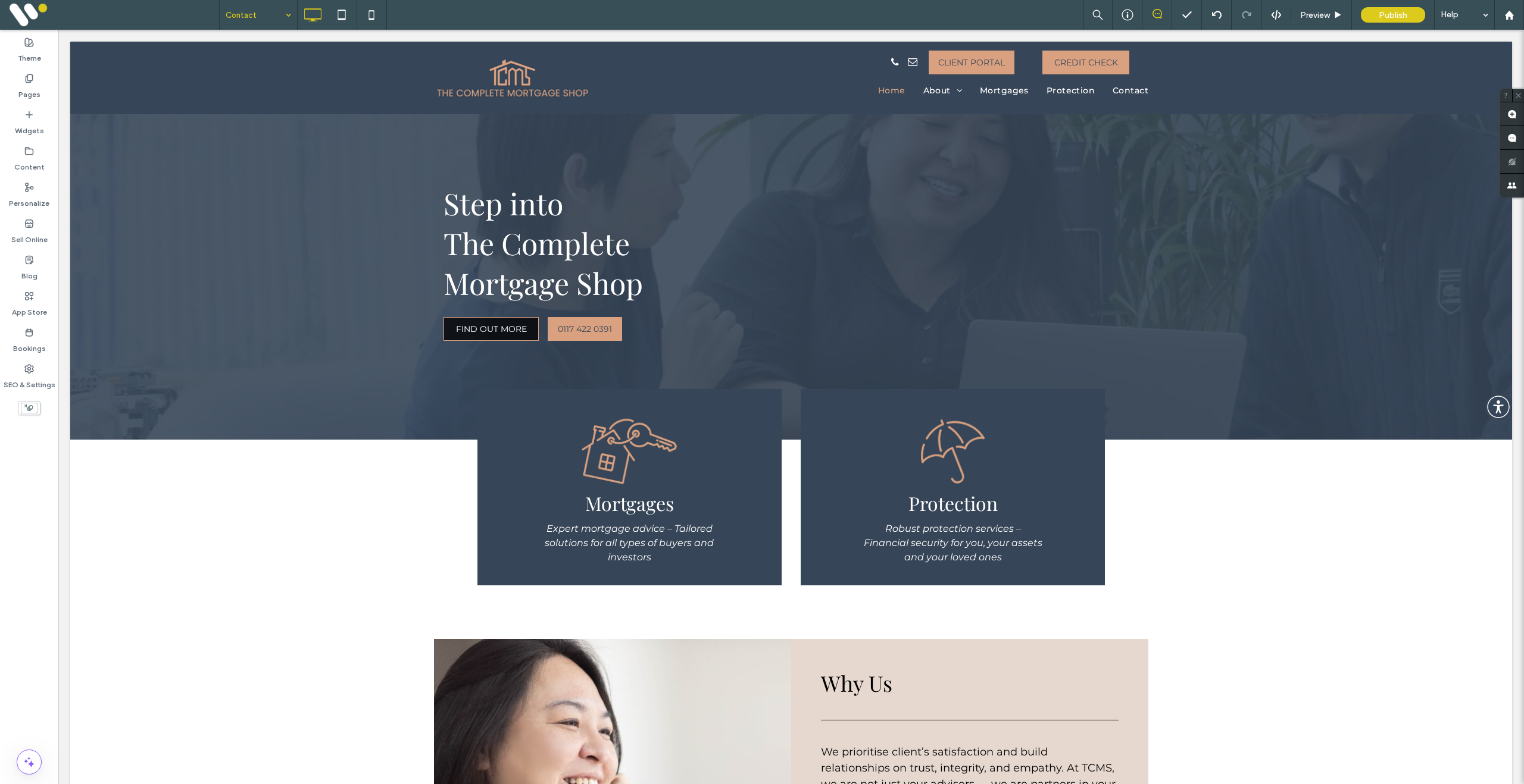
drag, startPoint x: 271, startPoint y: 176, endPoint x: 239, endPoint y: 171, distance: 32.4
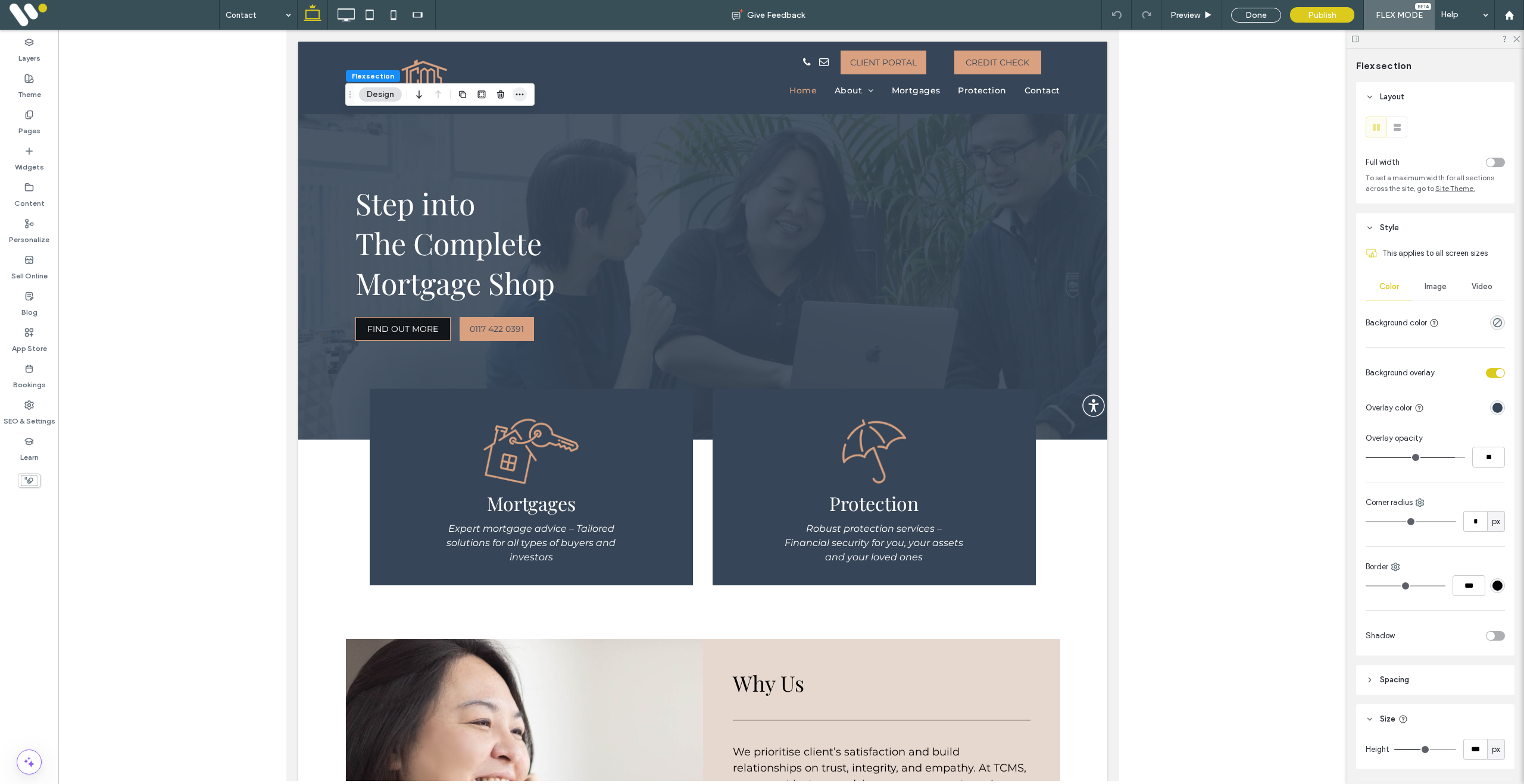
click at [521, 94] on icon "button" at bounding box center [520, 95] width 10 height 10
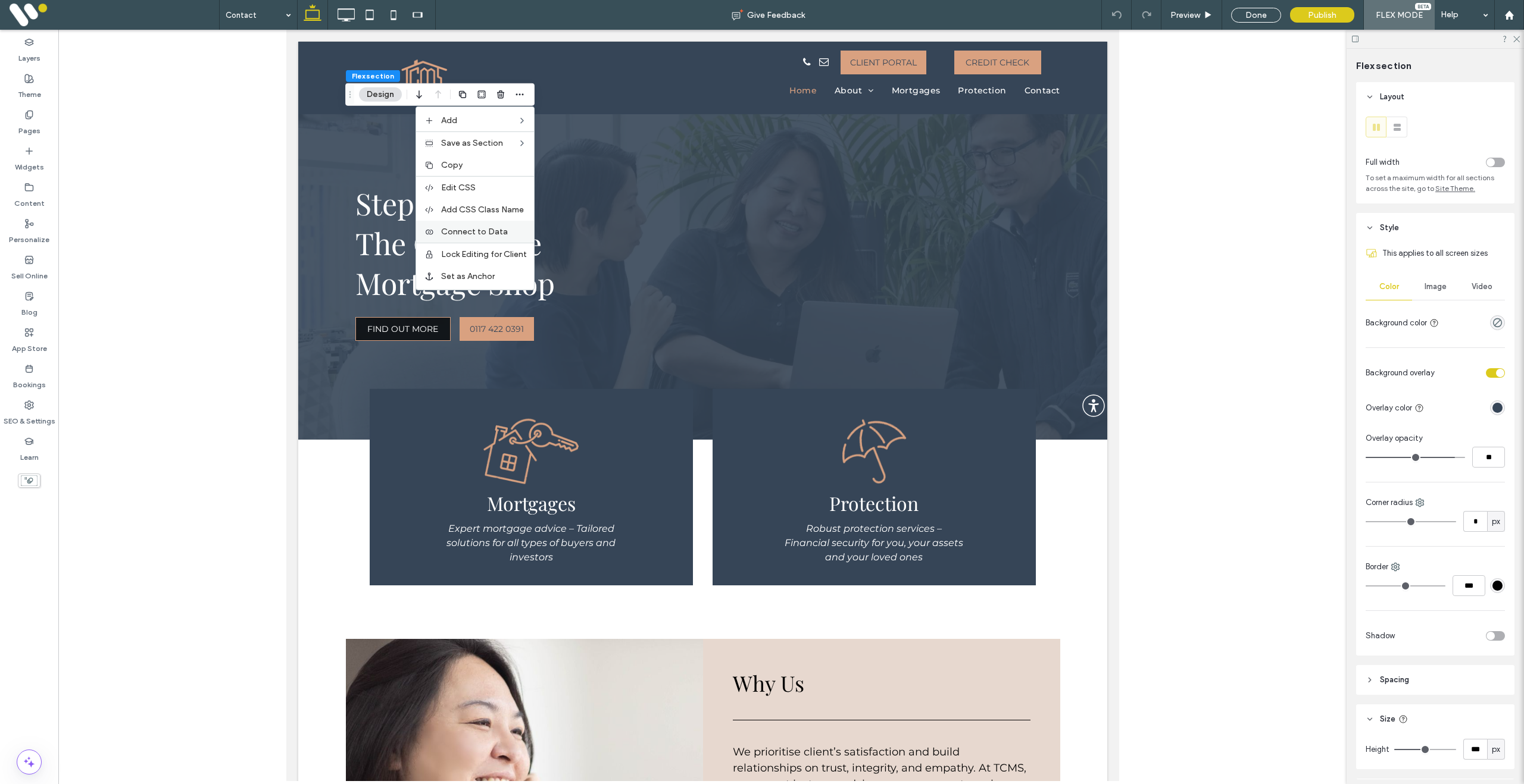
click at [495, 234] on span "Connect to Data" at bounding box center [474, 231] width 67 height 10
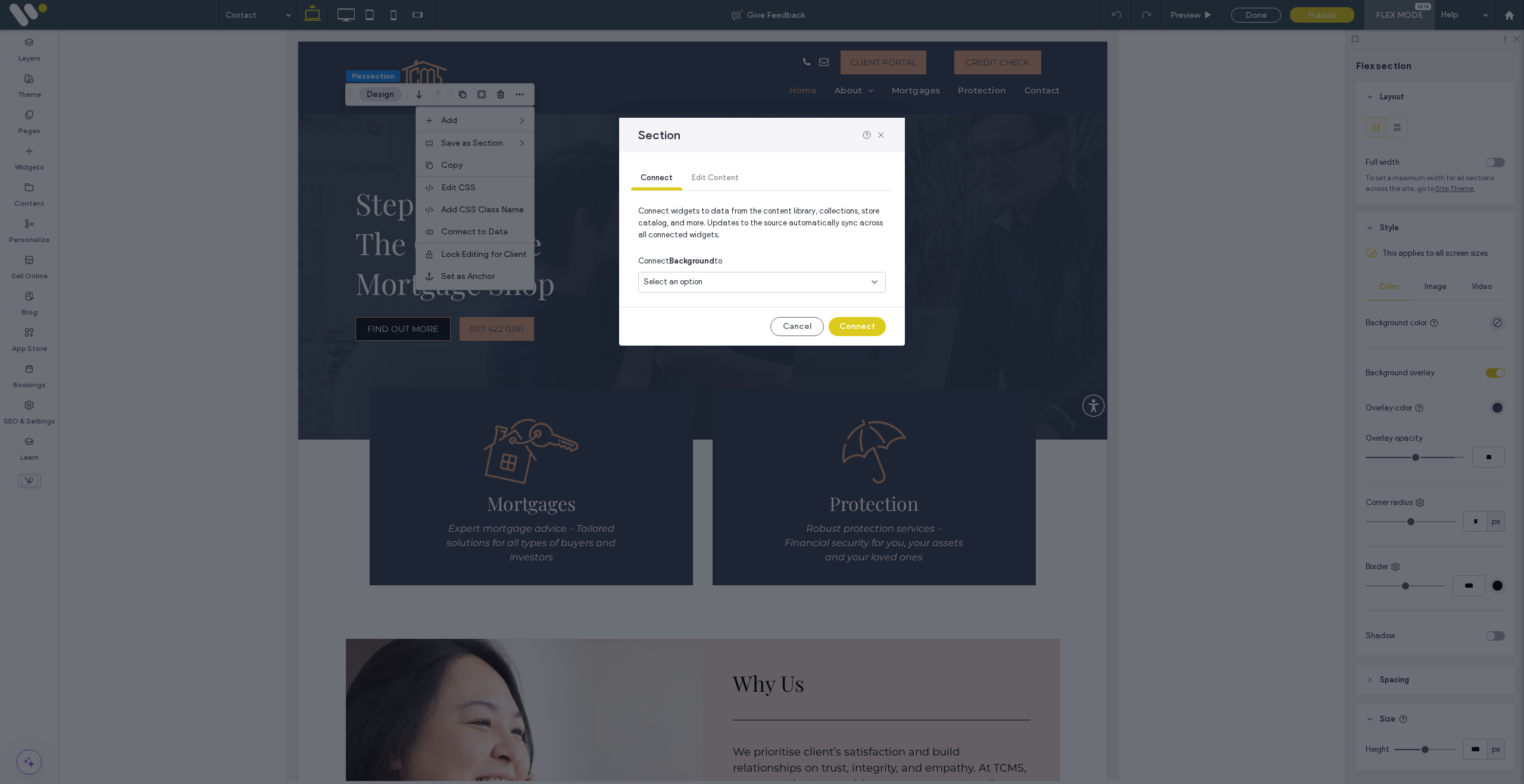
click at [731, 274] on div "Select an option" at bounding box center [762, 282] width 248 height 21
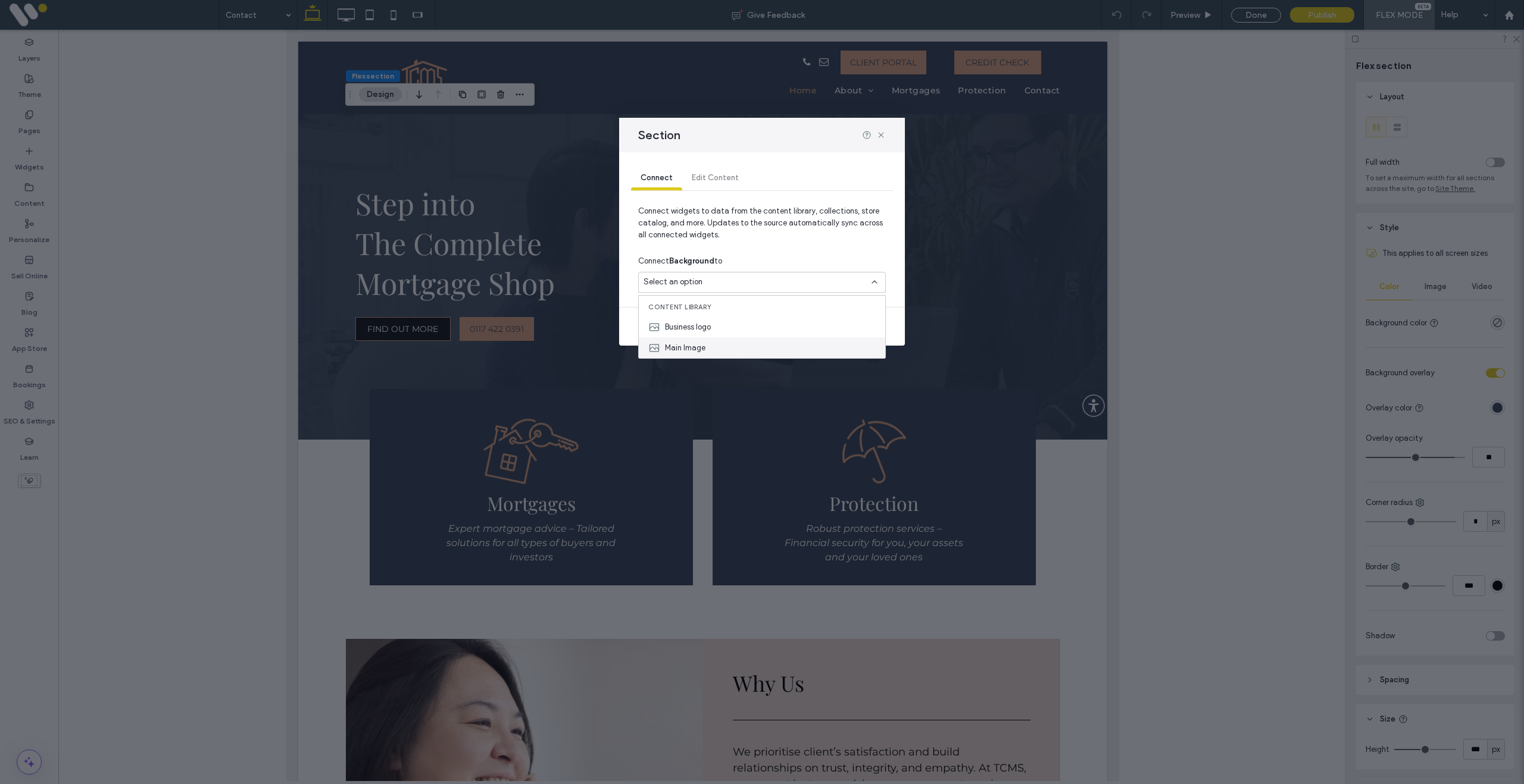
click at [711, 350] on div "Main Image" at bounding box center [762, 347] width 247 height 21
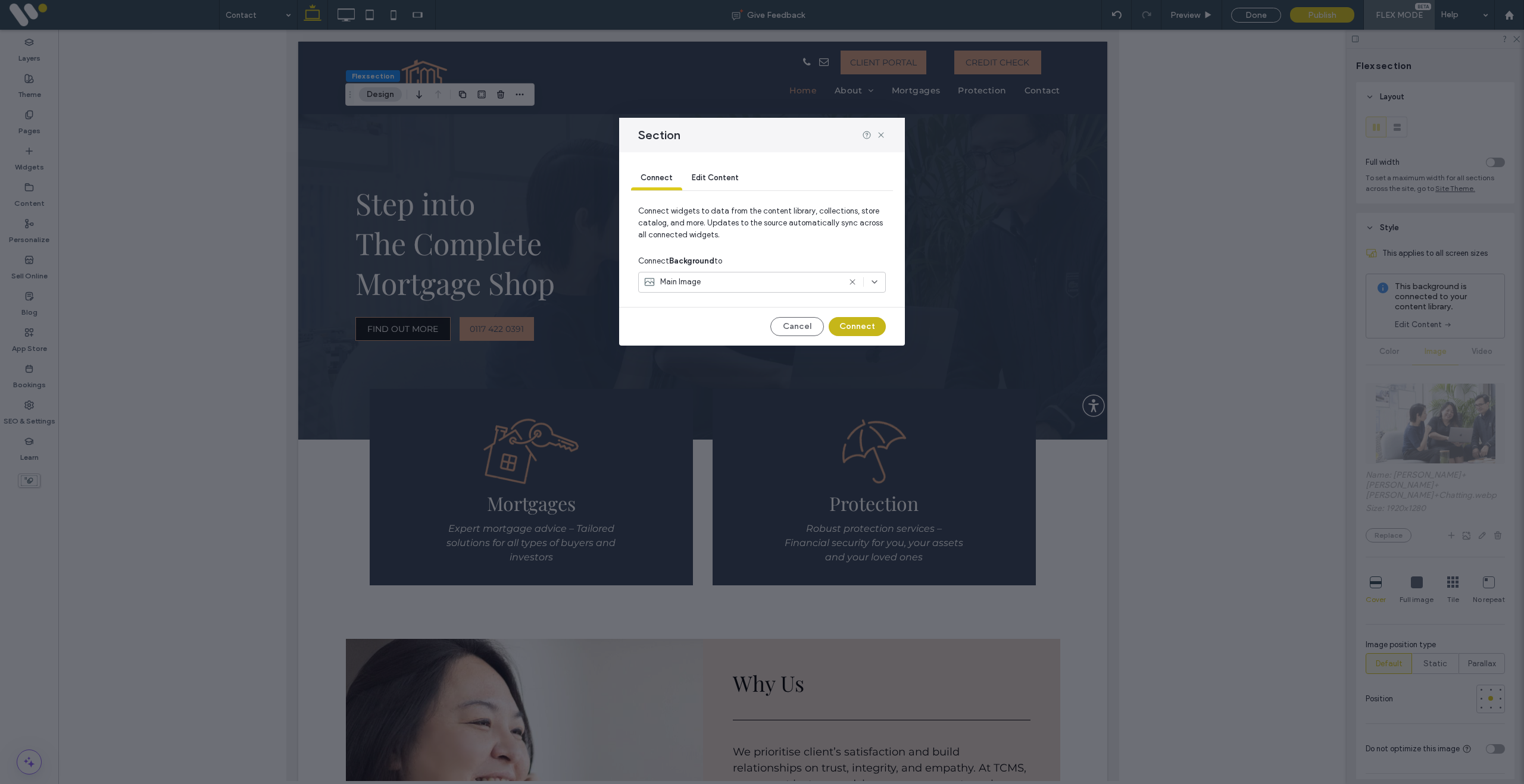
click at [860, 320] on button "Connect" at bounding box center [856, 326] width 57 height 19
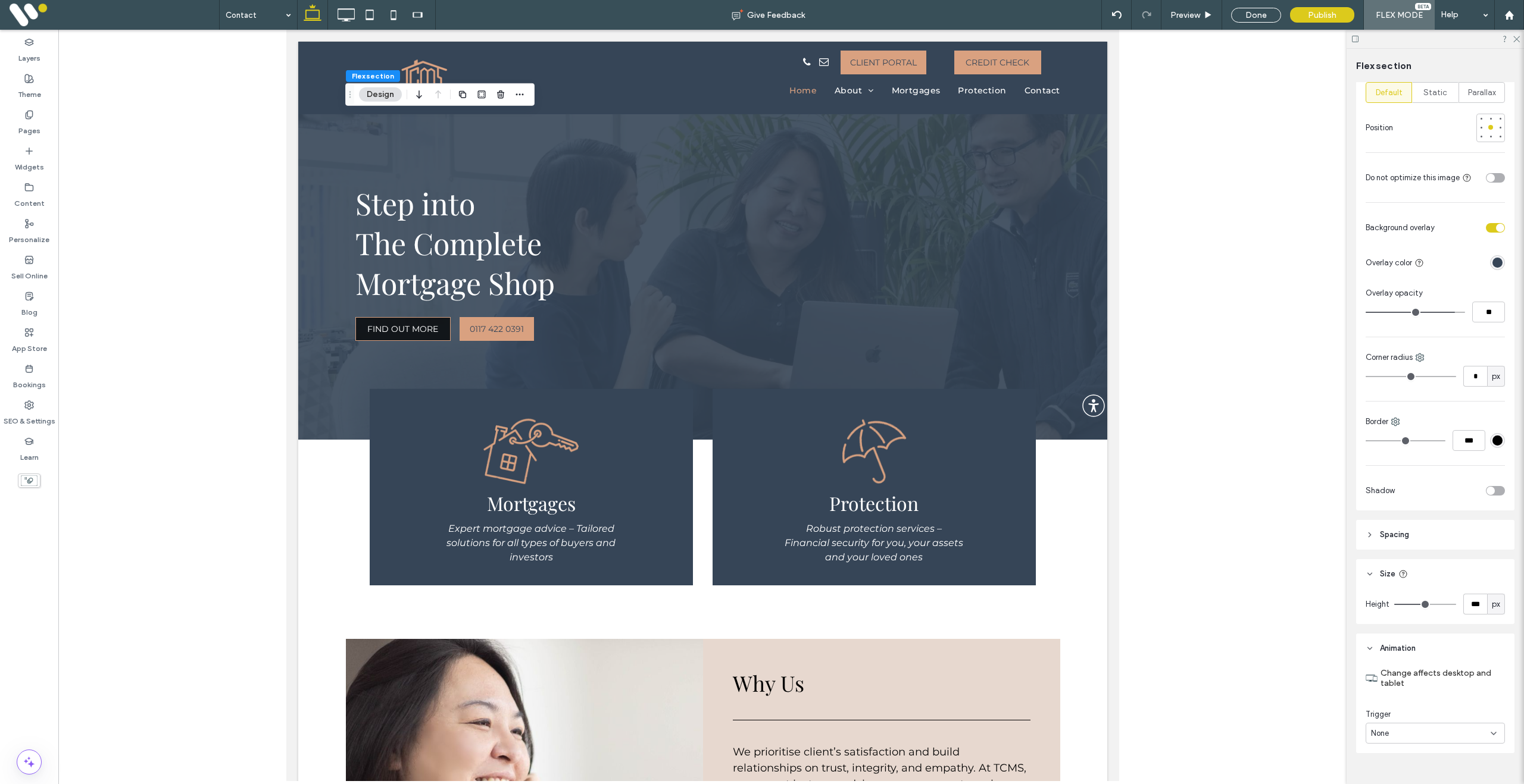
scroll to position [592, 0]
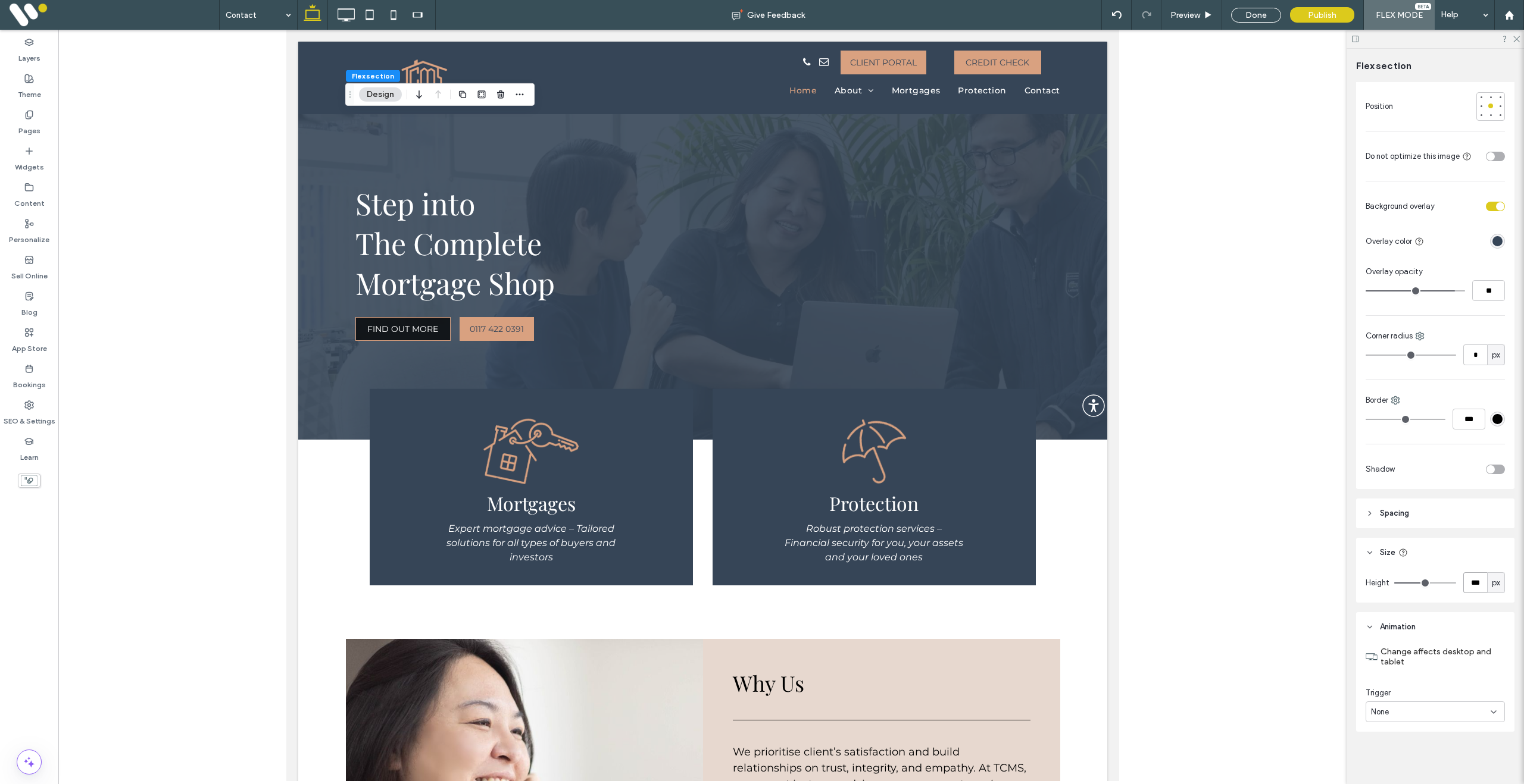
drag, startPoint x: 1485, startPoint y: 585, endPoint x: 1475, endPoint y: 588, distance: 10.4
click at [1485, 585] on input "***" at bounding box center [1475, 583] width 24 height 21
type input "***"
click at [1247, 16] on div "Done" at bounding box center [1256, 15] width 50 height 15
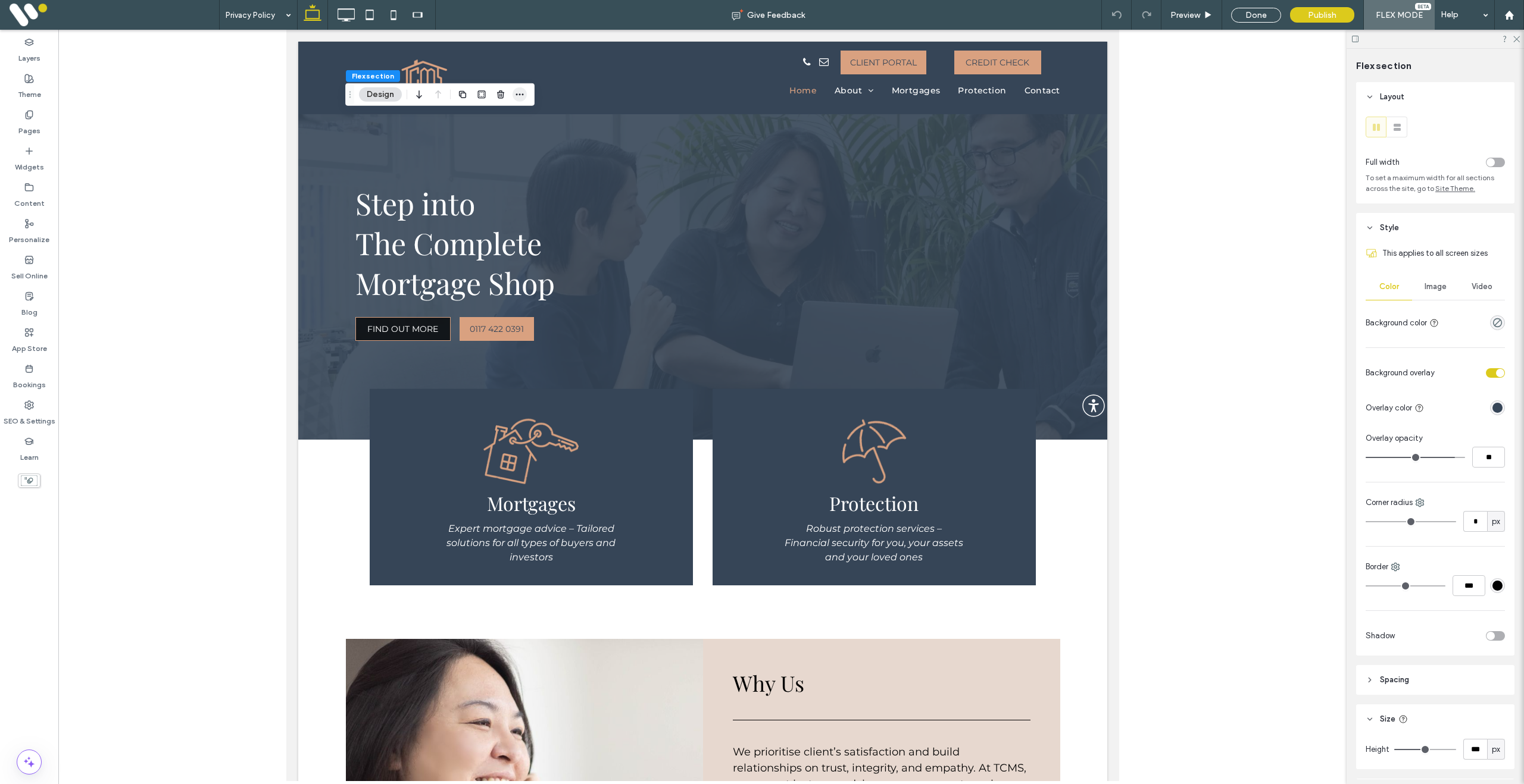
click at [524, 92] on icon "button" at bounding box center [520, 95] width 10 height 10
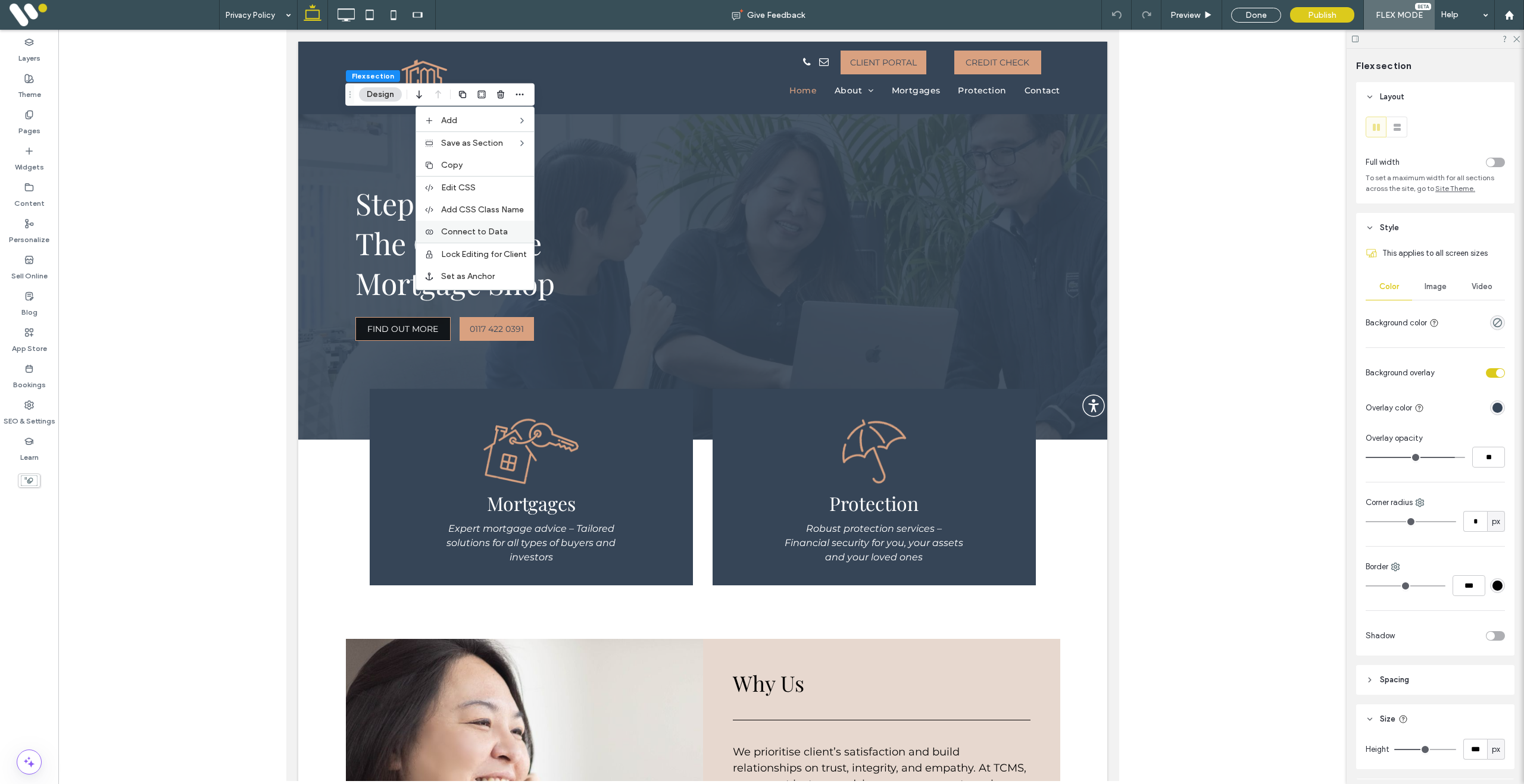
click at [493, 235] on span "Connect to Data" at bounding box center [474, 231] width 67 height 10
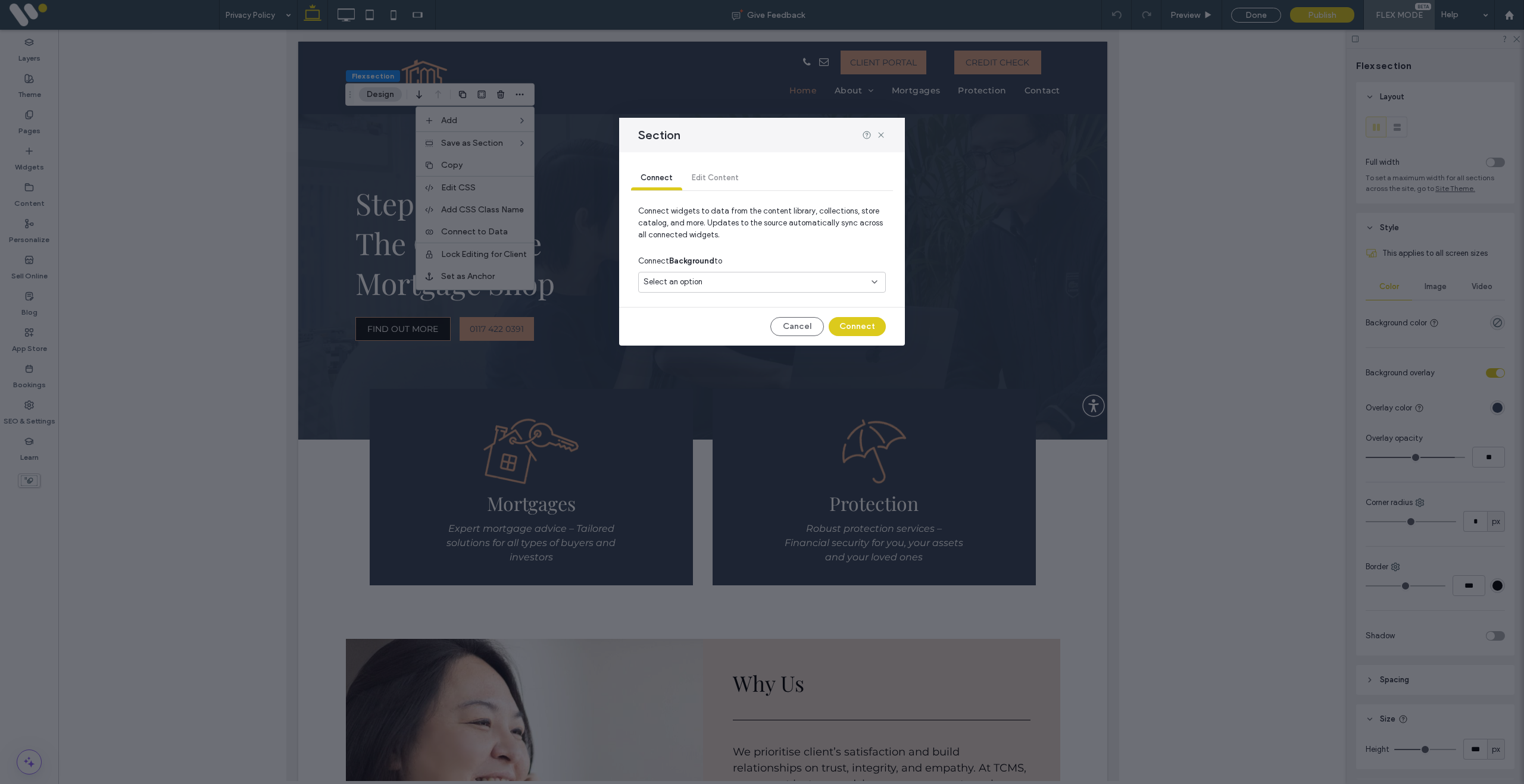
click at [716, 286] on div "Select an option" at bounding box center [755, 282] width 223 height 12
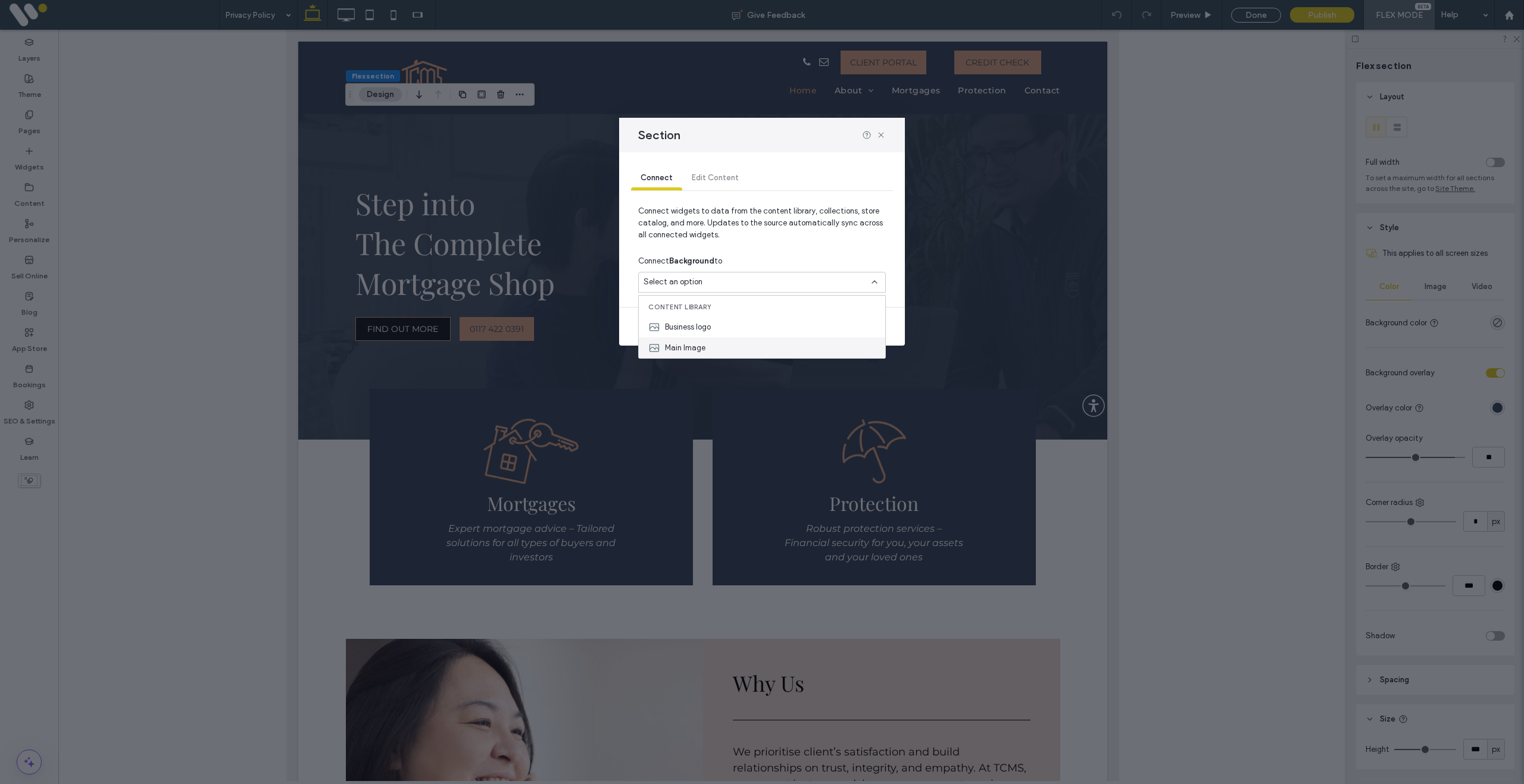
click at [706, 347] on div "Main Image" at bounding box center [762, 347] width 247 height 21
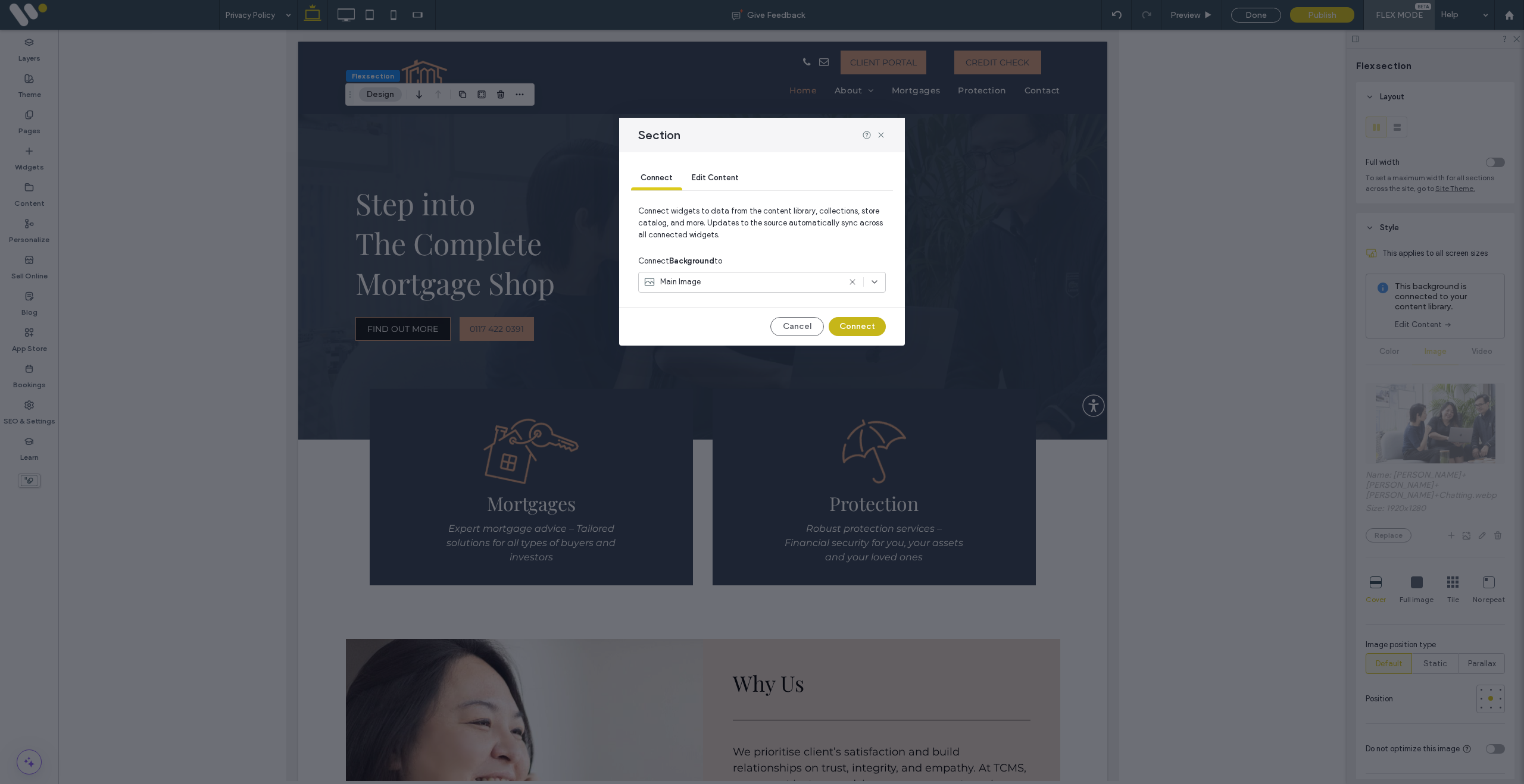
click at [872, 329] on button "Connect" at bounding box center [856, 326] width 57 height 19
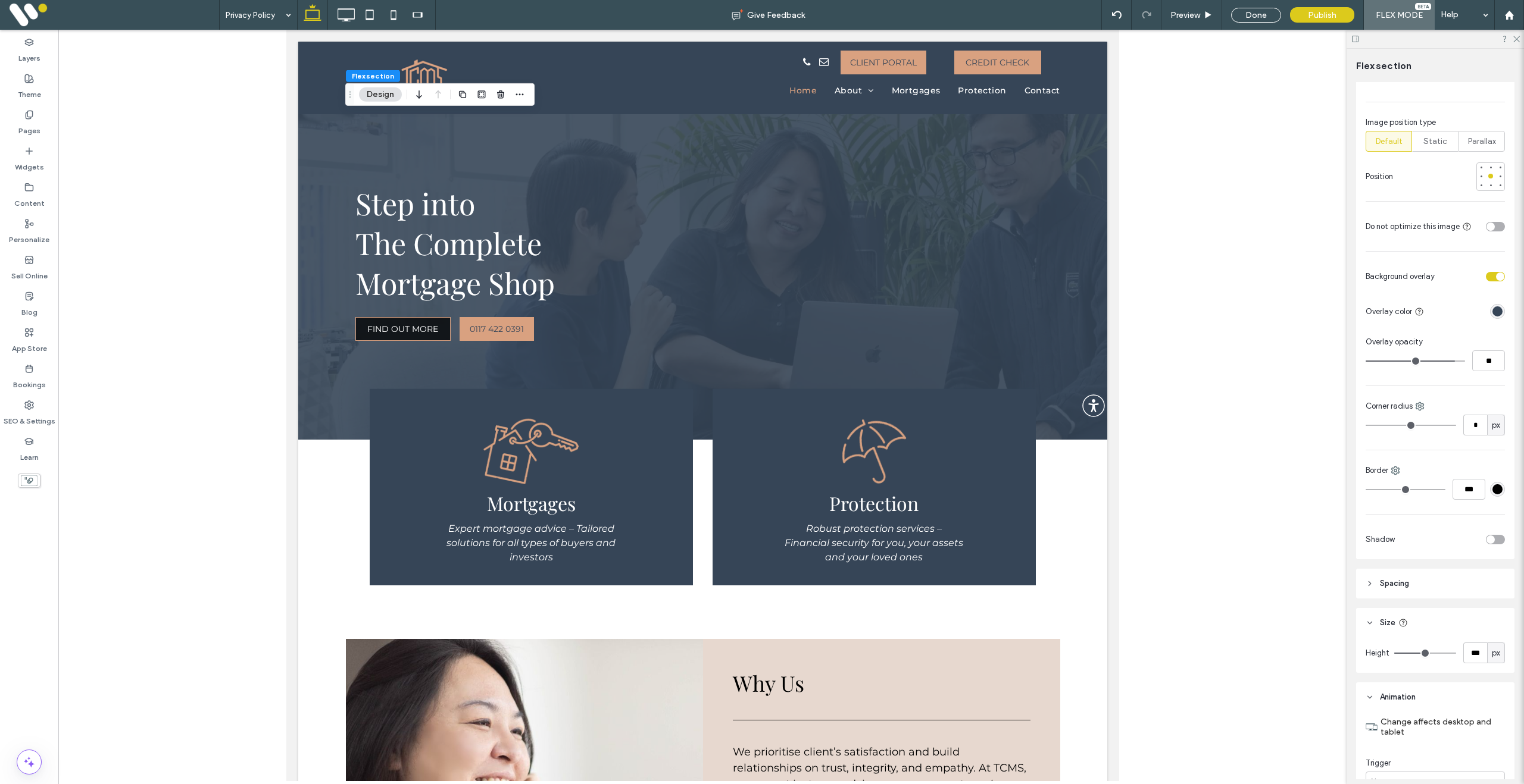
scroll to position [592, 0]
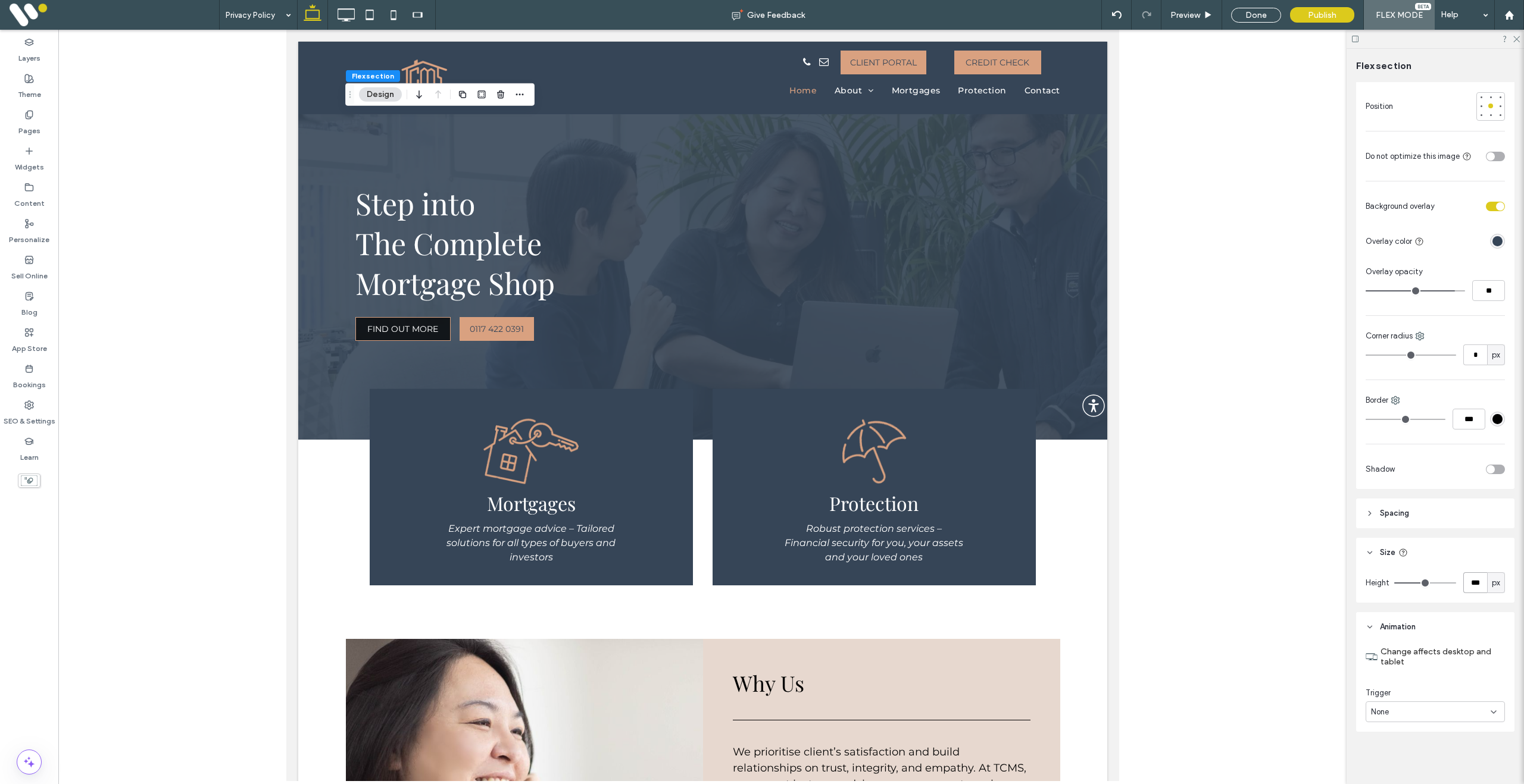
drag, startPoint x: 1480, startPoint y: 584, endPoint x: 1463, endPoint y: 590, distance: 18.0
click at [1474, 586] on input "***" at bounding box center [1475, 583] width 24 height 21
type input "***"
click at [1257, 11] on div "Done" at bounding box center [1256, 15] width 50 height 15
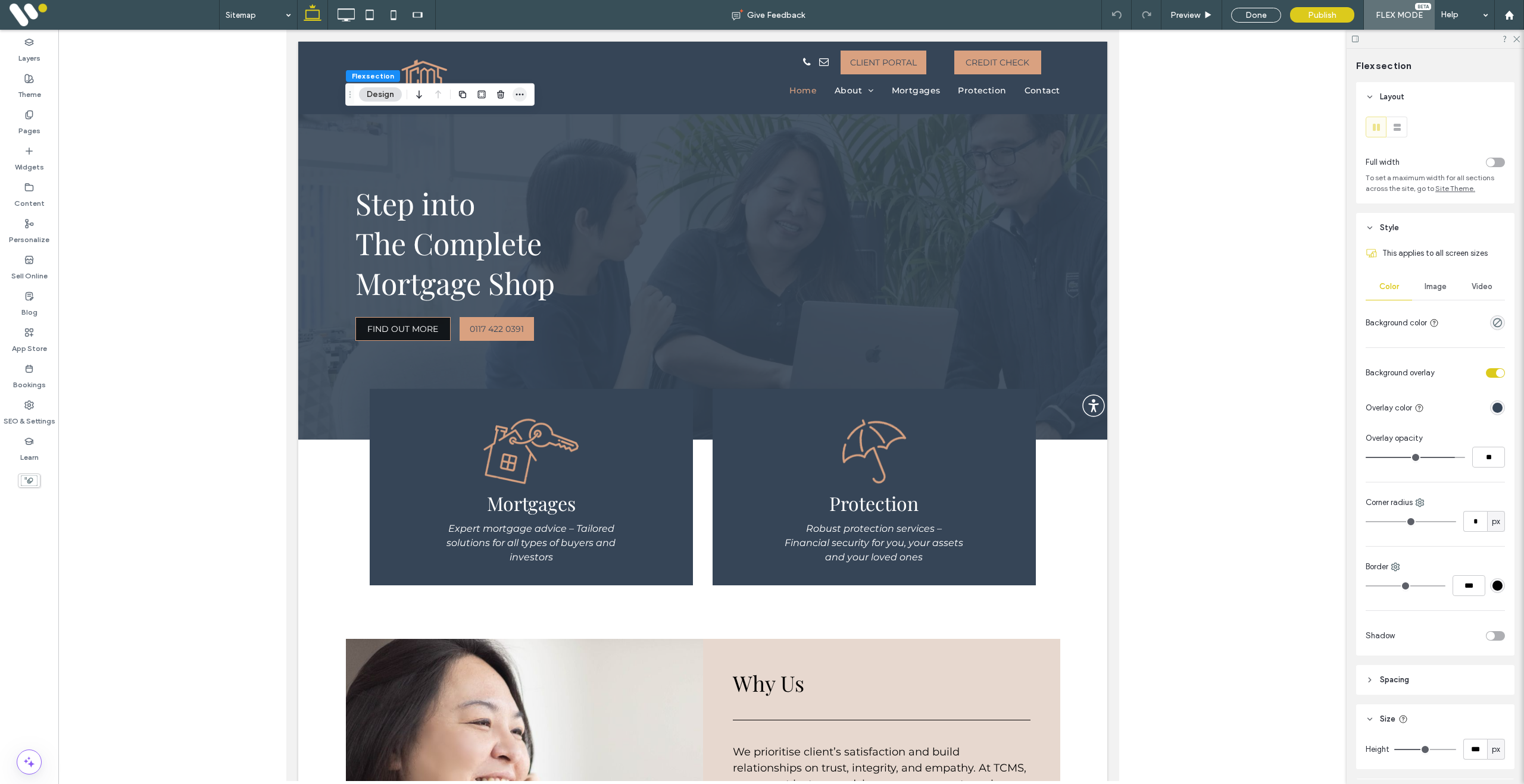
click at [521, 97] on icon "button" at bounding box center [520, 95] width 10 height 10
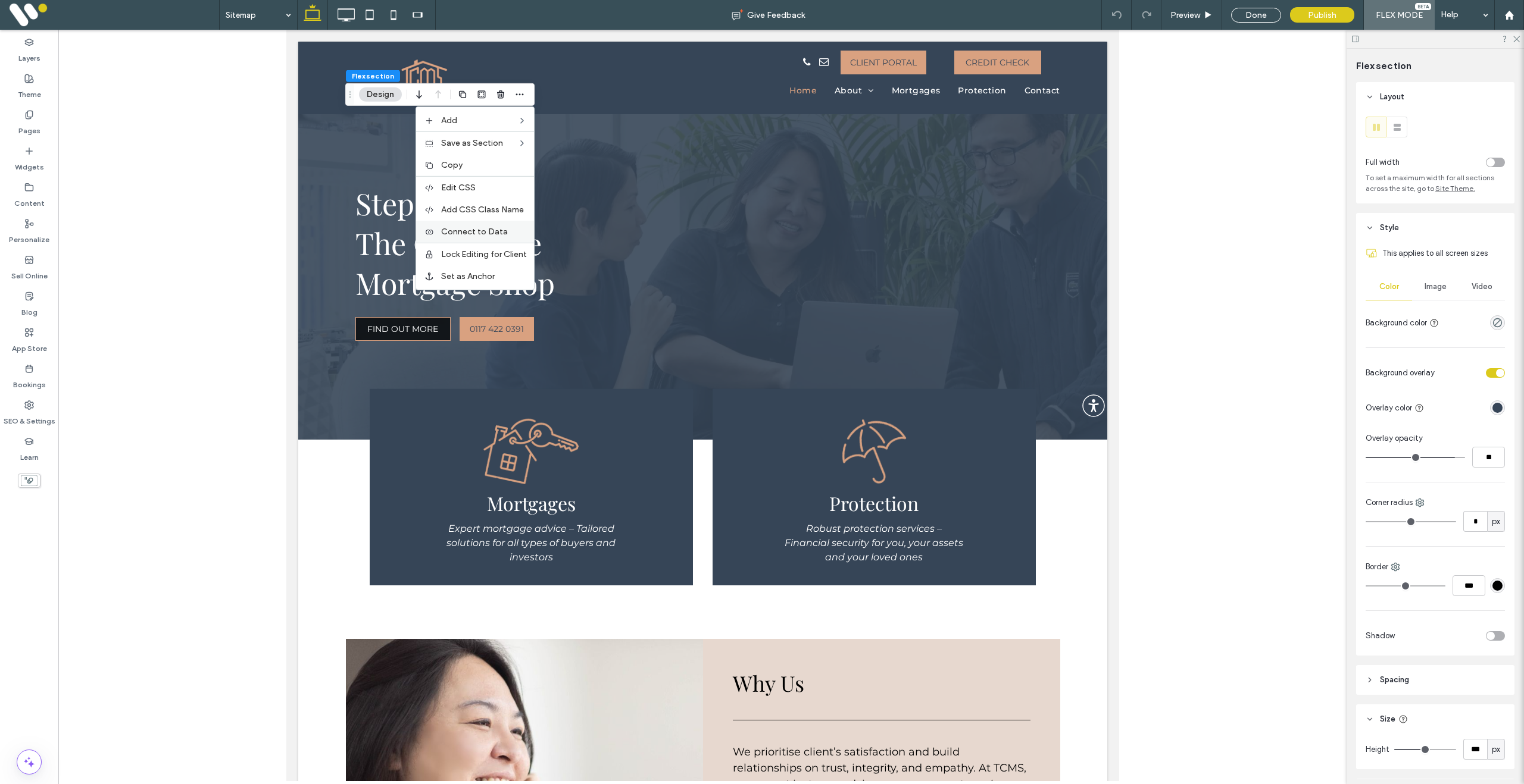
click at [480, 227] on span "Connect to Data" at bounding box center [474, 231] width 67 height 10
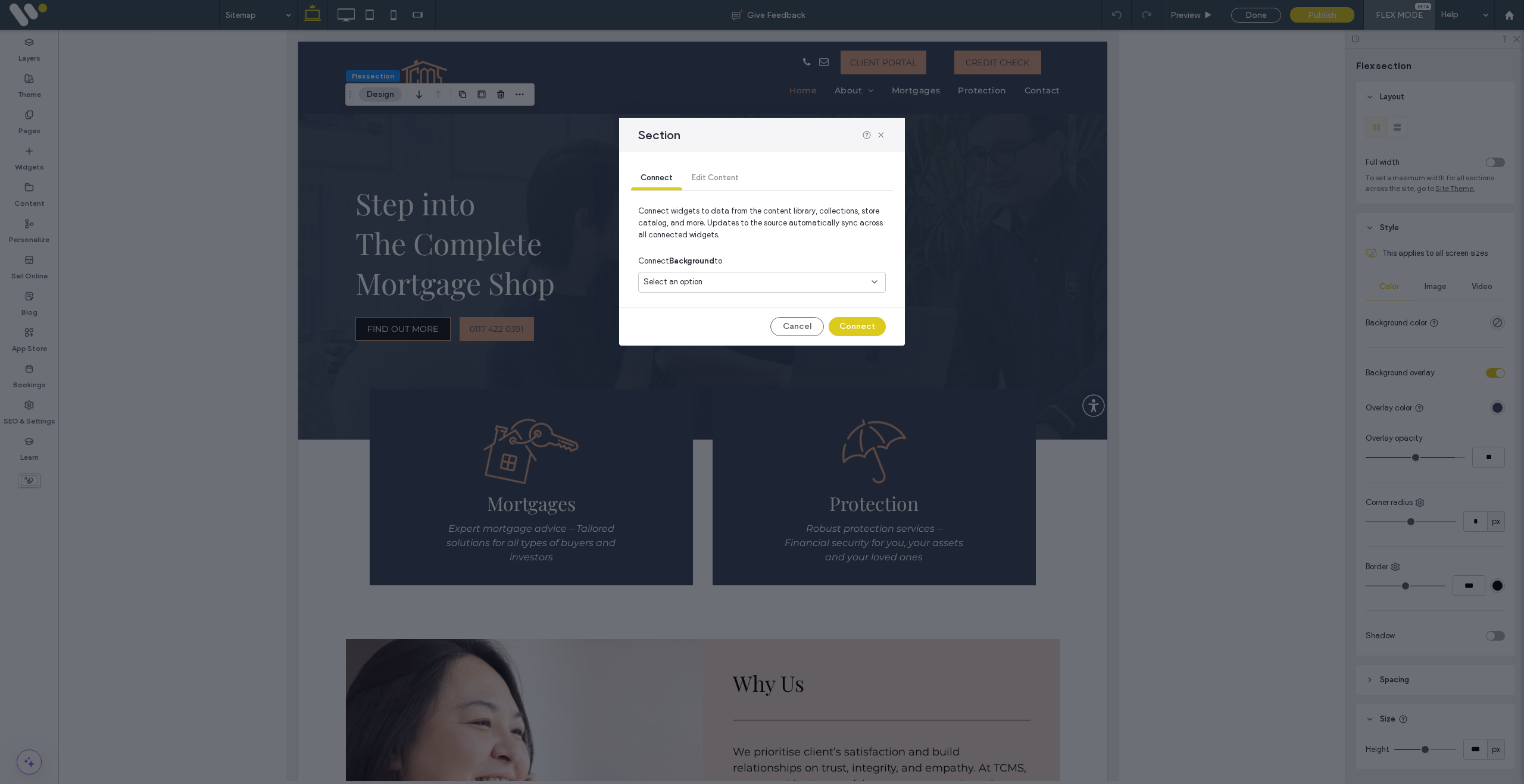
click at [751, 288] on div "Select an option" at bounding box center [755, 282] width 223 height 12
click at [710, 344] on div "Main Image" at bounding box center [762, 347] width 247 height 21
click at [863, 328] on button "Connect" at bounding box center [856, 326] width 57 height 19
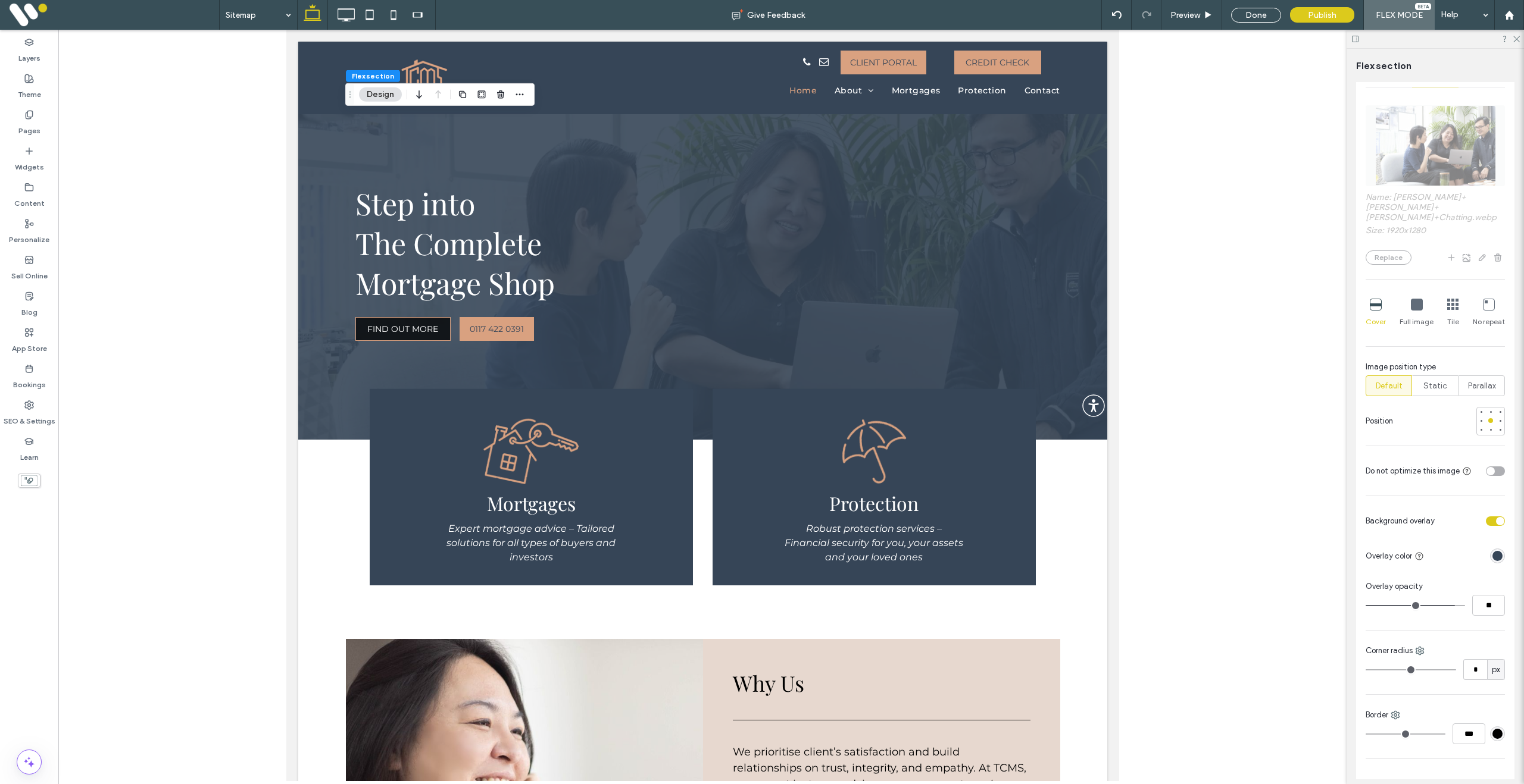
scroll to position [592, 0]
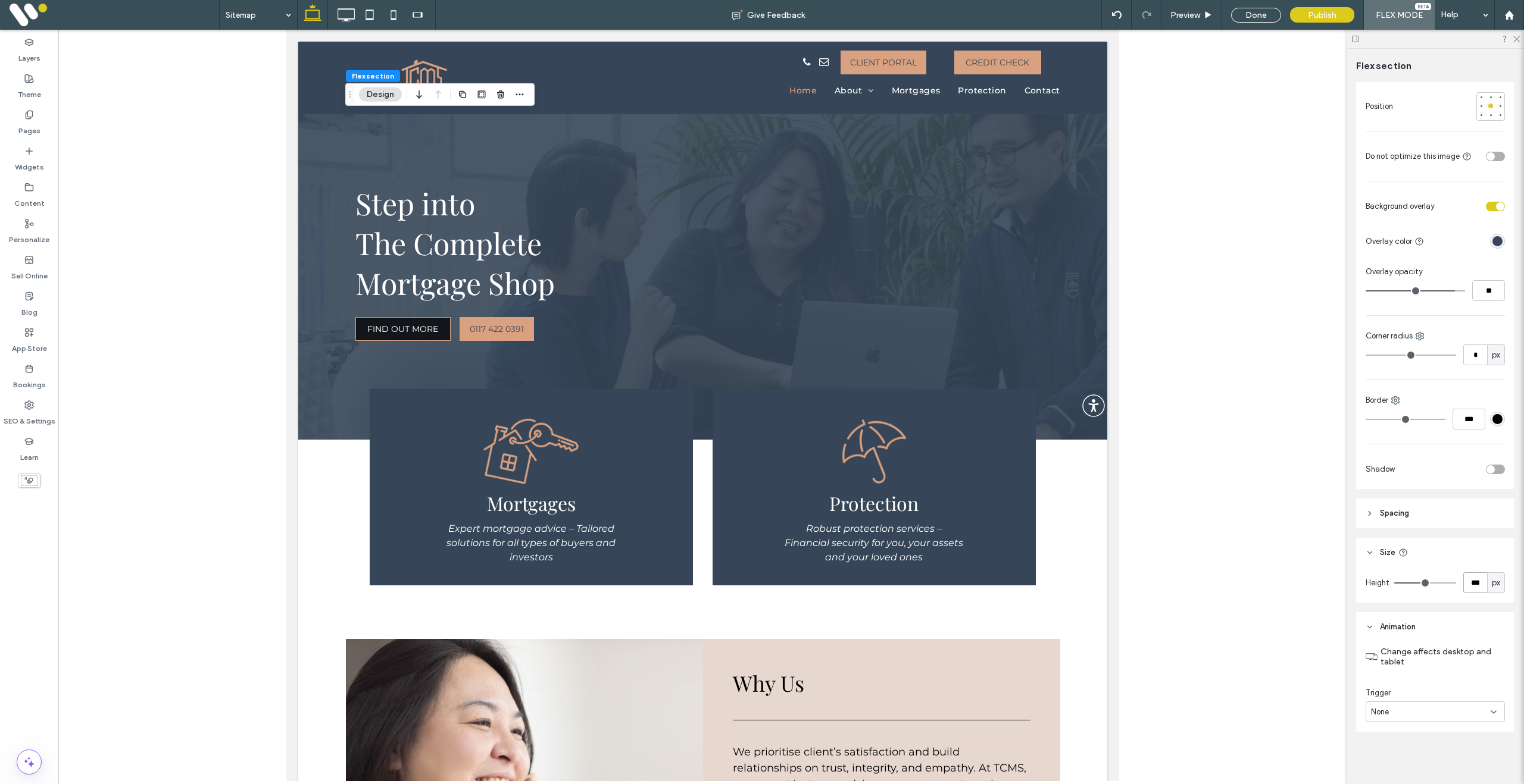
click at [1480, 582] on input "***" at bounding box center [1475, 583] width 24 height 21
type input "***"
click at [1267, 14] on div "Done" at bounding box center [1256, 15] width 50 height 15
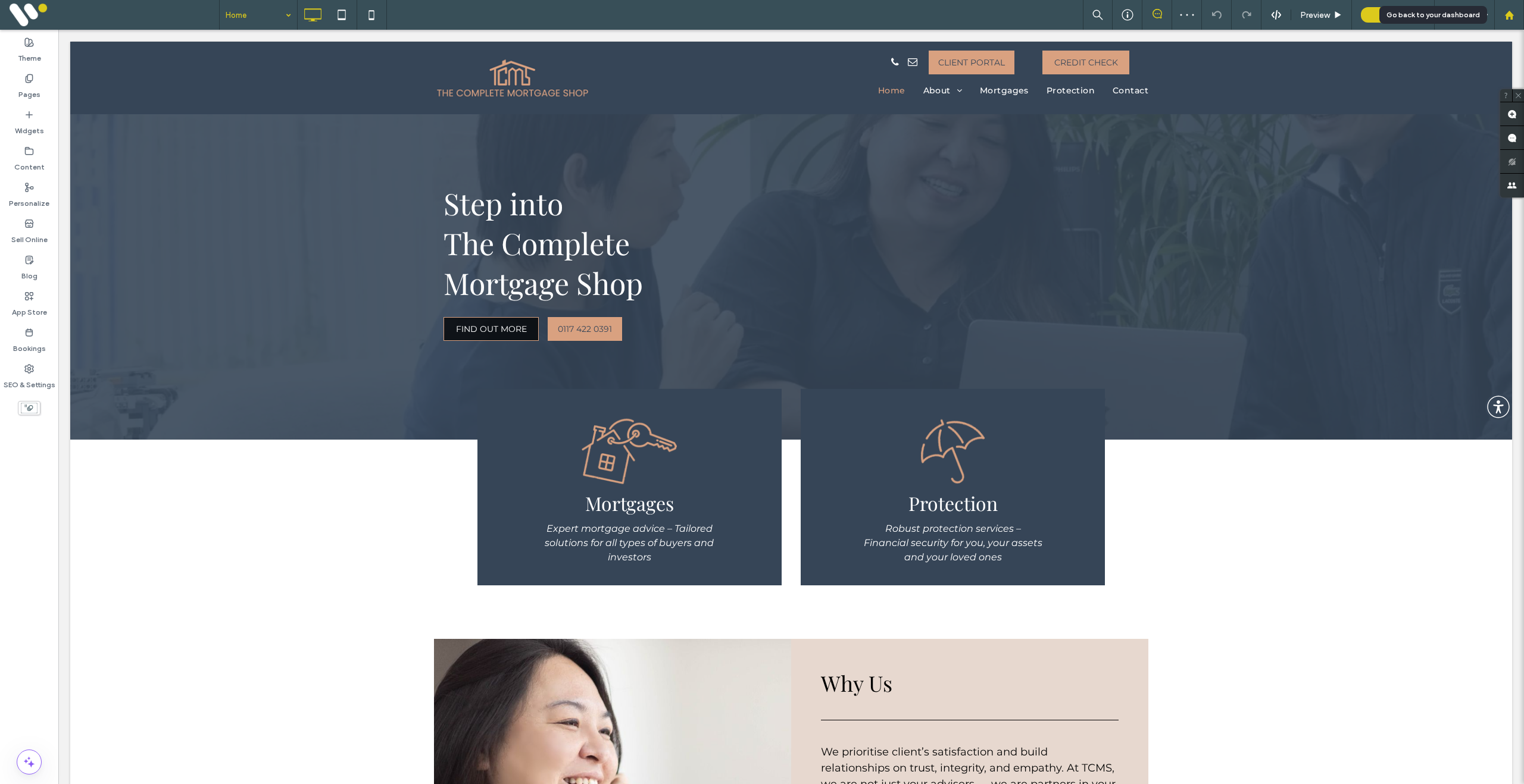
click at [1509, 12] on icon at bounding box center [1509, 15] width 10 height 10
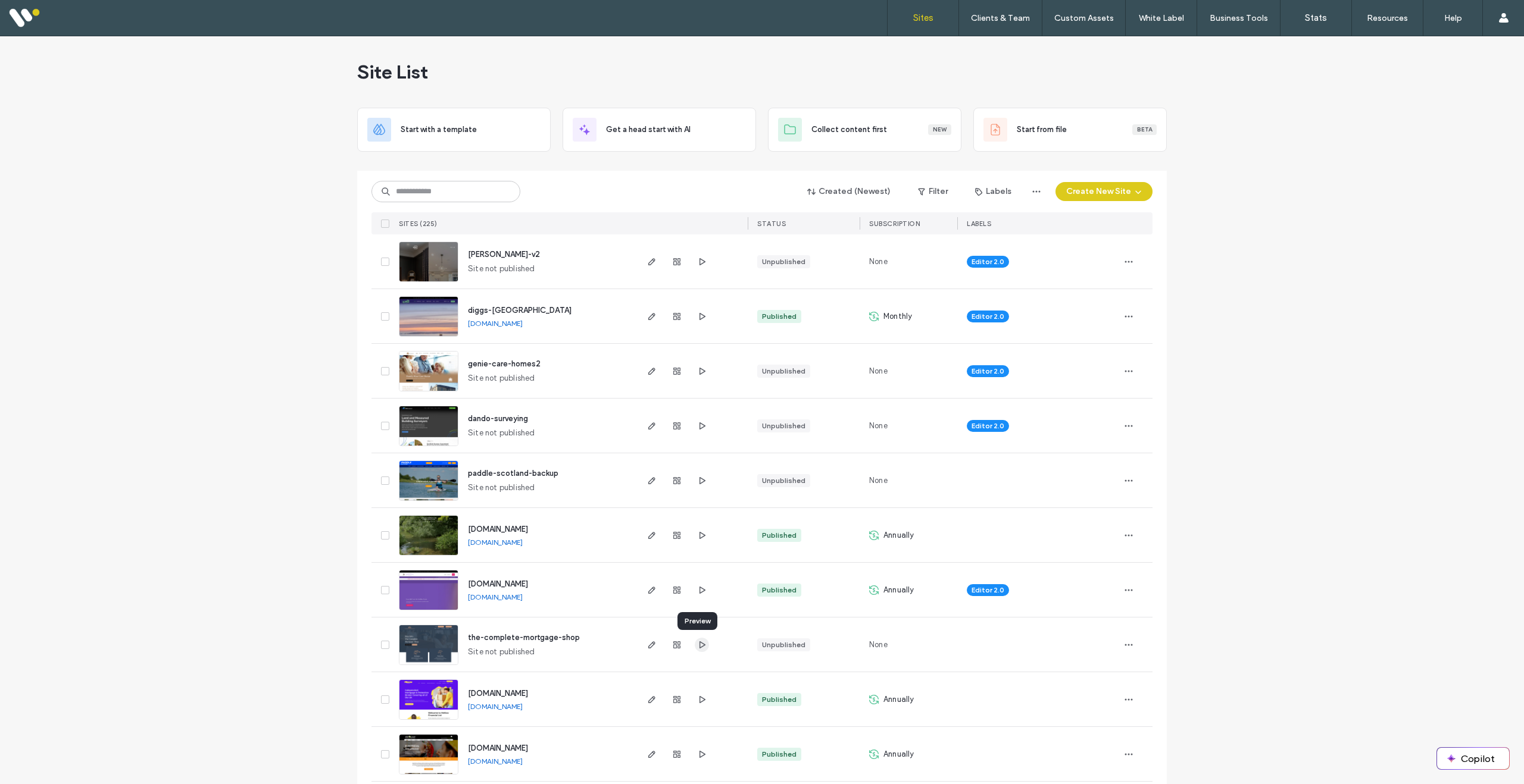
click at [700, 644] on use "button" at bounding box center [703, 643] width 6 height 7
